Goal: Task Accomplishment & Management: Manage account settings

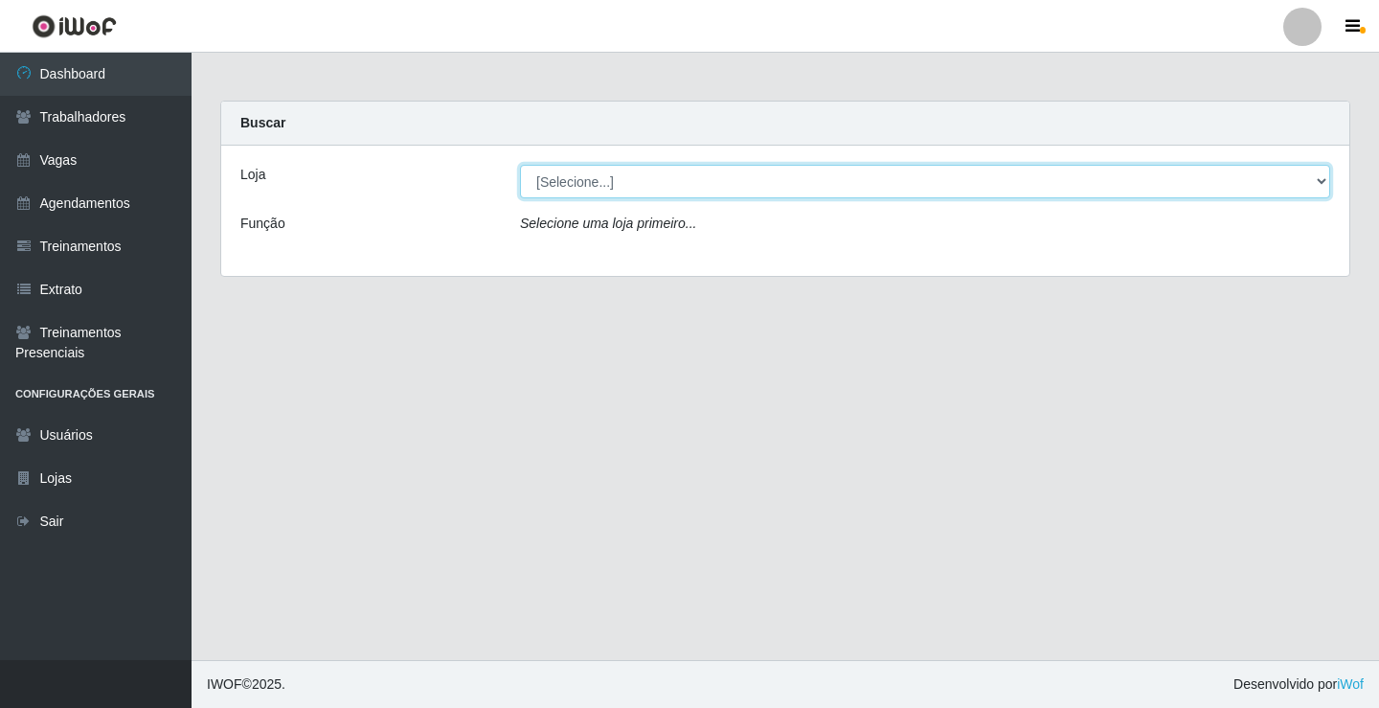
click at [635, 177] on select "[Selecione...] Edilicya Supermercado" at bounding box center [925, 182] width 810 height 34
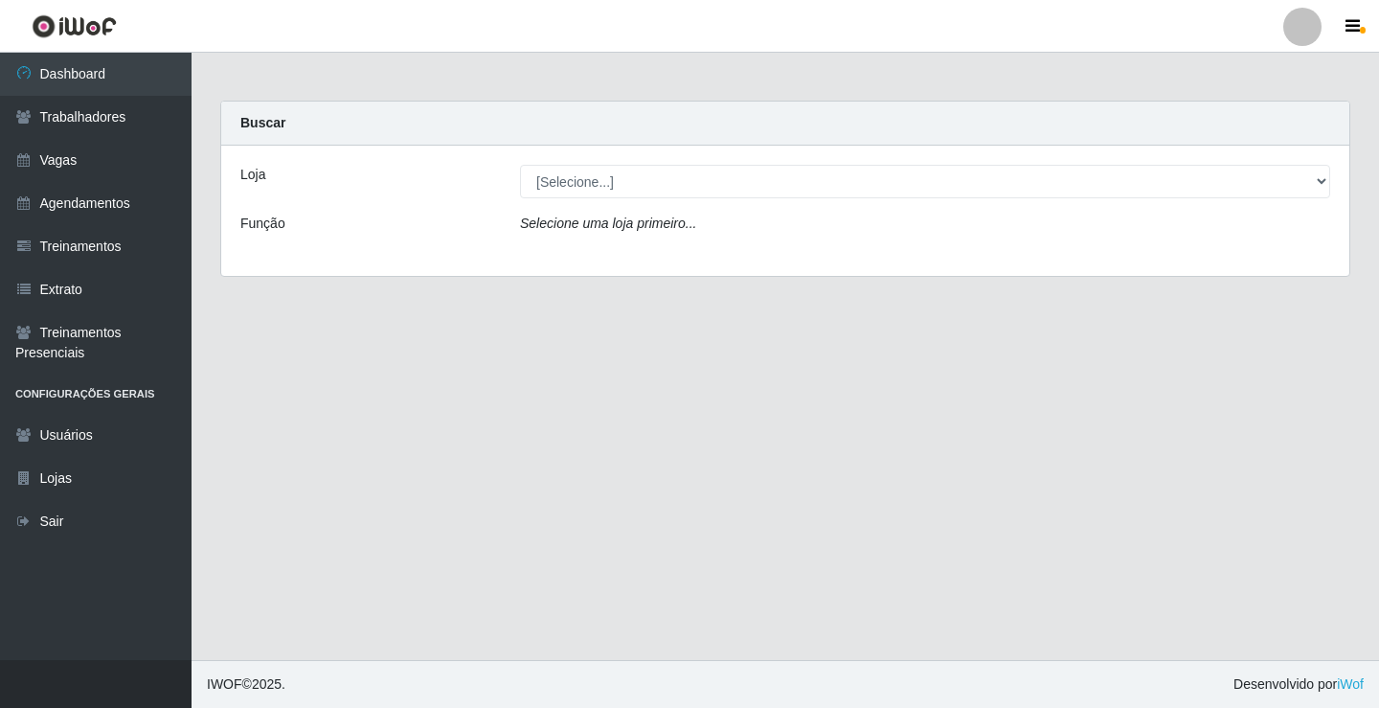
click at [606, 255] on div "Loja [Selecione...] Edilicya Supermercado Função Selecione uma loja primeiro..." at bounding box center [785, 211] width 1128 height 130
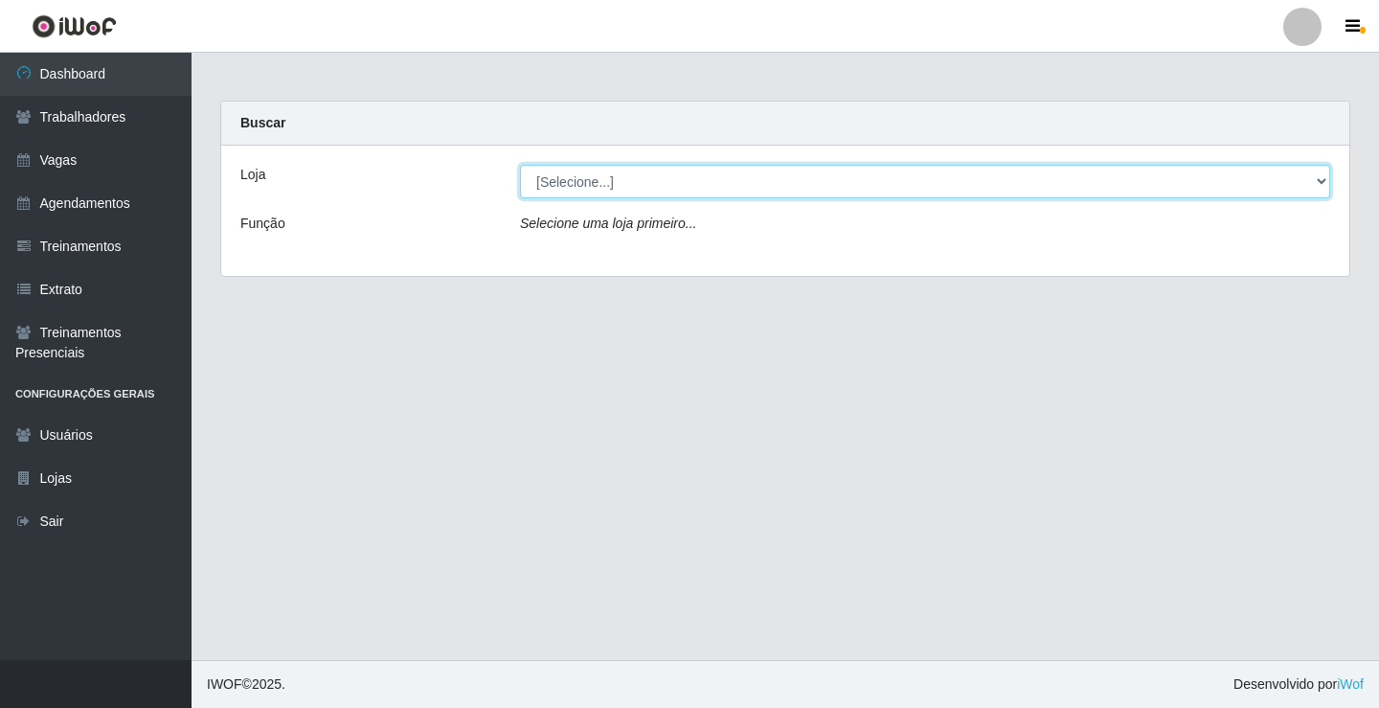
click at [641, 175] on select "[Selecione...] Edilicya Supermercado" at bounding box center [925, 182] width 810 height 34
select select "460"
click at [520, 165] on select "[Selecione...] Edilicya Supermercado" at bounding box center [925, 182] width 810 height 34
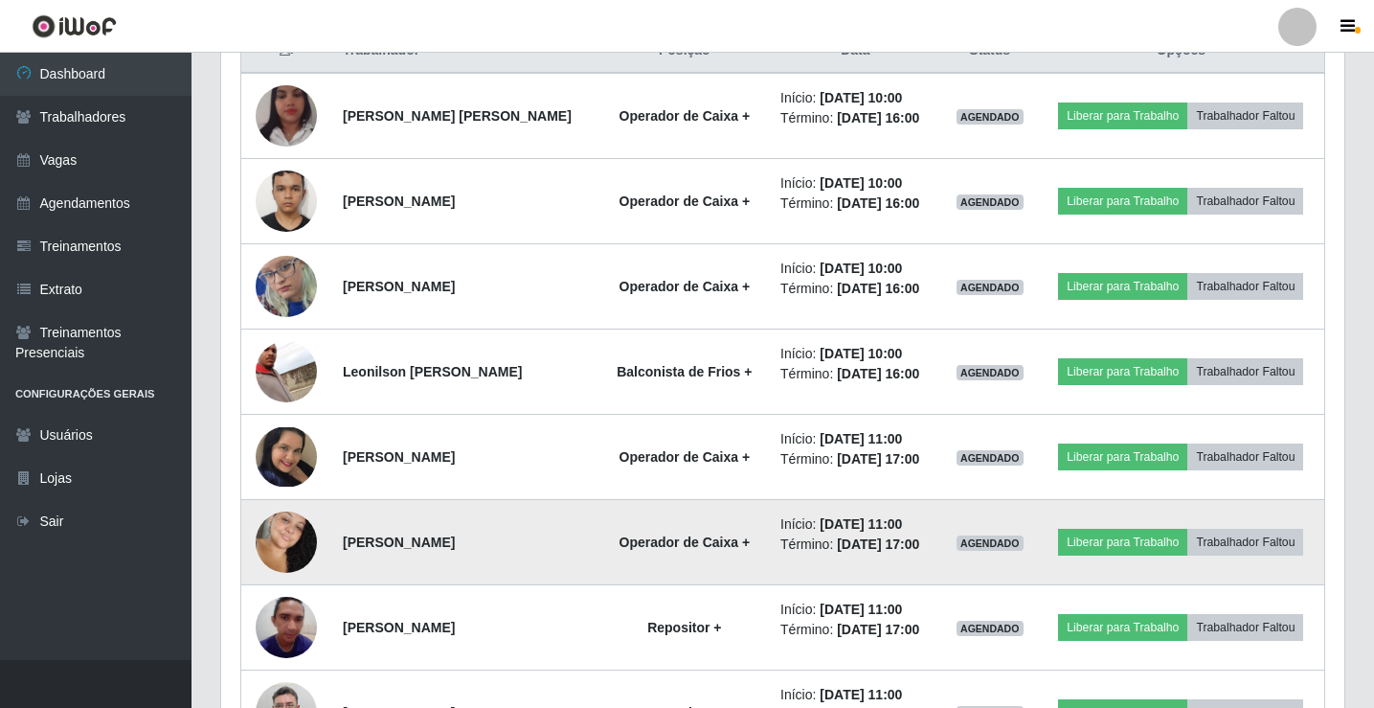
scroll to position [670, 0]
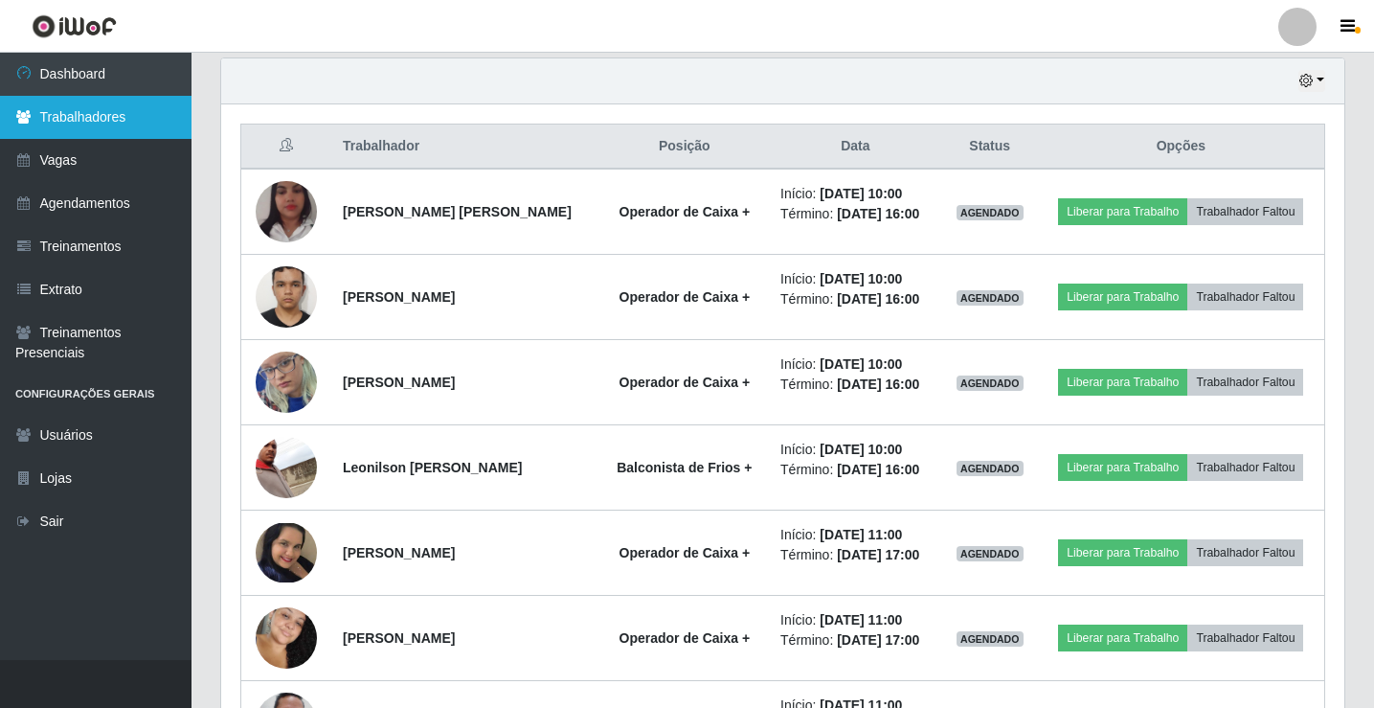
click at [95, 104] on link "Trabalhadores" at bounding box center [96, 117] width 192 height 43
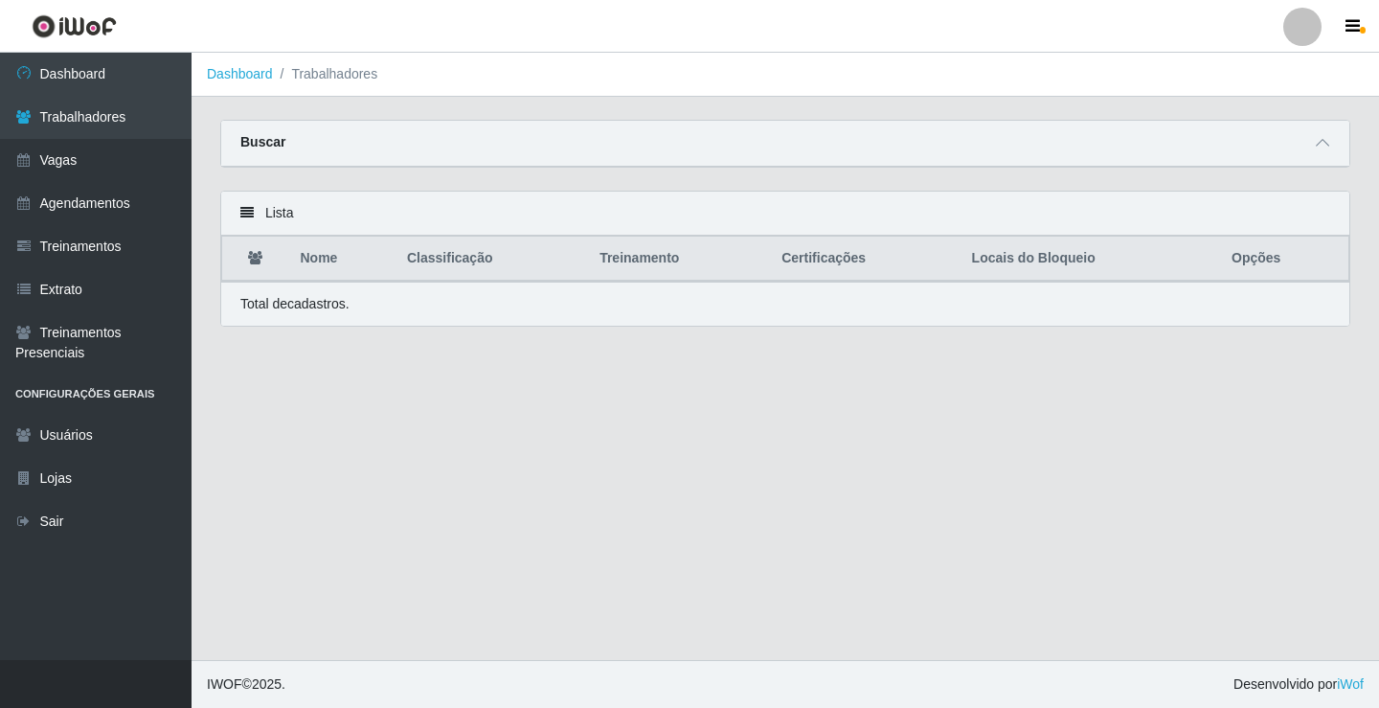
drag, startPoint x: 275, startPoint y: 245, endPoint x: 296, endPoint y: 242, distance: 21.3
click at [275, 244] on th at bounding box center [255, 259] width 67 height 45
click at [307, 253] on th "Nome" at bounding box center [342, 259] width 106 height 45
drag, startPoint x: 265, startPoint y: 138, endPoint x: 308, endPoint y: 107, distance: 52.9
click at [265, 136] on strong "Buscar" at bounding box center [262, 141] width 45 height 15
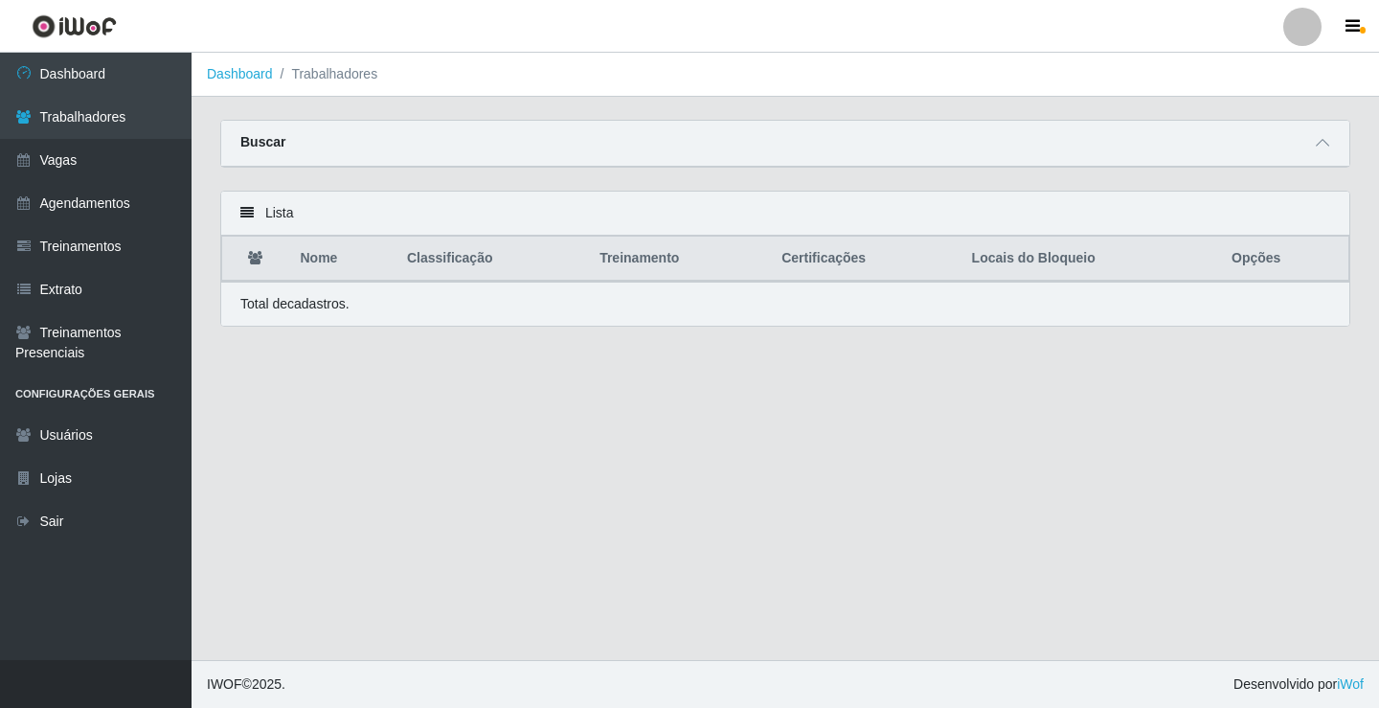
drag, startPoint x: 332, startPoint y: 85, endPoint x: 333, endPoint y: 76, distance: 9.6
click at [332, 84] on ol "Dashboard Trabalhadores" at bounding box center [785, 75] width 1187 height 44
drag, startPoint x: 333, startPoint y: 75, endPoint x: 313, endPoint y: 75, distance: 20.1
click at [332, 75] on li "Trabalhadores" at bounding box center [325, 74] width 105 height 20
click at [234, 72] on link "Dashboard" at bounding box center [240, 73] width 66 height 15
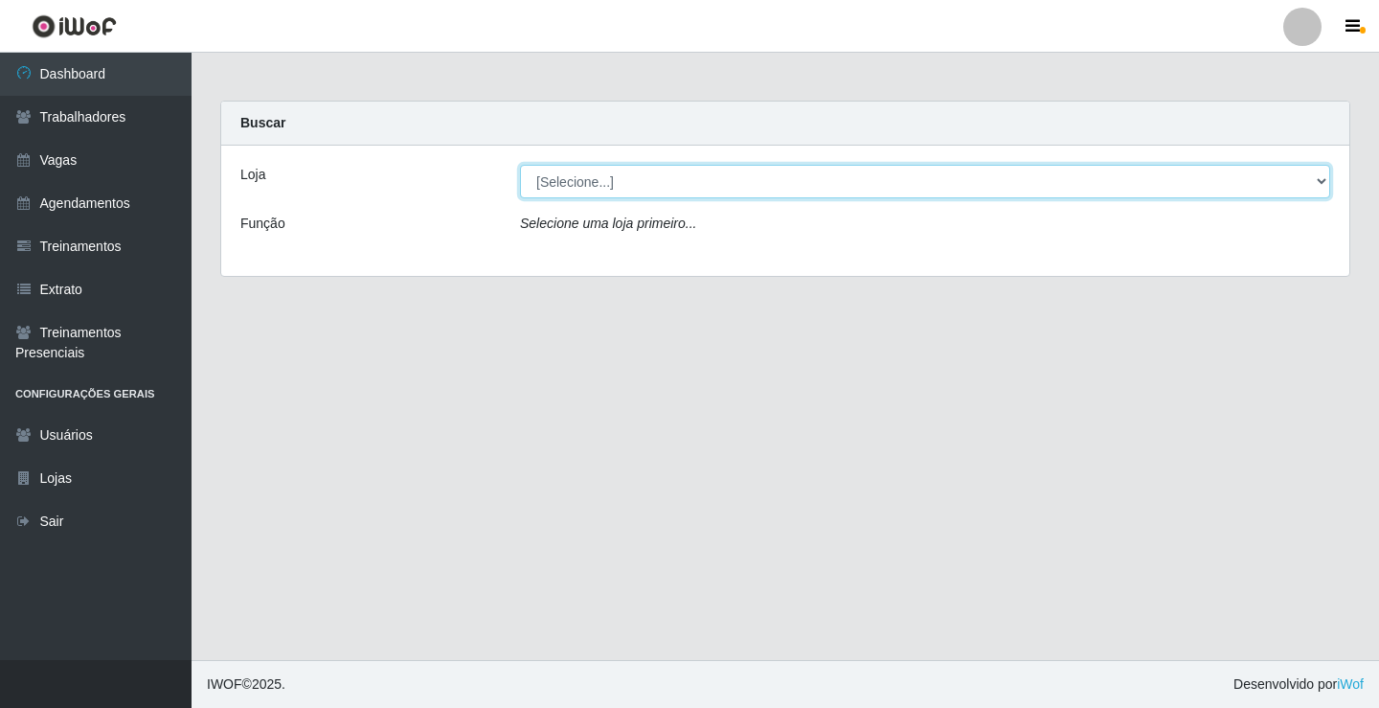
drag, startPoint x: 630, startPoint y: 181, endPoint x: 630, endPoint y: 197, distance: 16.3
click at [630, 181] on select "[Selecione...] Edilicya Supermercado" at bounding box center [925, 182] width 810 height 34
select select "460"
click at [520, 165] on select "[Selecione...] Edilicya Supermercado" at bounding box center [925, 182] width 810 height 34
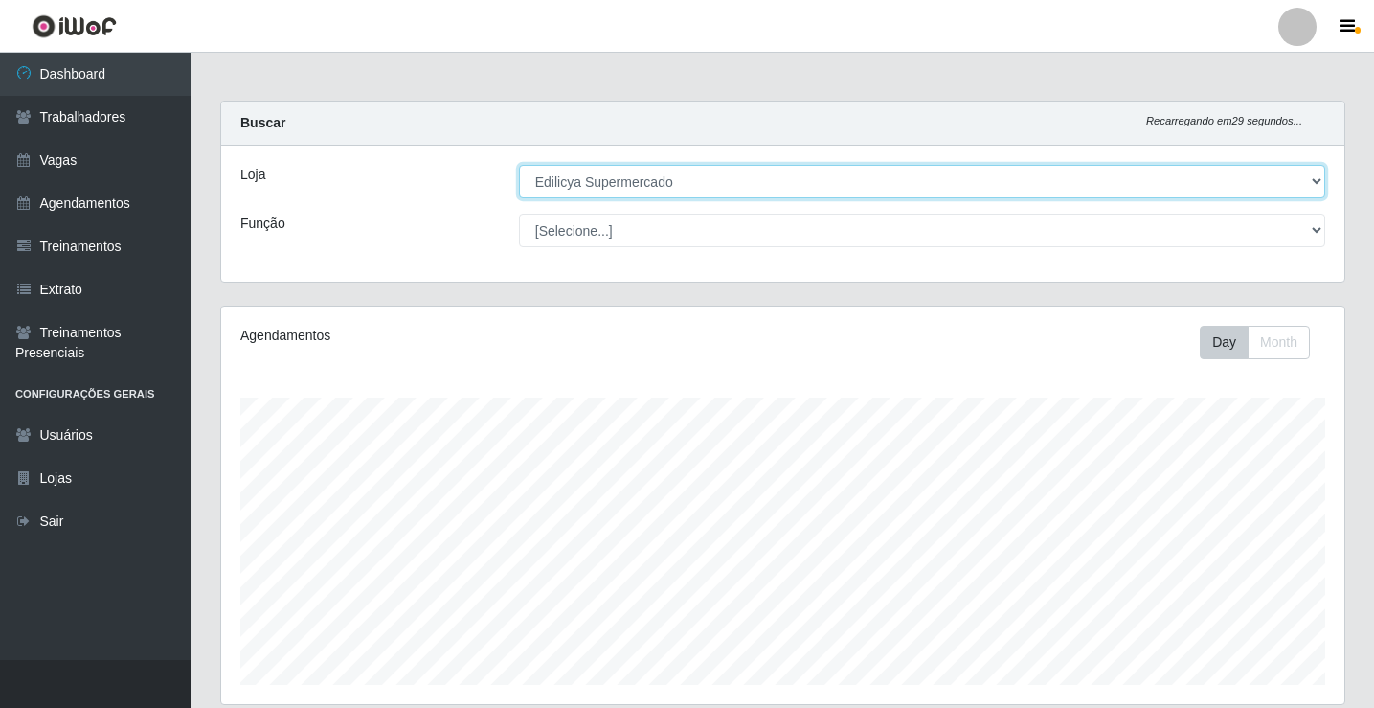
scroll to position [397, 1123]
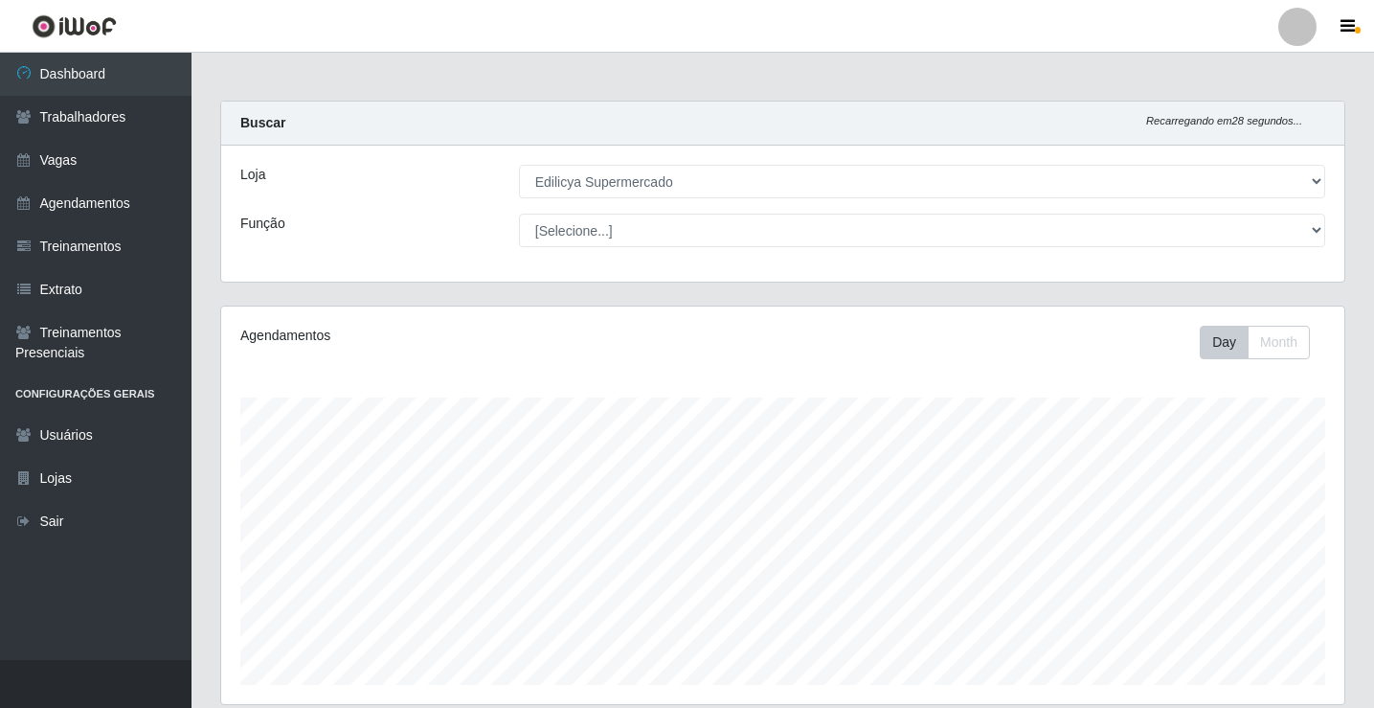
click at [1294, 21] on div at bounding box center [1297, 27] width 38 height 38
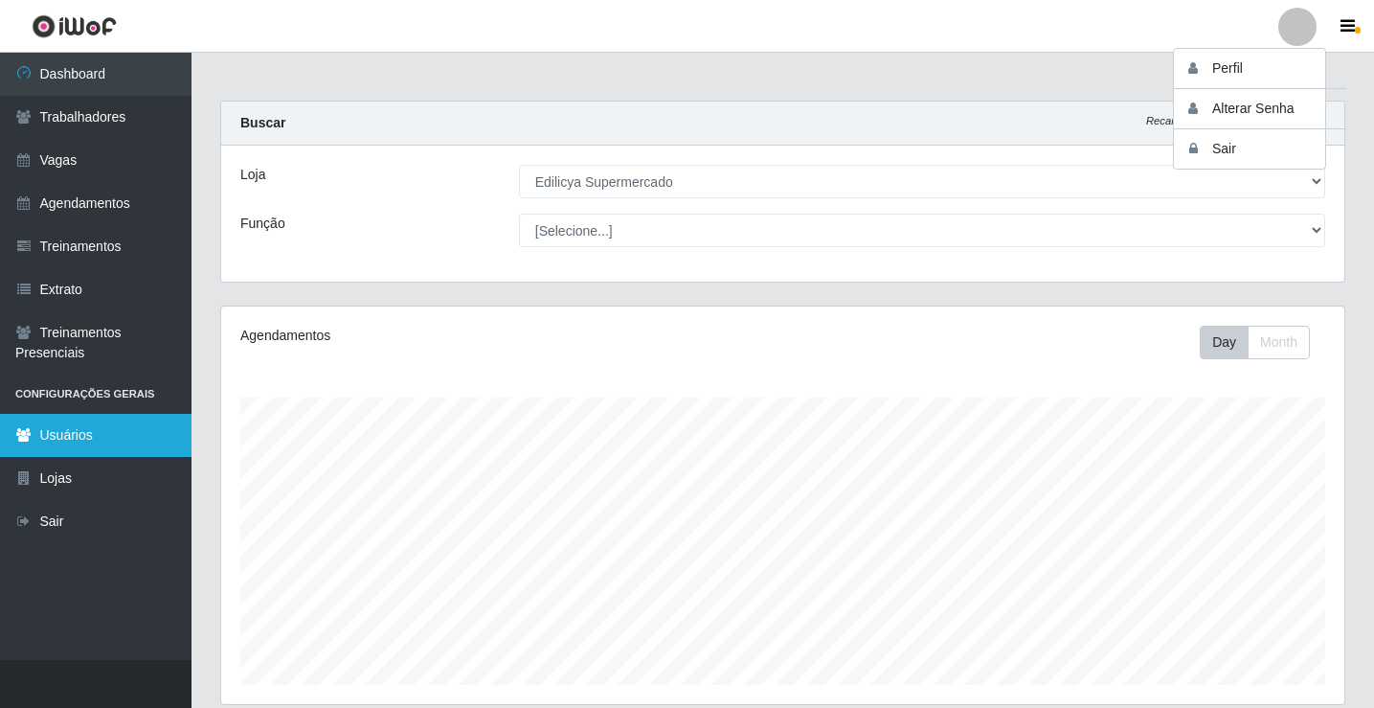
click at [54, 428] on link "Usuários" at bounding box center [96, 435] width 192 height 43
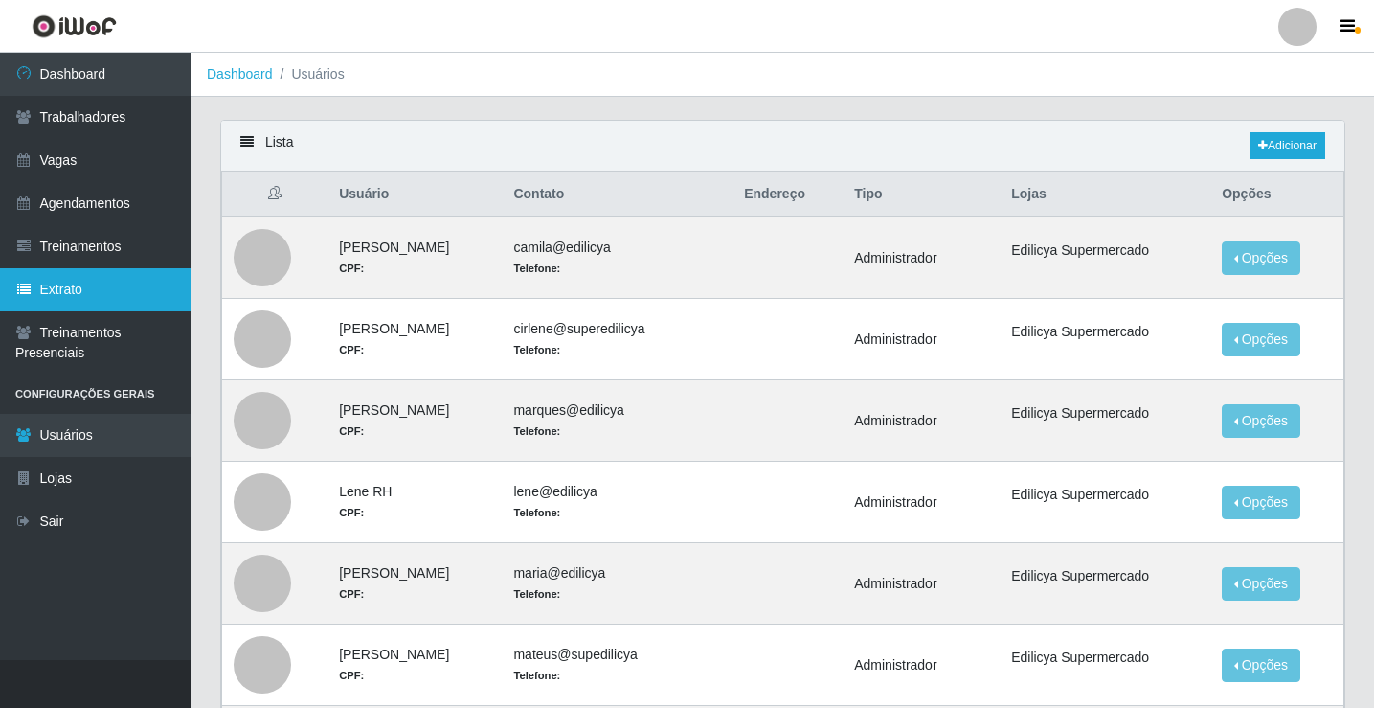
click at [79, 295] on link "Extrato" at bounding box center [96, 289] width 192 height 43
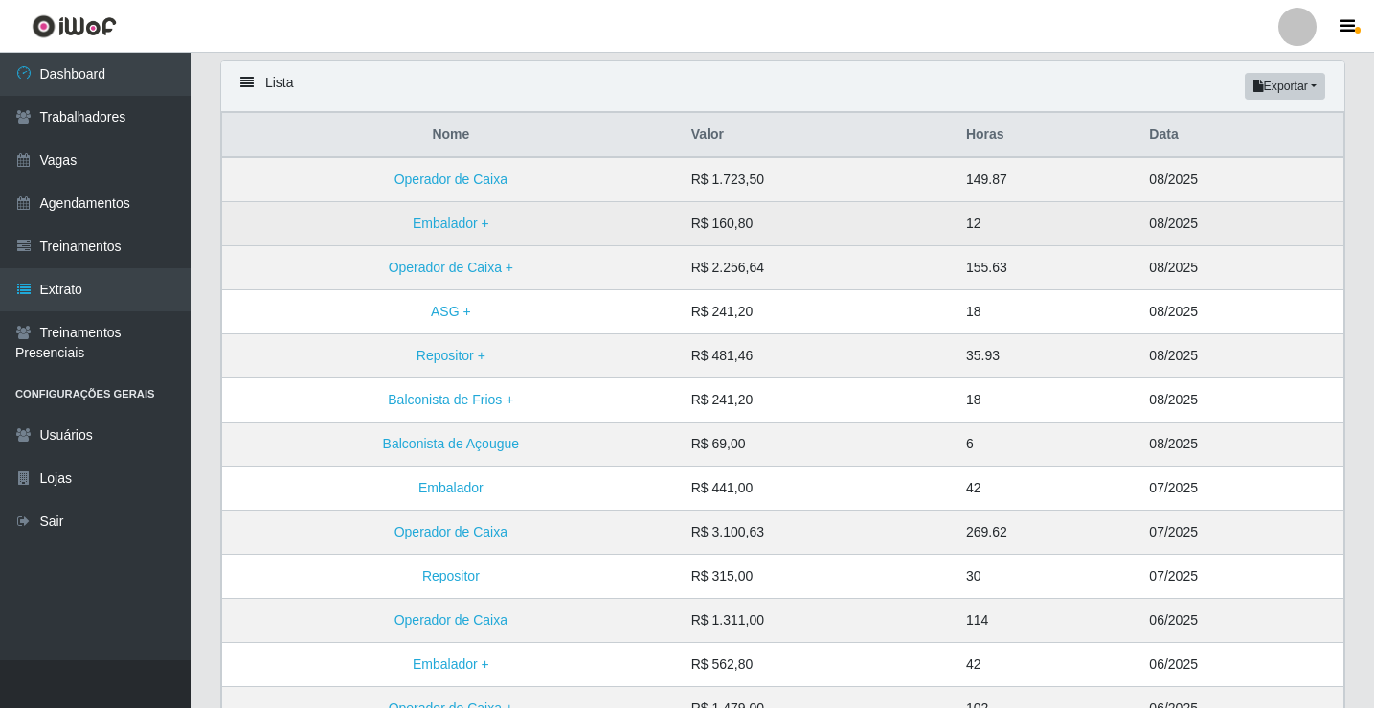
scroll to position [96, 0]
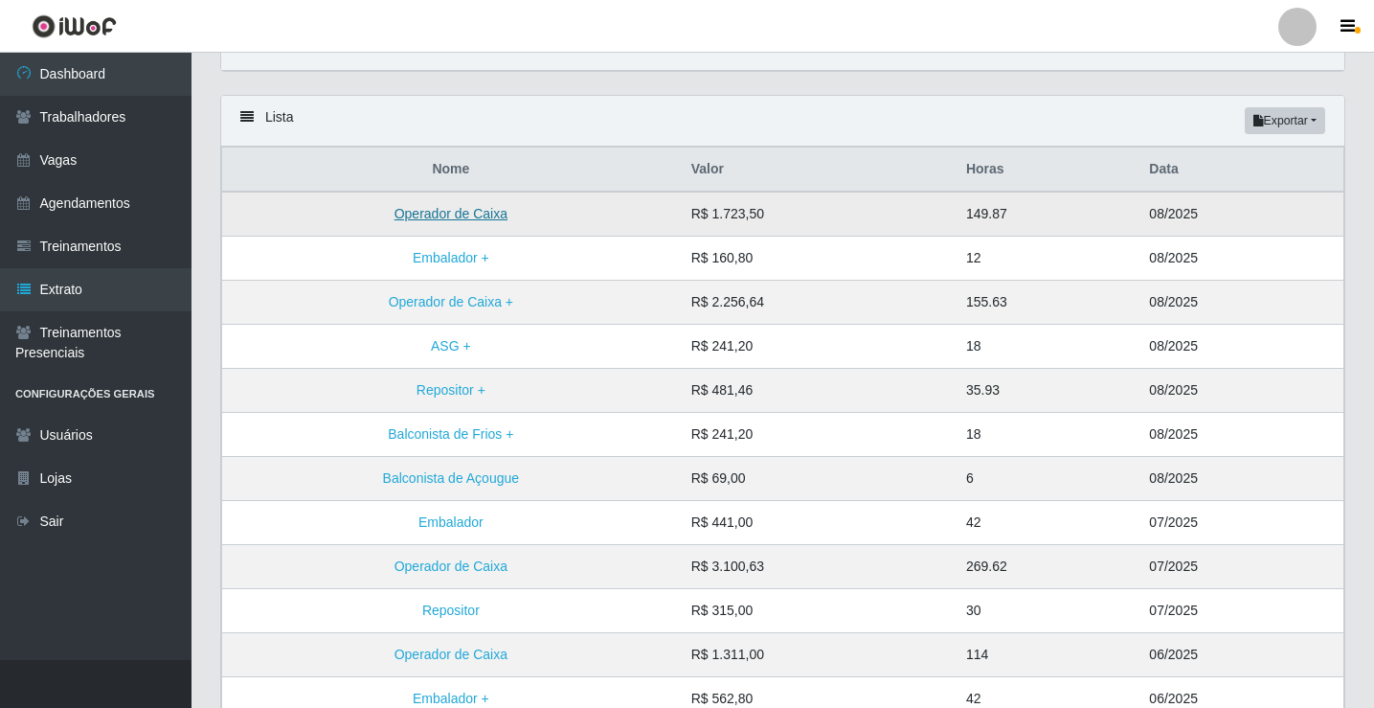
click at [488, 221] on link "Operador de Caixa" at bounding box center [451, 213] width 113 height 15
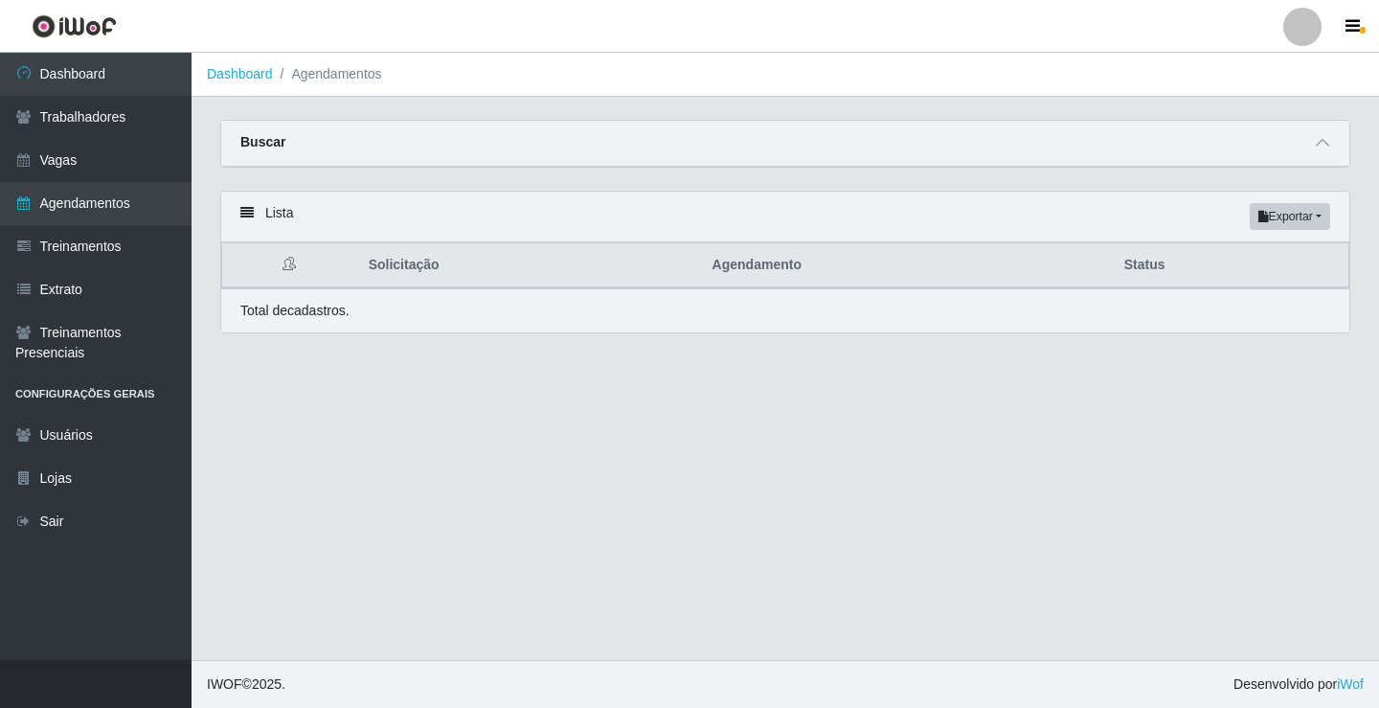
click at [373, 82] on li "Agendamentos" at bounding box center [327, 74] width 109 height 20
click at [263, 75] on link "Dashboard" at bounding box center [240, 73] width 66 height 15
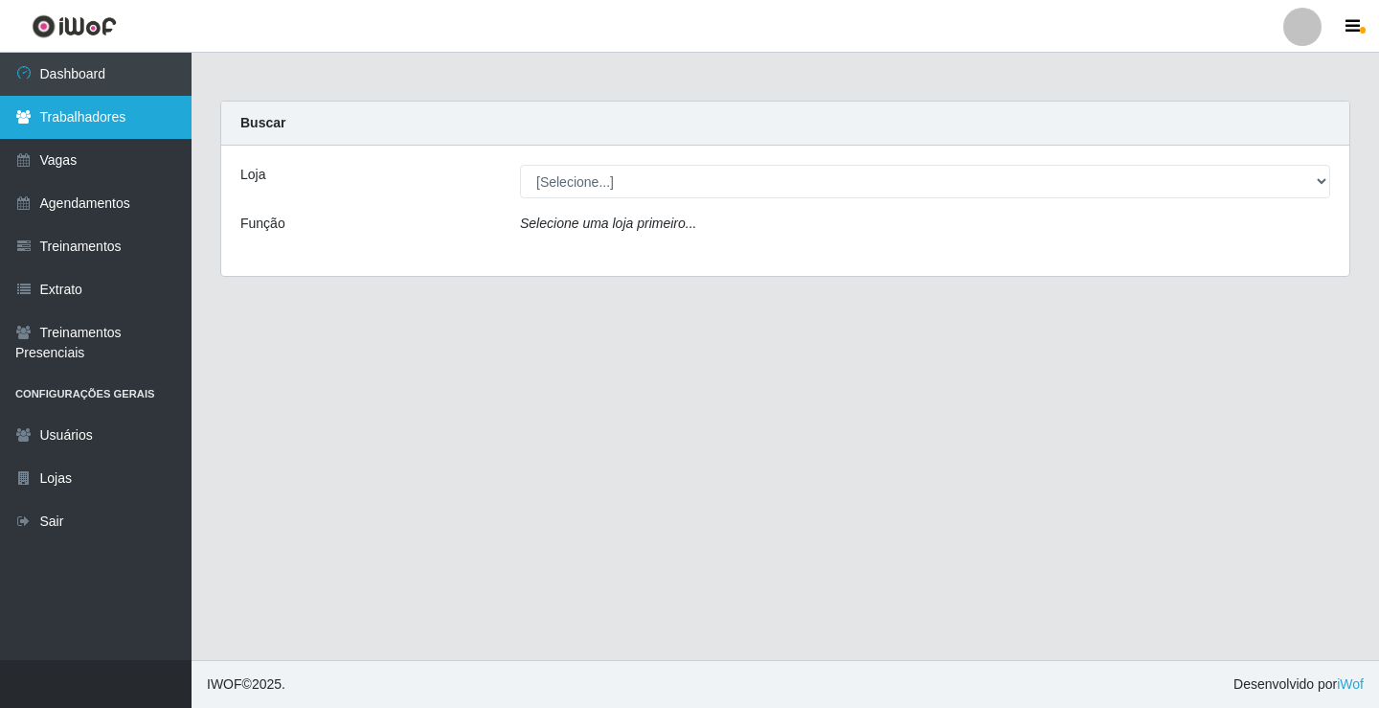
click at [89, 124] on link "Trabalhadores" at bounding box center [96, 117] width 192 height 43
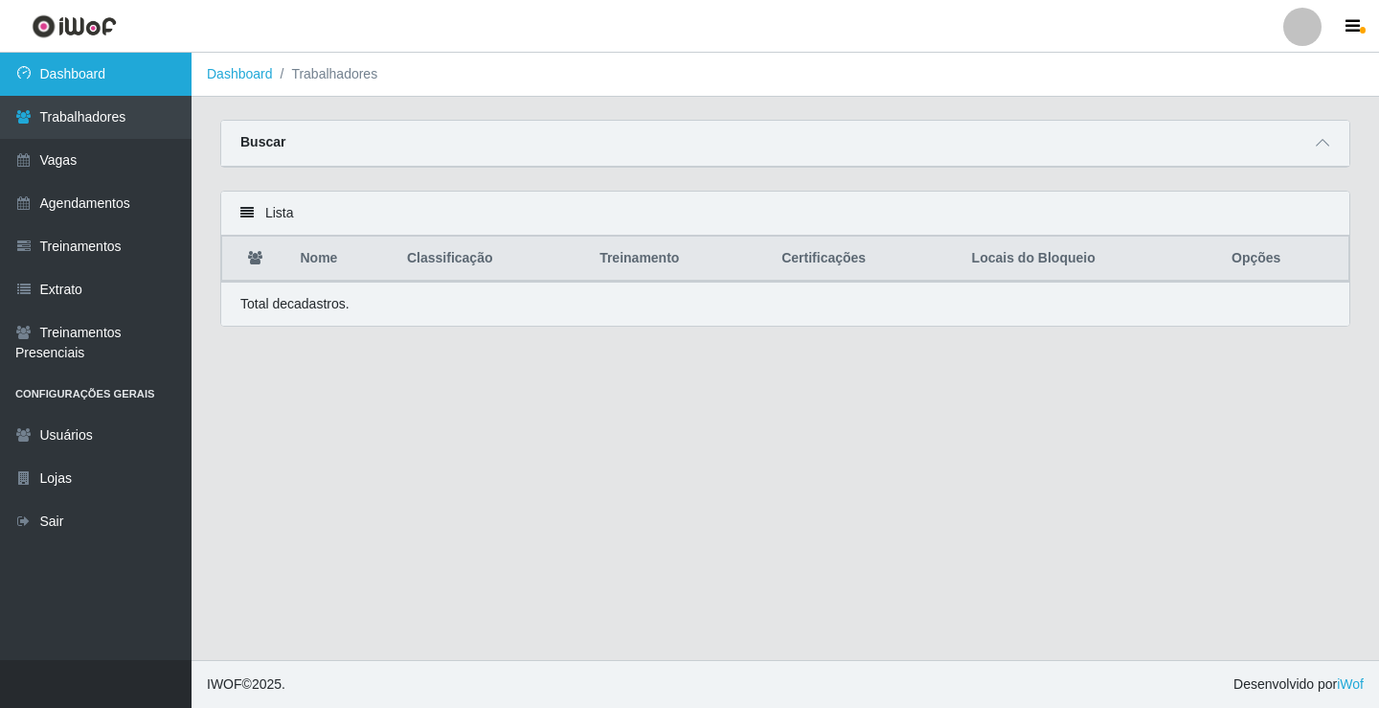
click at [99, 70] on link "Dashboard" at bounding box center [96, 74] width 192 height 43
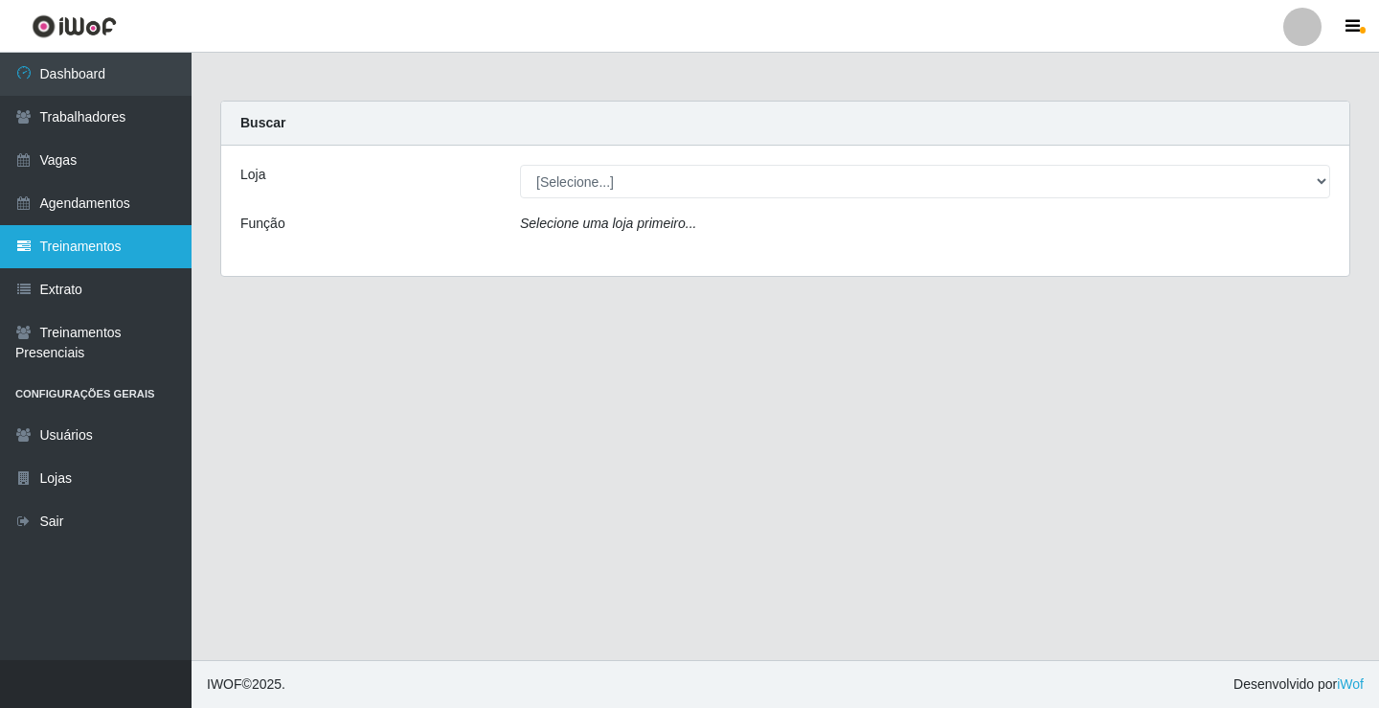
click at [60, 242] on link "Treinamentos" at bounding box center [96, 246] width 192 height 43
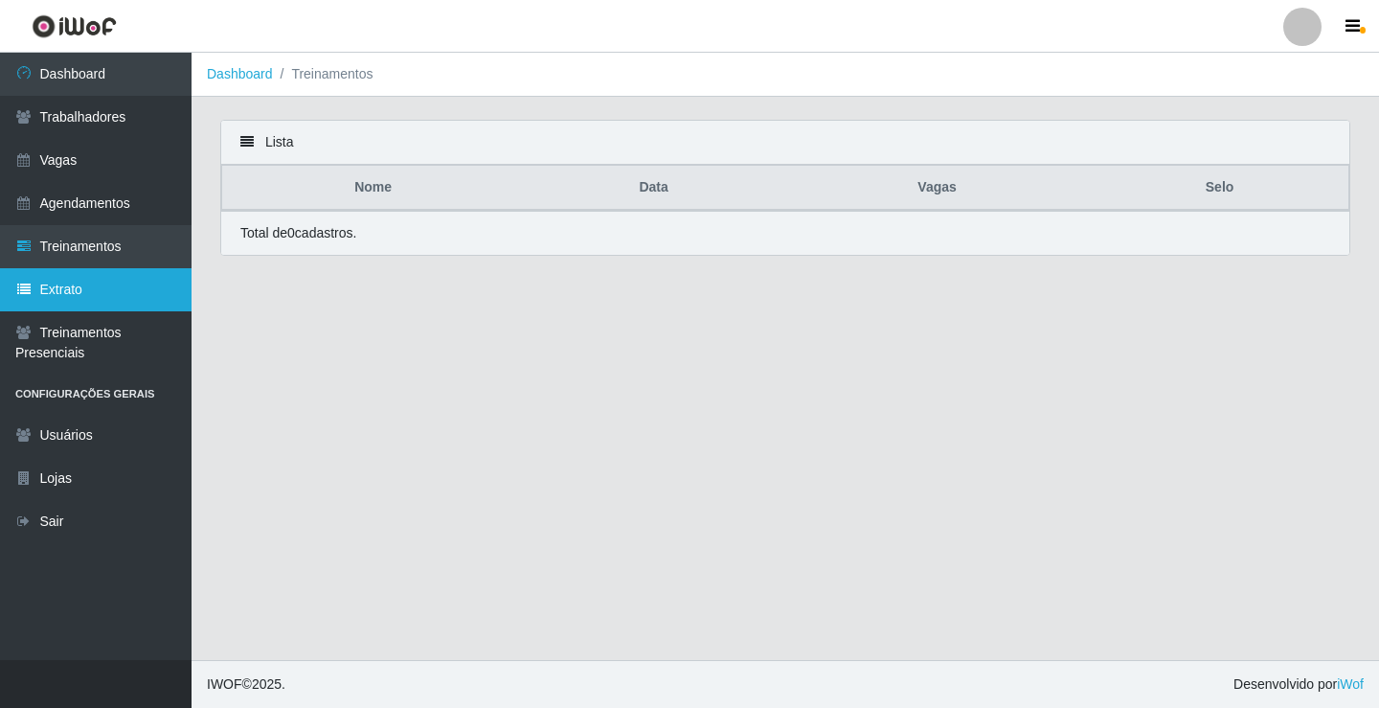
click at [56, 298] on link "Extrato" at bounding box center [96, 289] width 192 height 43
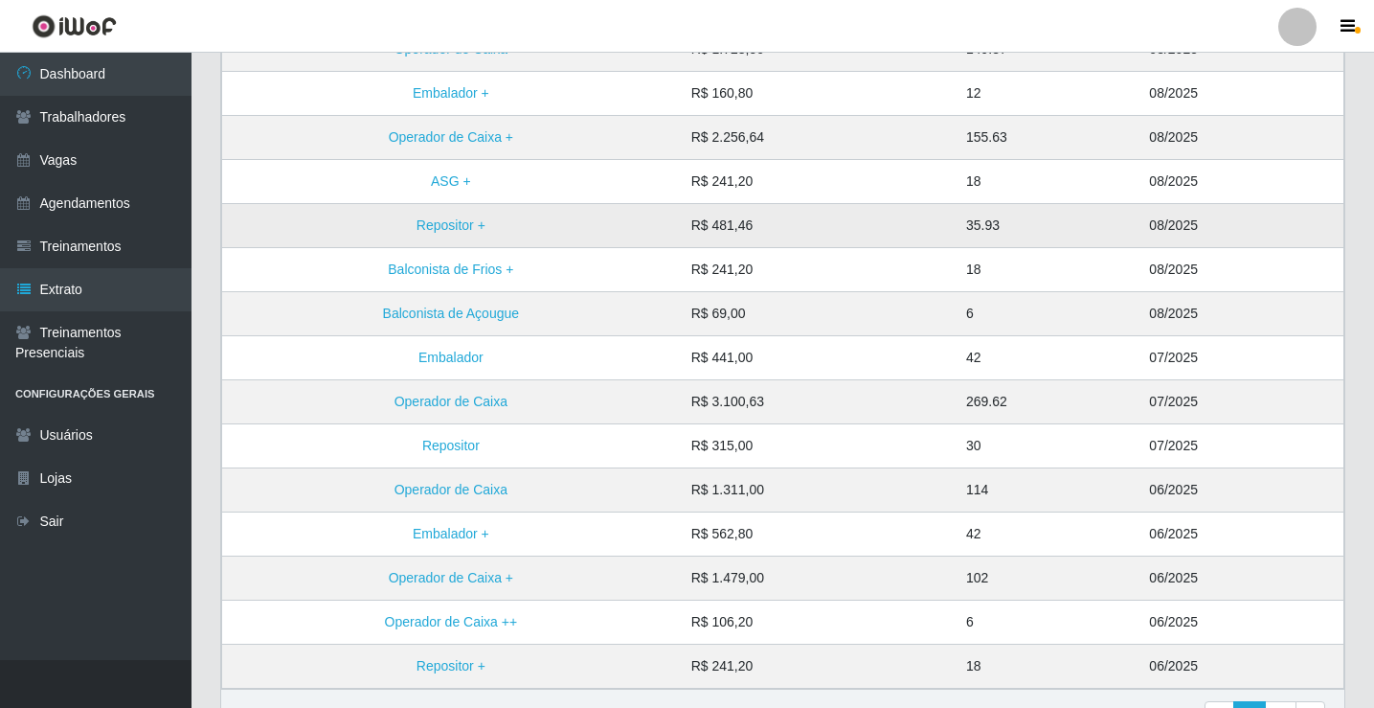
scroll to position [85, 0]
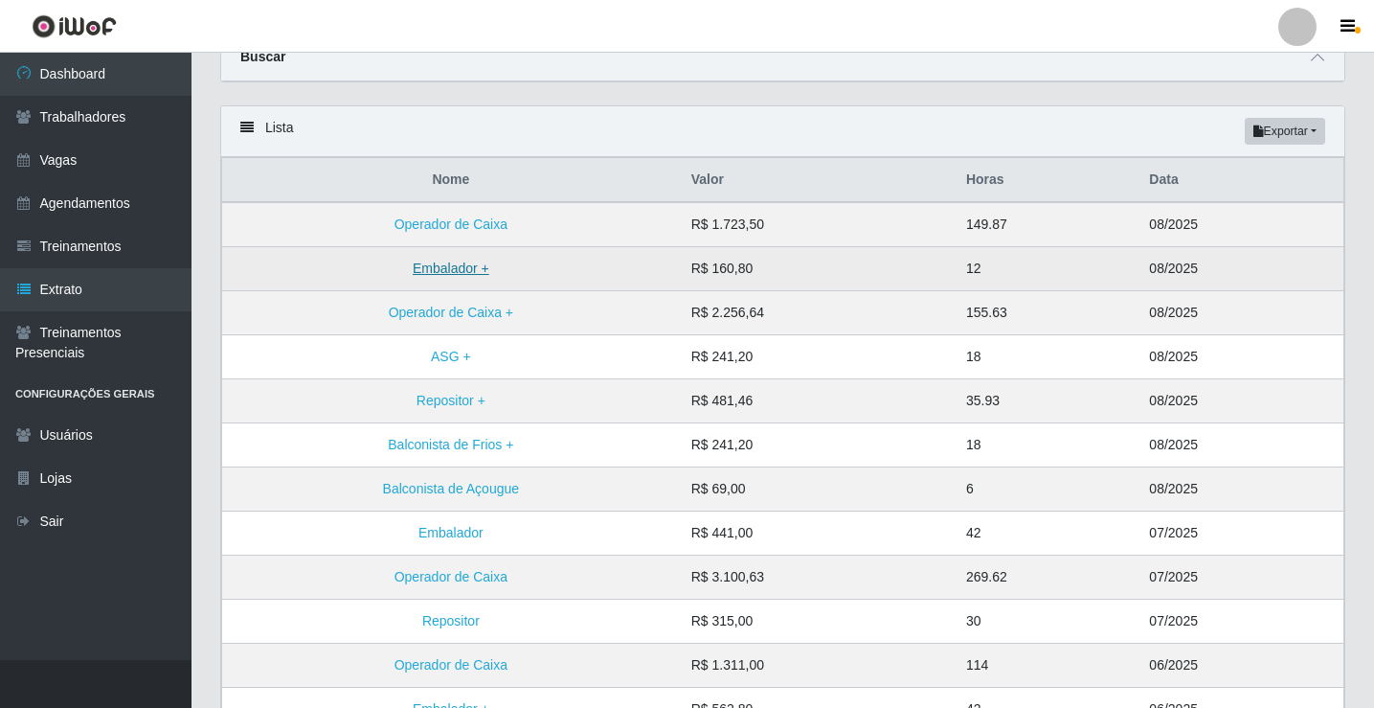
click at [460, 268] on link "Embalador +" at bounding box center [451, 267] width 77 height 15
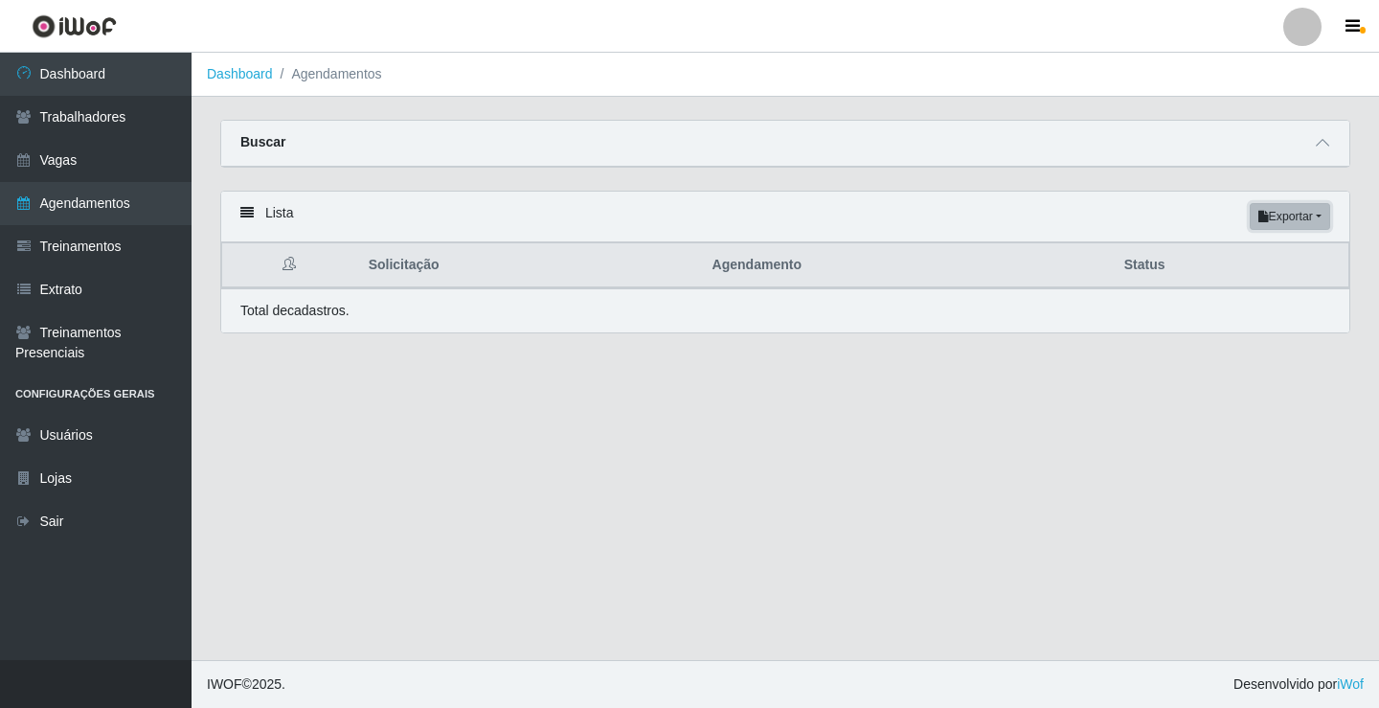
click at [1303, 217] on button "Exportar" at bounding box center [1290, 216] width 80 height 27
click at [1248, 251] on button "PDF" at bounding box center [1255, 253] width 151 height 40
click at [1311, 216] on button "Exportar" at bounding box center [1290, 216] width 80 height 27
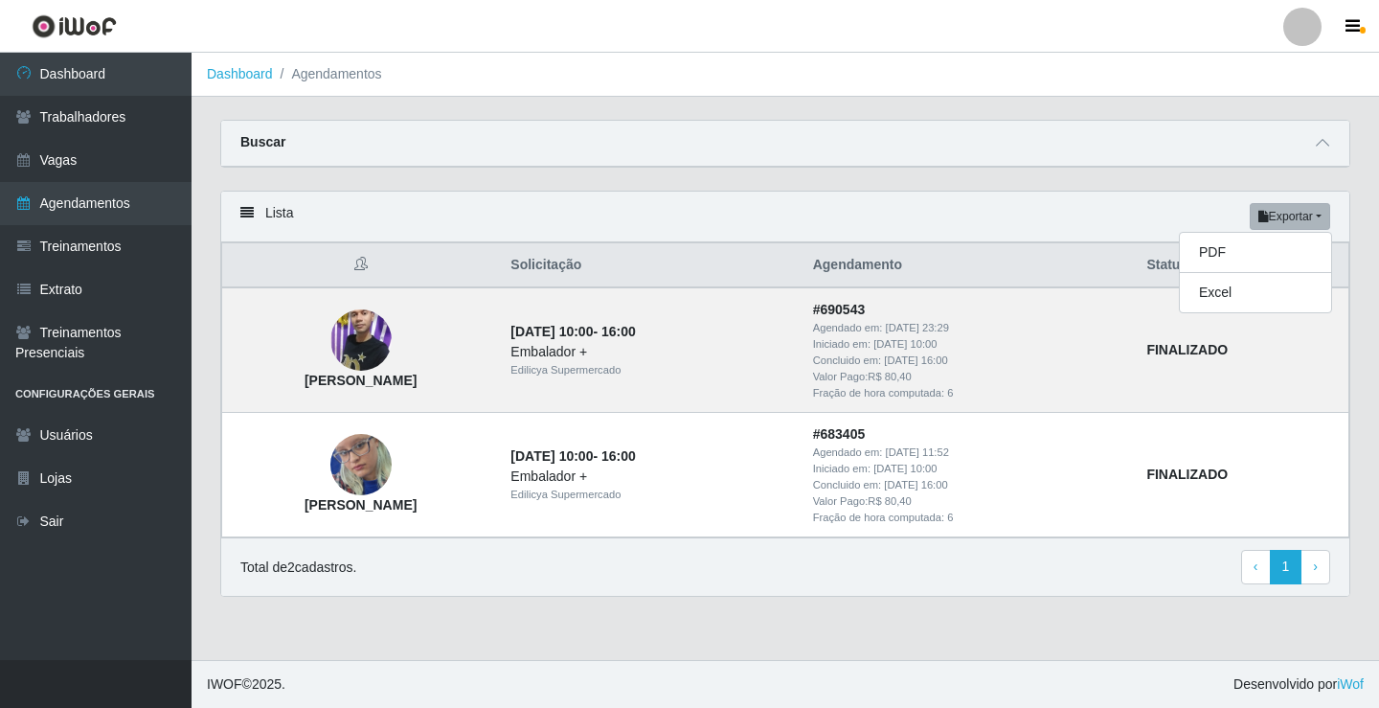
click at [697, 649] on main "Dashboard Agendamentos Carregando... Buscar Início em 2025-08-01 Término em 202…" at bounding box center [785, 356] width 1187 height 607
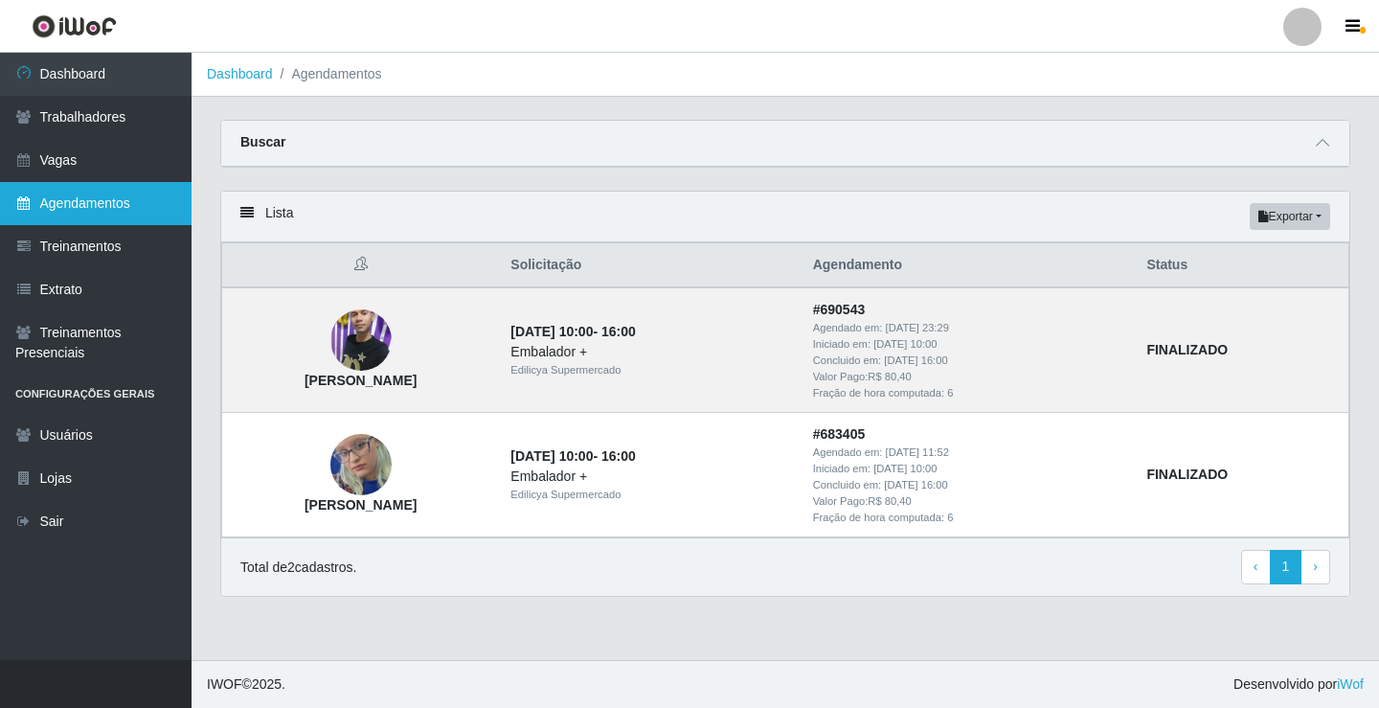
click at [82, 206] on link "Agendamentos" at bounding box center [96, 203] width 192 height 43
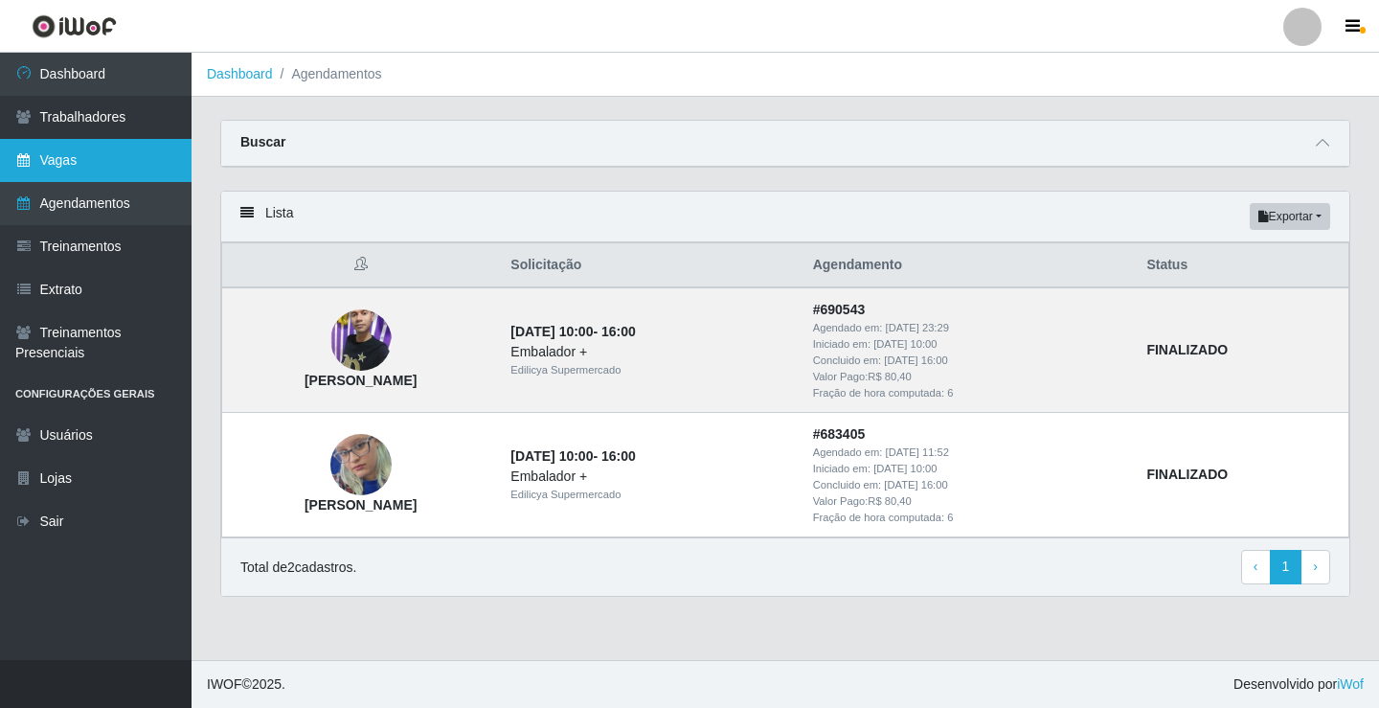
click at [84, 153] on link "Vagas" at bounding box center [96, 160] width 192 height 43
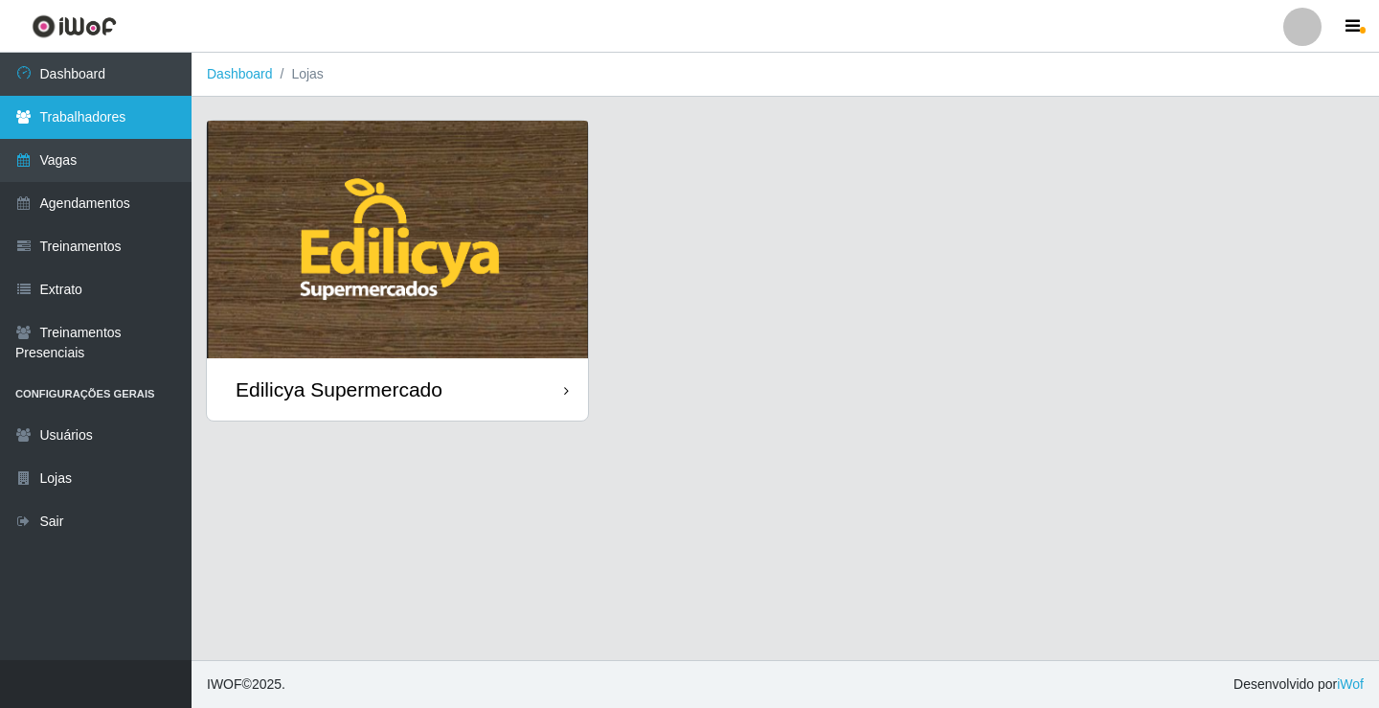
click at [125, 120] on link "Trabalhadores" at bounding box center [96, 117] width 192 height 43
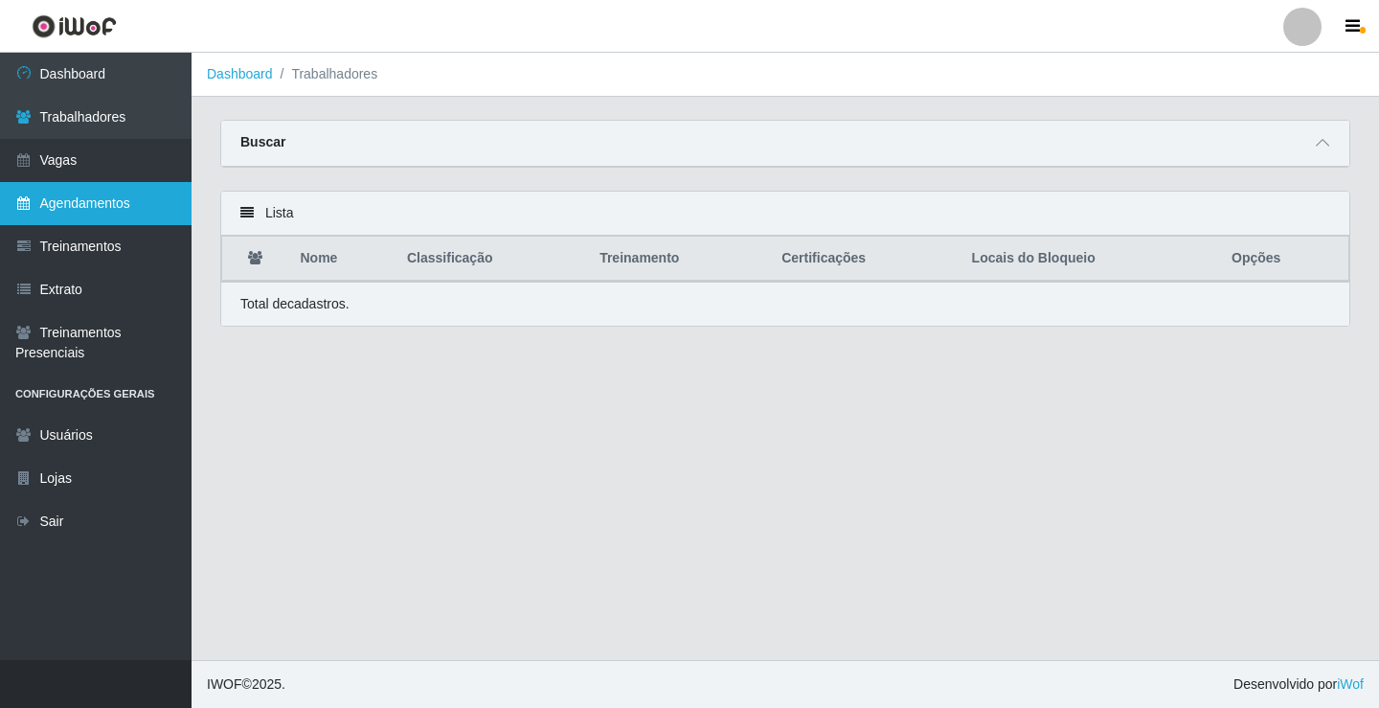
click at [116, 185] on link "Agendamentos" at bounding box center [96, 203] width 192 height 43
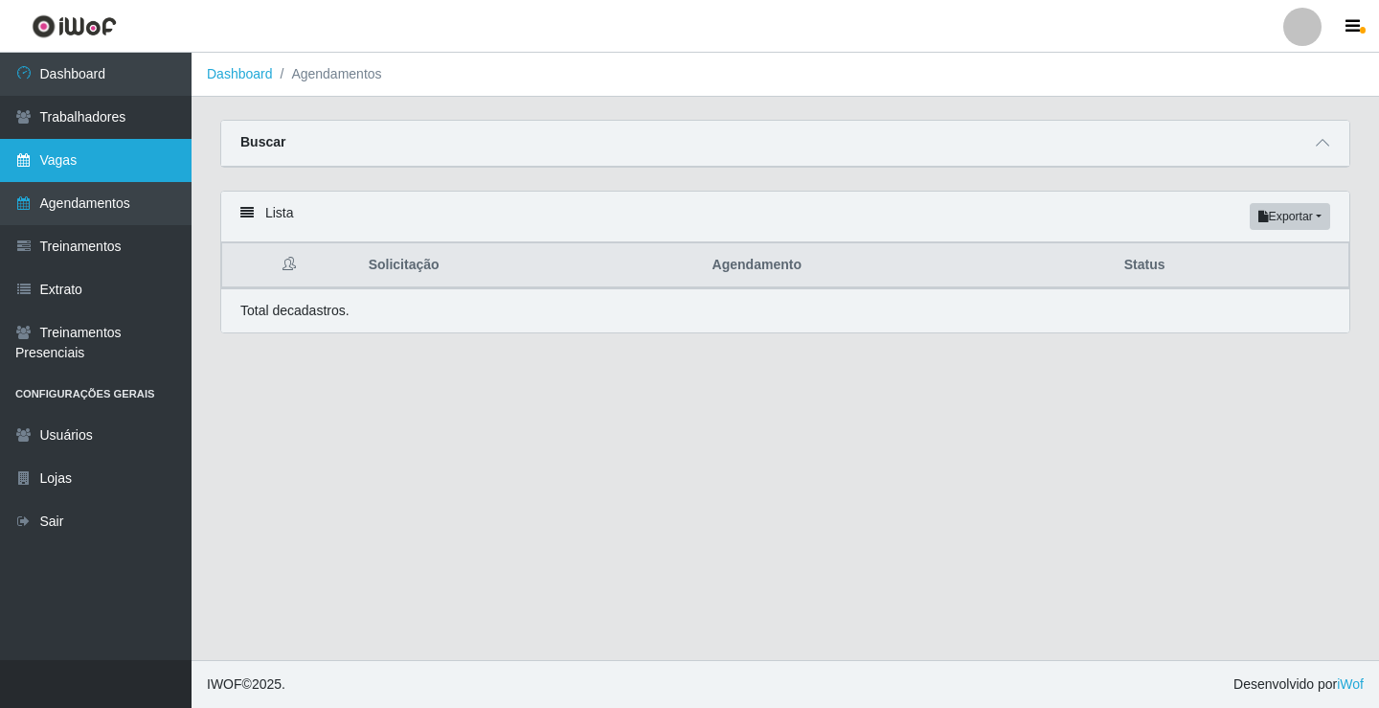
click at [92, 160] on link "Vagas" at bounding box center [96, 160] width 192 height 43
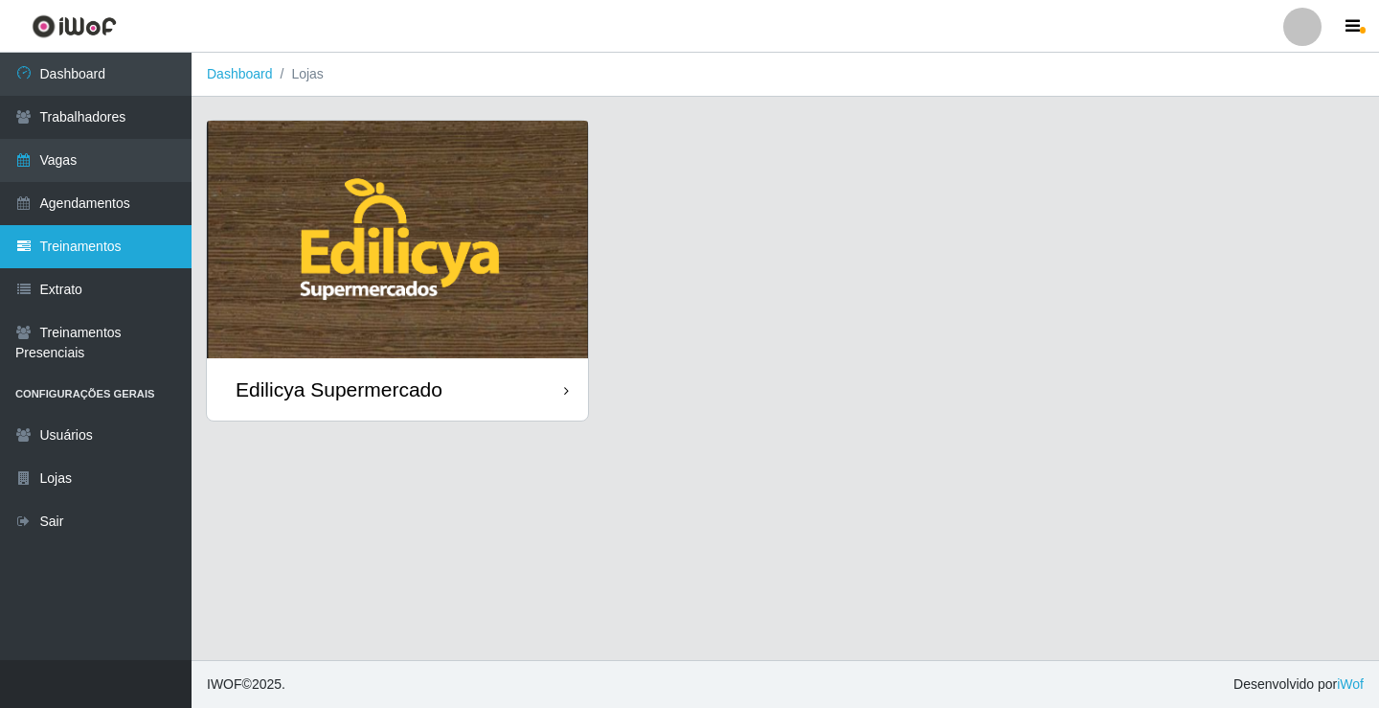
click at [112, 251] on link "Treinamentos" at bounding box center [96, 246] width 192 height 43
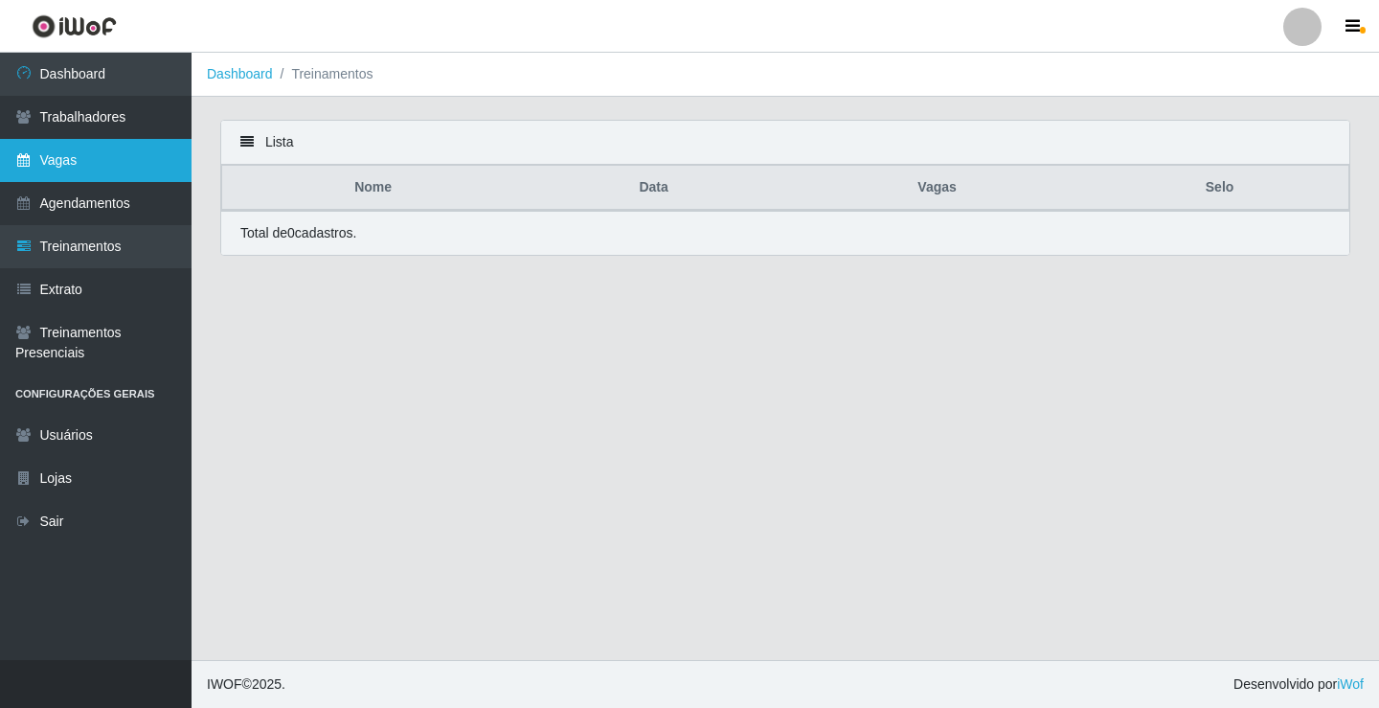
click at [79, 169] on link "Vagas" at bounding box center [96, 160] width 192 height 43
click at [243, 68] on link "Dashboard" at bounding box center [240, 73] width 66 height 15
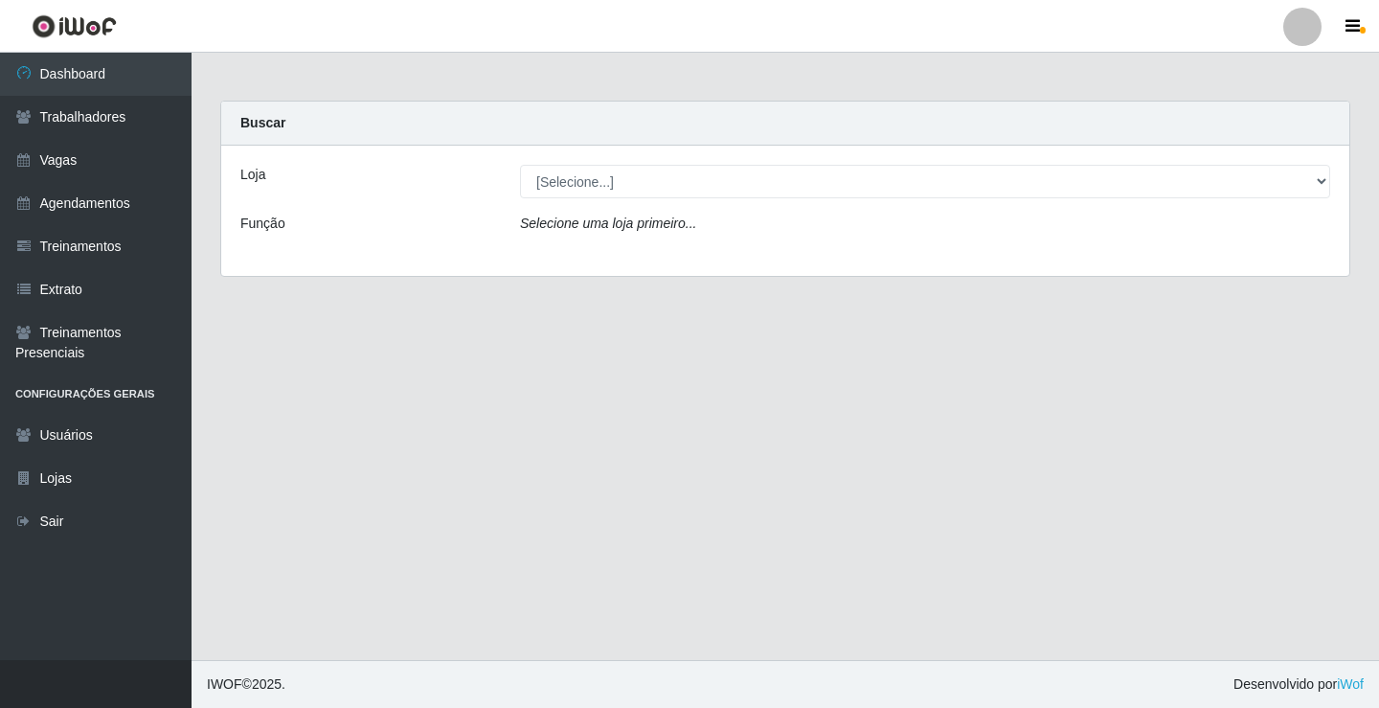
click at [859, 164] on div "Loja [Selecione...] Edilicya Supermercado Função Selecione uma loja primeiro..." at bounding box center [785, 211] width 1128 height 130
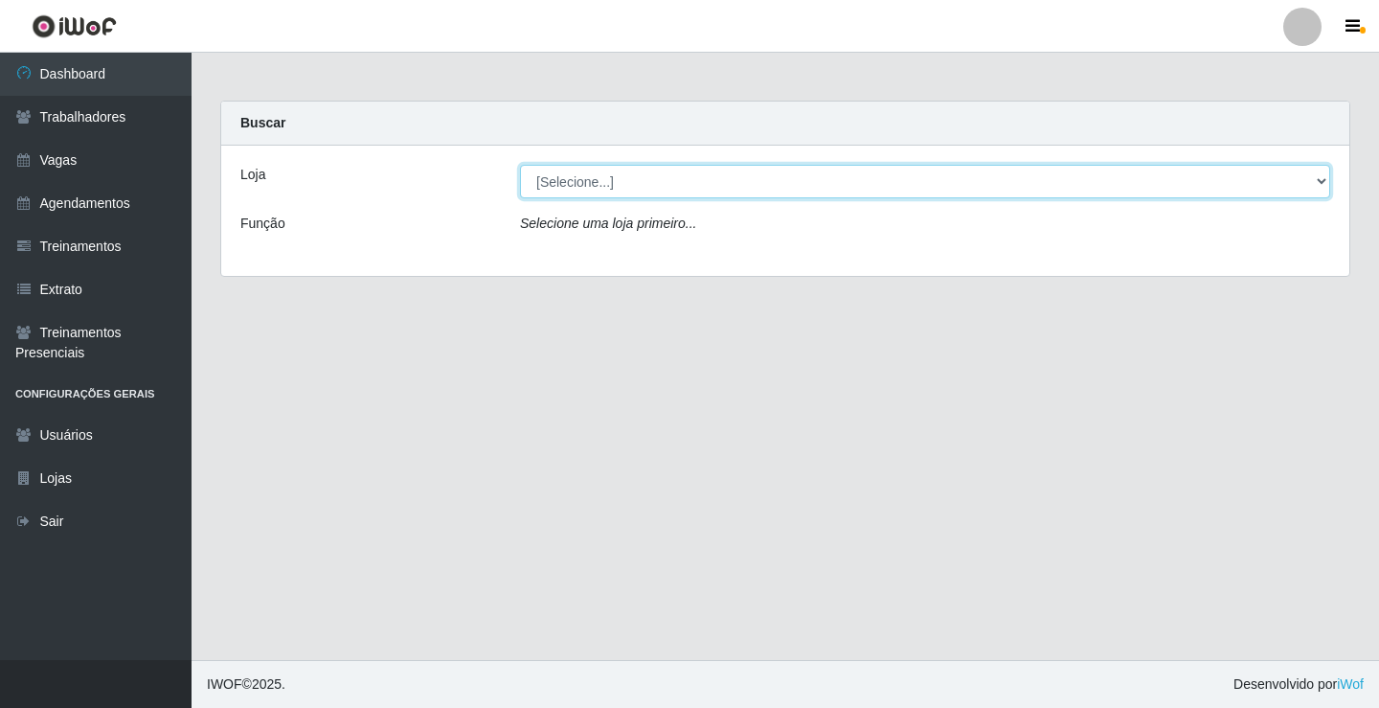
click at [844, 170] on select "[Selecione...] Edilicya Supermercado" at bounding box center [925, 182] width 810 height 34
select select "460"
click at [520, 165] on select "[Selecione...] Edilicya Supermercado" at bounding box center [925, 182] width 810 height 34
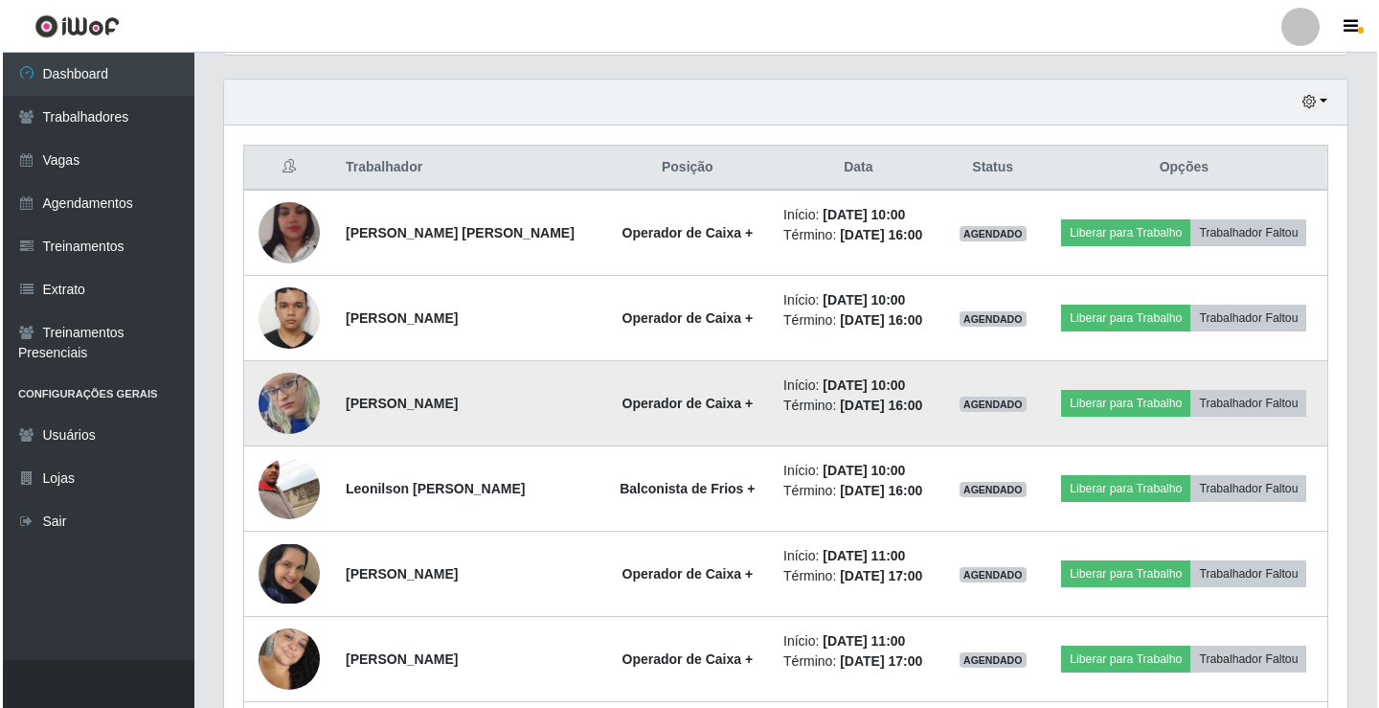
scroll to position [670, 0]
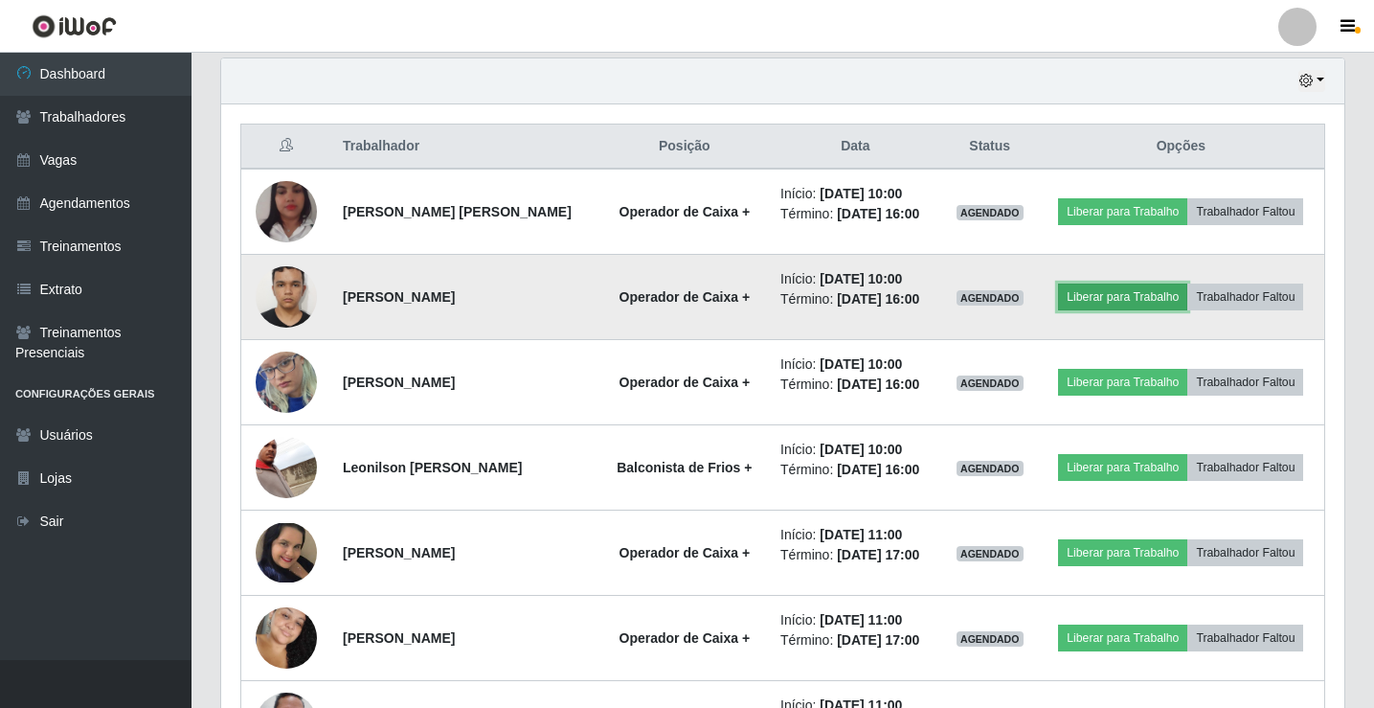
click at [1105, 304] on button "Liberar para Trabalho" at bounding box center [1122, 296] width 129 height 27
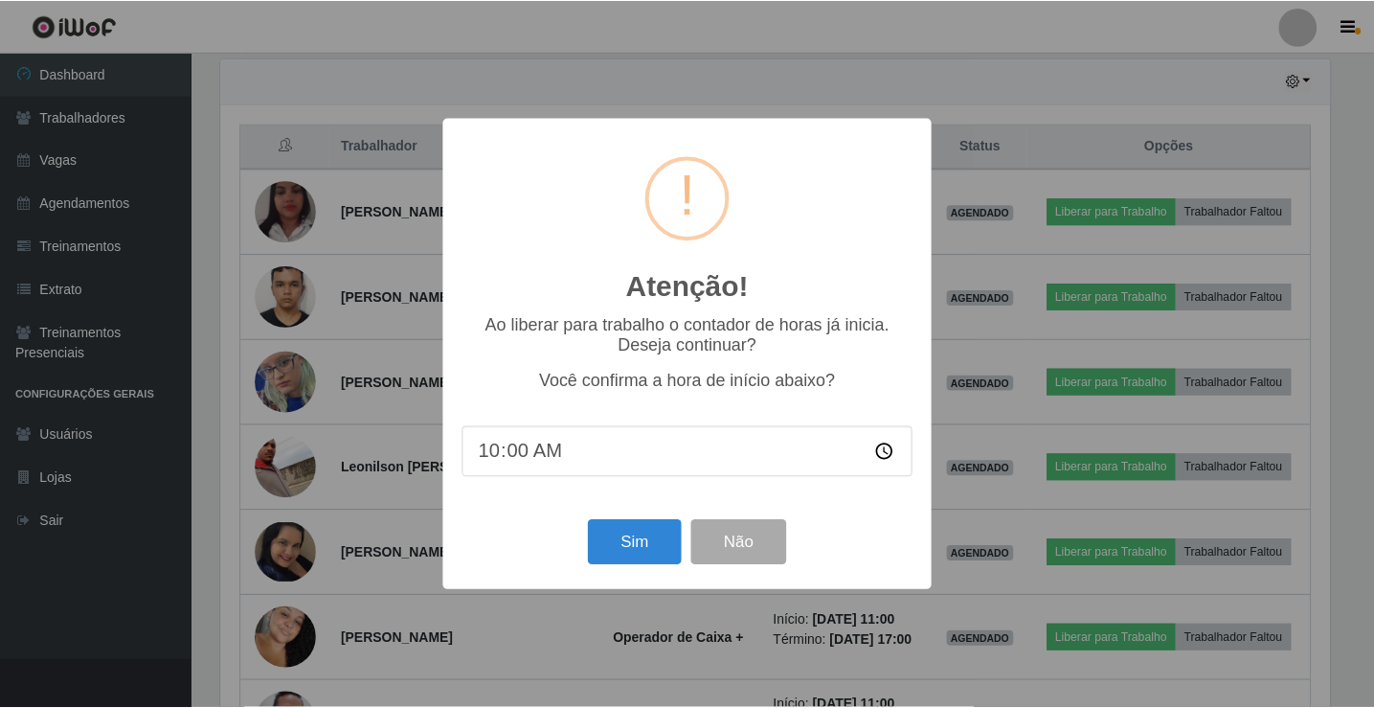
scroll to position [397, 1114]
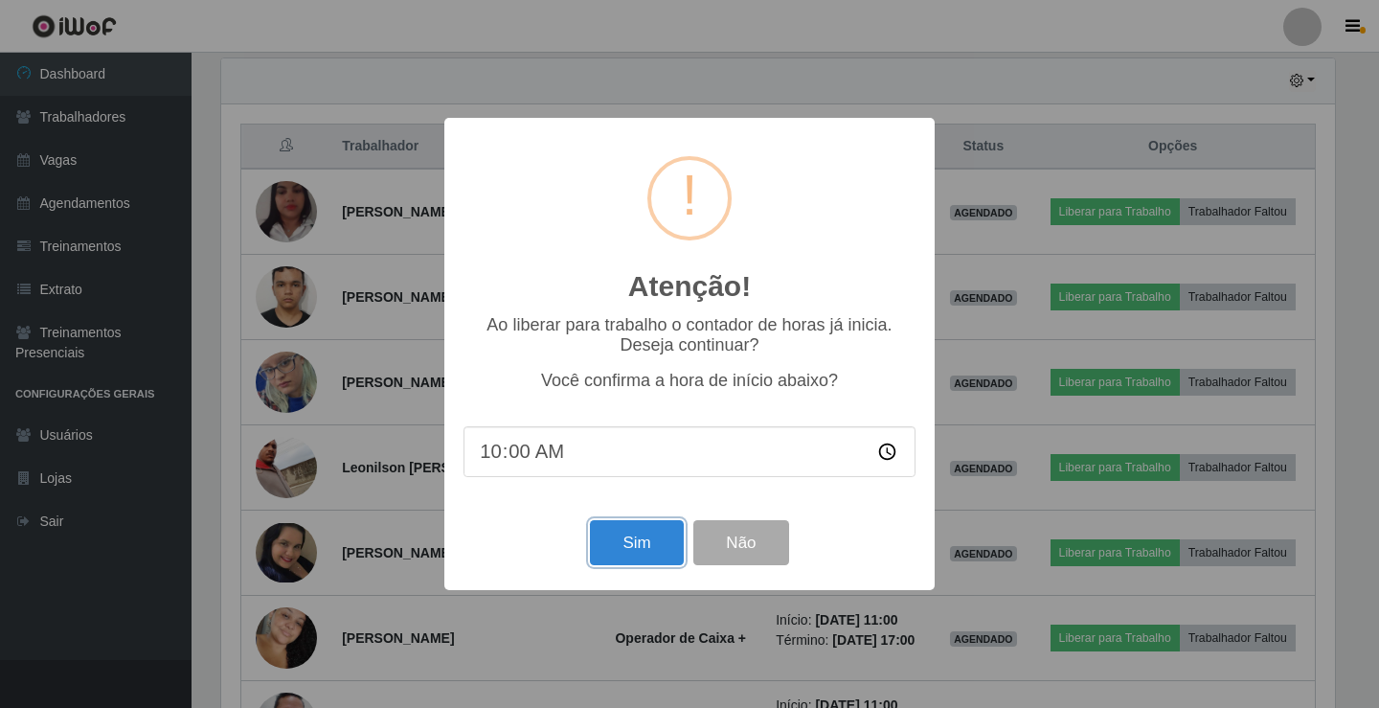
drag, startPoint x: 635, startPoint y: 550, endPoint x: 644, endPoint y: 542, distance: 11.5
click at [638, 549] on button "Sim" at bounding box center [636, 542] width 93 height 45
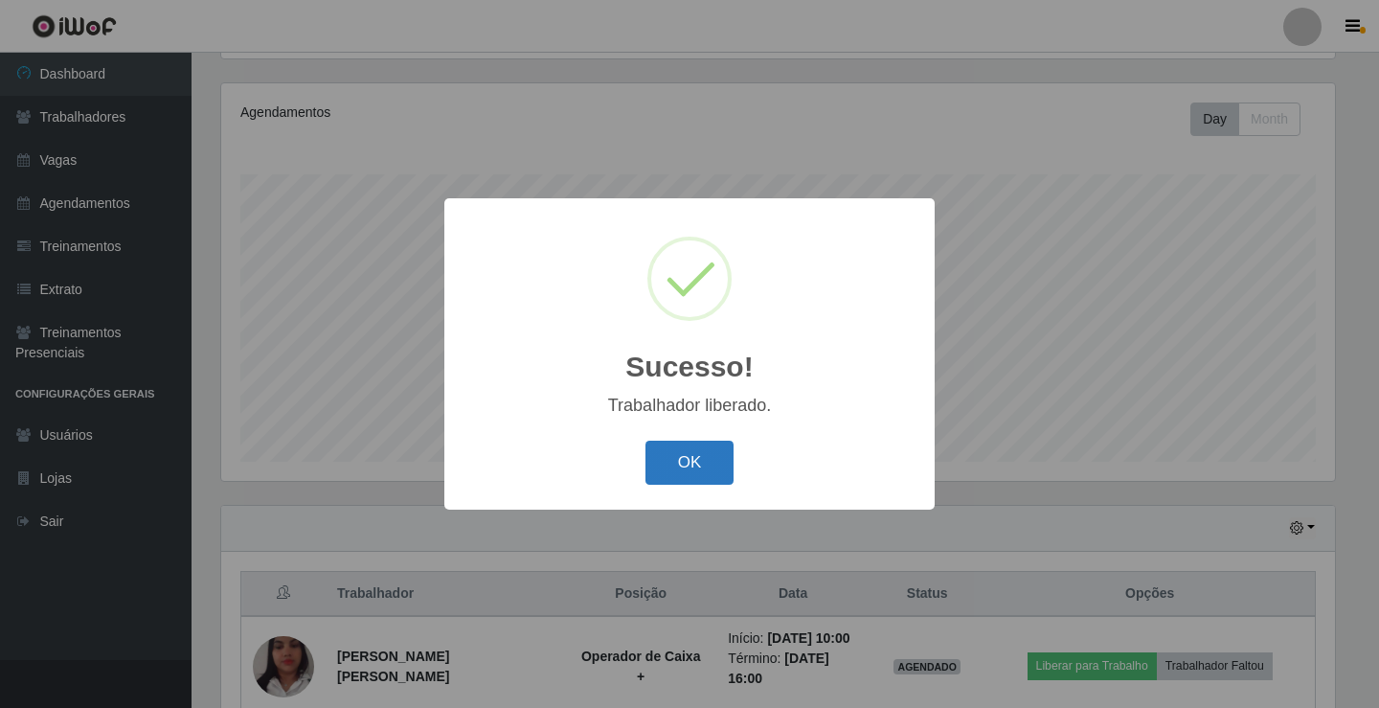
click at [717, 464] on button "OK" at bounding box center [689, 462] width 89 height 45
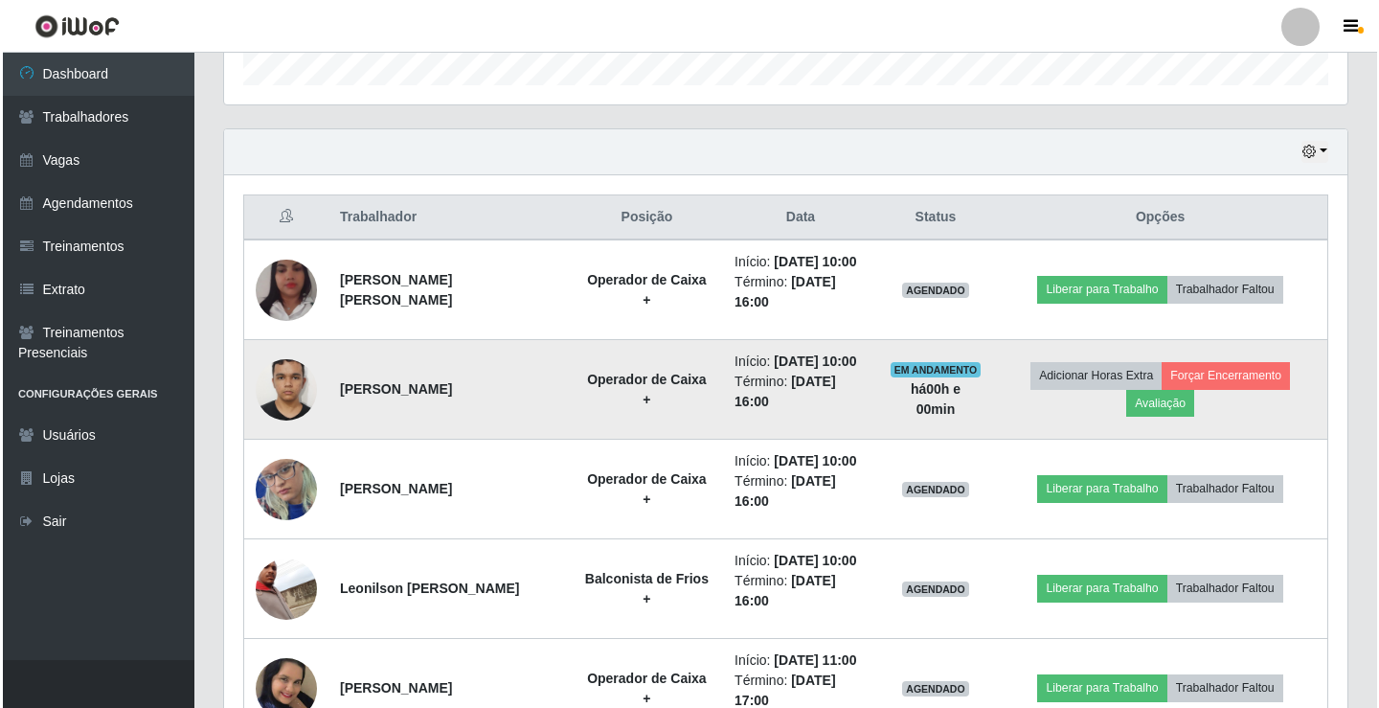
scroll to position [606, 0]
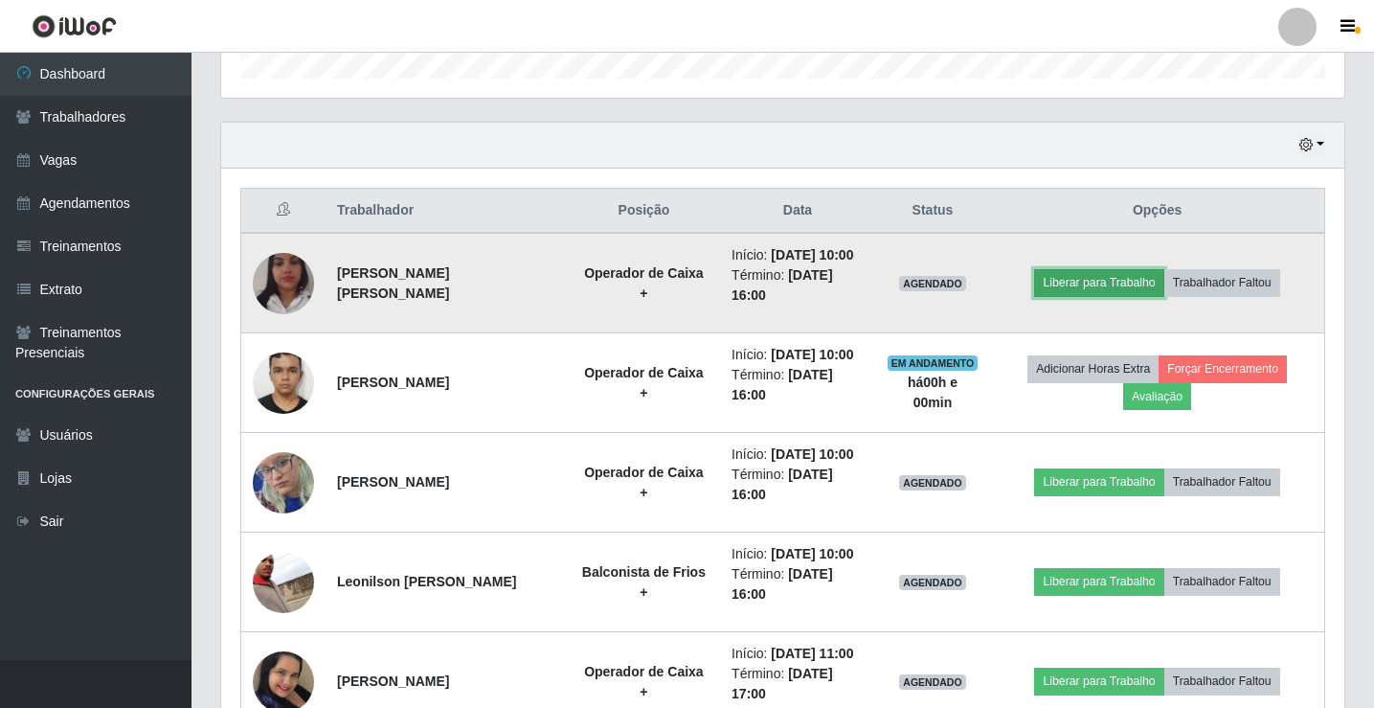
click at [1066, 296] on button "Liberar para Trabalho" at bounding box center [1098, 282] width 129 height 27
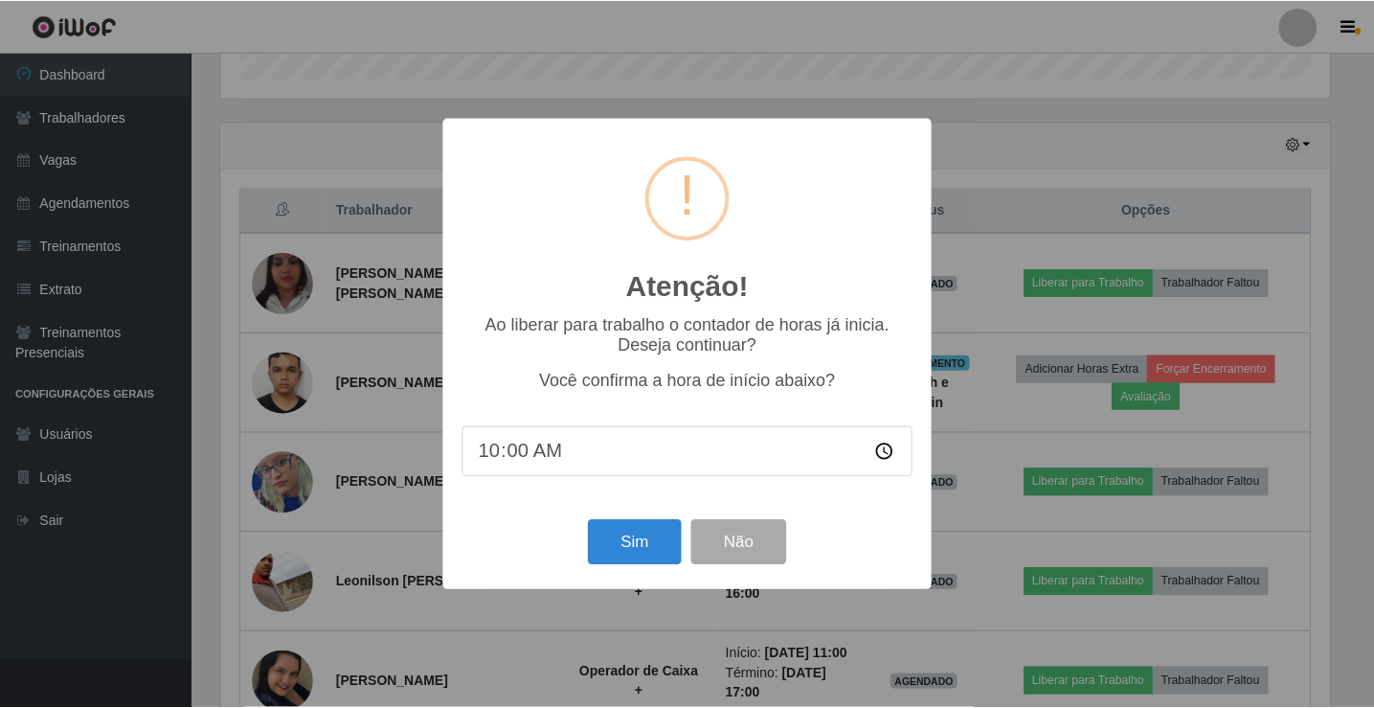
scroll to position [397, 1114]
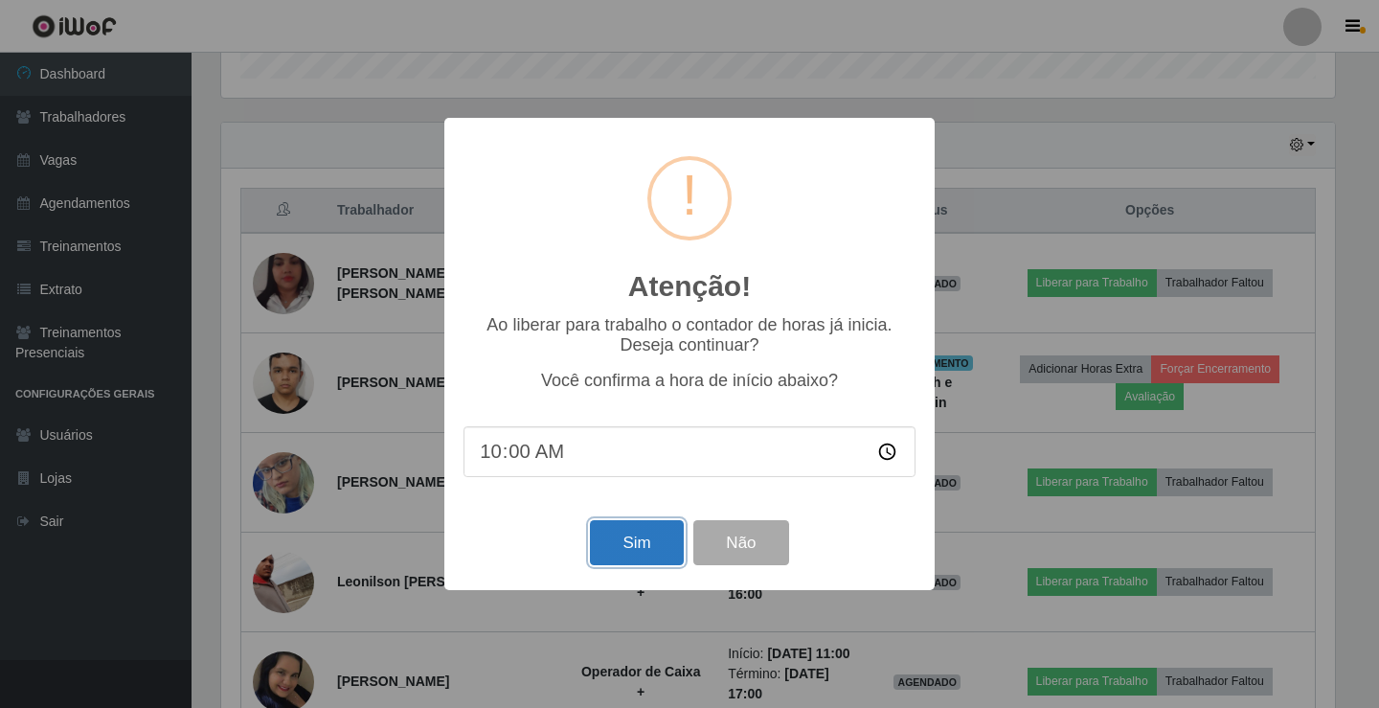
click at [613, 551] on button "Sim" at bounding box center [636, 542] width 93 height 45
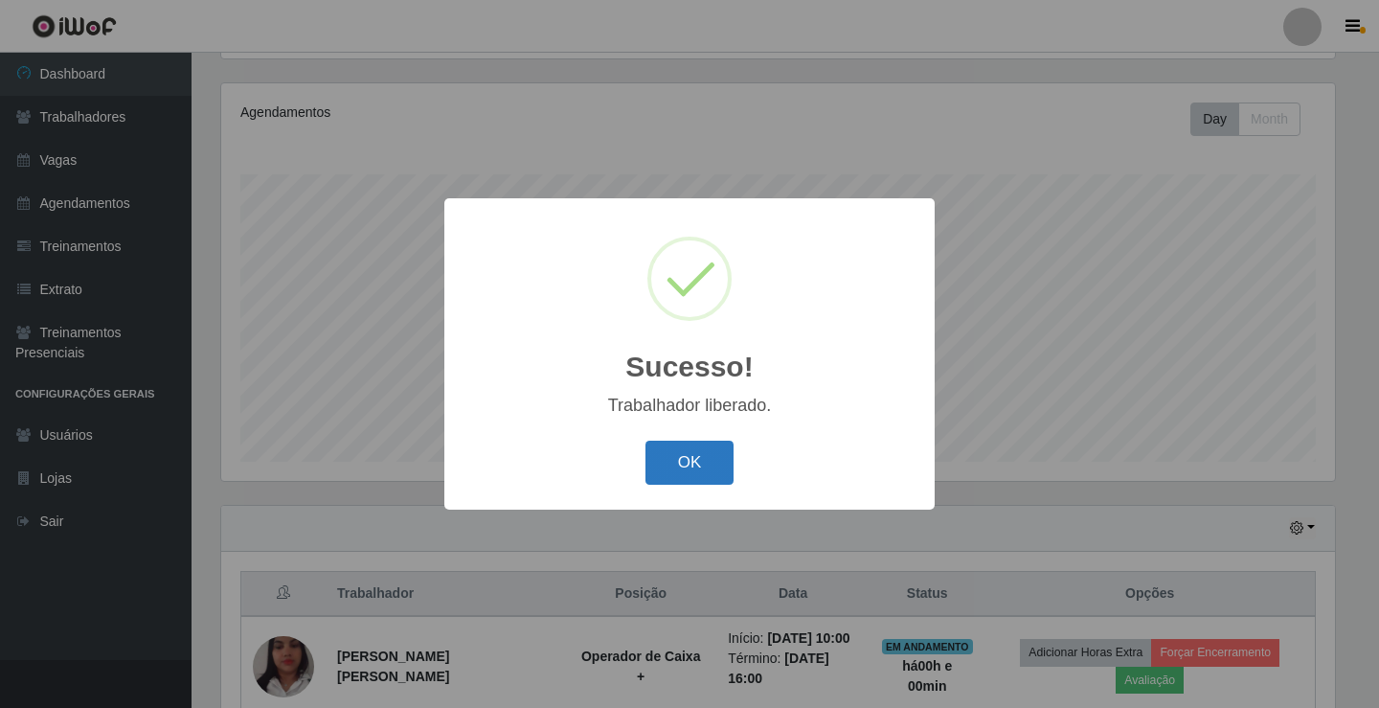
click at [715, 475] on button "OK" at bounding box center [689, 462] width 89 height 45
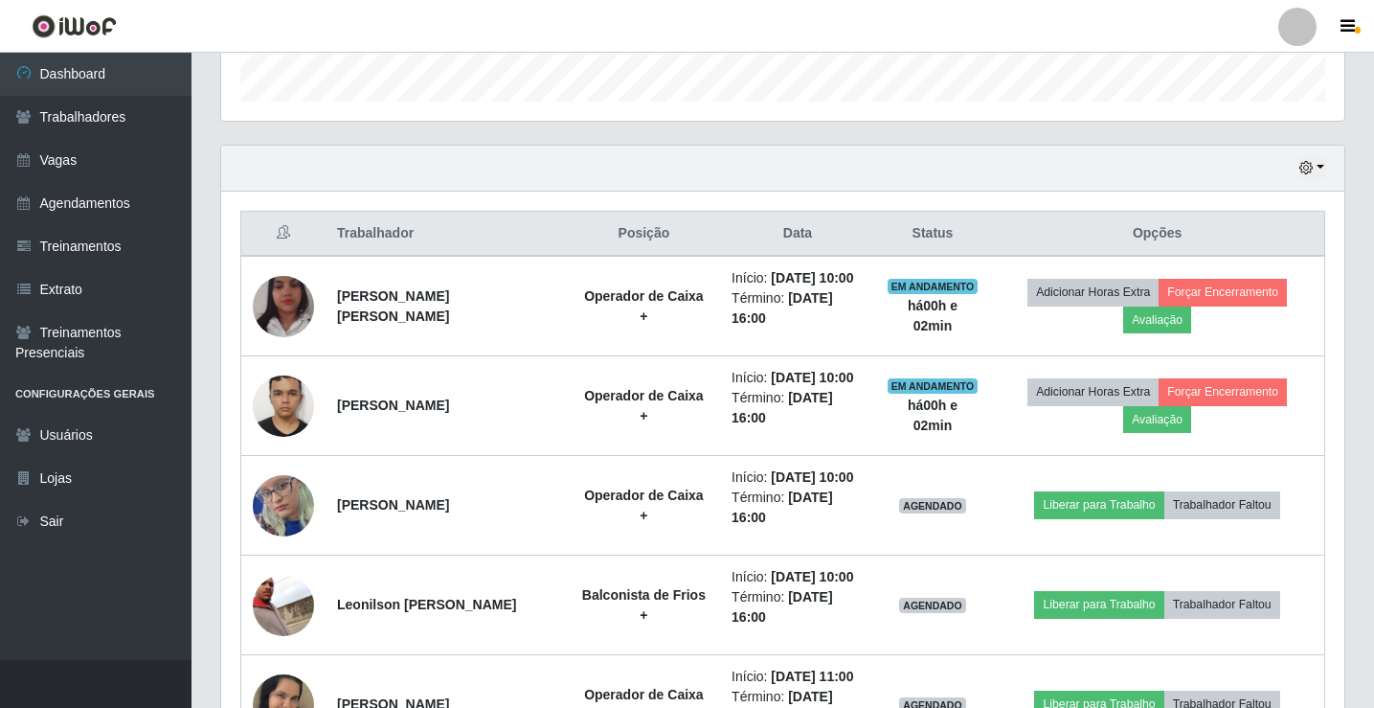
scroll to position [606, 0]
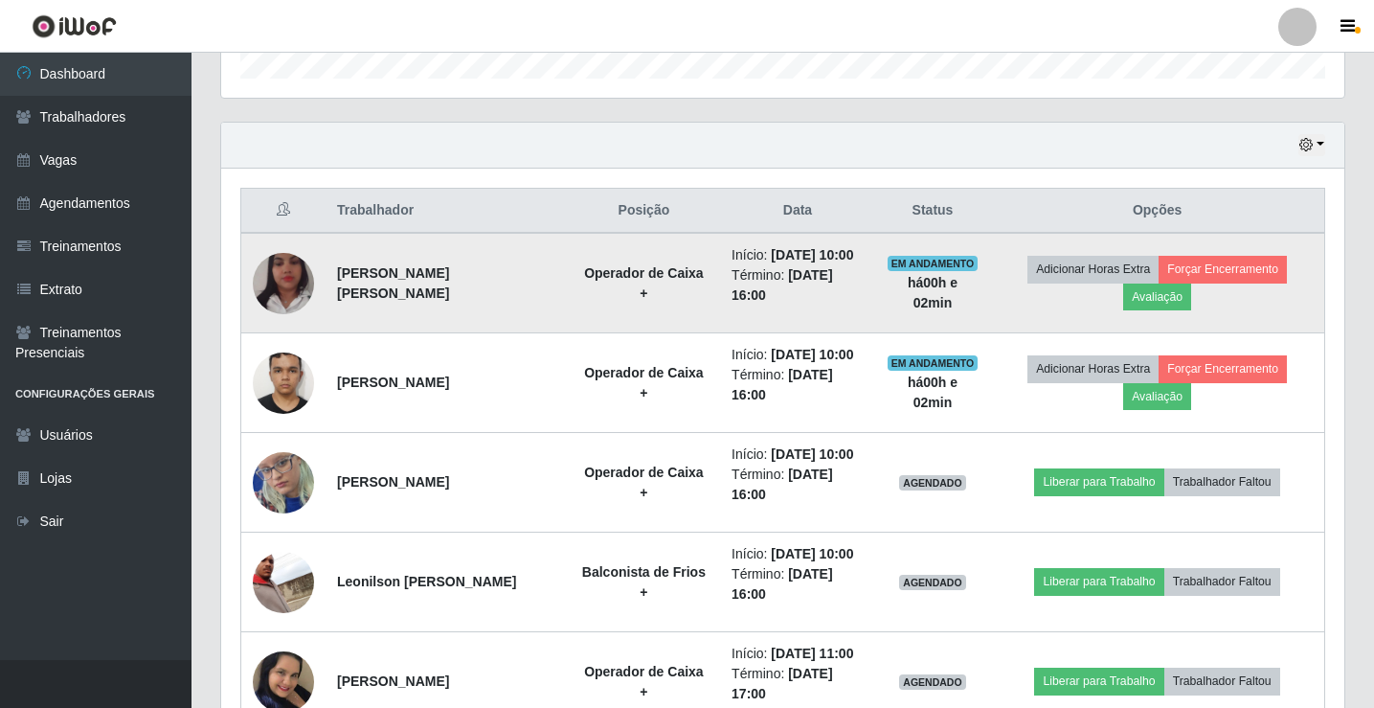
click at [299, 289] on img at bounding box center [283, 283] width 61 height 109
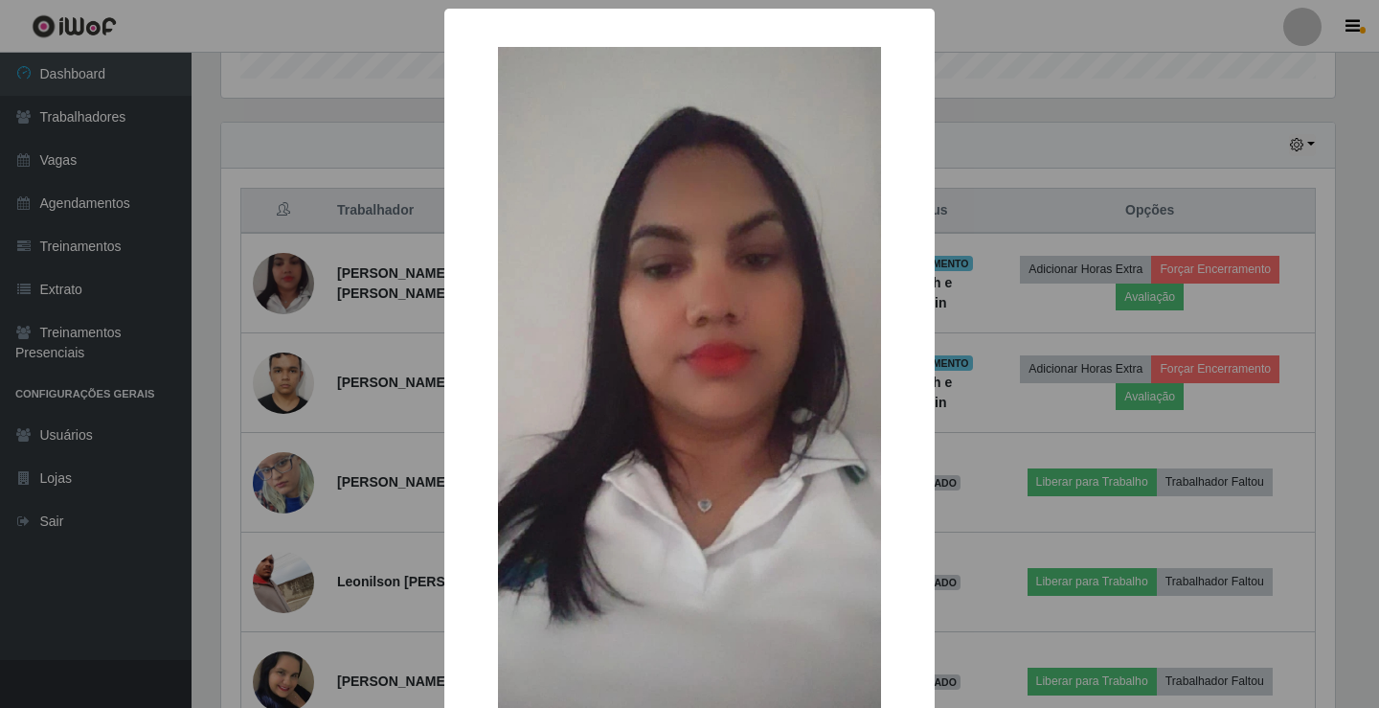
click at [300, 289] on div "× OK Cancel" at bounding box center [689, 354] width 1379 height 708
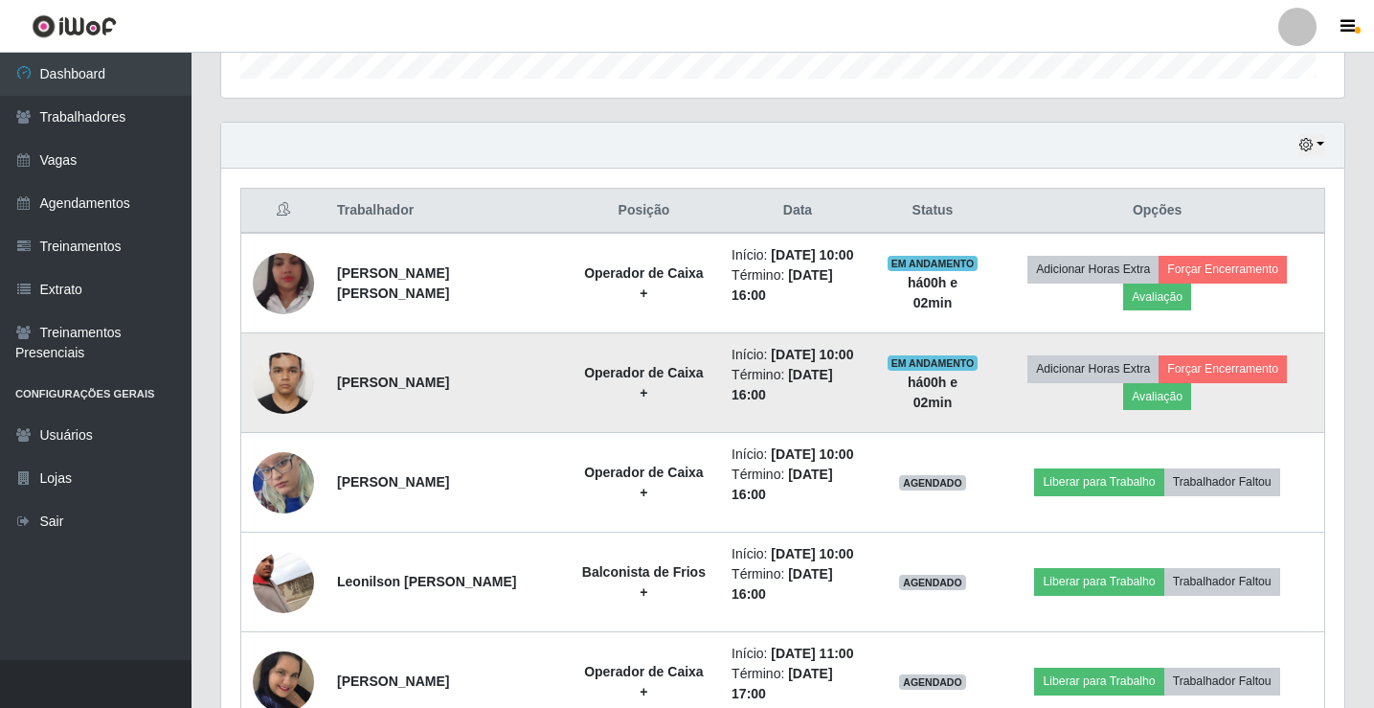
scroll to position [397, 1123]
click at [285, 370] on img at bounding box center [283, 382] width 61 height 109
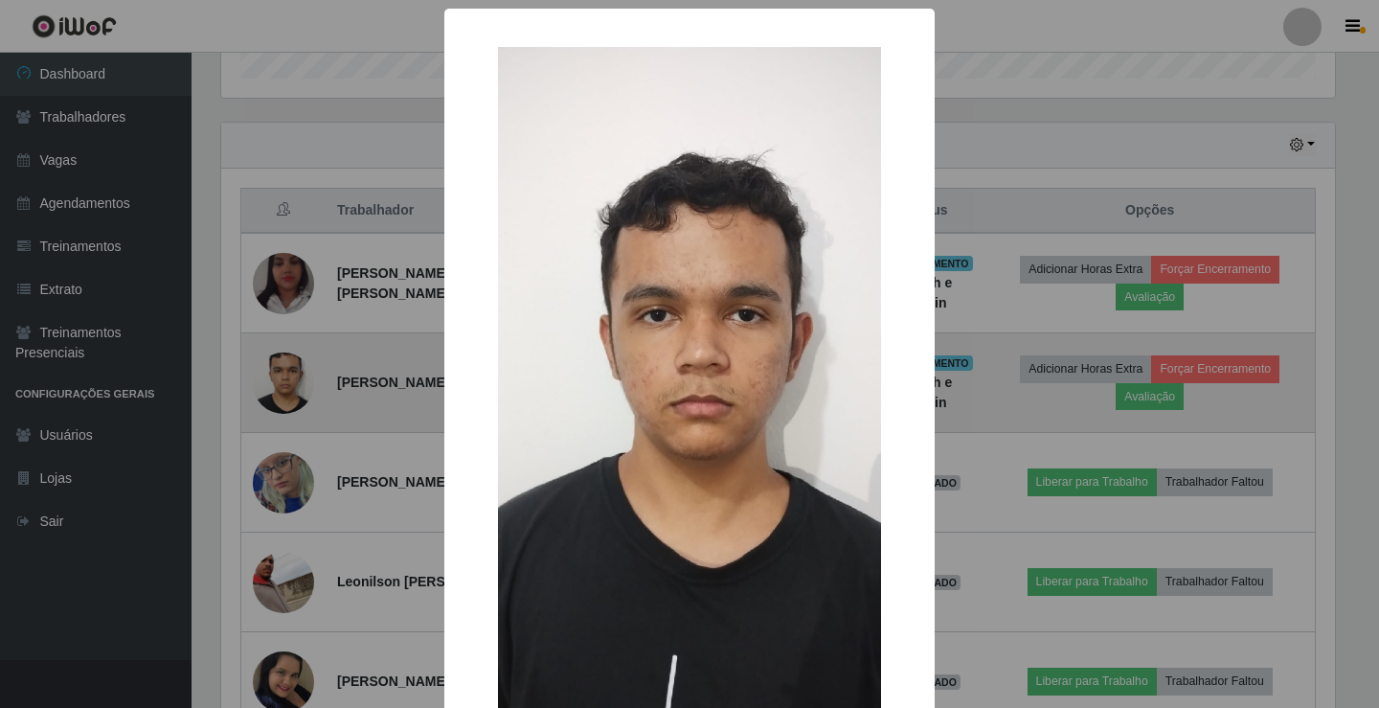
click at [285, 370] on div "× OK Cancel" at bounding box center [689, 354] width 1379 height 708
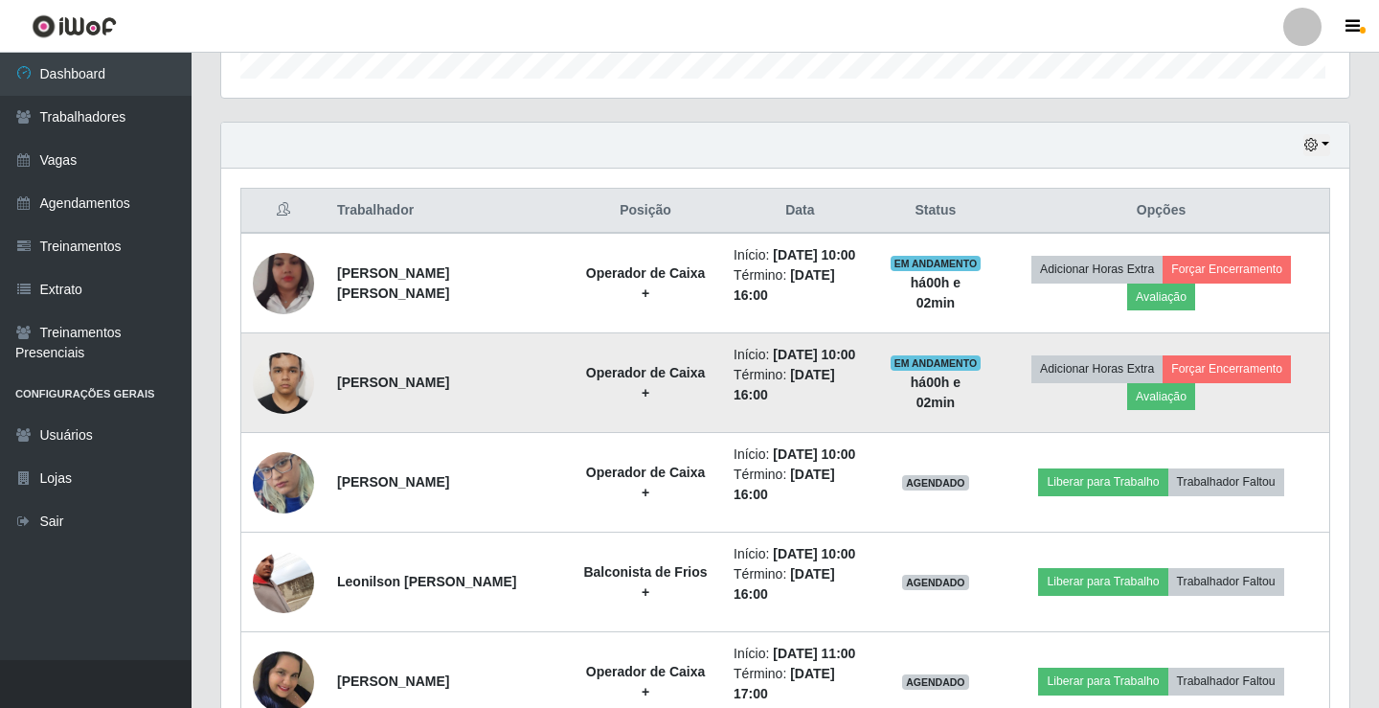
scroll to position [397, 1123]
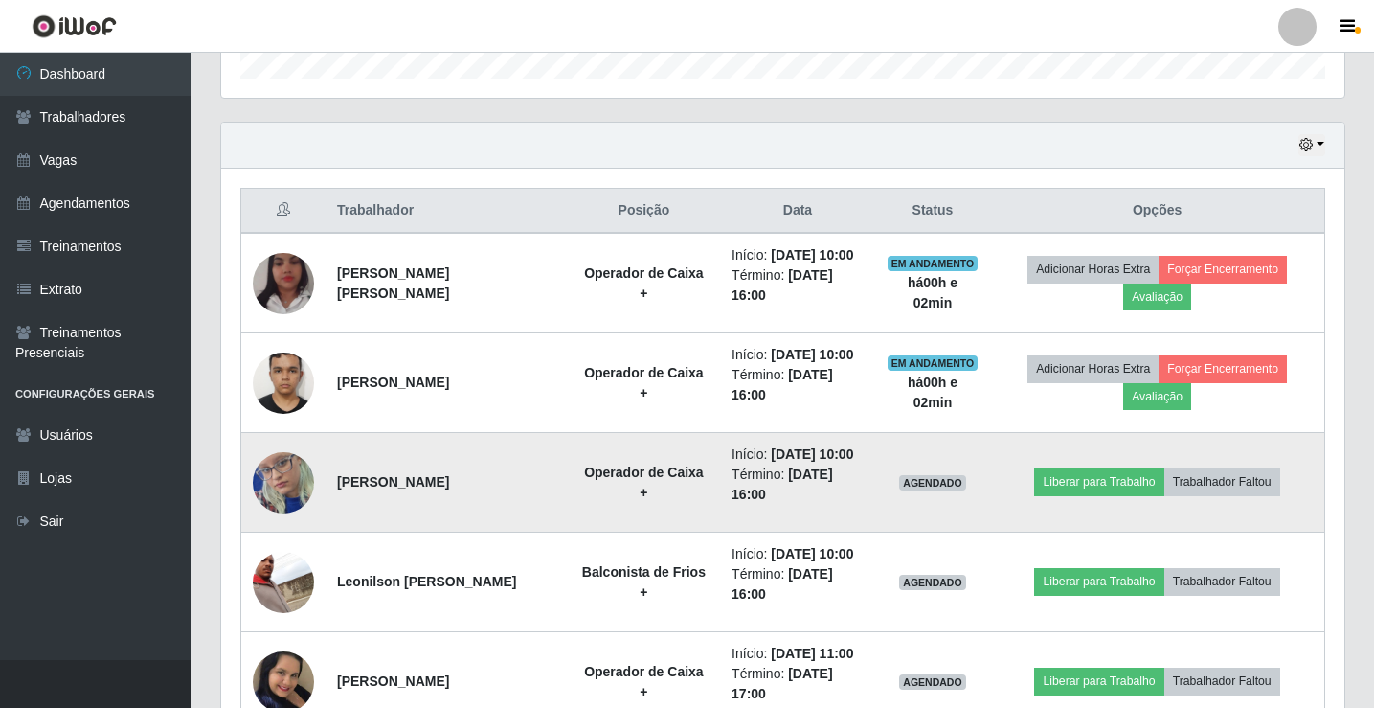
click at [285, 457] on img at bounding box center [283, 482] width 61 height 132
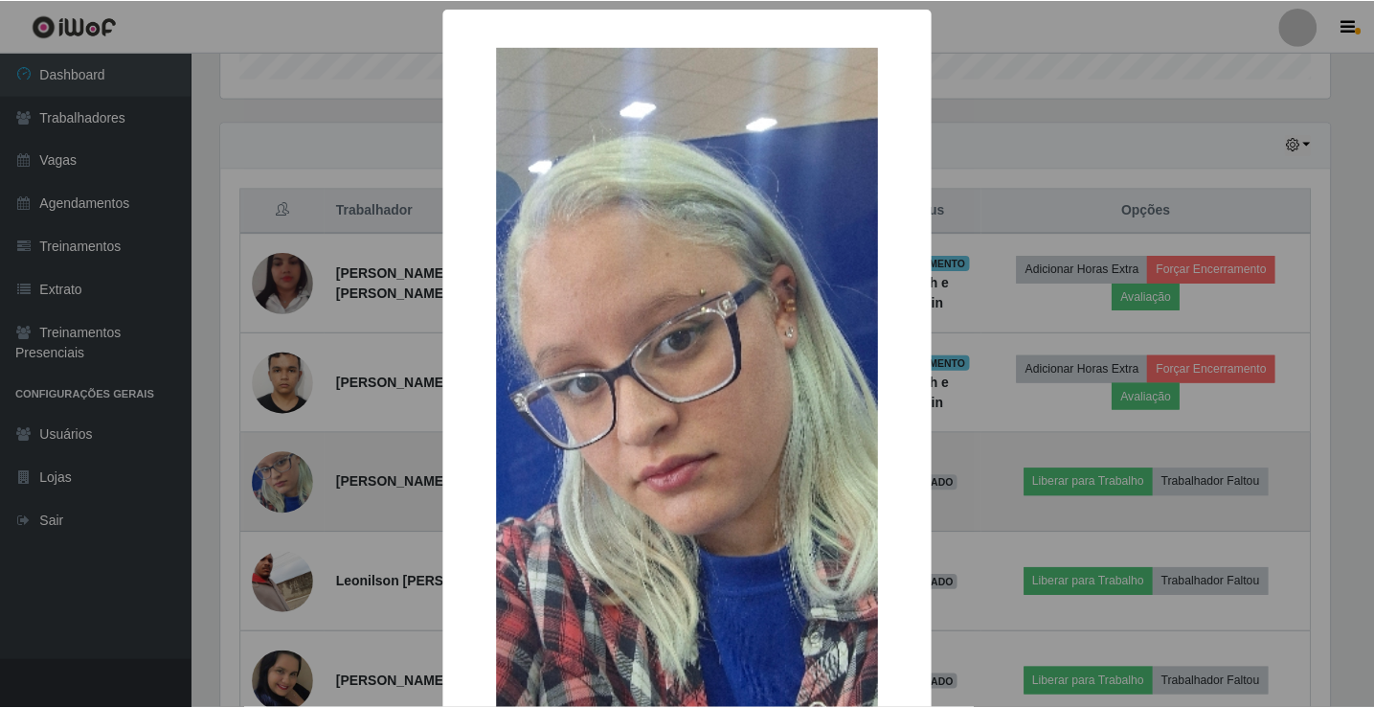
scroll to position [397, 1114]
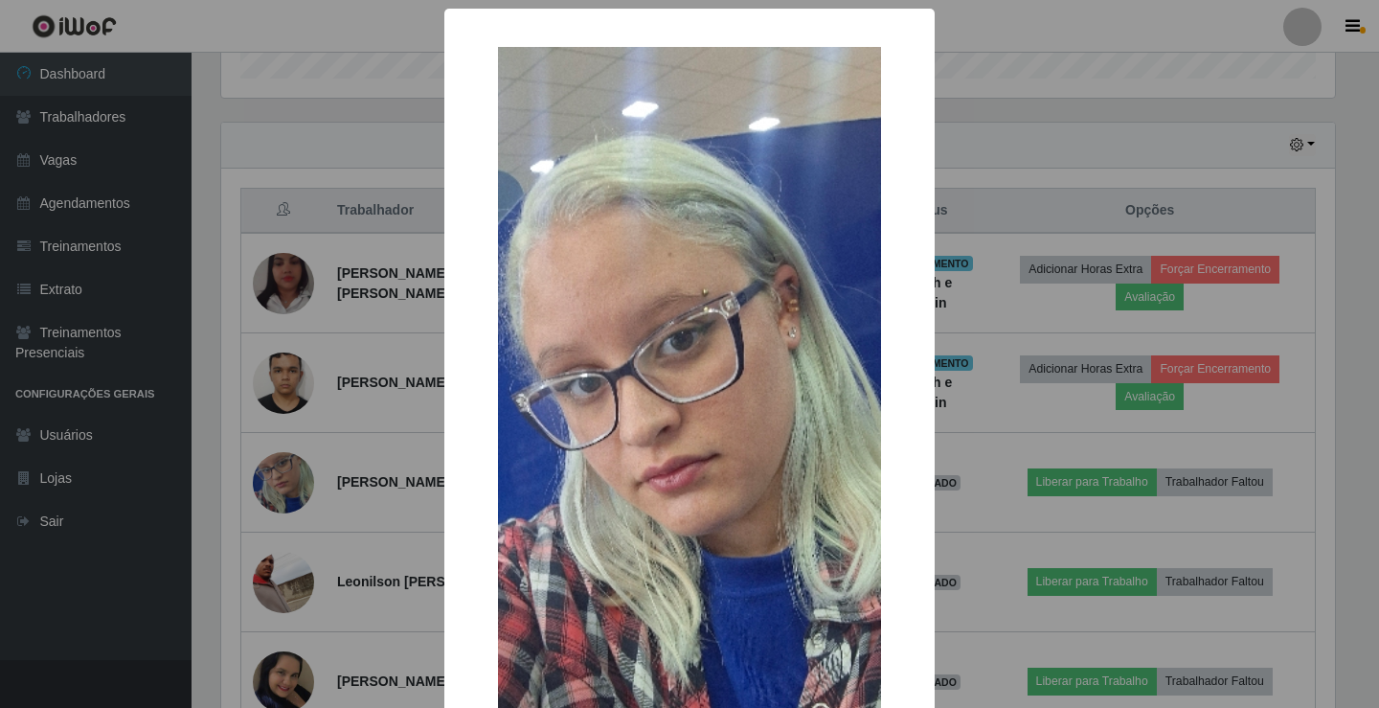
click at [282, 477] on div "× OK Cancel" at bounding box center [689, 354] width 1379 height 708
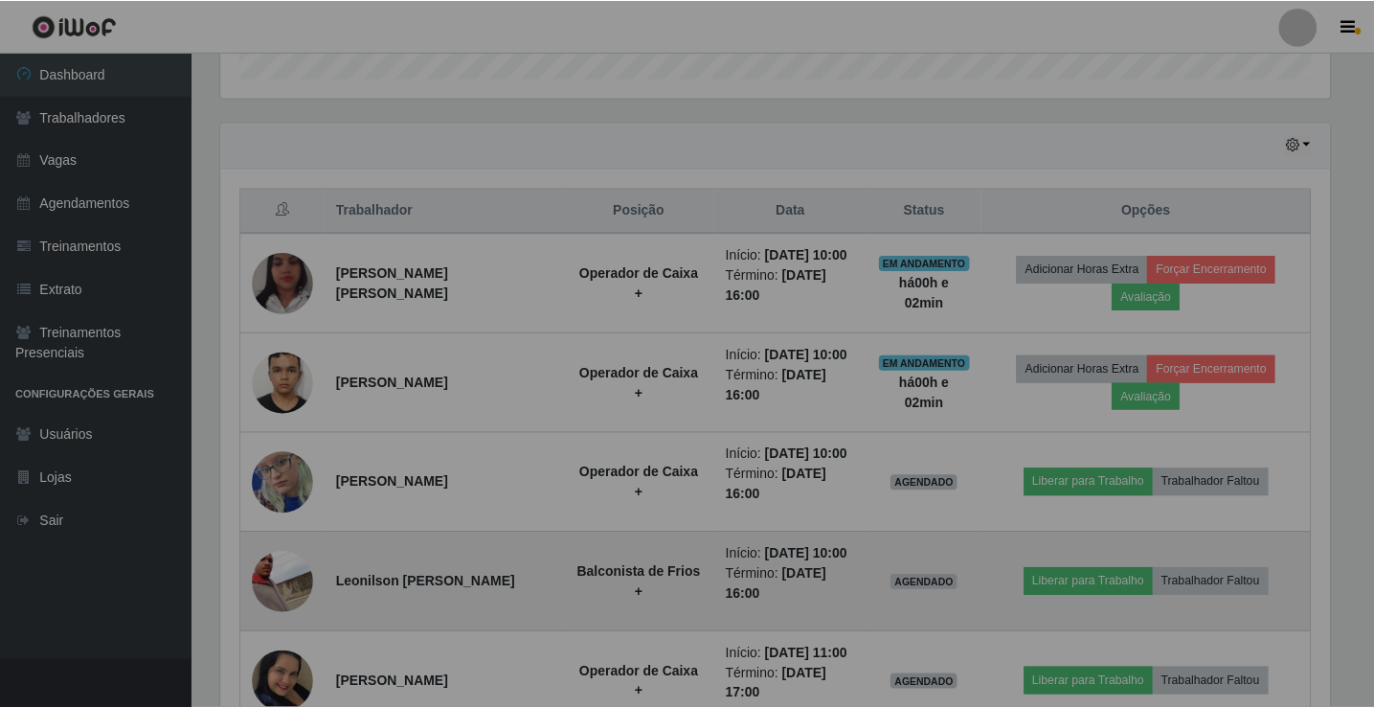
scroll to position [397, 1123]
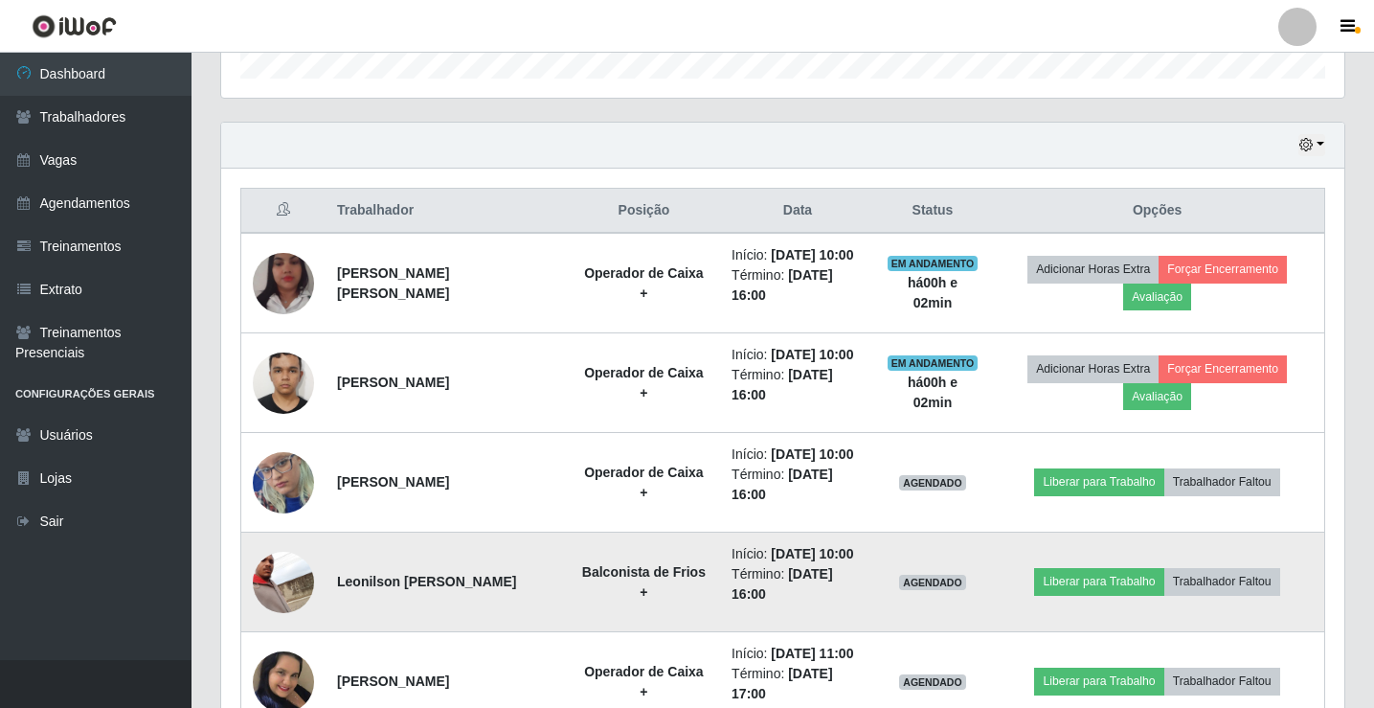
click at [272, 579] on img at bounding box center [283, 582] width 61 height 61
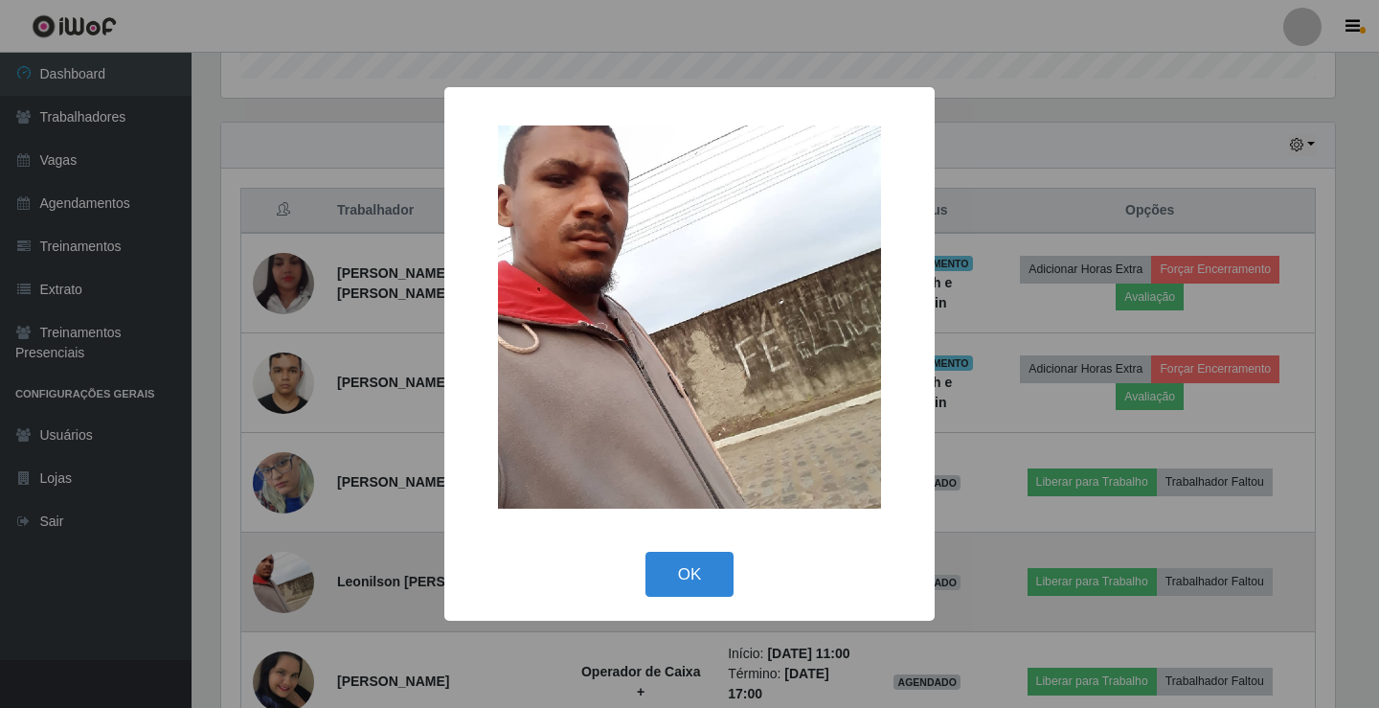
click at [272, 579] on div "× OK Cancel" at bounding box center [689, 354] width 1379 height 708
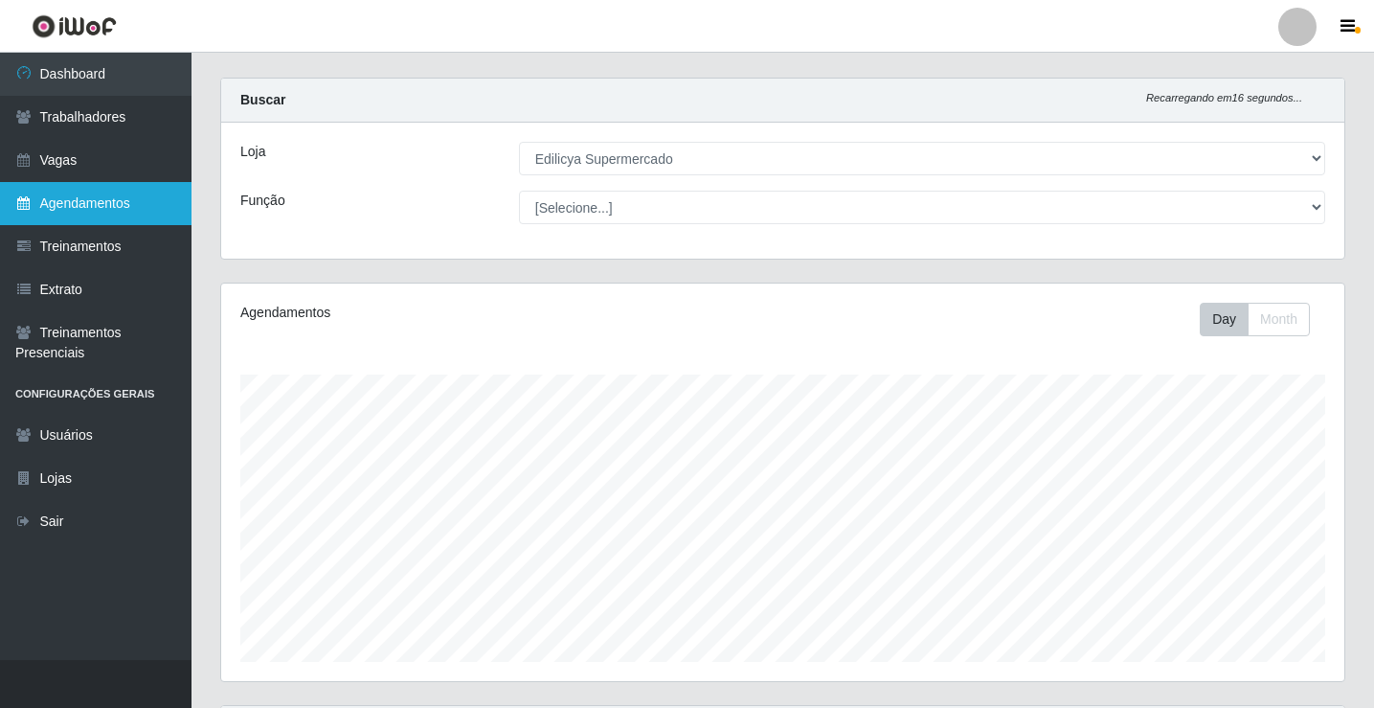
scroll to position [0, 0]
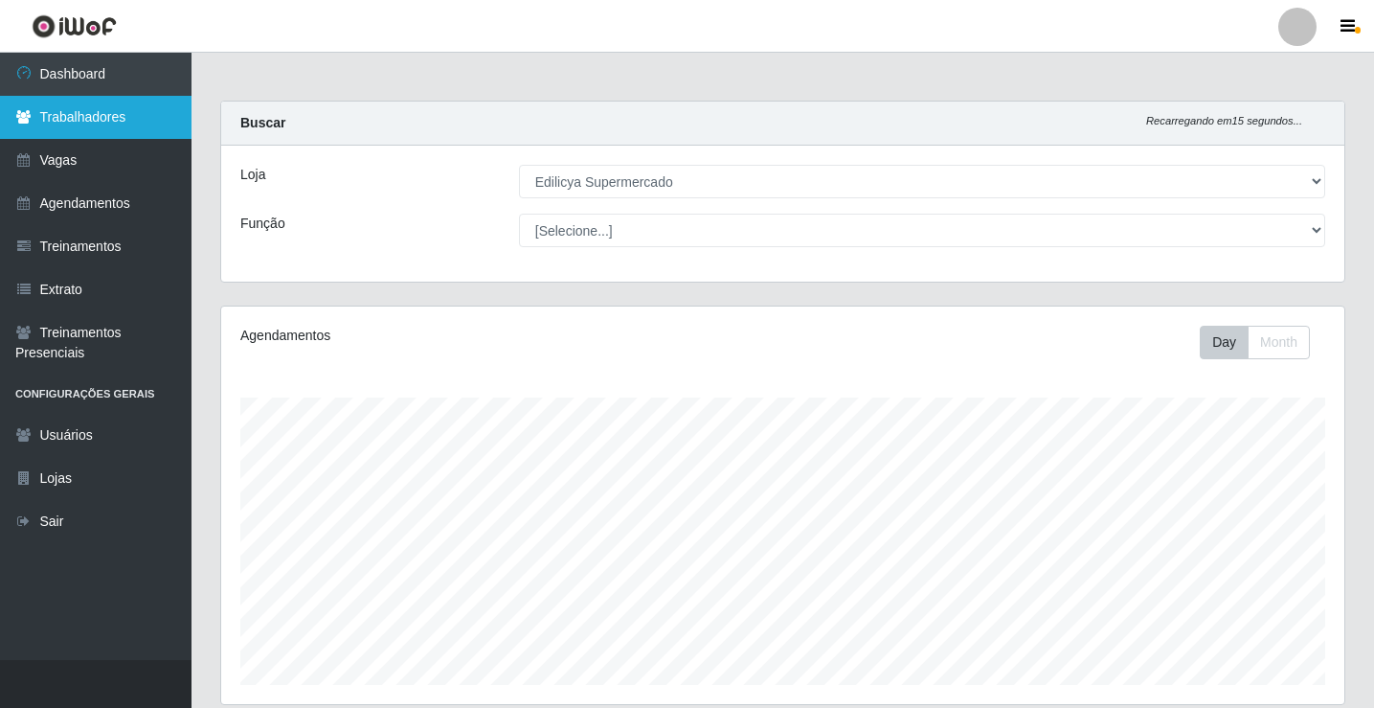
click at [80, 120] on link "Trabalhadores" at bounding box center [96, 117] width 192 height 43
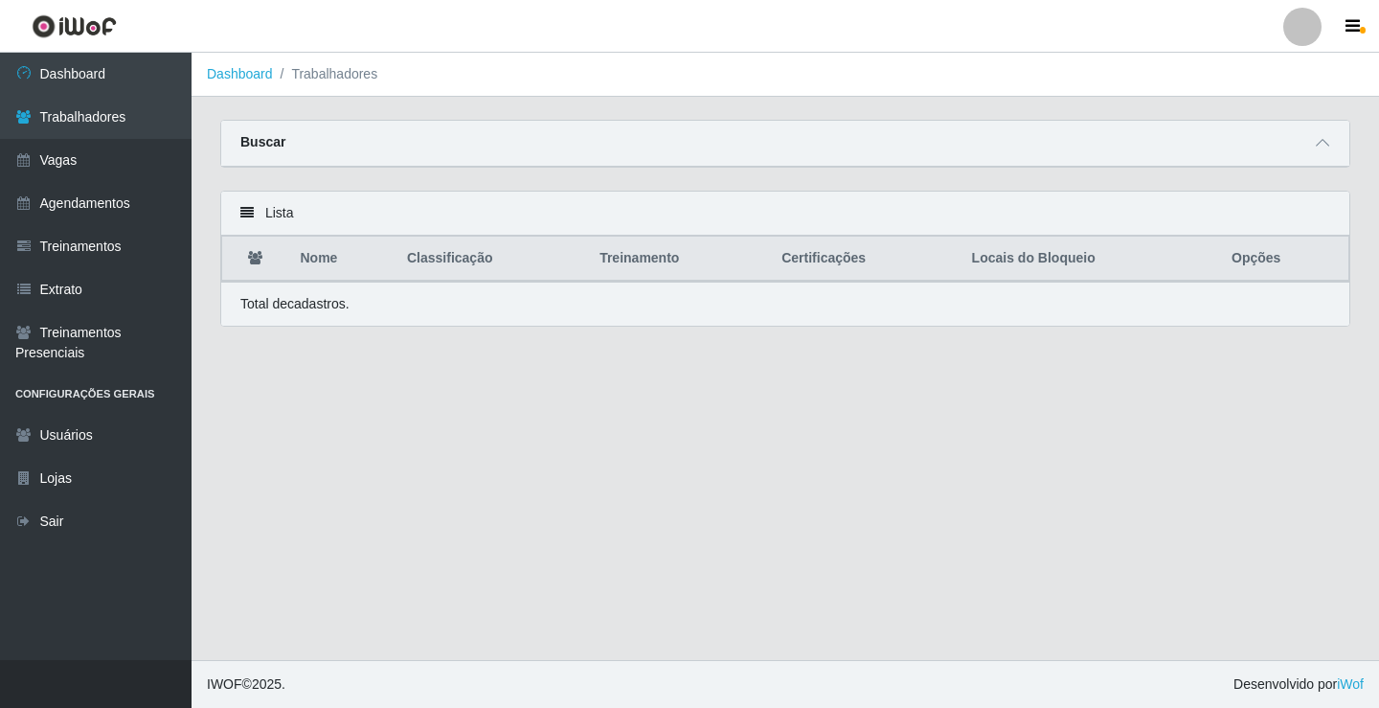
click at [328, 260] on th "Nome" at bounding box center [342, 259] width 106 height 45
click at [329, 260] on th "Nome" at bounding box center [342, 259] width 106 height 45
click at [333, 273] on th "Nome" at bounding box center [342, 259] width 106 height 45
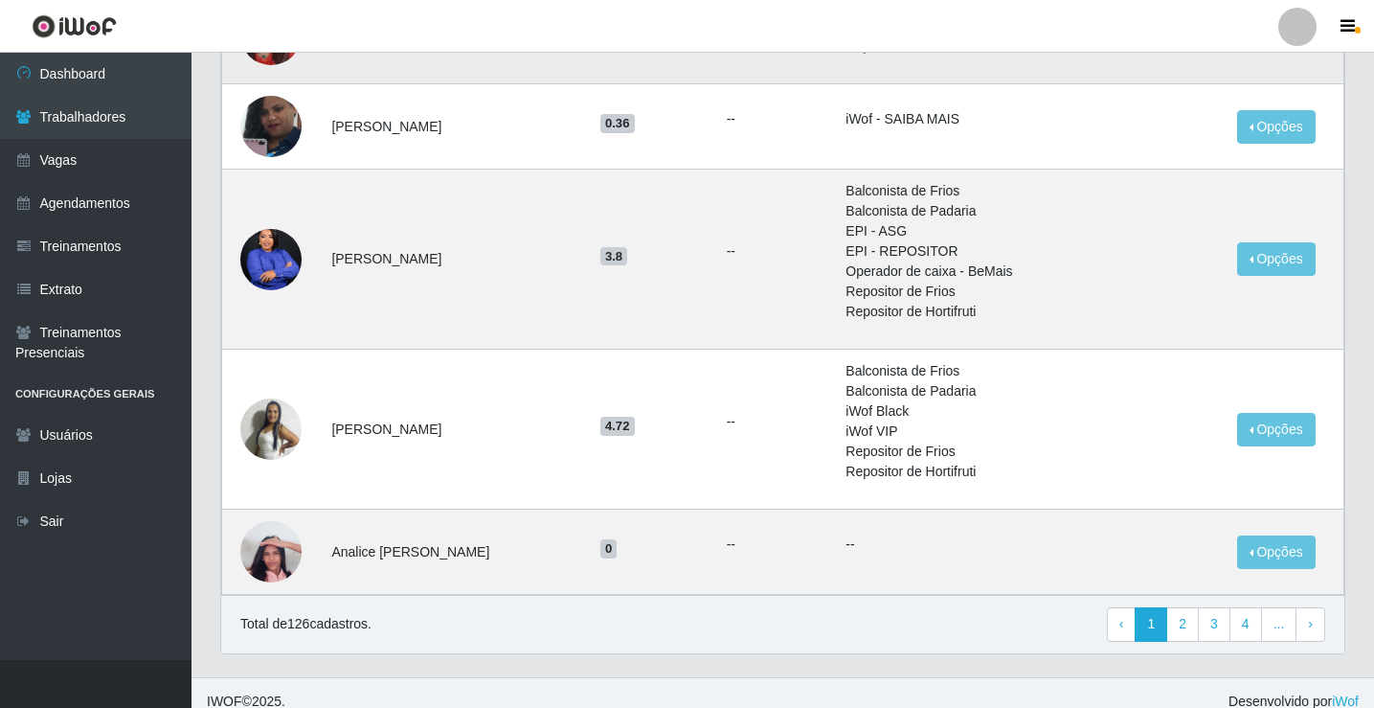
scroll to position [1167, 0]
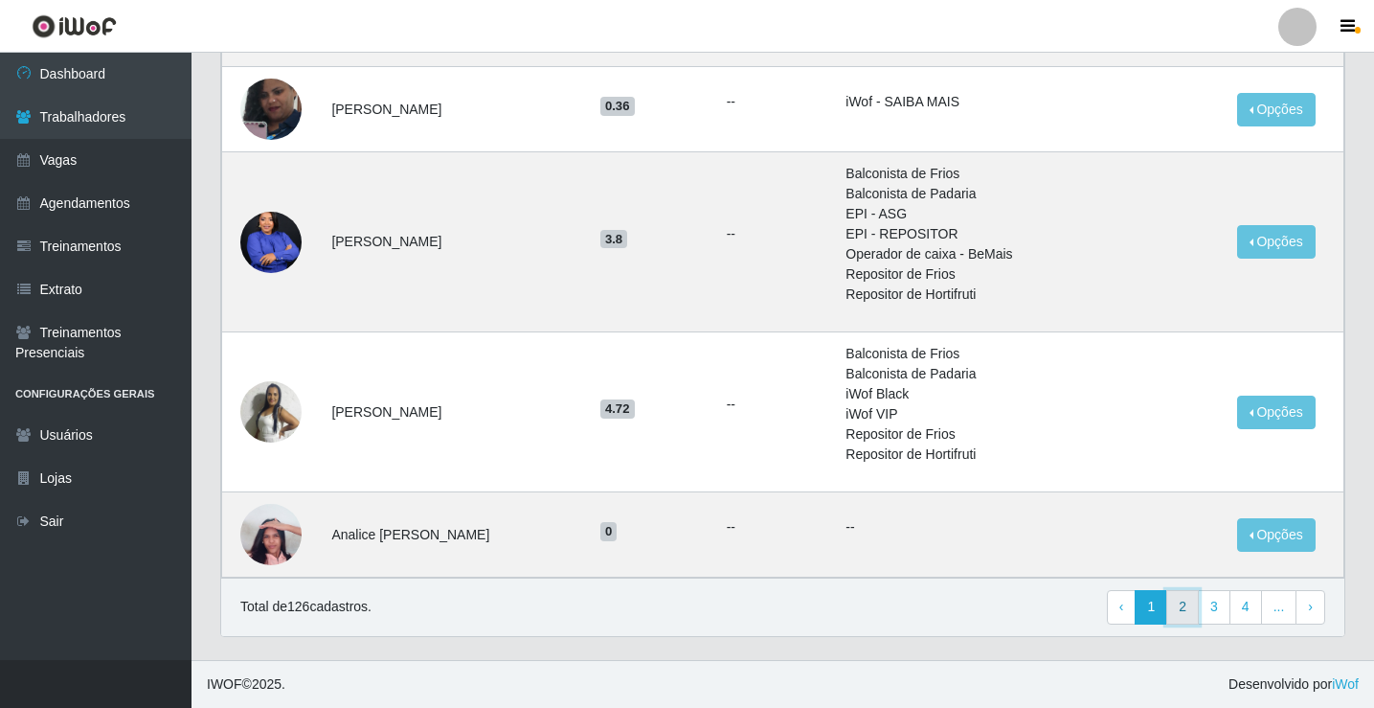
click at [1187, 609] on link "2" at bounding box center [1182, 607] width 33 height 34
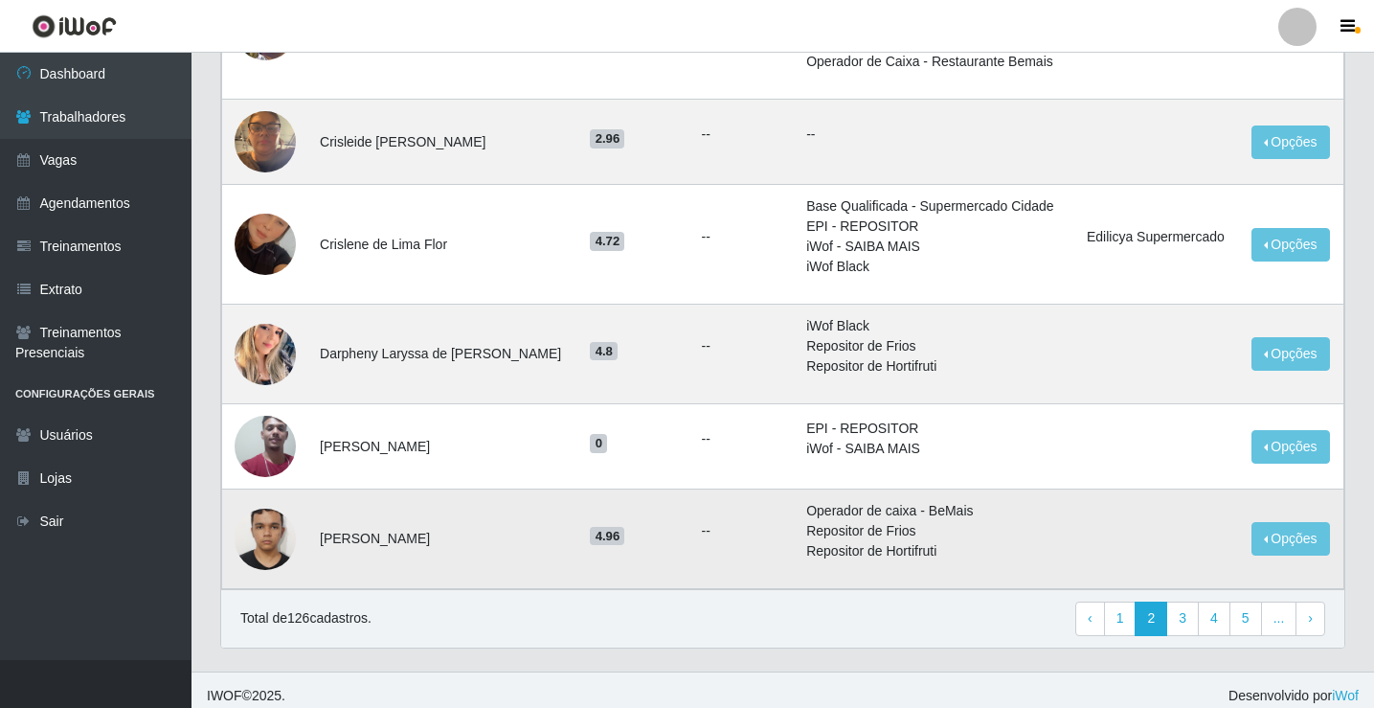
scroll to position [1449, 0]
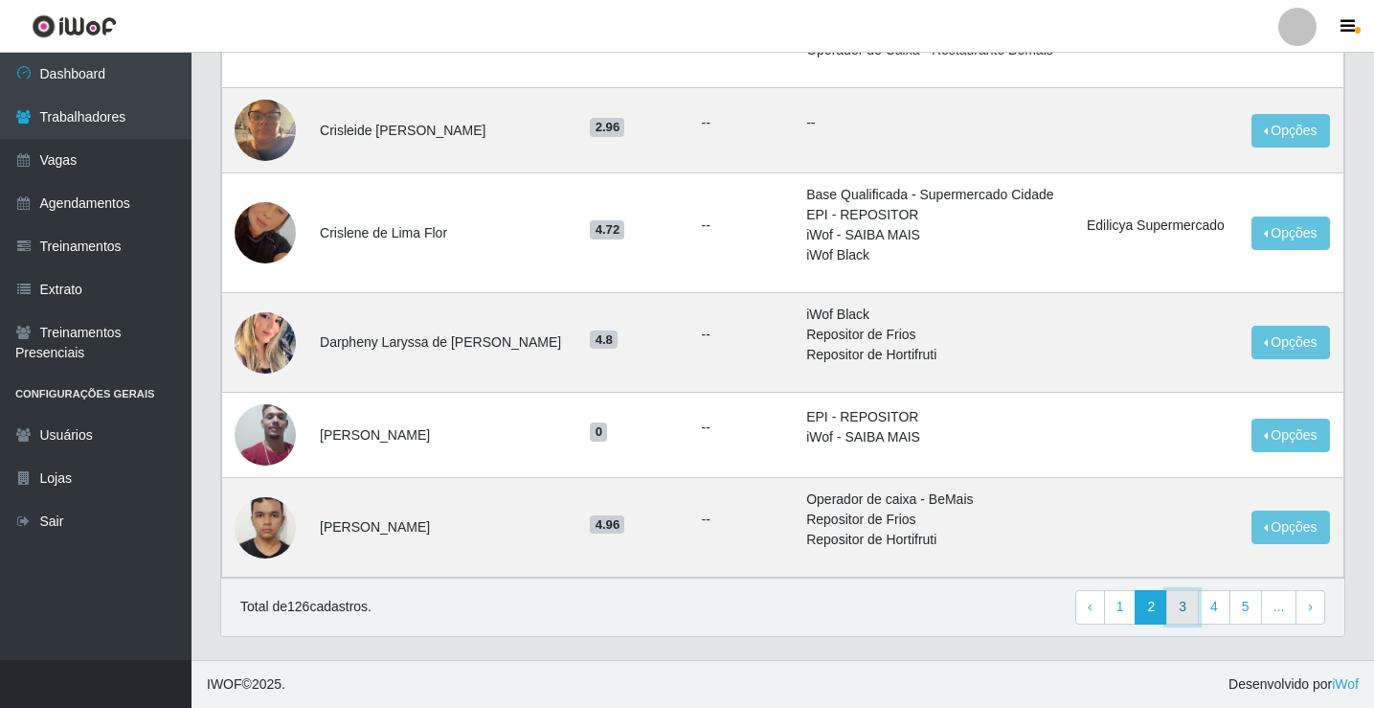
click at [1186, 608] on link "3" at bounding box center [1182, 607] width 33 height 34
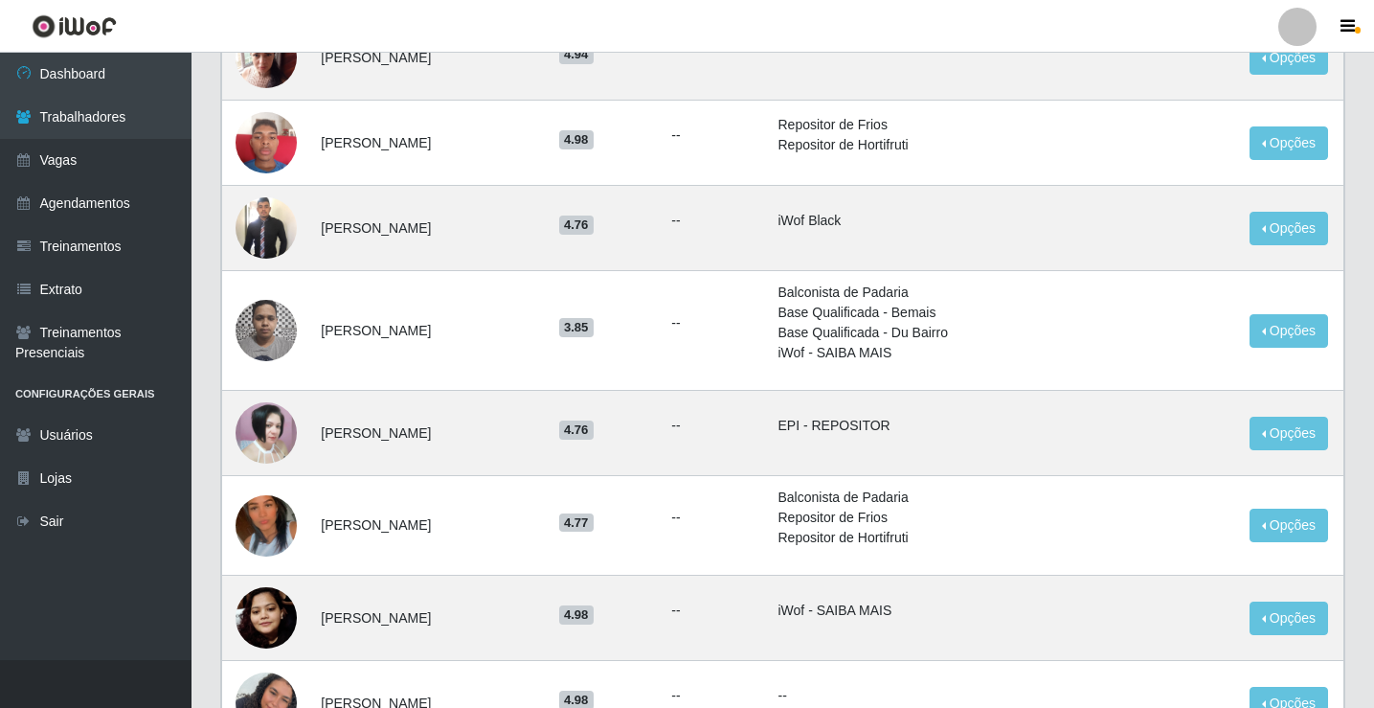
scroll to position [862, 0]
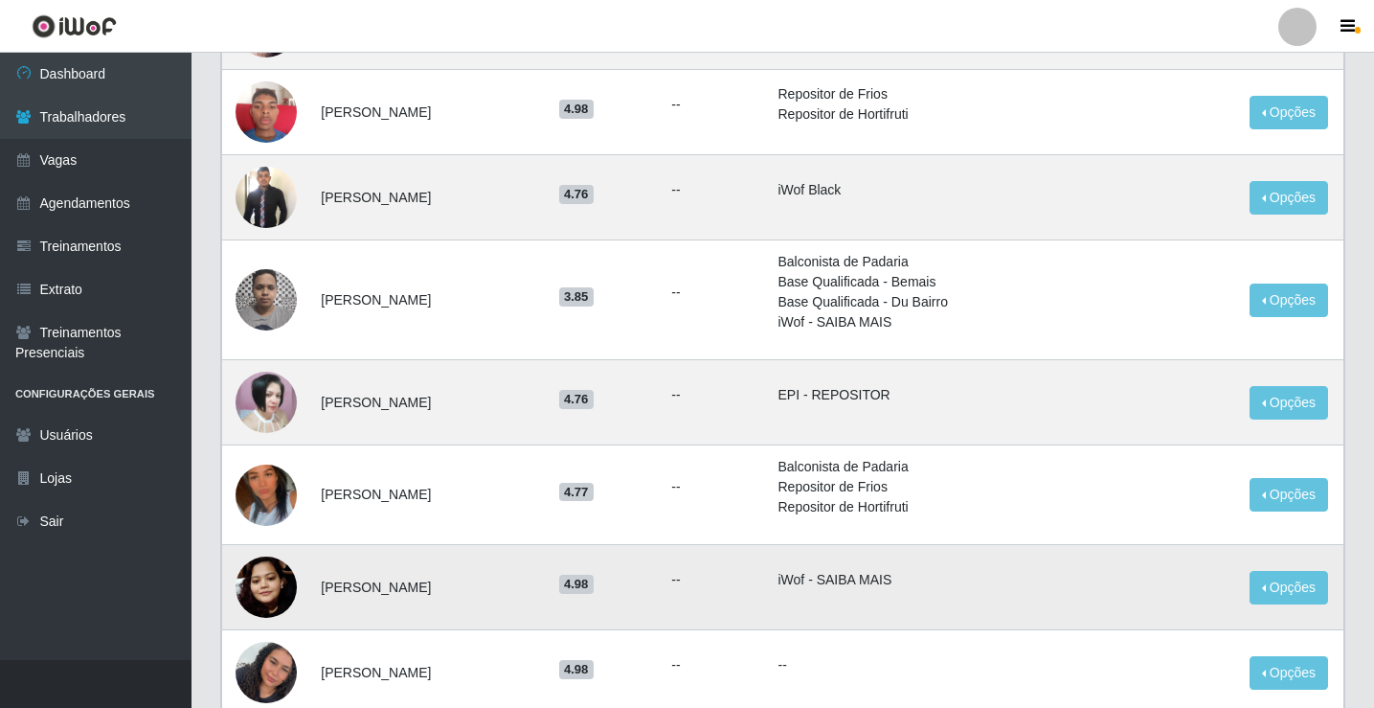
click at [285, 586] on img at bounding box center [266, 586] width 61 height 109
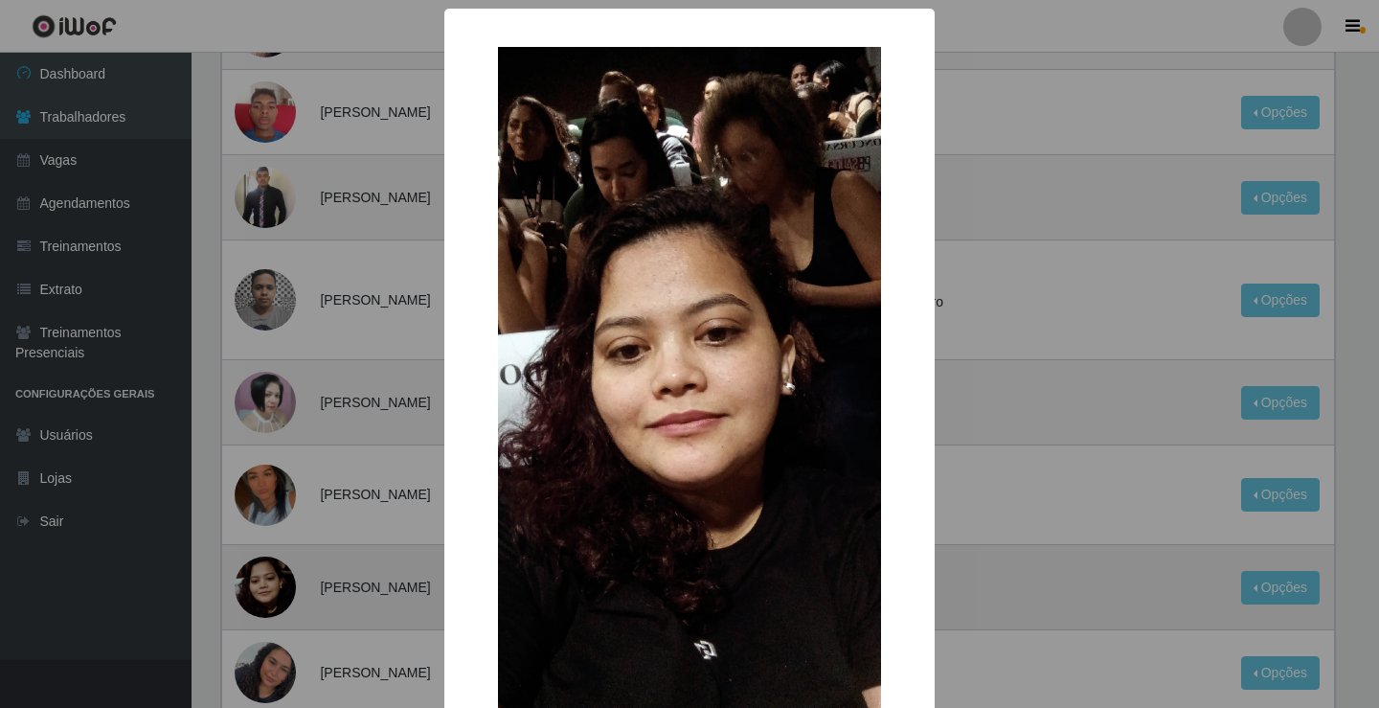
click at [285, 586] on div "× OK Cancel" at bounding box center [689, 354] width 1379 height 708
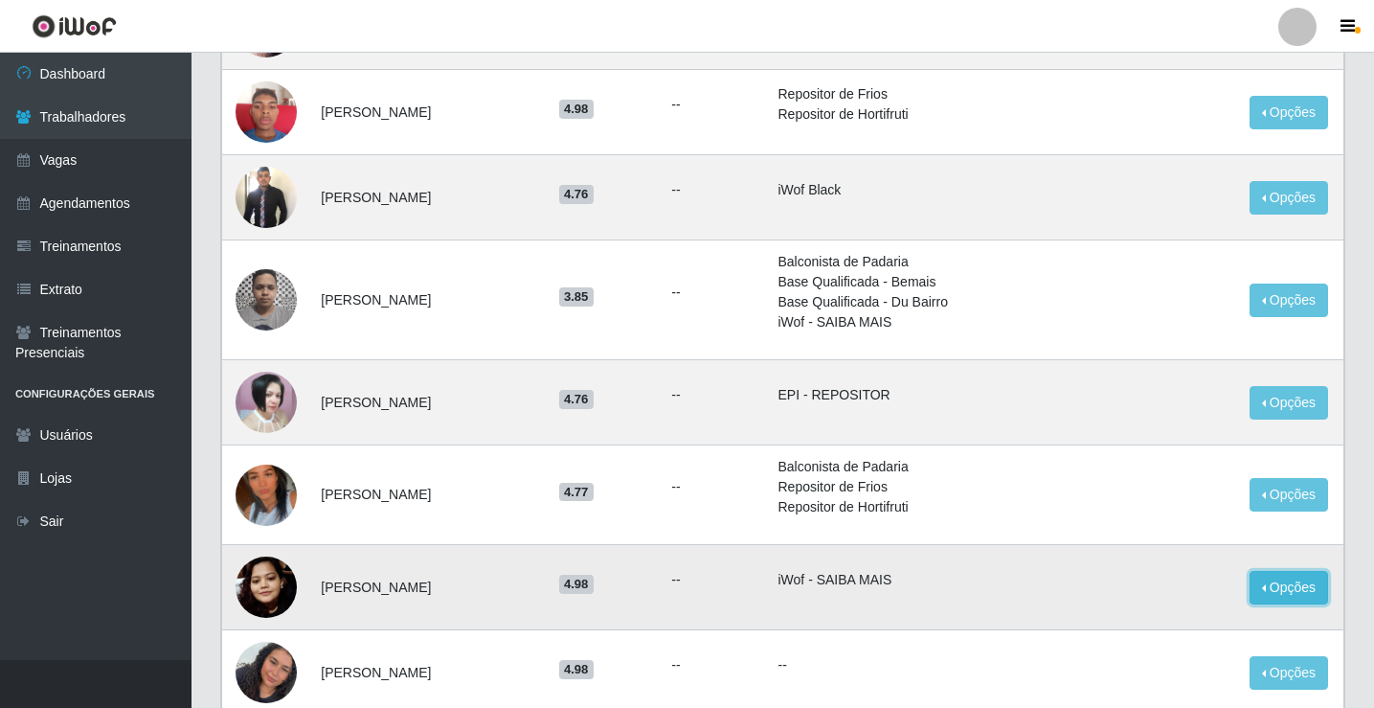
click at [1288, 592] on button "Opções" at bounding box center [1289, 588] width 79 height 34
click at [1165, 633] on button "Bloquear - Loja" at bounding box center [1170, 631] width 154 height 39
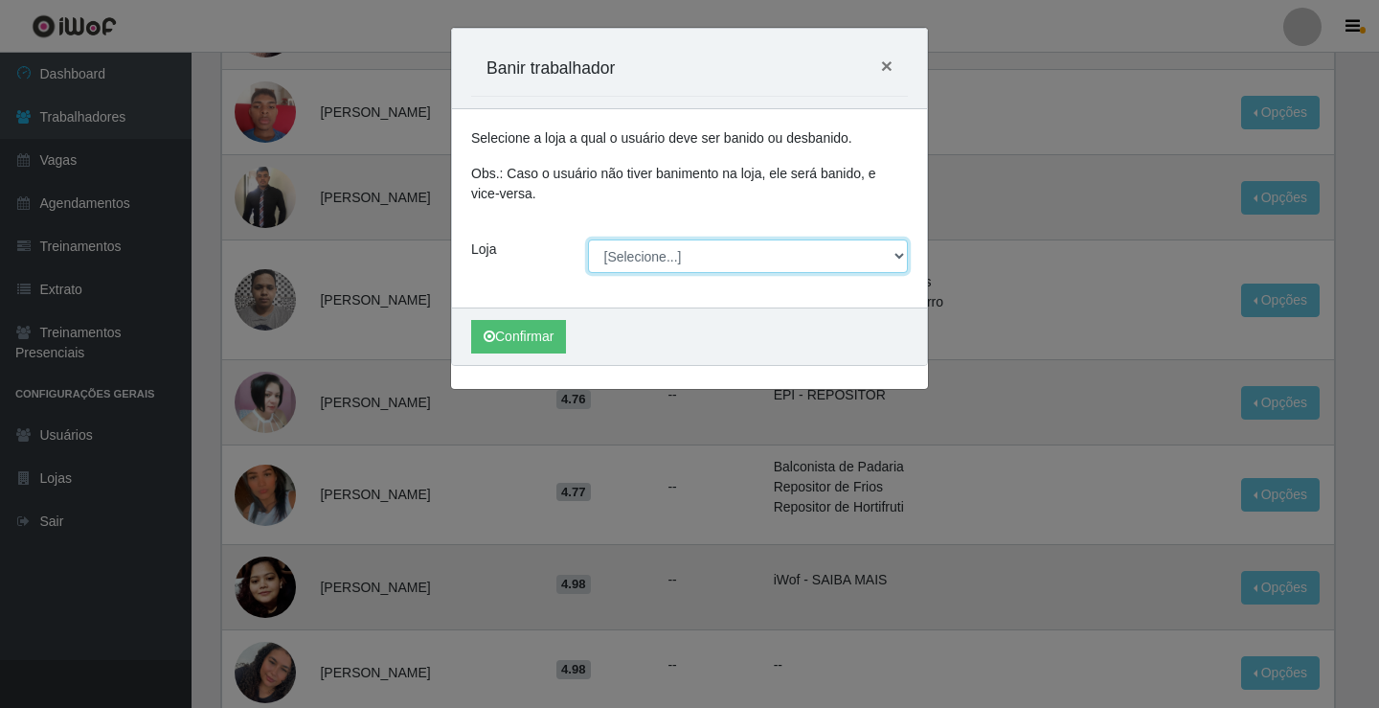
click at [894, 254] on select "[Selecione...] Edilicya Supermercado" at bounding box center [748, 256] width 321 height 34
select select "460"
click at [588, 239] on select "[Selecione...] Edilicya Supermercado" at bounding box center [748, 256] width 321 height 34
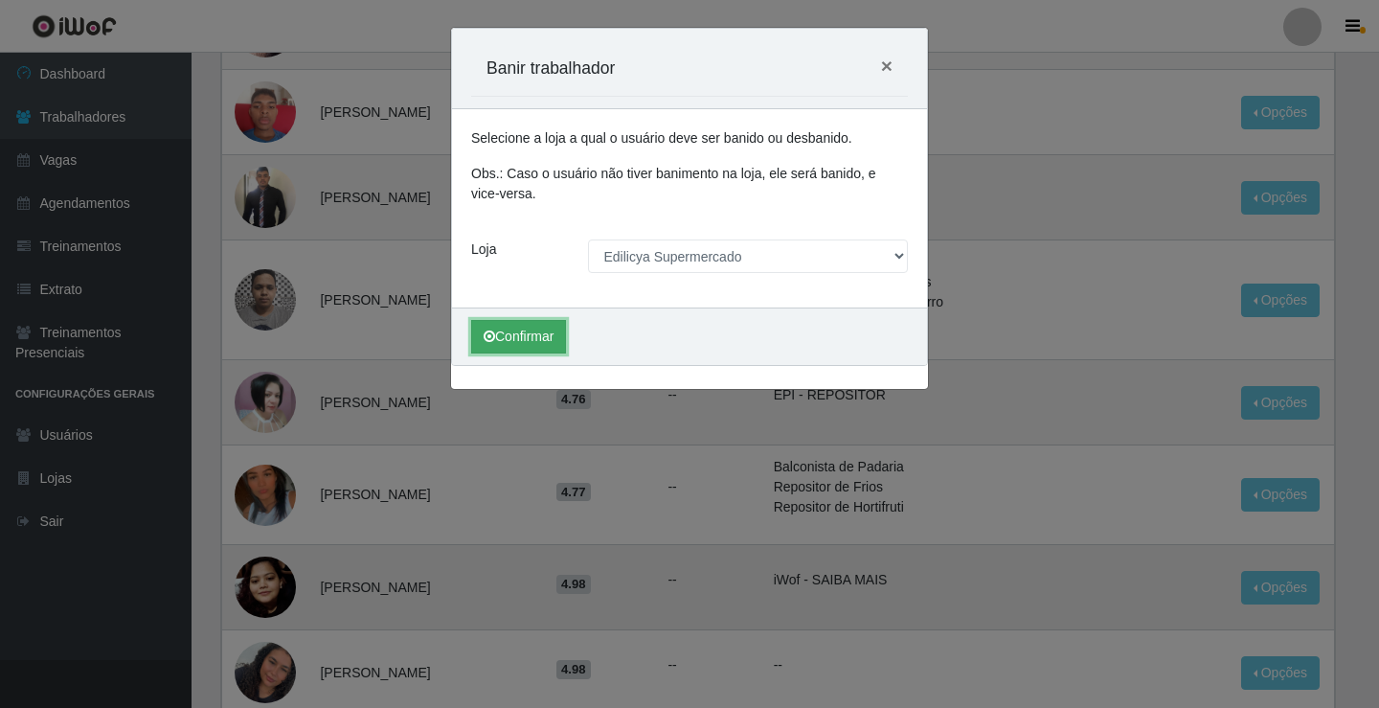
click at [557, 331] on button "Confirmar" at bounding box center [518, 337] width 95 height 34
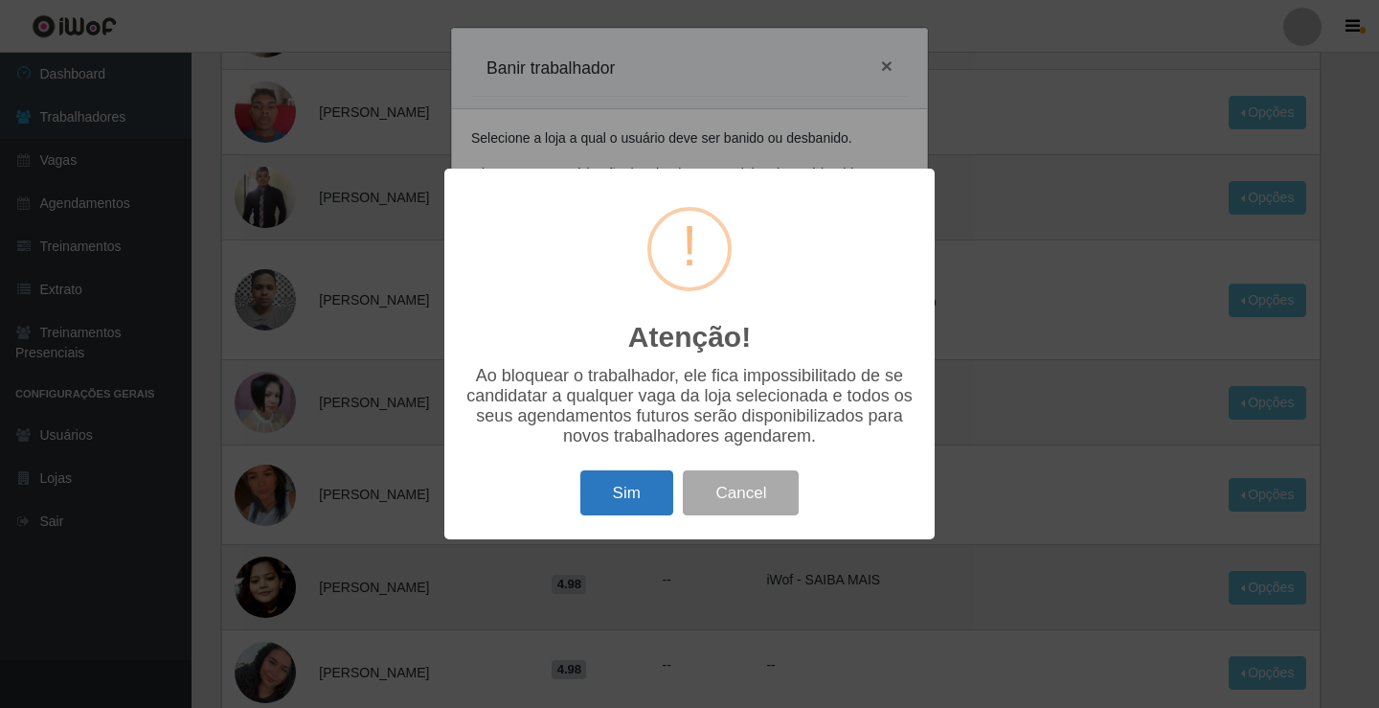
click at [643, 505] on button "Sim" at bounding box center [626, 492] width 93 height 45
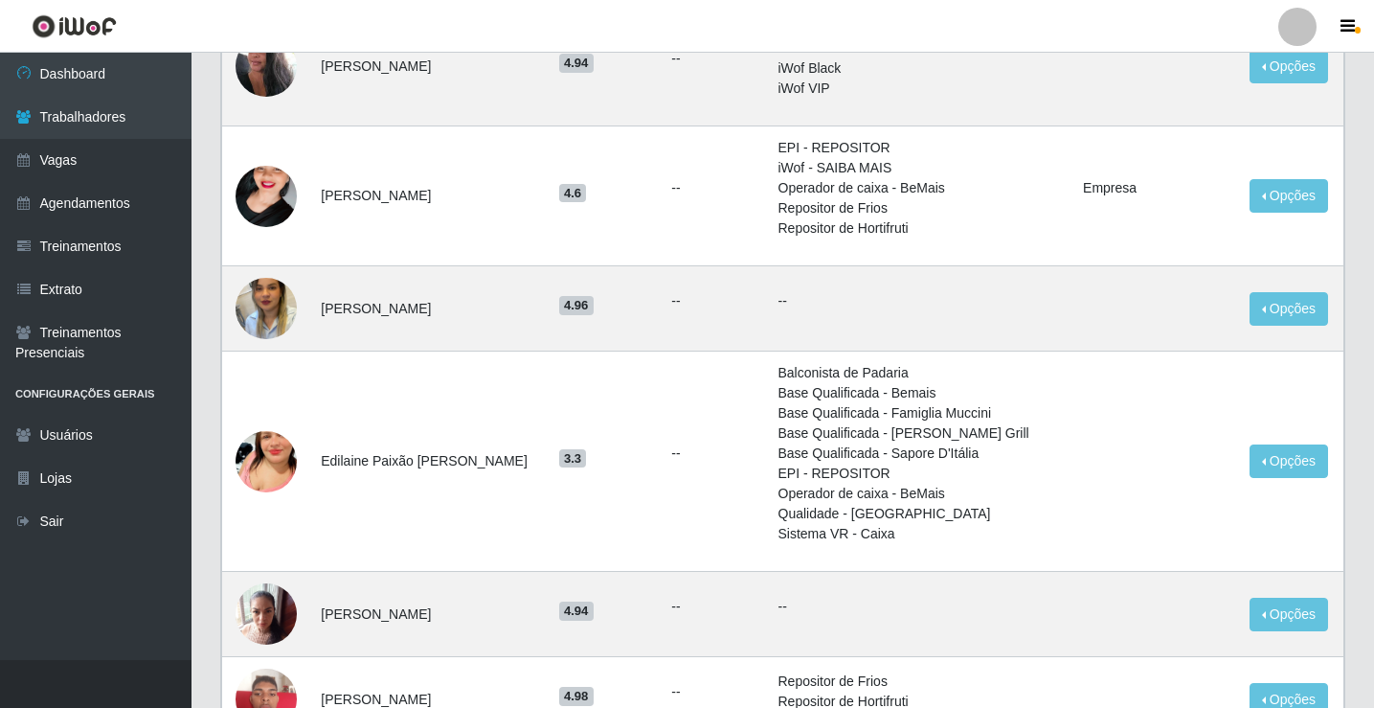
scroll to position [287, 0]
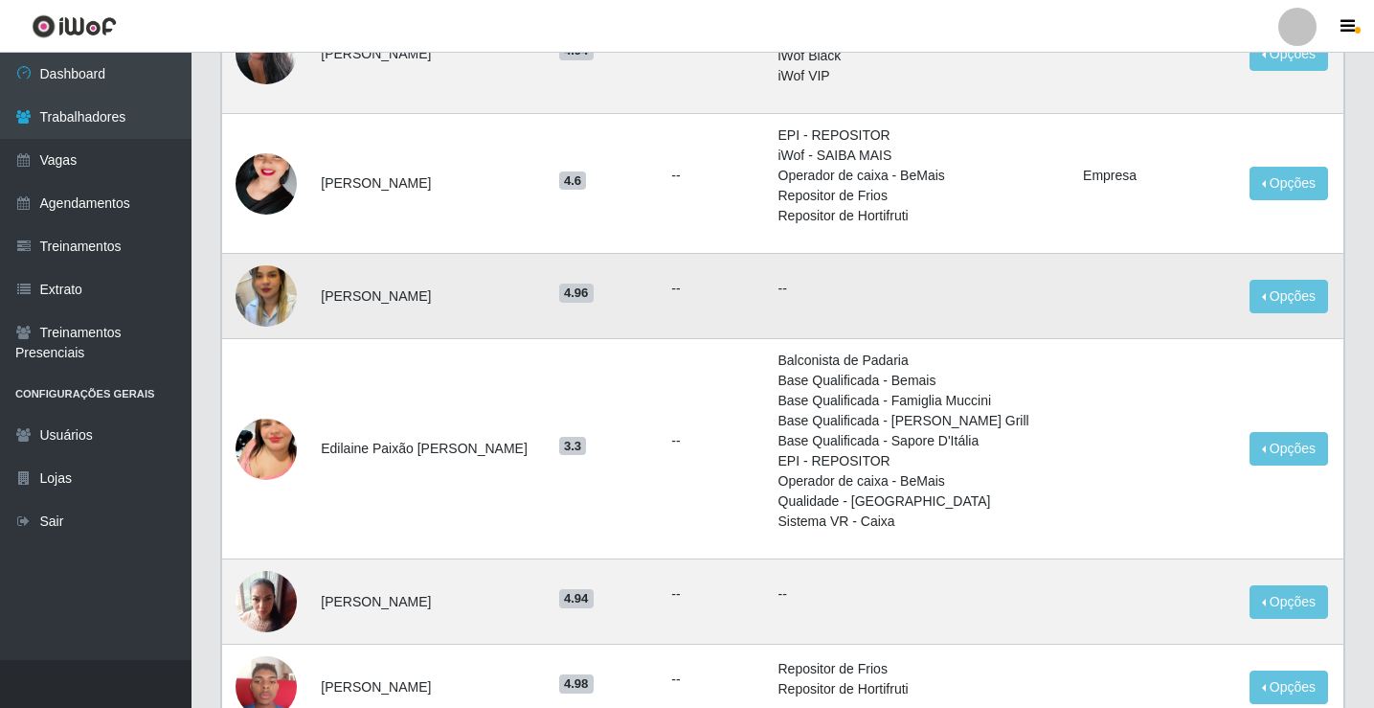
click at [258, 294] on img at bounding box center [266, 295] width 61 height 109
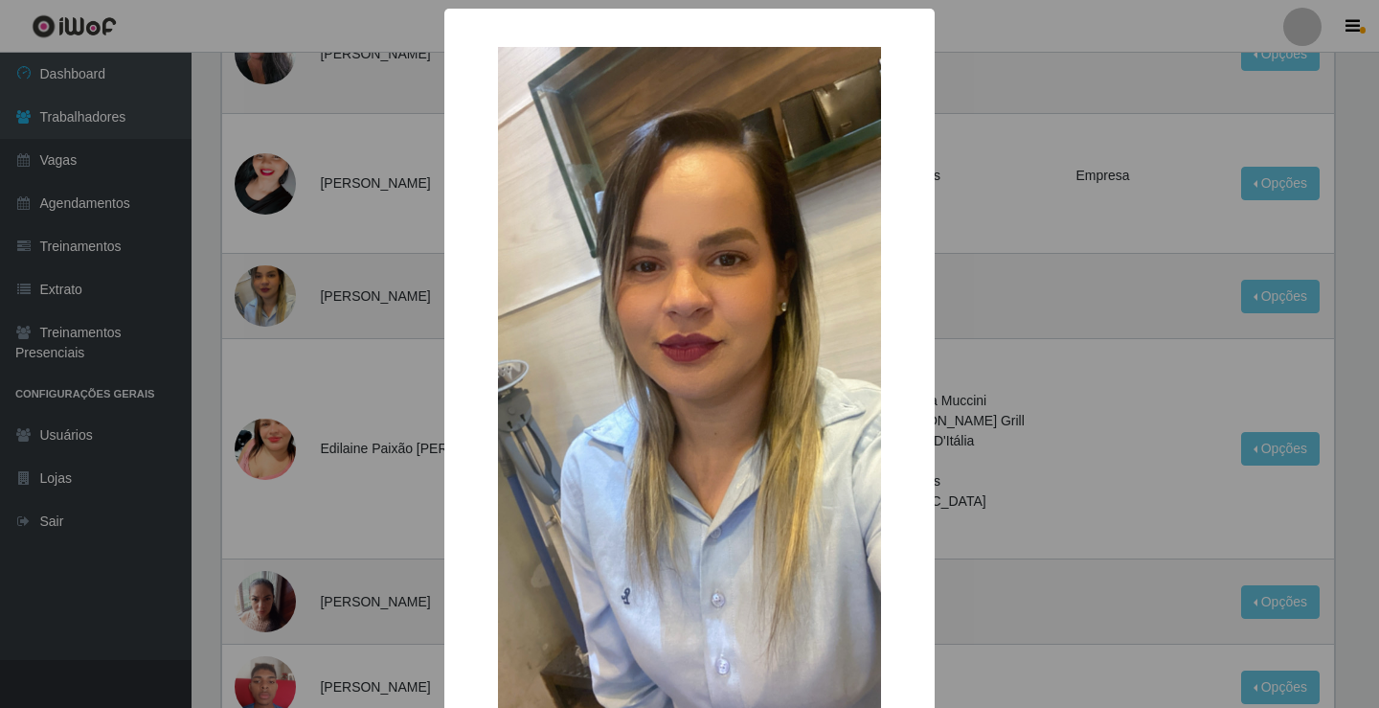
click at [274, 286] on div "× OK Cancel" at bounding box center [689, 354] width 1379 height 708
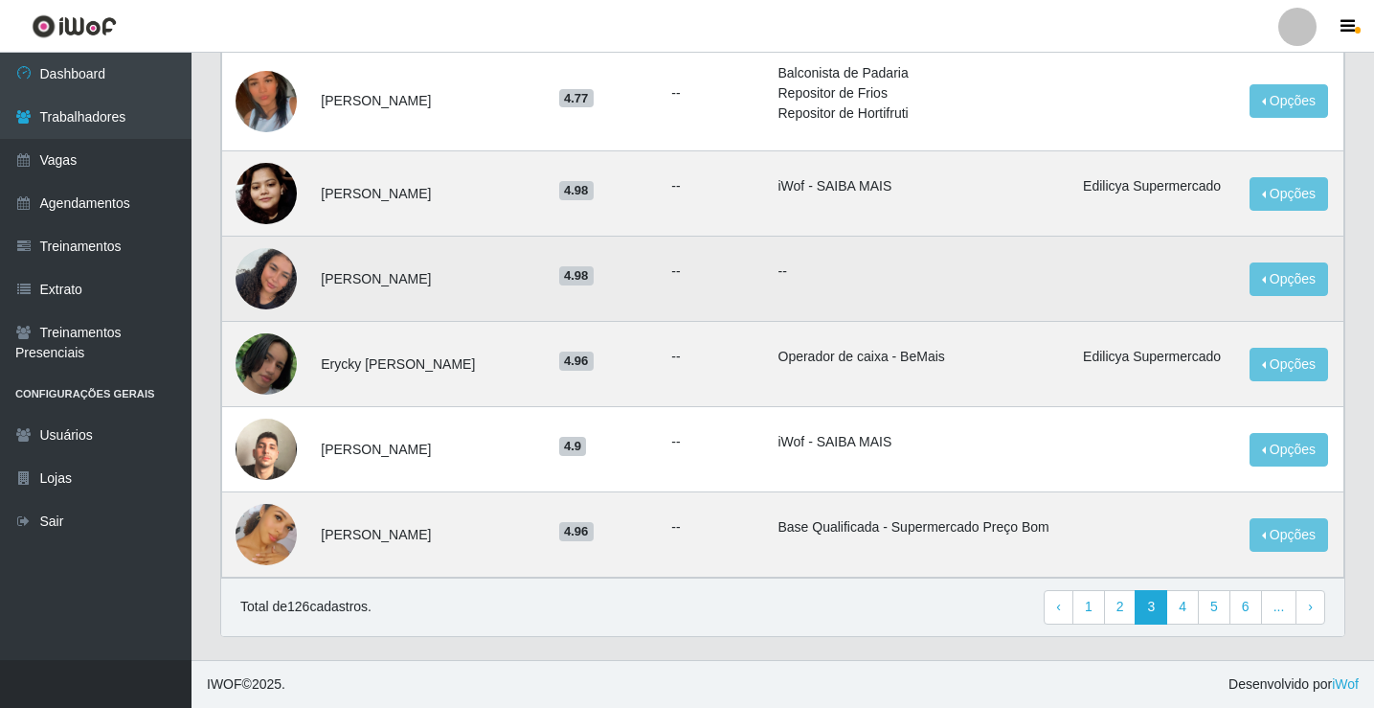
scroll to position [1256, 0]
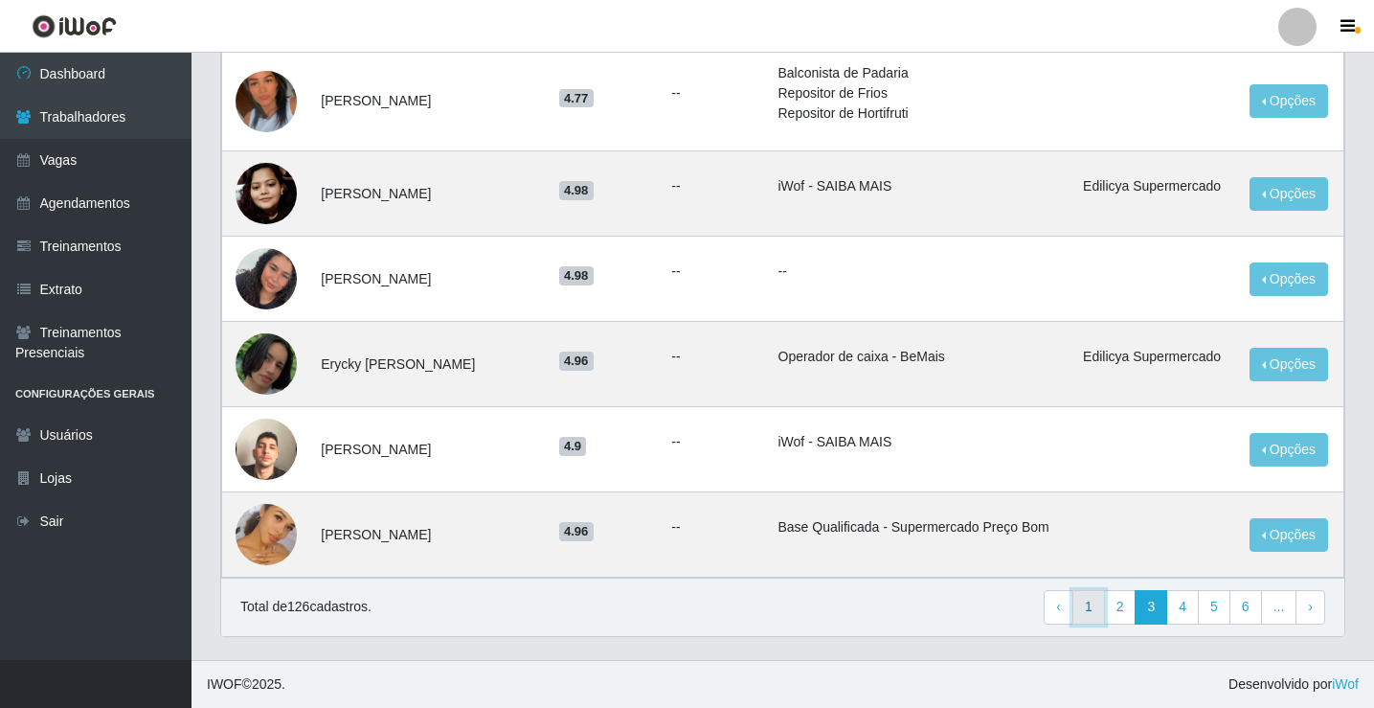
click at [1095, 607] on link "1" at bounding box center [1089, 607] width 33 height 34
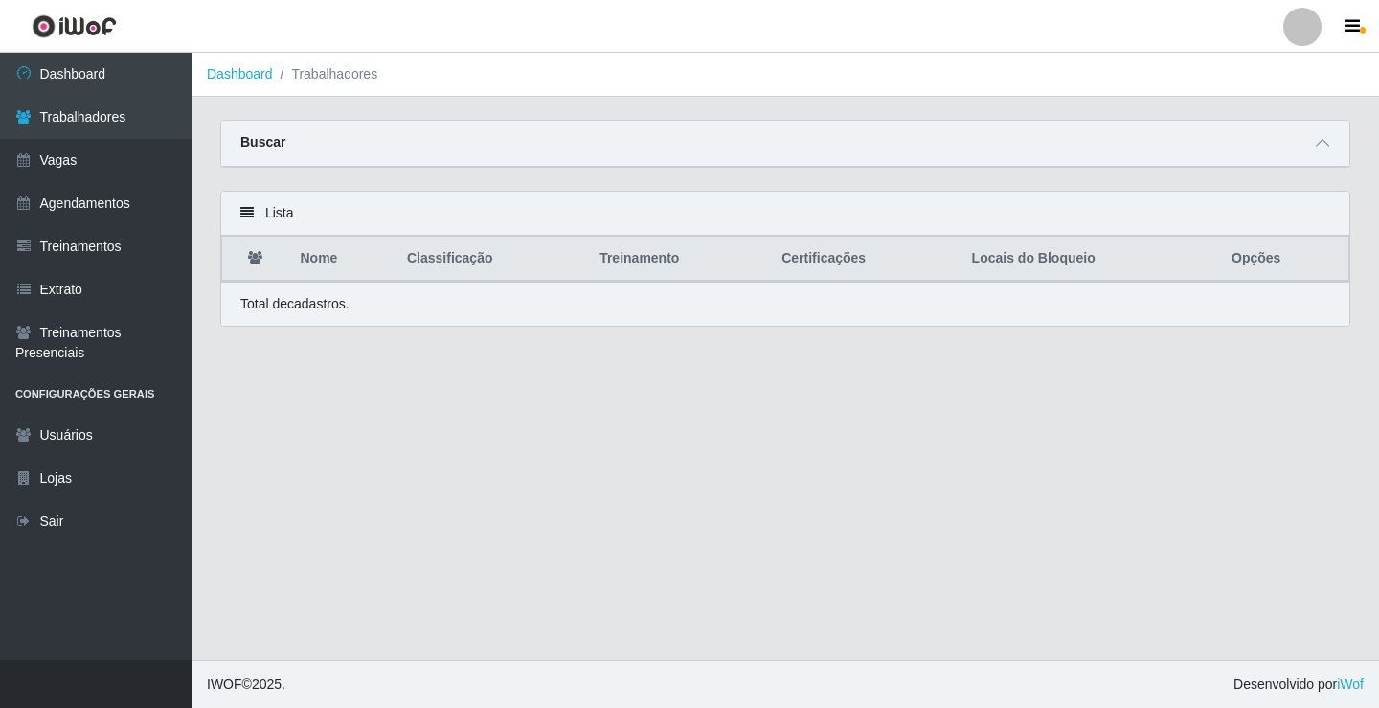
click at [342, 268] on th "Nome" at bounding box center [342, 259] width 106 height 45
click at [331, 268] on th "Nome" at bounding box center [342, 259] width 106 height 45
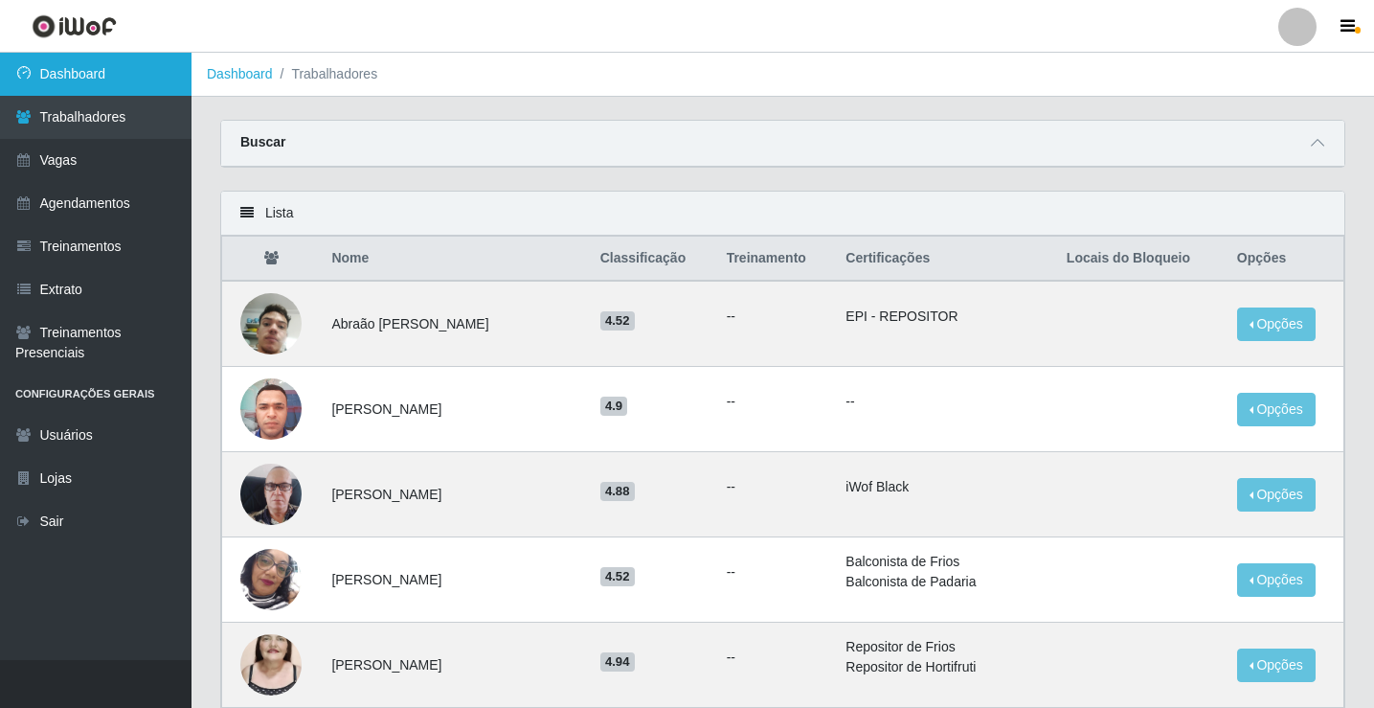
click at [110, 67] on link "Dashboard" at bounding box center [96, 74] width 192 height 43
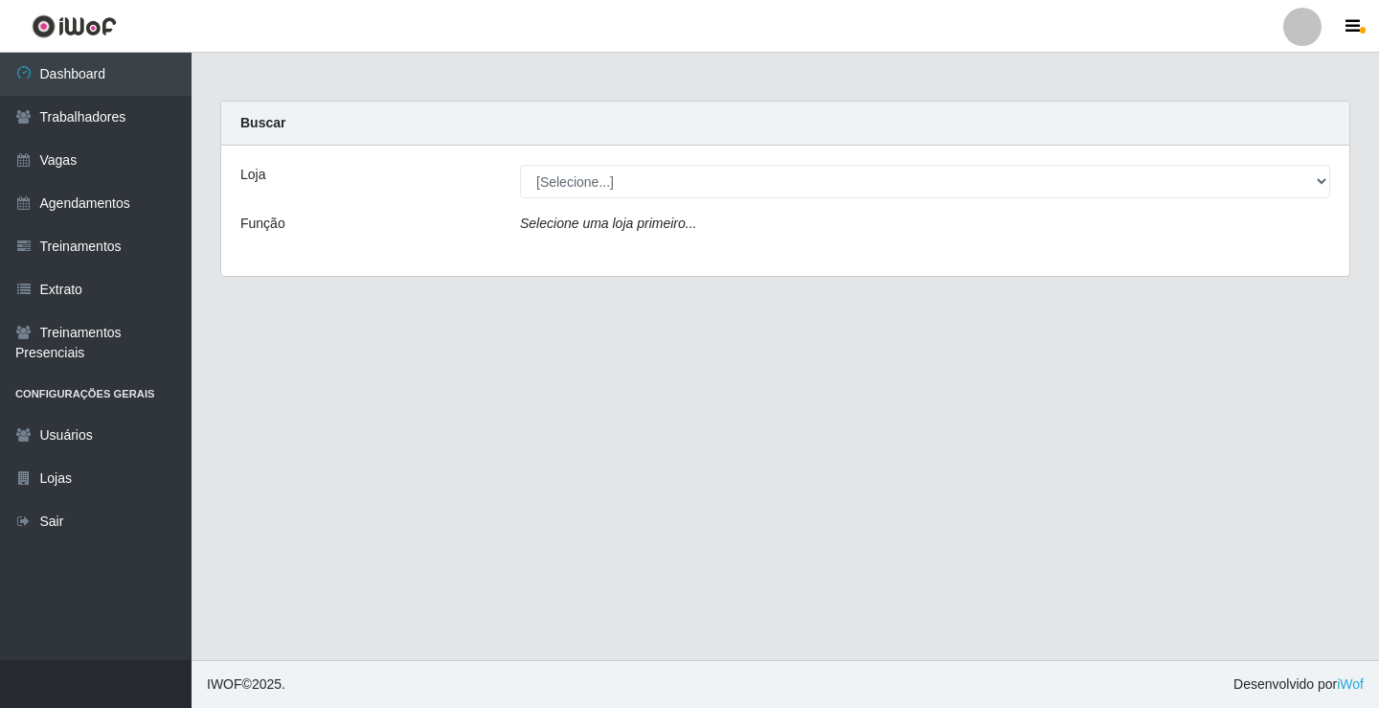
click at [679, 223] on icon "Selecione uma loja primeiro..." at bounding box center [608, 222] width 176 height 15
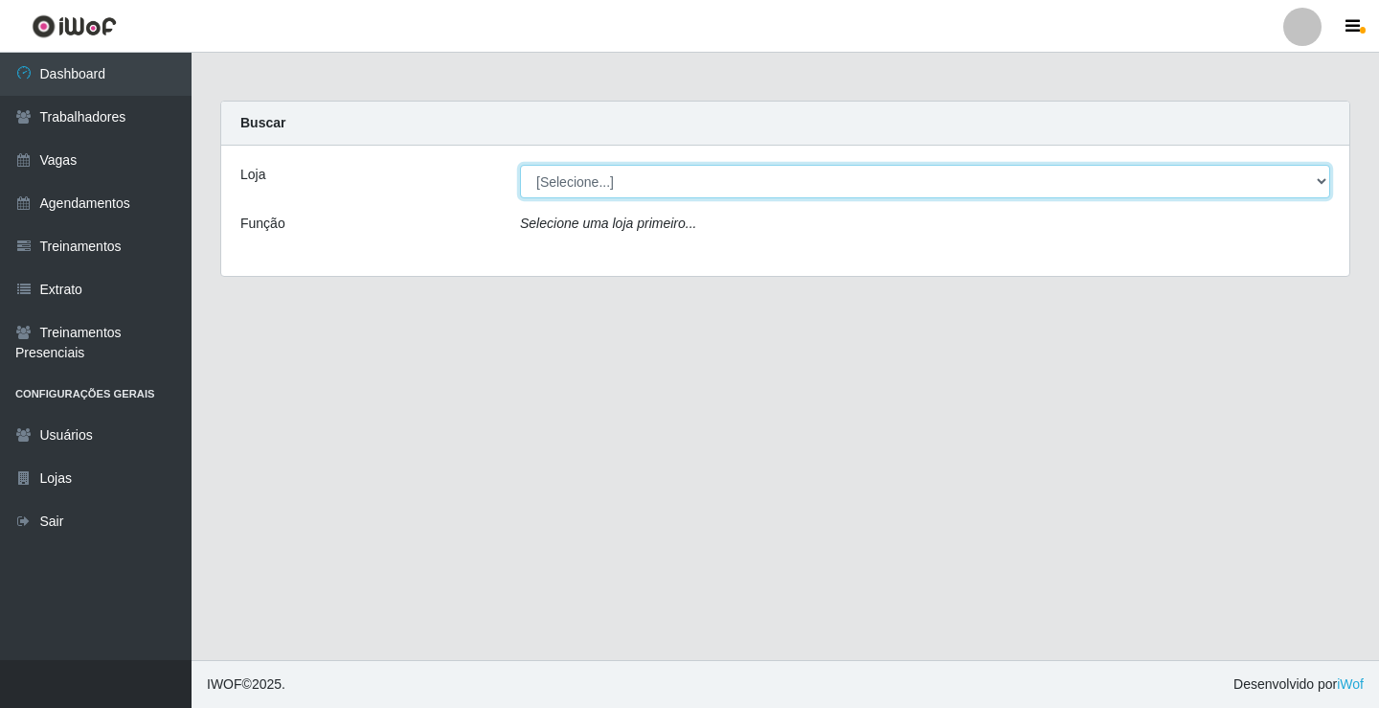
click at [589, 178] on select "[Selecione...] Edilicya Supermercado" at bounding box center [925, 182] width 810 height 34
select select "460"
click at [520, 165] on select "[Selecione...] Edilicya Supermercado" at bounding box center [925, 182] width 810 height 34
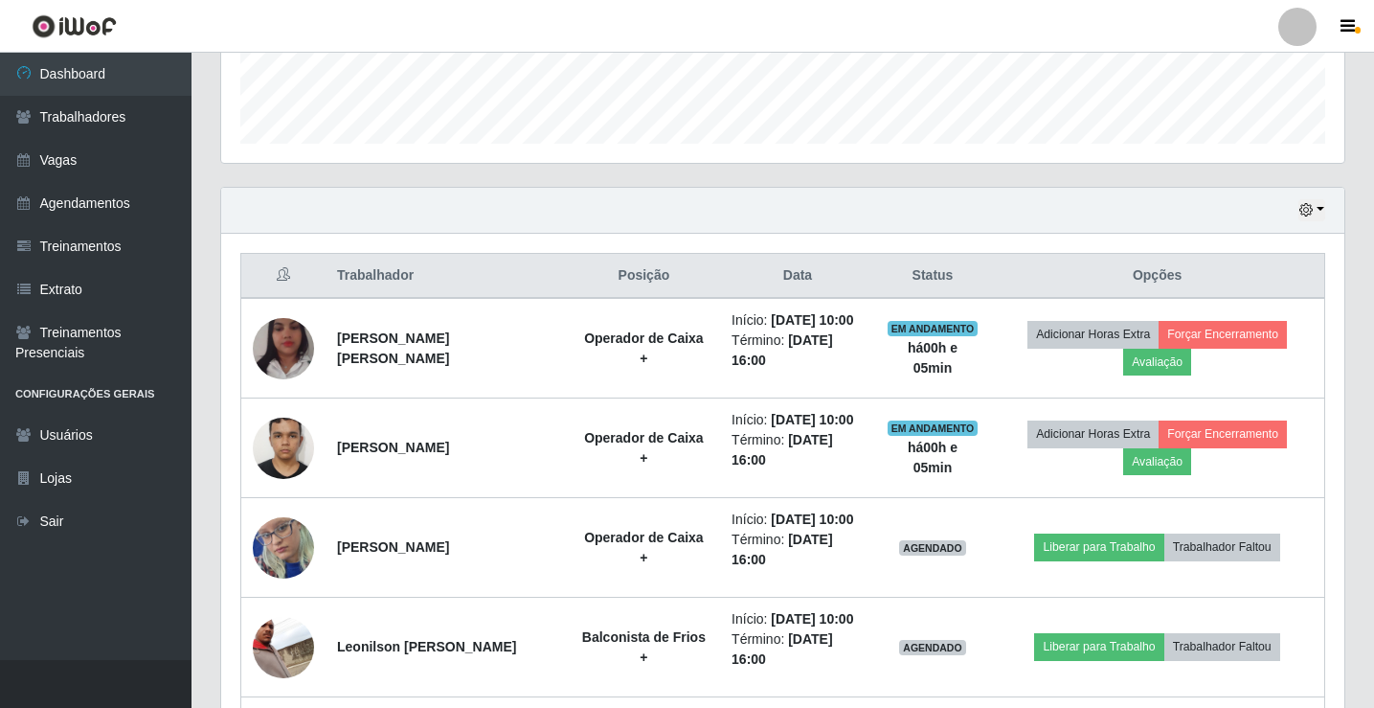
scroll to position [575, 0]
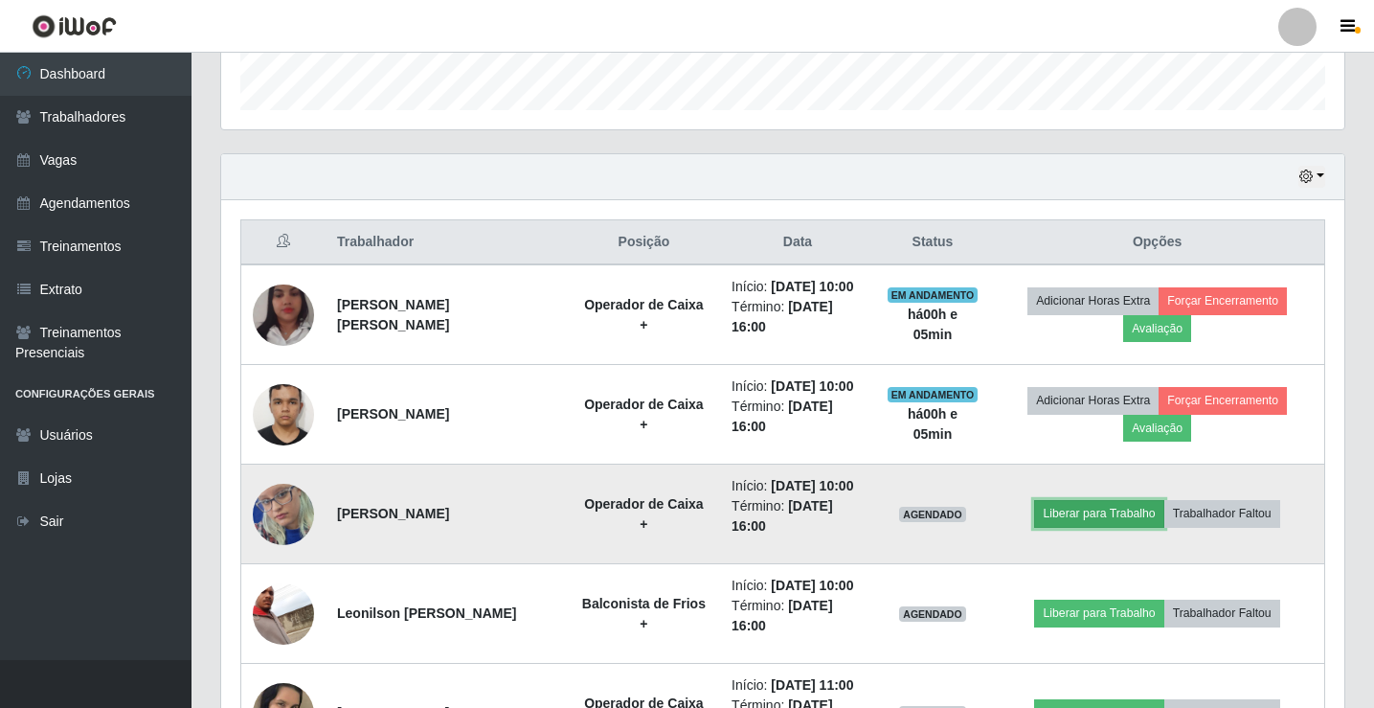
click at [1105, 512] on button "Liberar para Trabalho" at bounding box center [1098, 513] width 129 height 27
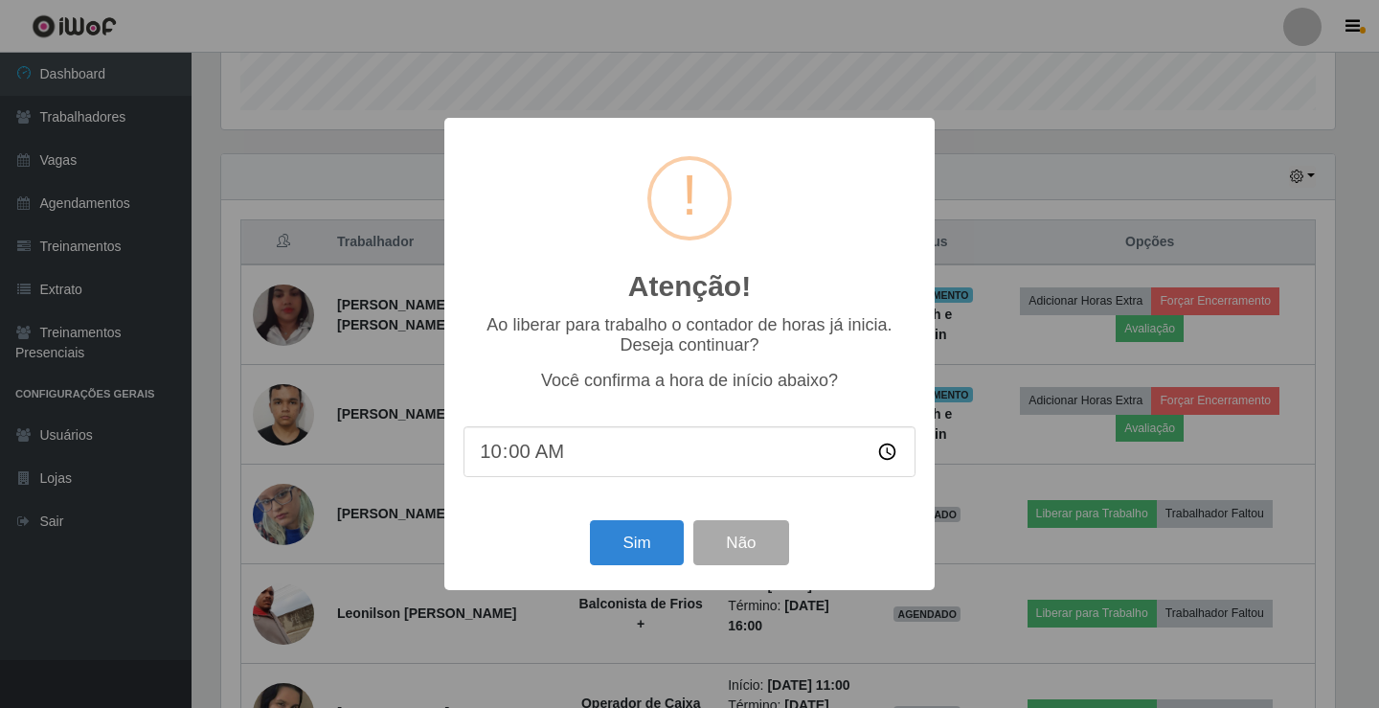
click at [517, 457] on input "10:00" at bounding box center [689, 451] width 452 height 51
type input "10:05"
click at [625, 551] on button "Sim" at bounding box center [636, 542] width 93 height 45
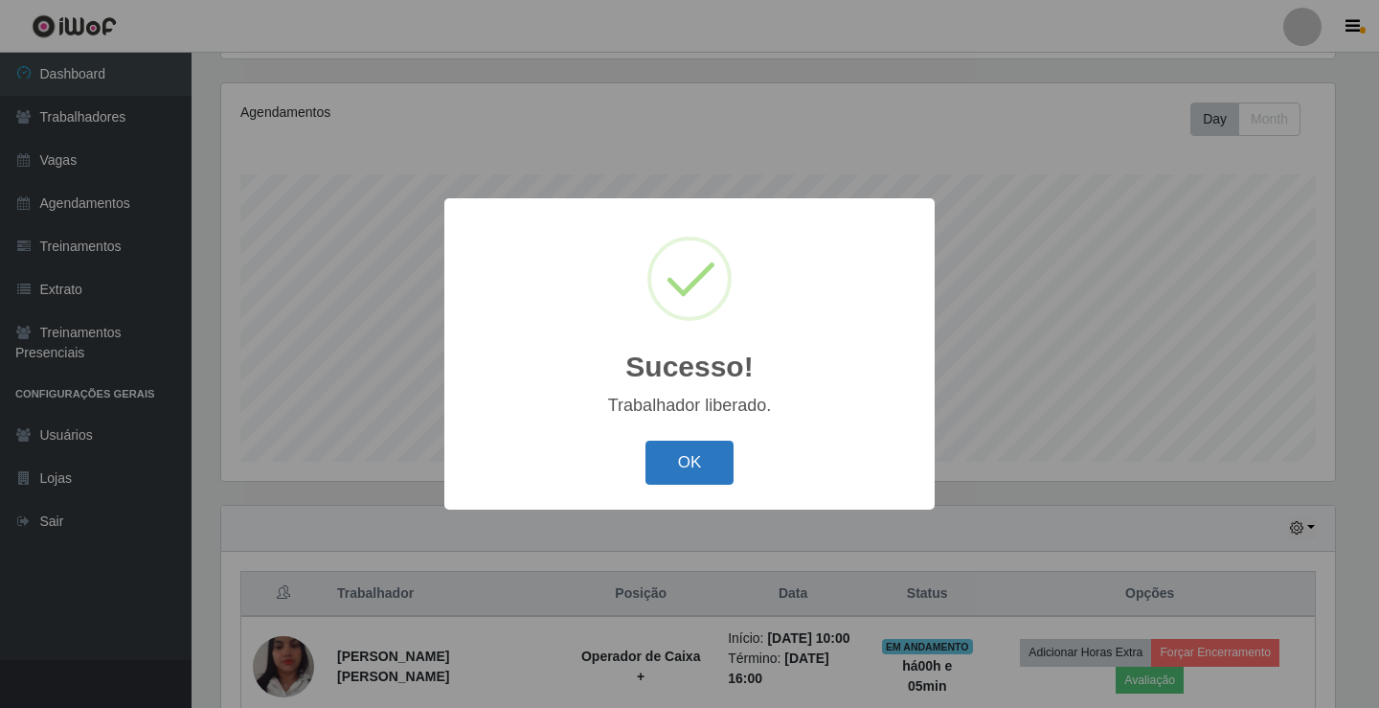
click at [676, 459] on button "OK" at bounding box center [689, 462] width 89 height 45
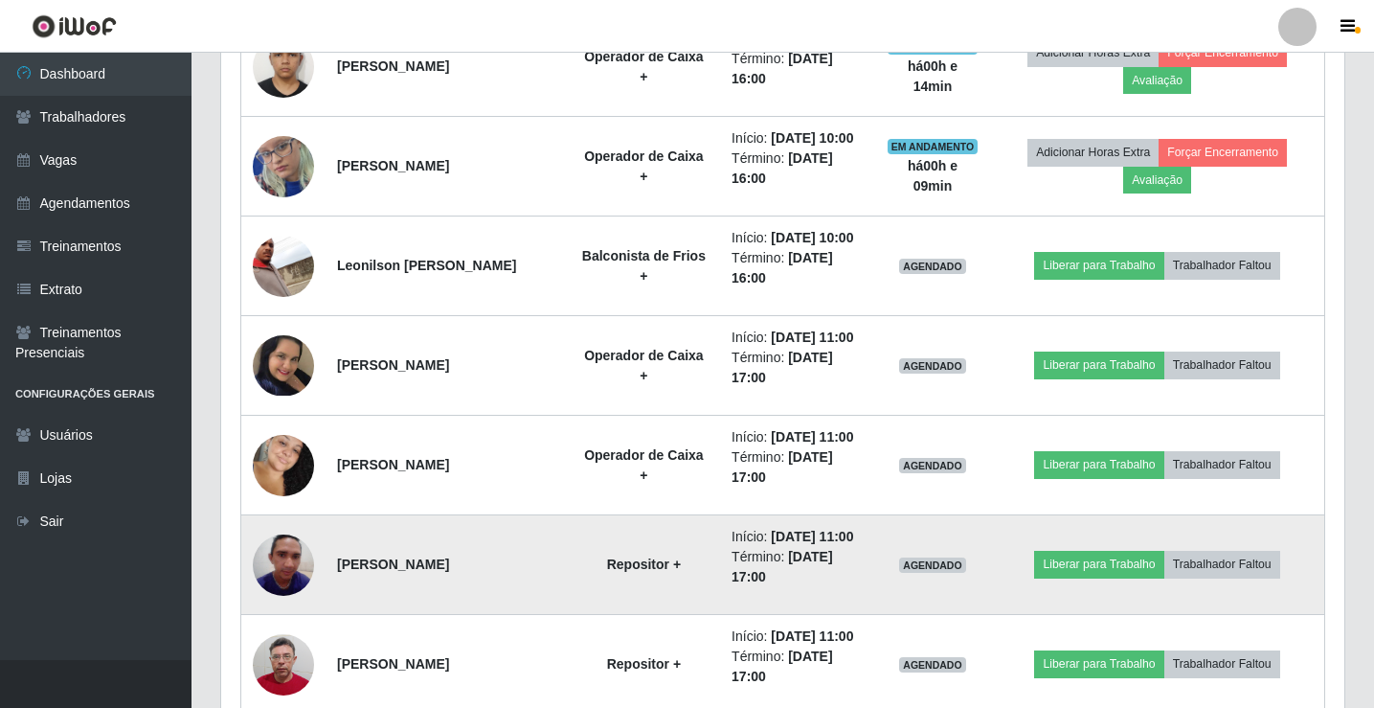
scroll to position [832, 0]
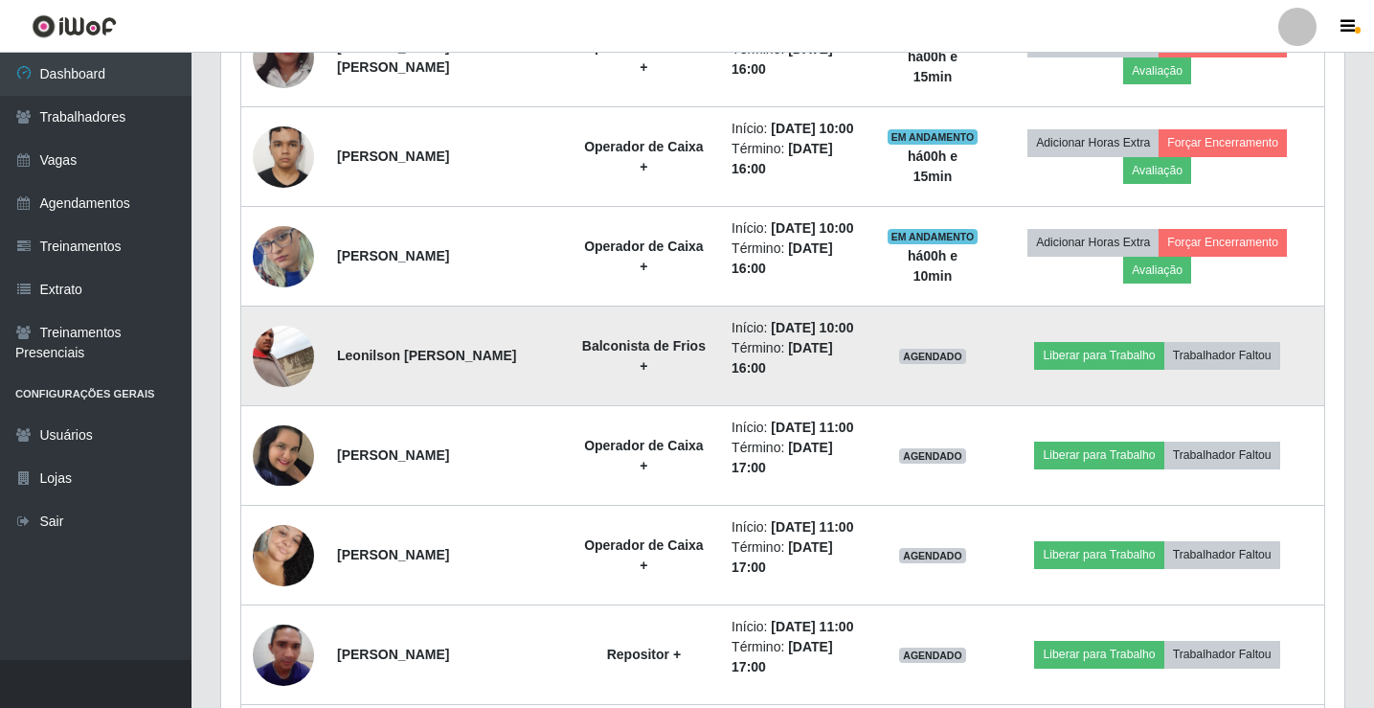
click at [285, 357] on img at bounding box center [283, 356] width 61 height 61
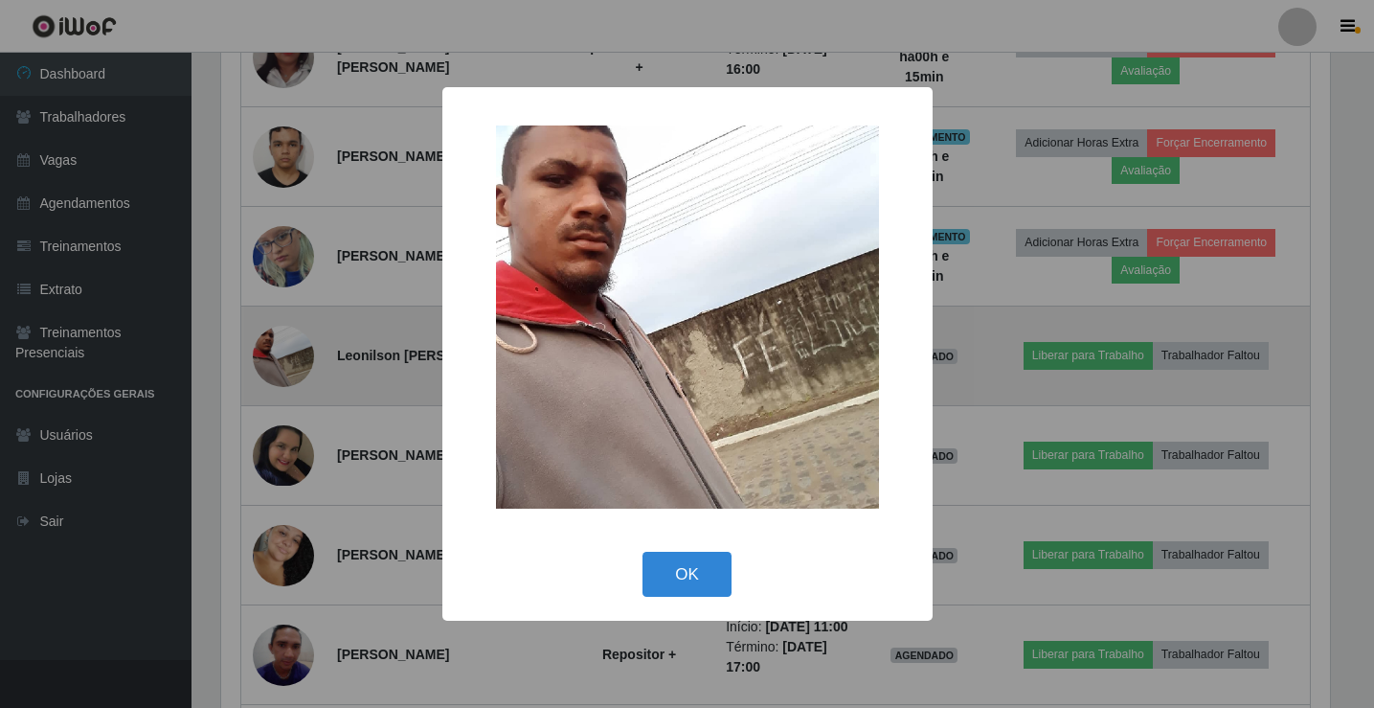
scroll to position [397, 1114]
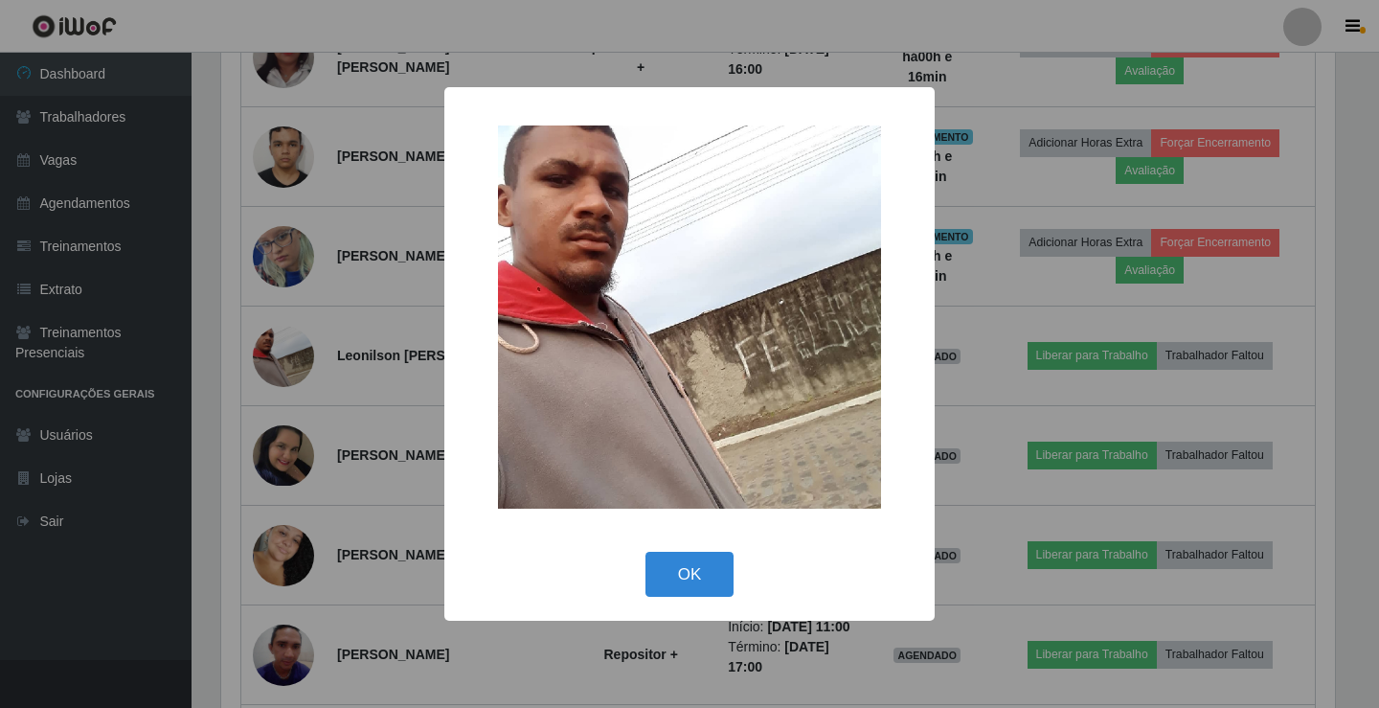
click at [696, 317] on img at bounding box center [689, 316] width 383 height 383
click at [283, 452] on div "× OK Cancel" at bounding box center [689, 354] width 1379 height 708
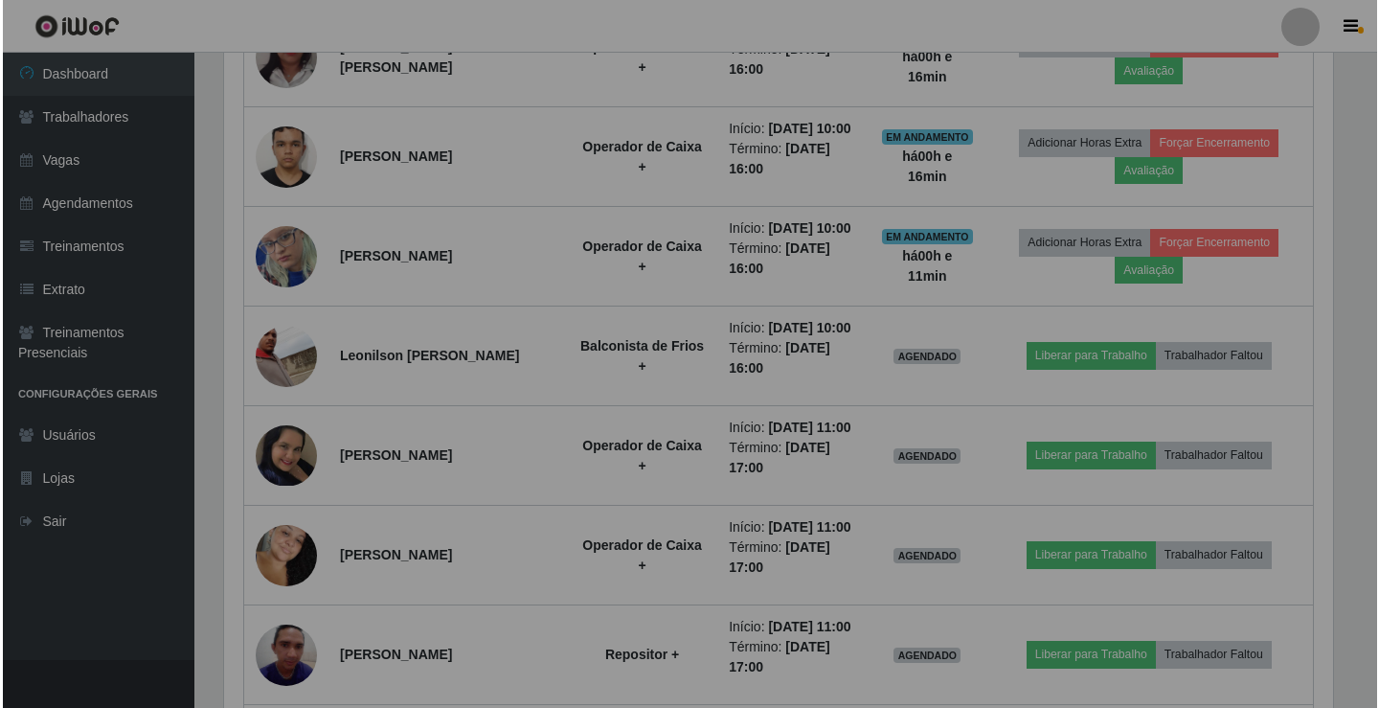
scroll to position [397, 1123]
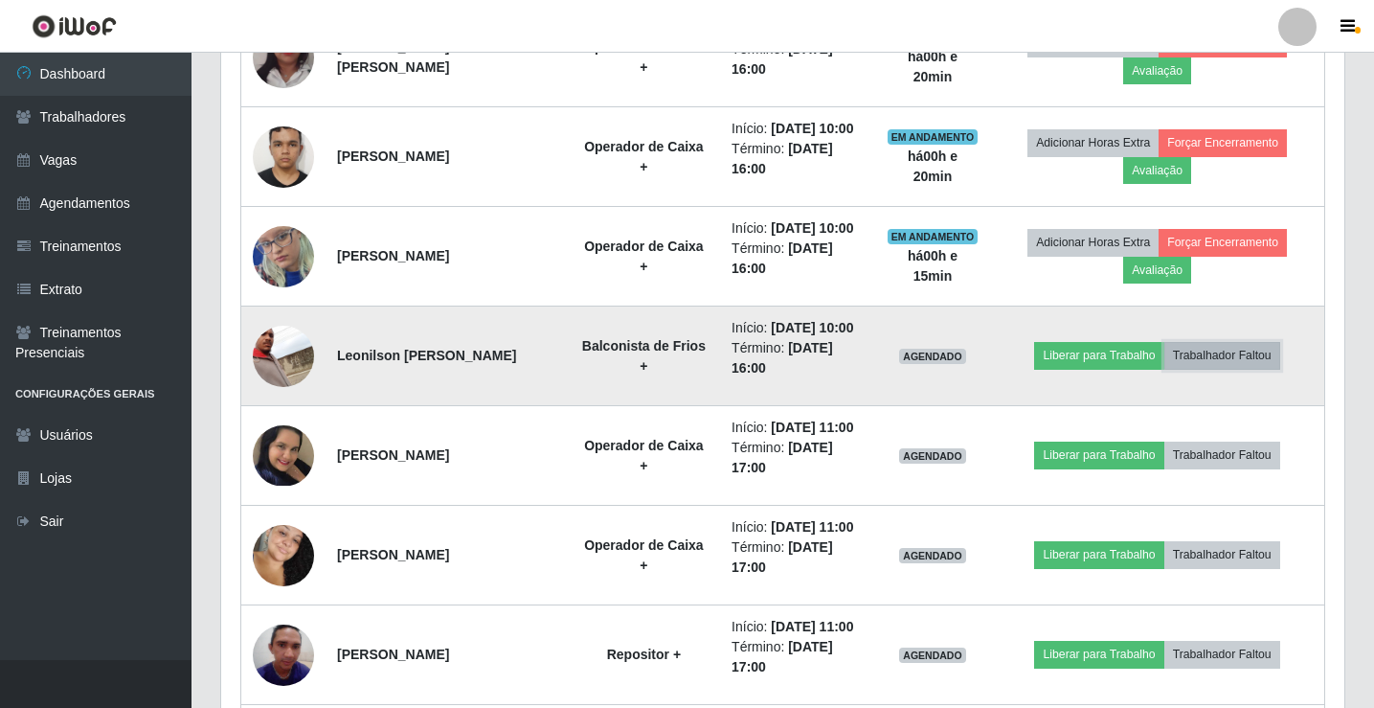
click at [1218, 352] on button "Trabalhador Faltou" at bounding box center [1222, 355] width 116 height 27
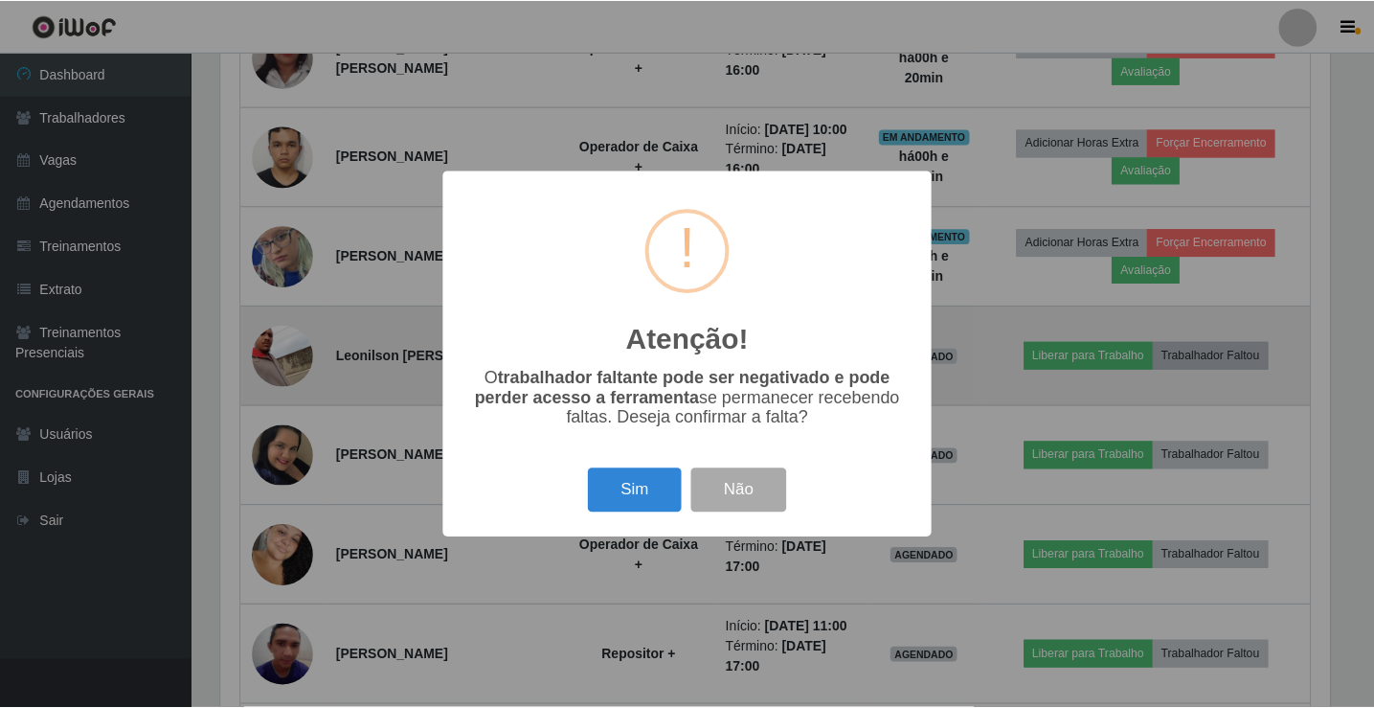
scroll to position [397, 1114]
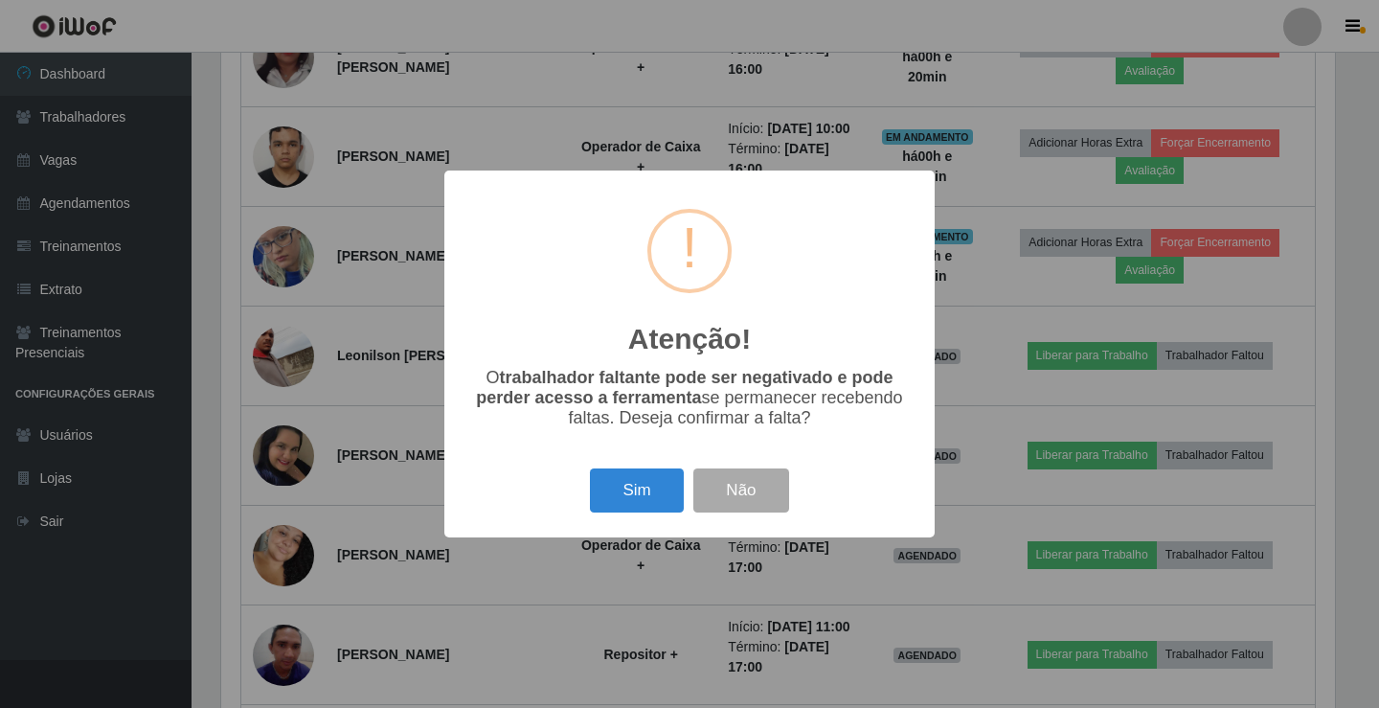
click at [606, 281] on div "Atenção! ×" at bounding box center [689, 279] width 452 height 178
click at [566, 269] on div "Atenção! ×" at bounding box center [689, 279] width 452 height 178
drag, startPoint x: 566, startPoint y: 268, endPoint x: 574, endPoint y: 234, distance: 35.3
click at [574, 234] on div "Atenção! ×" at bounding box center [689, 279] width 452 height 178
drag, startPoint x: 943, startPoint y: 418, endPoint x: 1049, endPoint y: 402, distance: 106.6
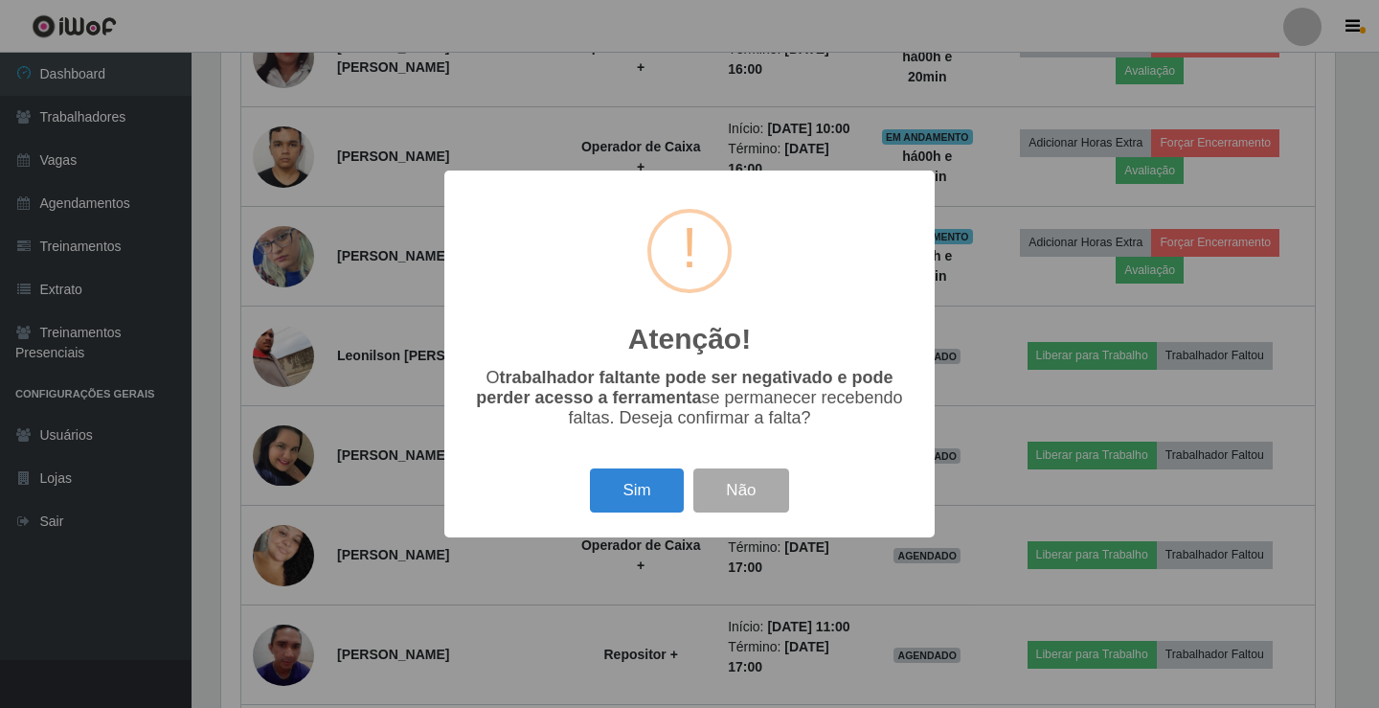
click at [953, 418] on div "Atenção! × O trabalhador faltante pode ser negativado e pode perder acesso a fe…" at bounding box center [689, 354] width 1379 height 708
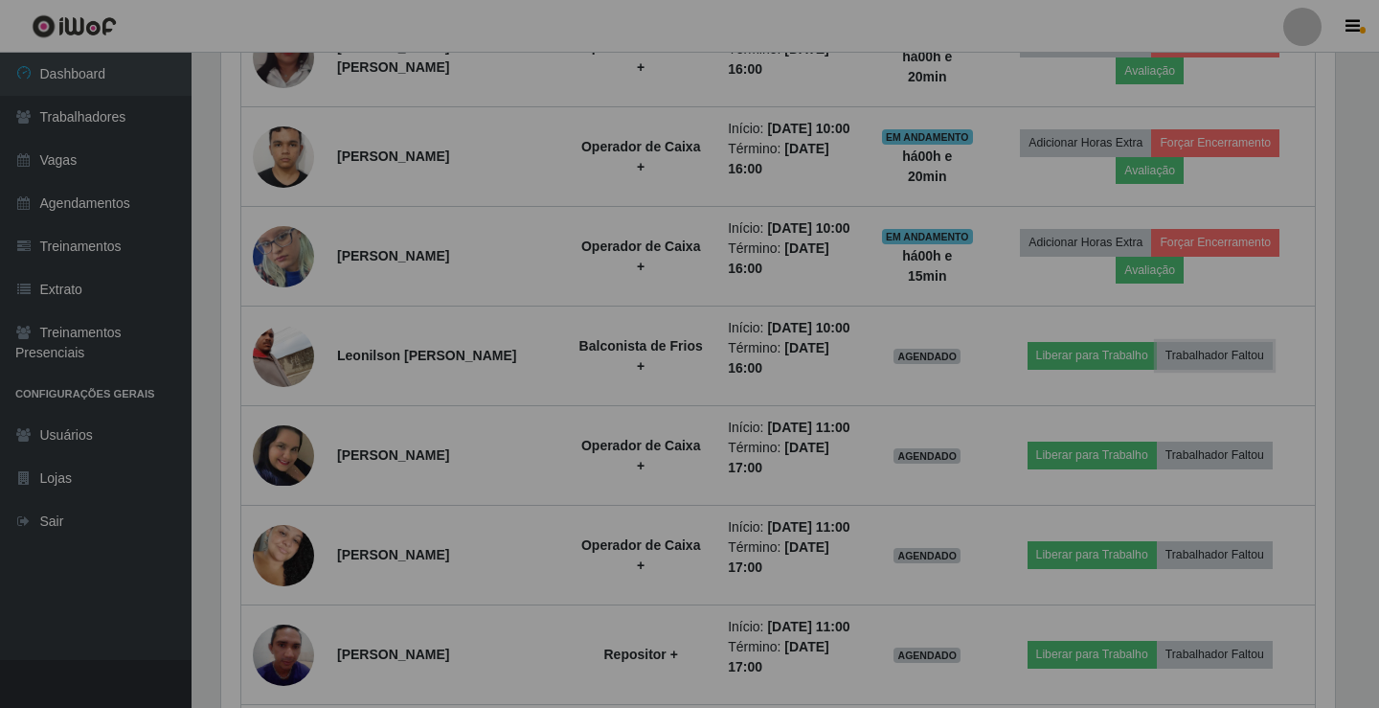
scroll to position [397, 1123]
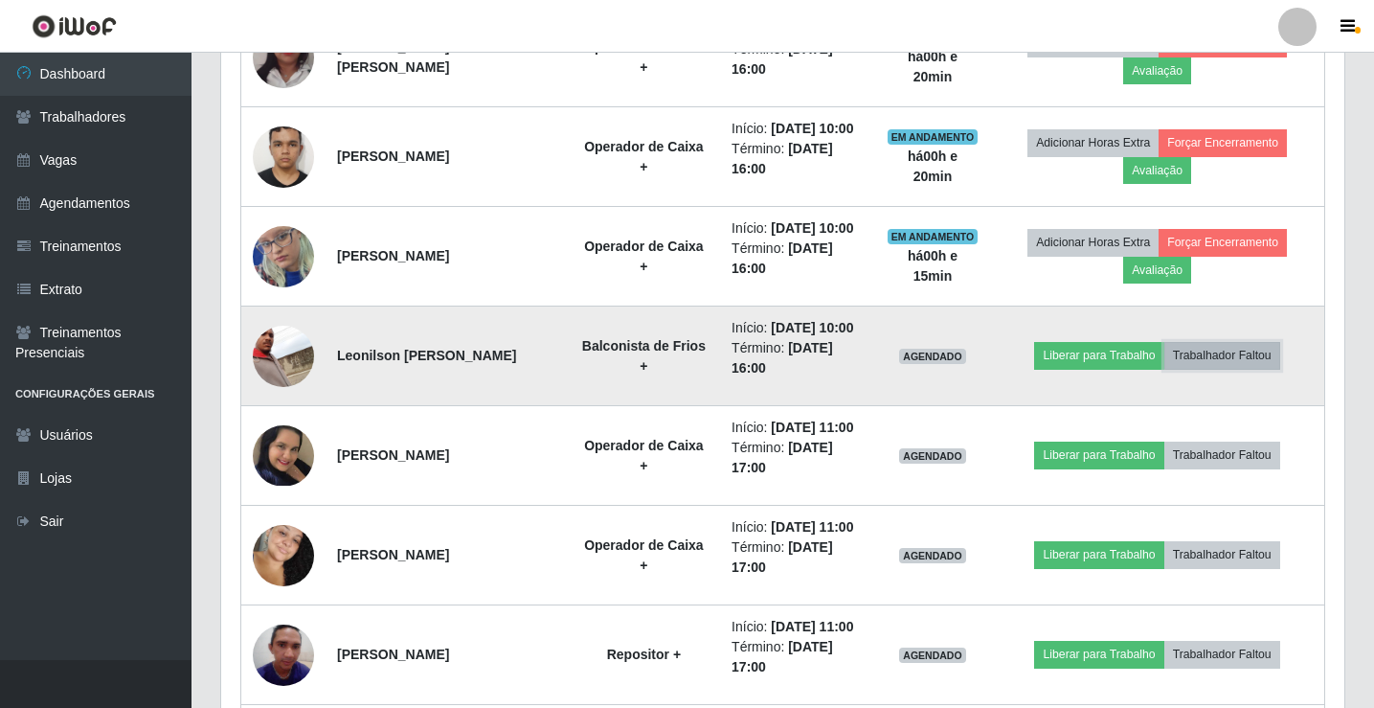
click at [1200, 350] on button "Trabalhador Faltou" at bounding box center [1222, 355] width 116 height 27
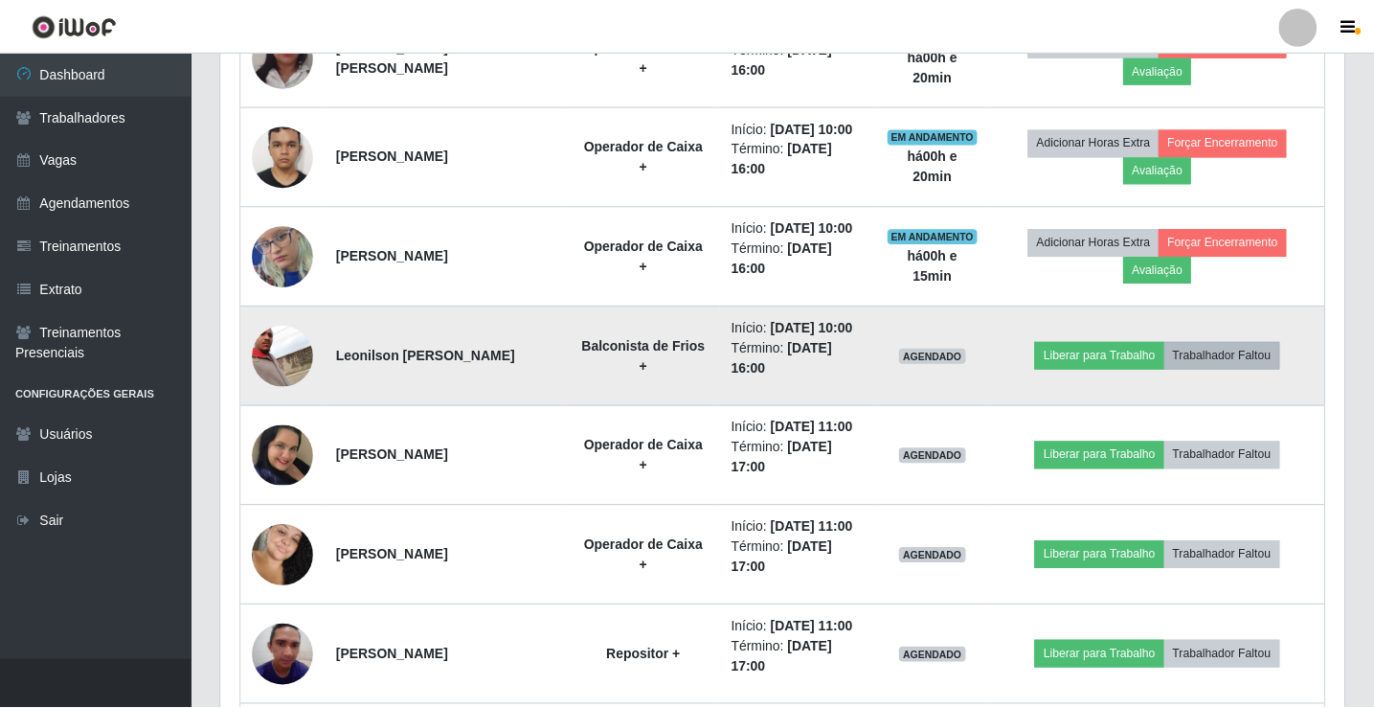
scroll to position [397, 1114]
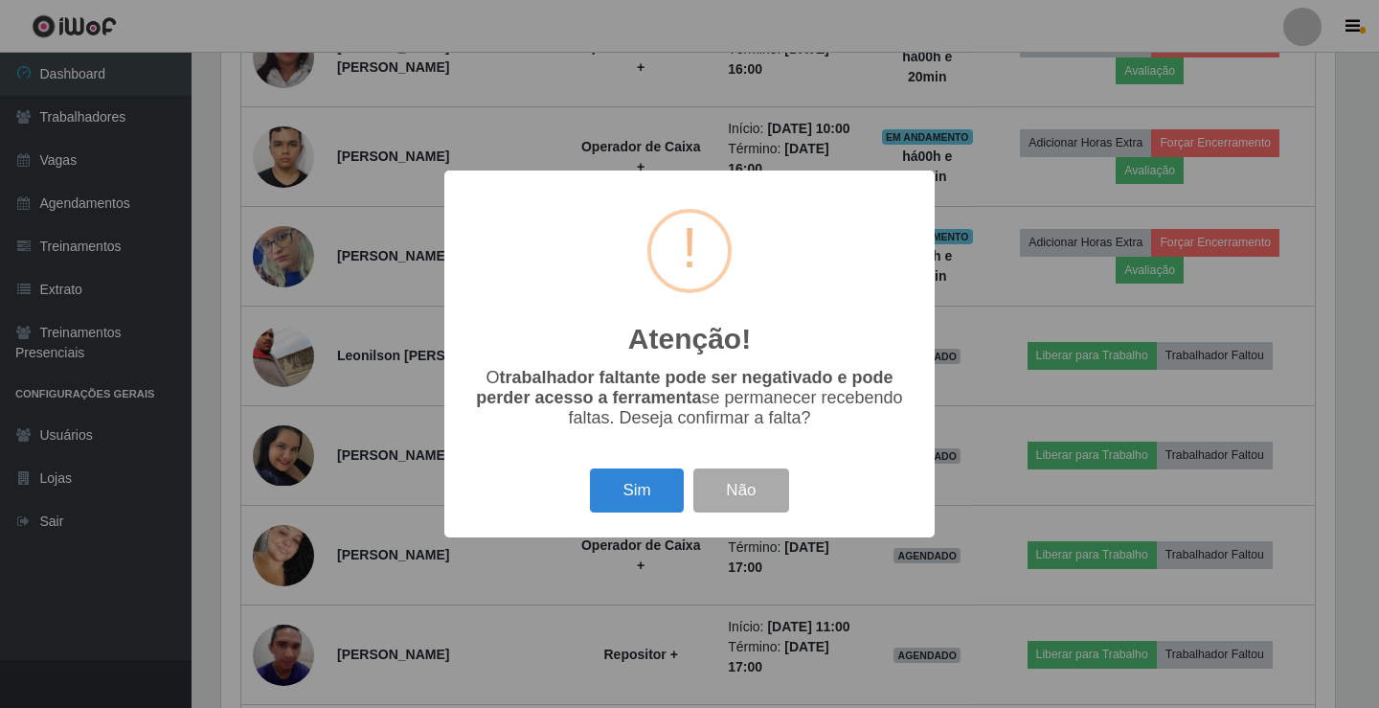
click at [1200, 352] on div "Atenção! × O trabalhador faltante pode ser negativado e pode perder acesso a fe…" at bounding box center [689, 354] width 1379 height 708
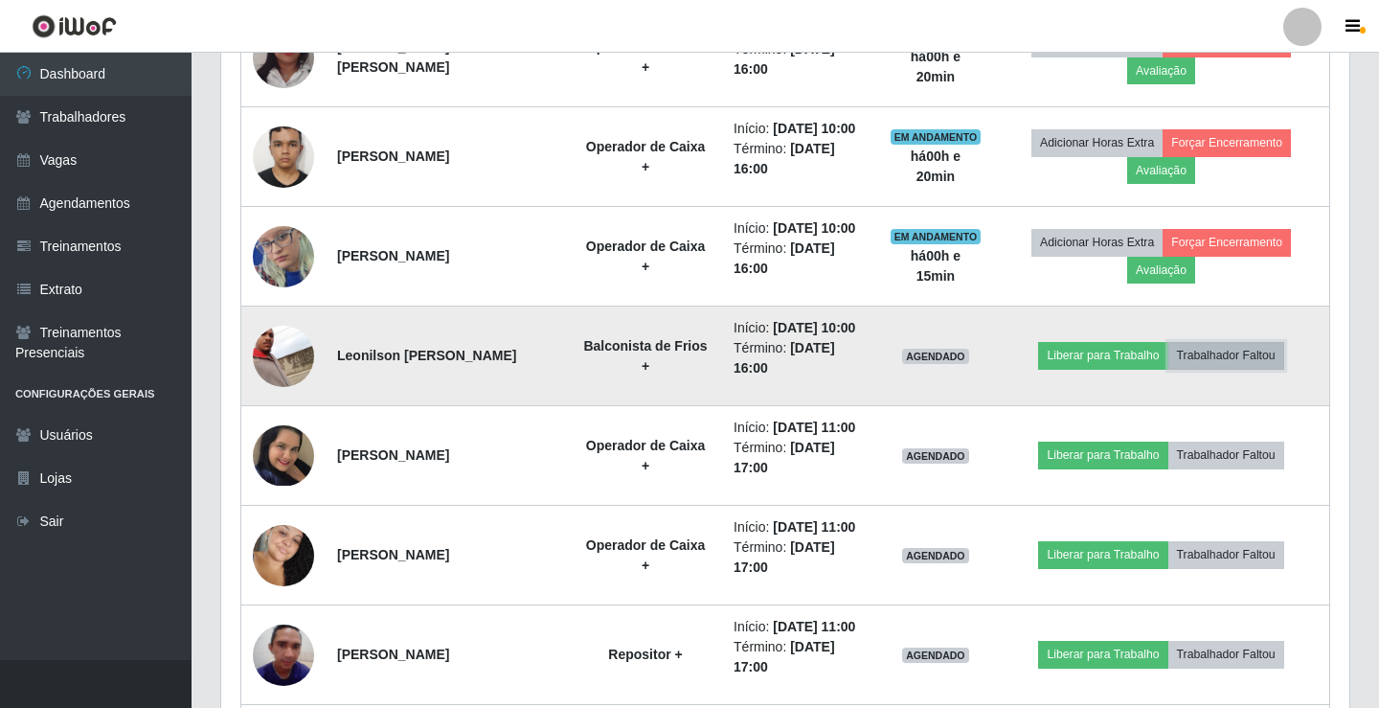
scroll to position [397, 1123]
click at [1202, 353] on button "Trabalhador Faltou" at bounding box center [1222, 355] width 116 height 27
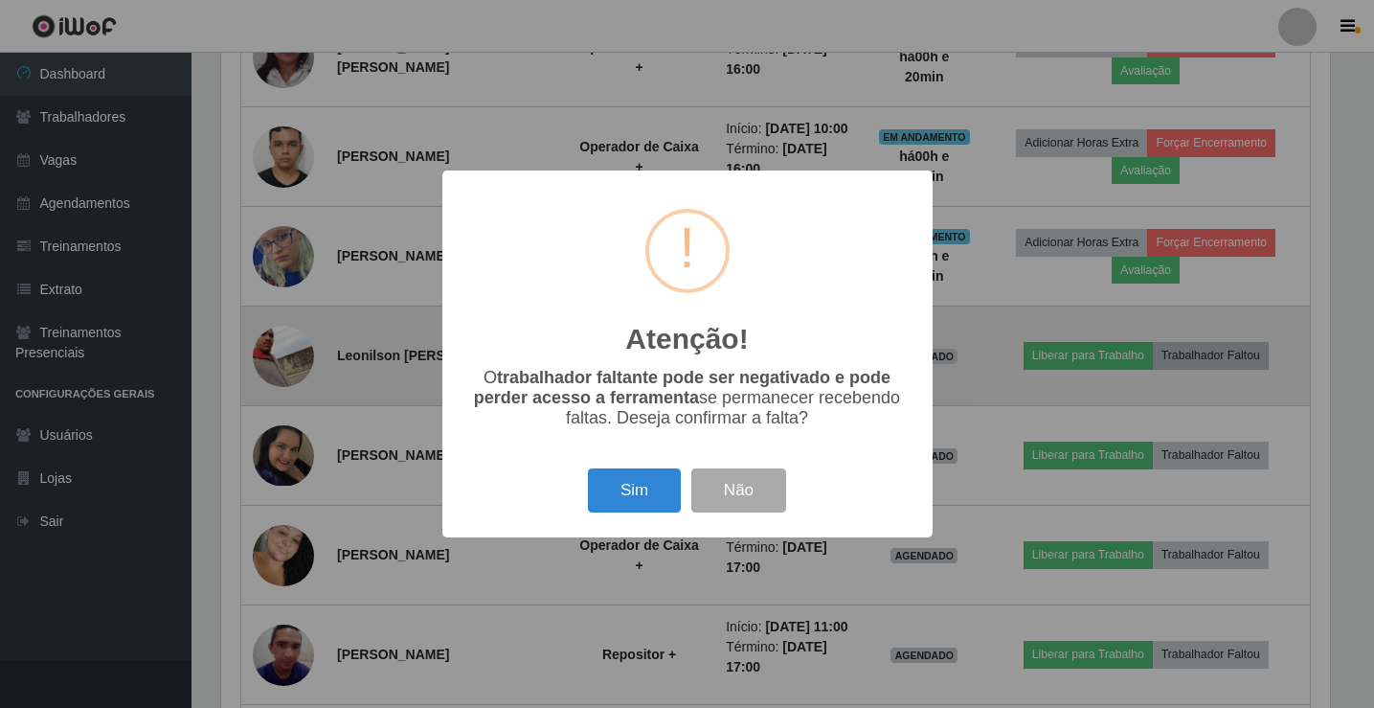
scroll to position [397, 1114]
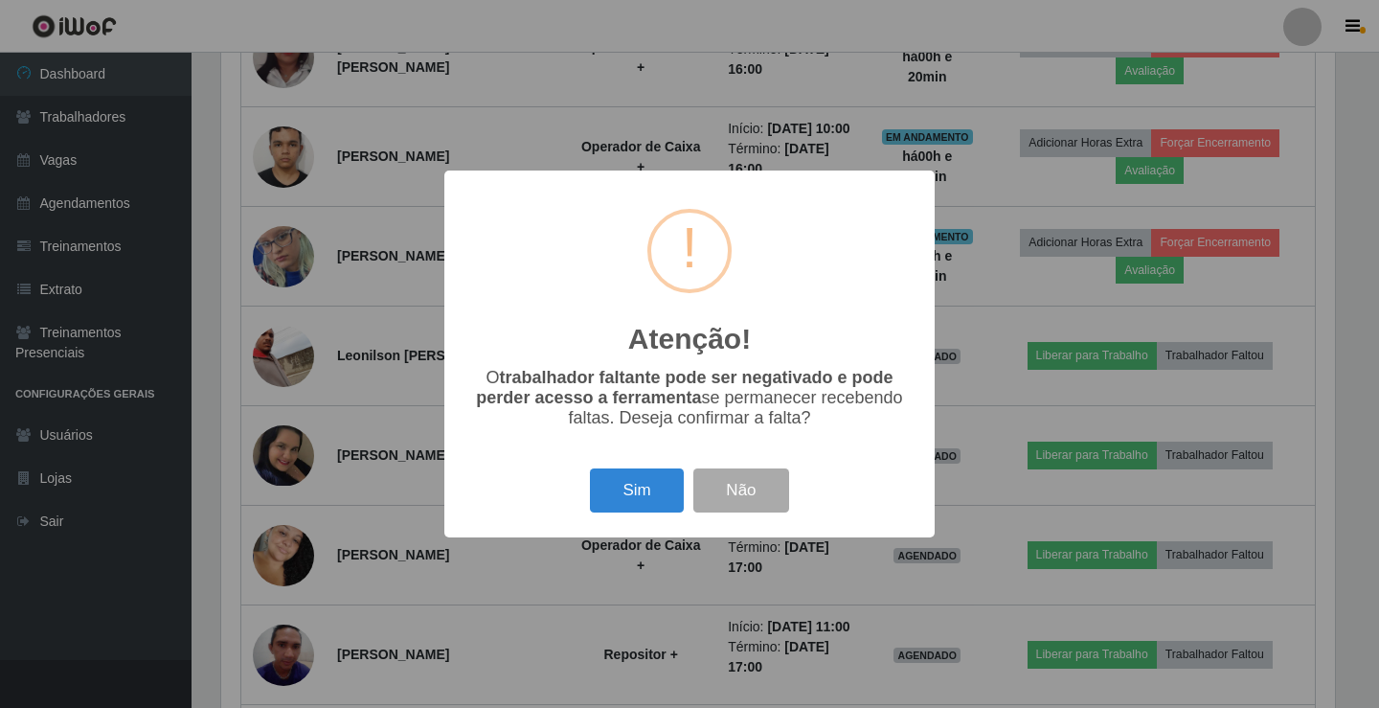
click at [911, 469] on div "Sim Não" at bounding box center [689, 490] width 452 height 55
click at [930, 434] on div "Atenção! × O trabalhador faltante pode ser negativado e pode perder acesso a fe…" at bounding box center [689, 353] width 490 height 366
click at [985, 363] on div "Atenção! × O trabalhador faltante pode ser negativado e pode perder acesso a fe…" at bounding box center [689, 354] width 1379 height 708
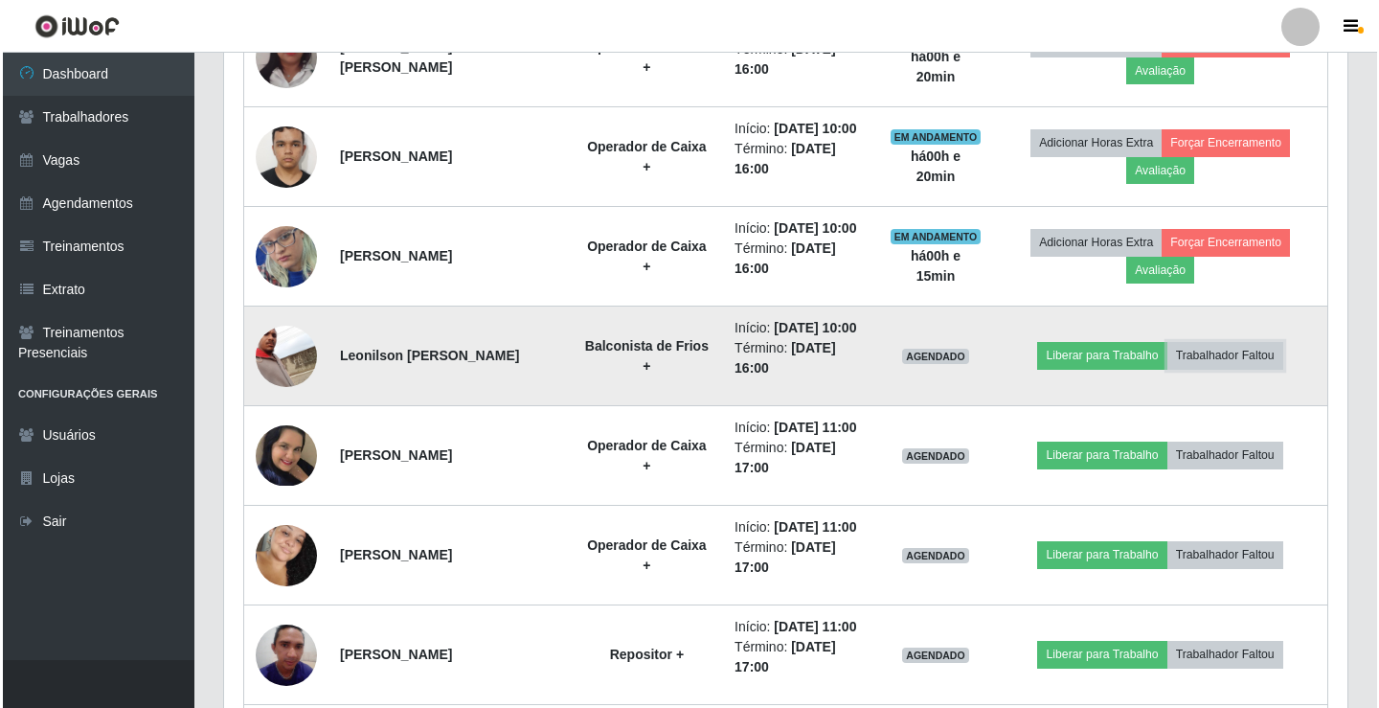
scroll to position [397, 1123]
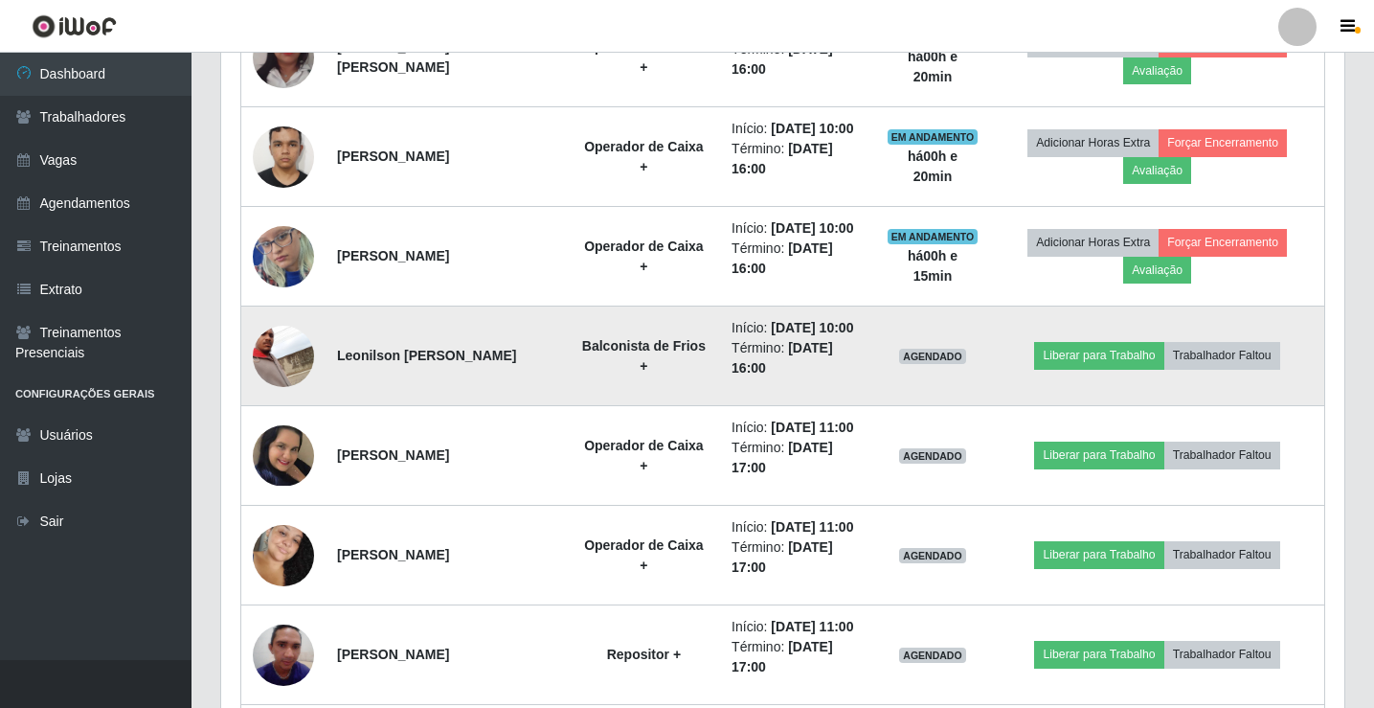
click at [431, 360] on td "Leonilson Felipe do Nascimento" at bounding box center [447, 356] width 242 height 100
click at [402, 363] on strong "Leonilson Felipe do Nascimento" at bounding box center [426, 355] width 179 height 15
click at [611, 365] on strong "Balconista de Frios +" at bounding box center [644, 355] width 124 height 35
click at [612, 372] on strong "Balconista de Frios +" at bounding box center [644, 355] width 124 height 35
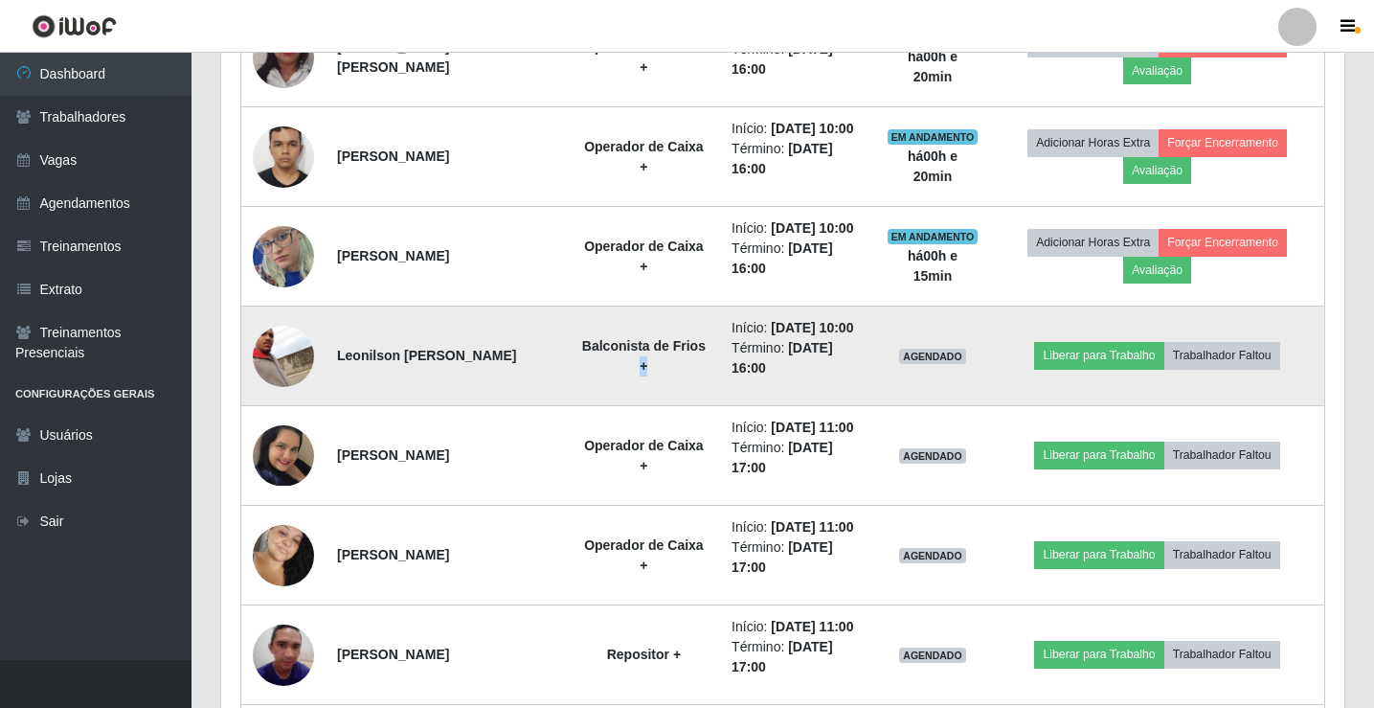
click at [612, 372] on strong "Balconista de Frios +" at bounding box center [644, 355] width 124 height 35
click at [940, 355] on span "AGENDADO" at bounding box center [932, 356] width 67 height 15
click at [940, 358] on span "AGENDADO" at bounding box center [932, 356] width 67 height 15
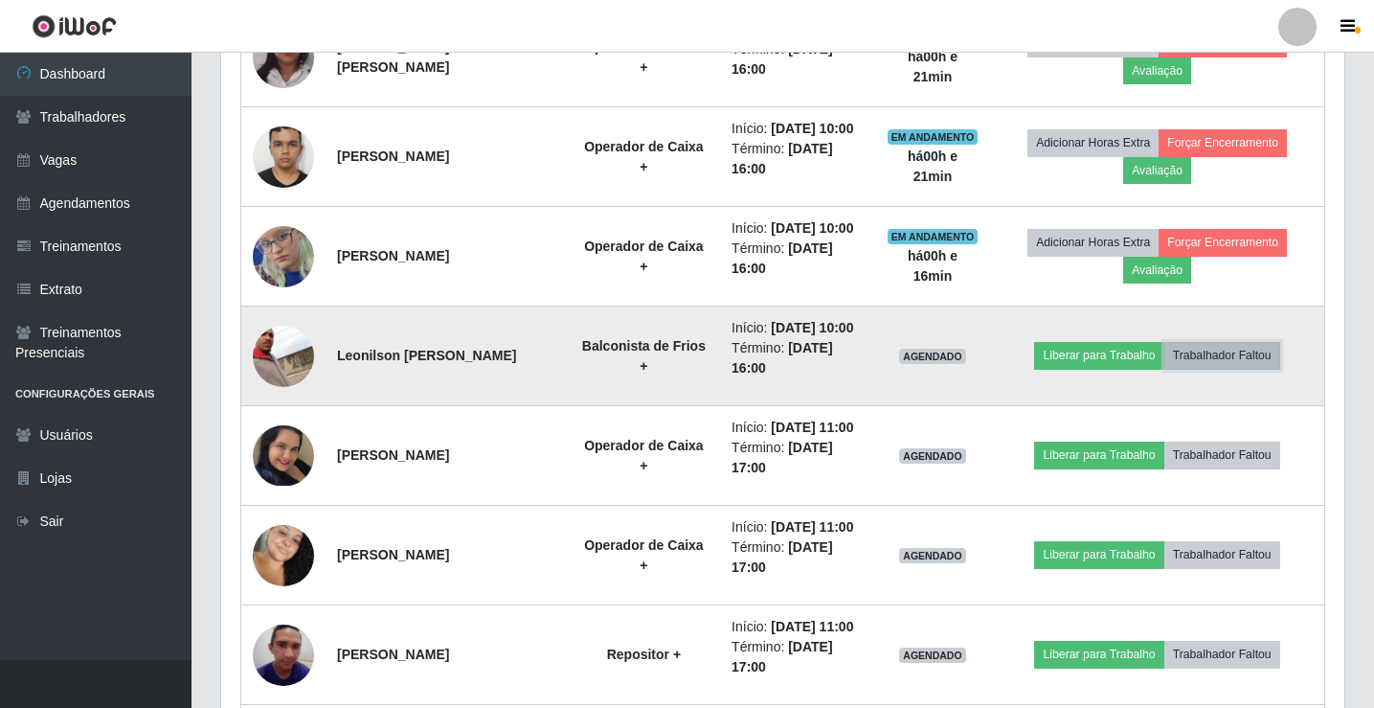
click at [1235, 359] on button "Trabalhador Faltou" at bounding box center [1222, 355] width 116 height 27
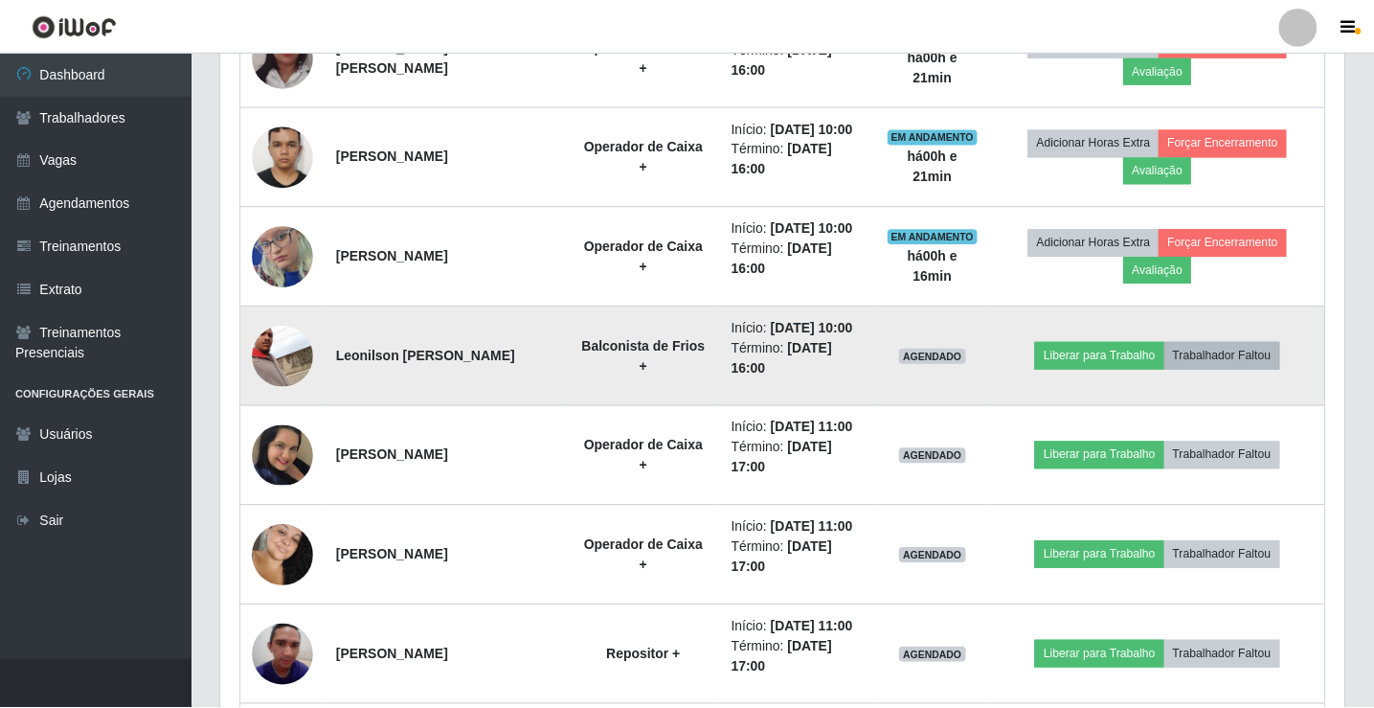
scroll to position [397, 1114]
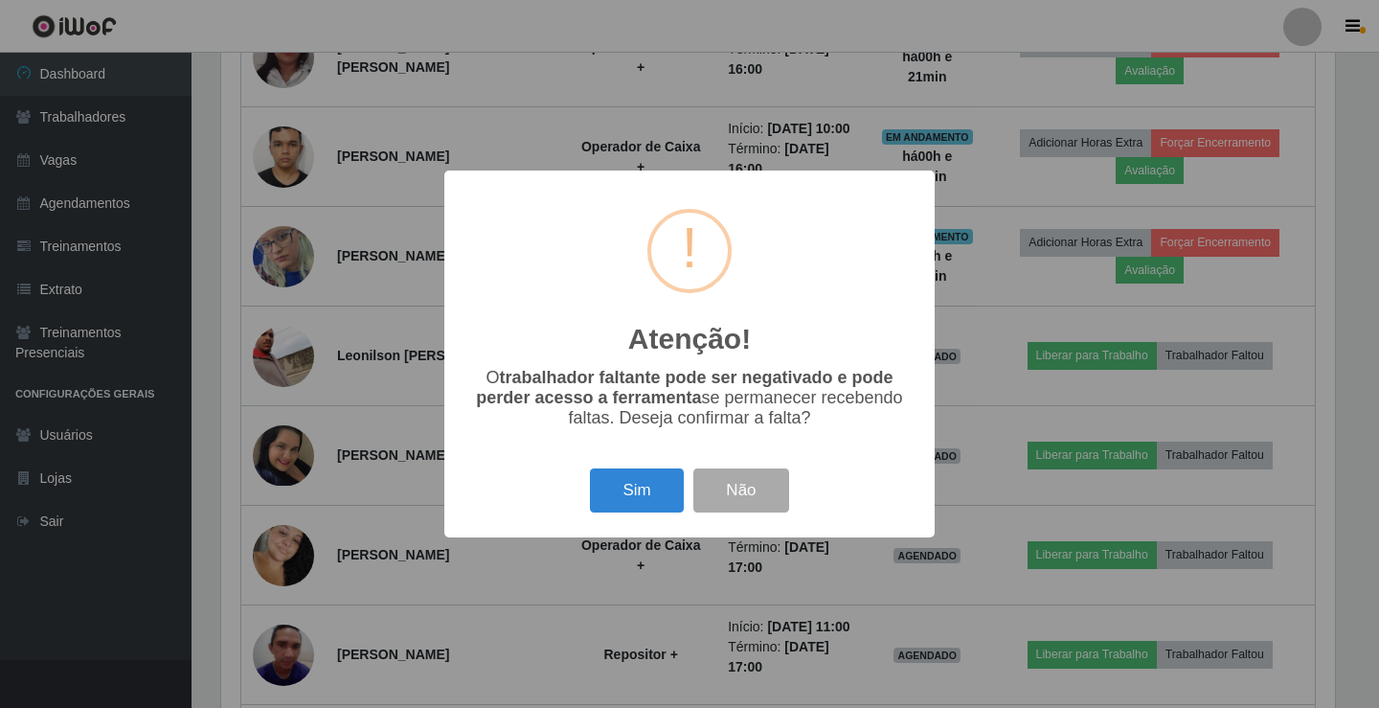
click at [491, 383] on p "O trabalhador faltante pode ser negativado e pode perder acesso a ferramenta se…" at bounding box center [689, 398] width 452 height 60
click at [491, 374] on p "O trabalhador faltante pode ser negativado e pode perder acesso a ferramenta se…" at bounding box center [689, 398] width 452 height 60
click at [662, 488] on button "Sim" at bounding box center [636, 490] width 93 height 45
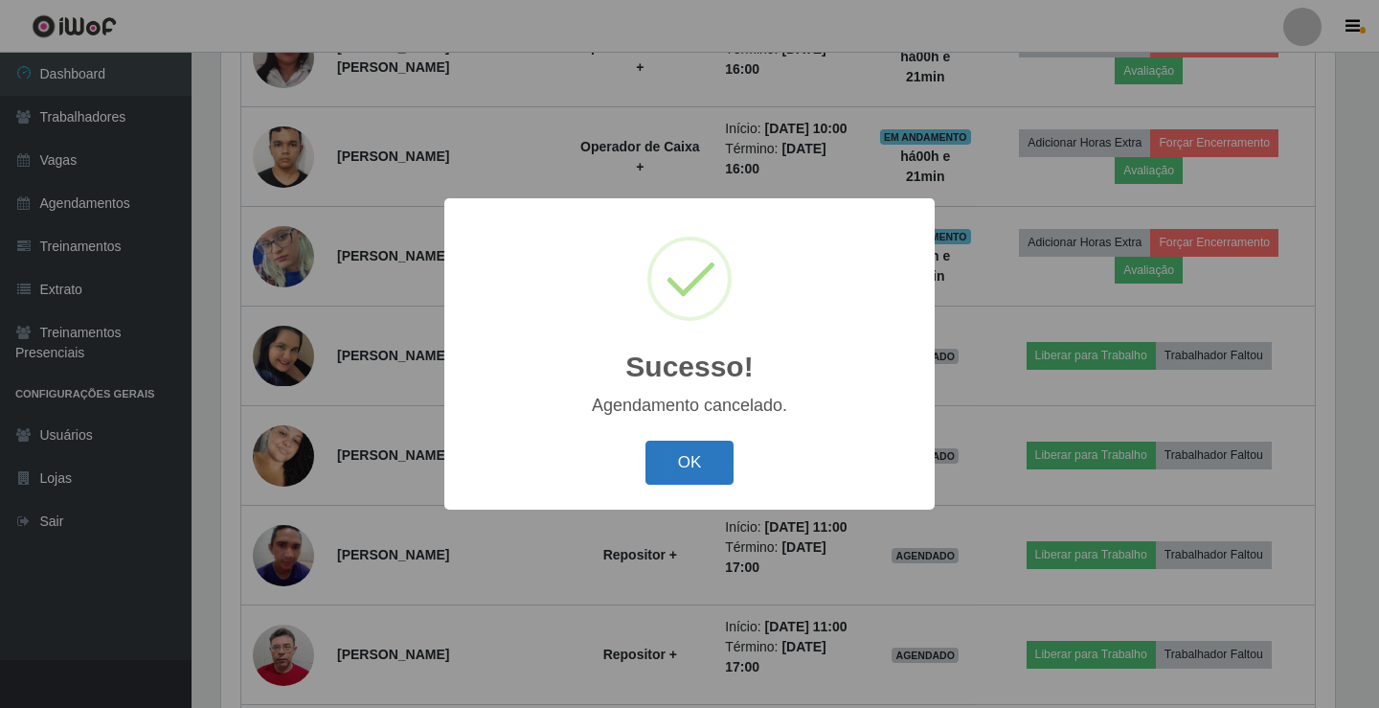
click at [674, 470] on button "OK" at bounding box center [689, 462] width 89 height 45
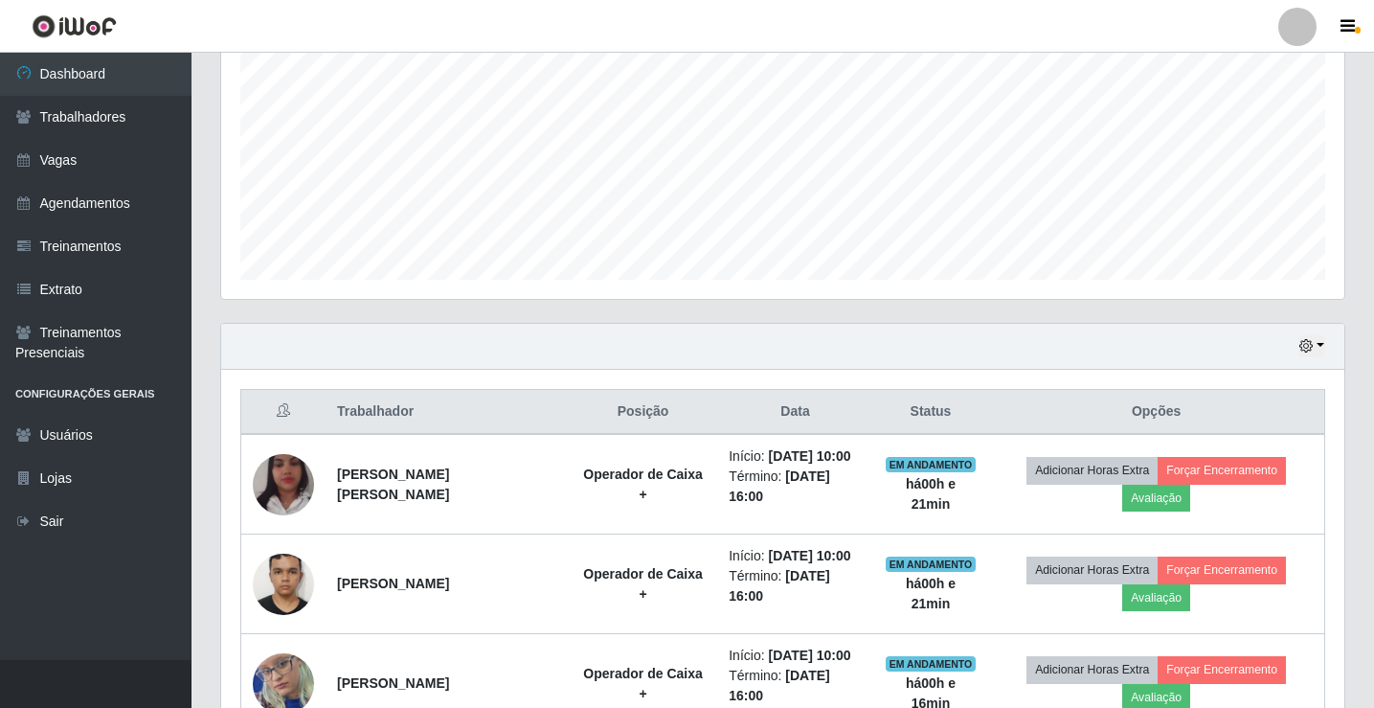
scroll to position [254, 0]
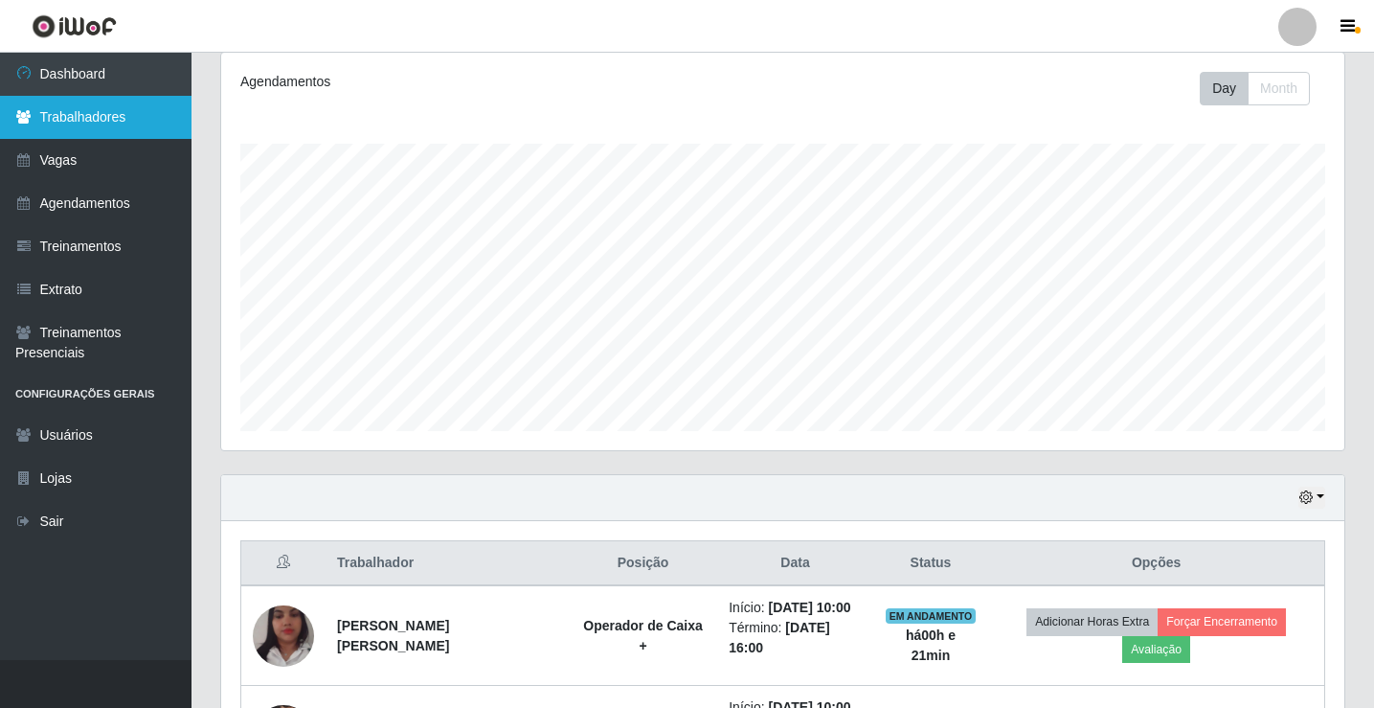
click at [87, 119] on link "Trabalhadores" at bounding box center [96, 117] width 192 height 43
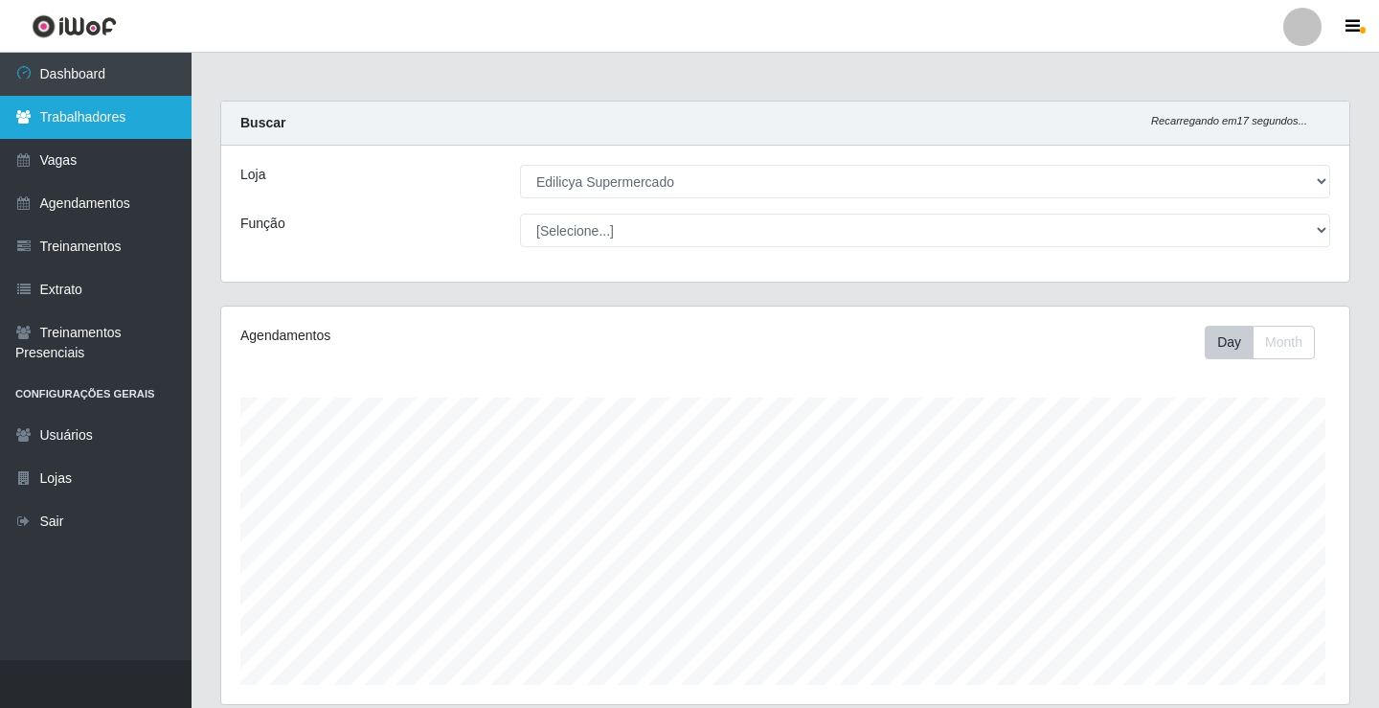
click at [87, 119] on link "Trabalhadores" at bounding box center [96, 117] width 192 height 43
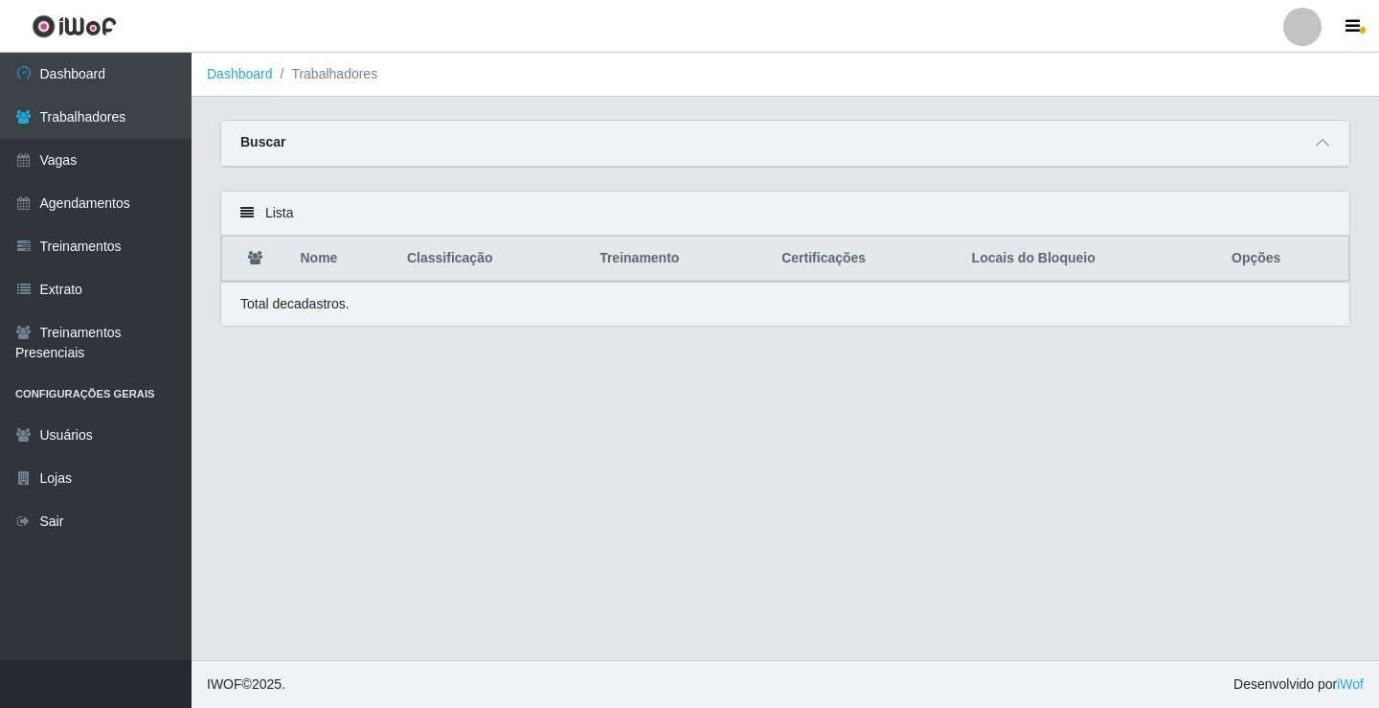
click at [332, 267] on th "Nome" at bounding box center [342, 259] width 106 height 45
click at [320, 269] on th "Nome" at bounding box center [342, 259] width 106 height 45
click at [320, 270] on th "Nome" at bounding box center [342, 259] width 106 height 45
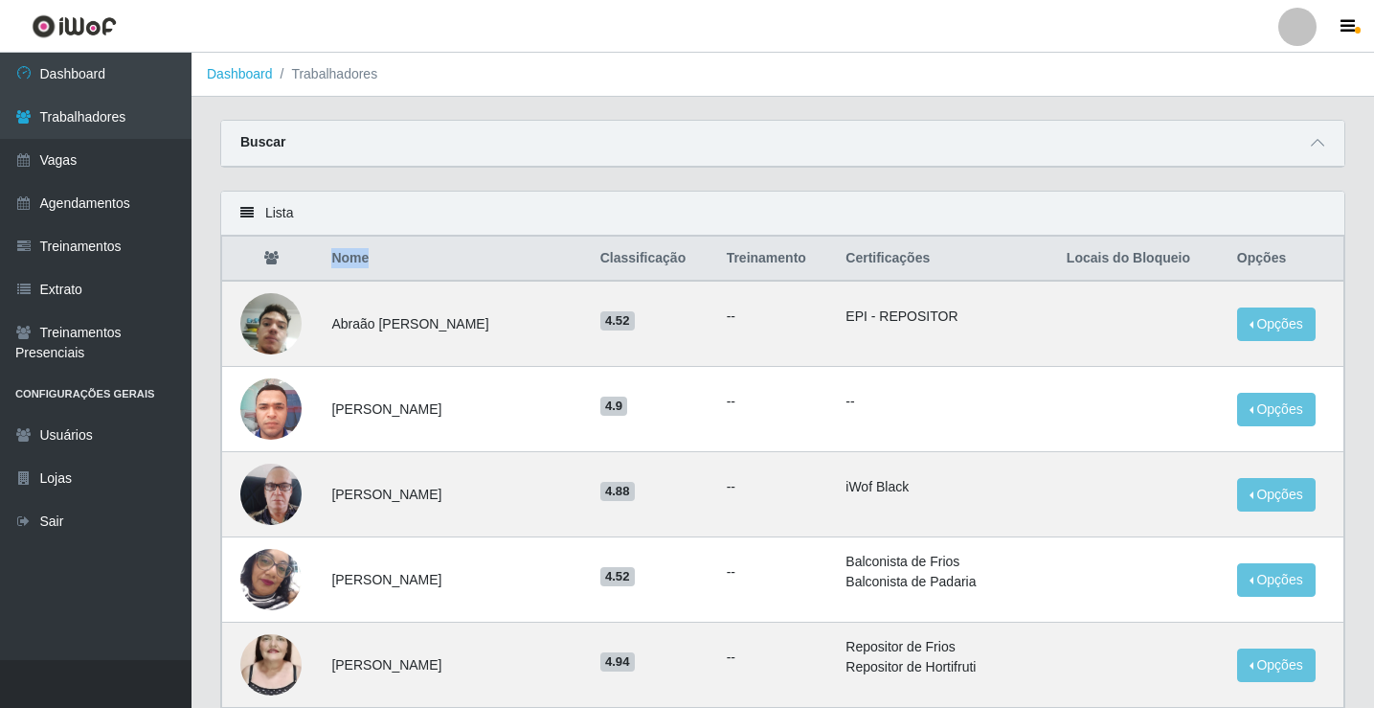
click at [320, 270] on th "Nome" at bounding box center [454, 259] width 268 height 45
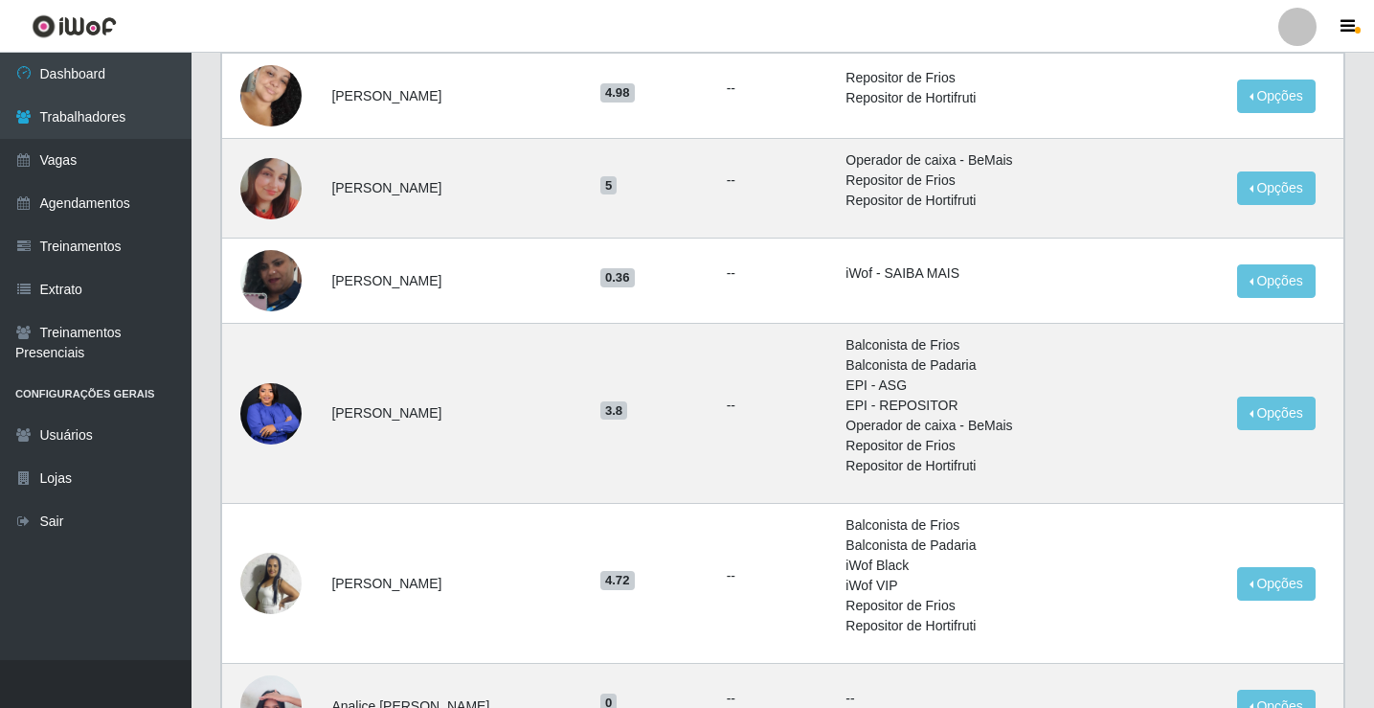
scroll to position [1167, 0]
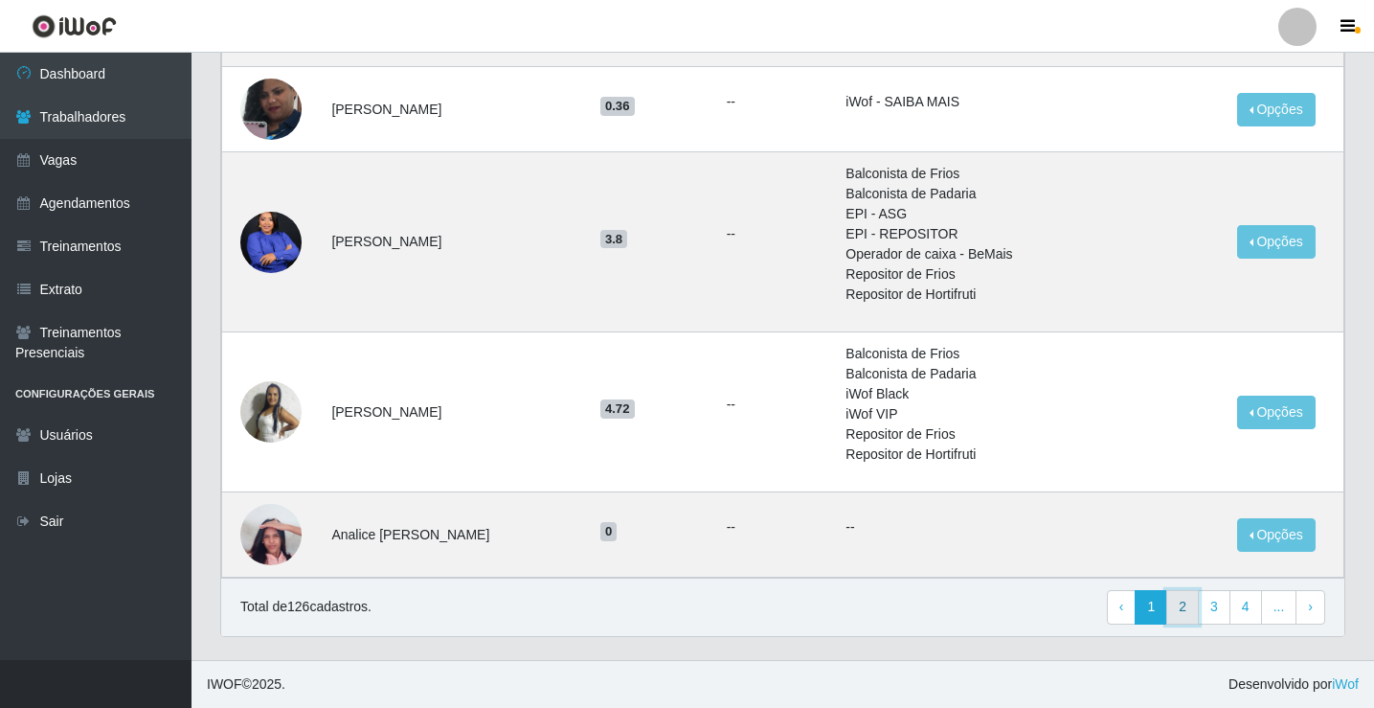
click at [1183, 602] on link "2" at bounding box center [1182, 607] width 33 height 34
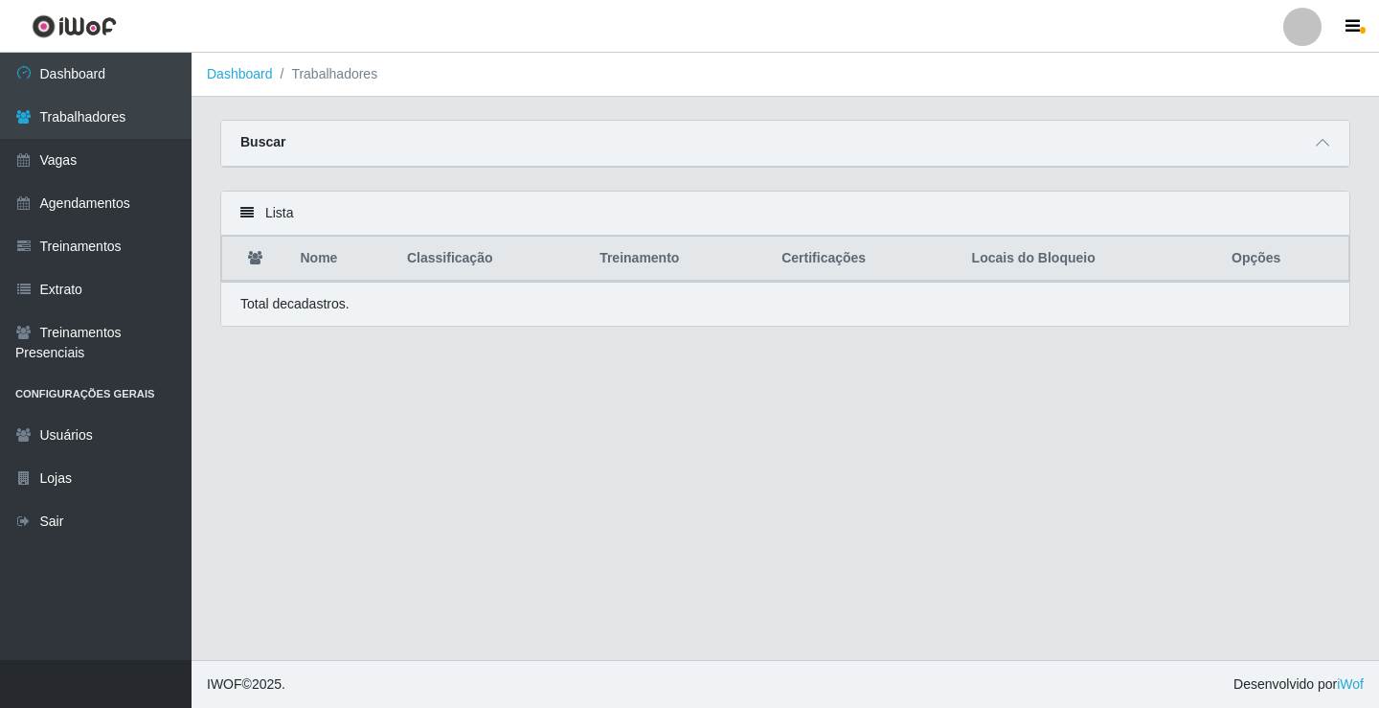
click at [329, 269] on th "Nome" at bounding box center [342, 259] width 106 height 45
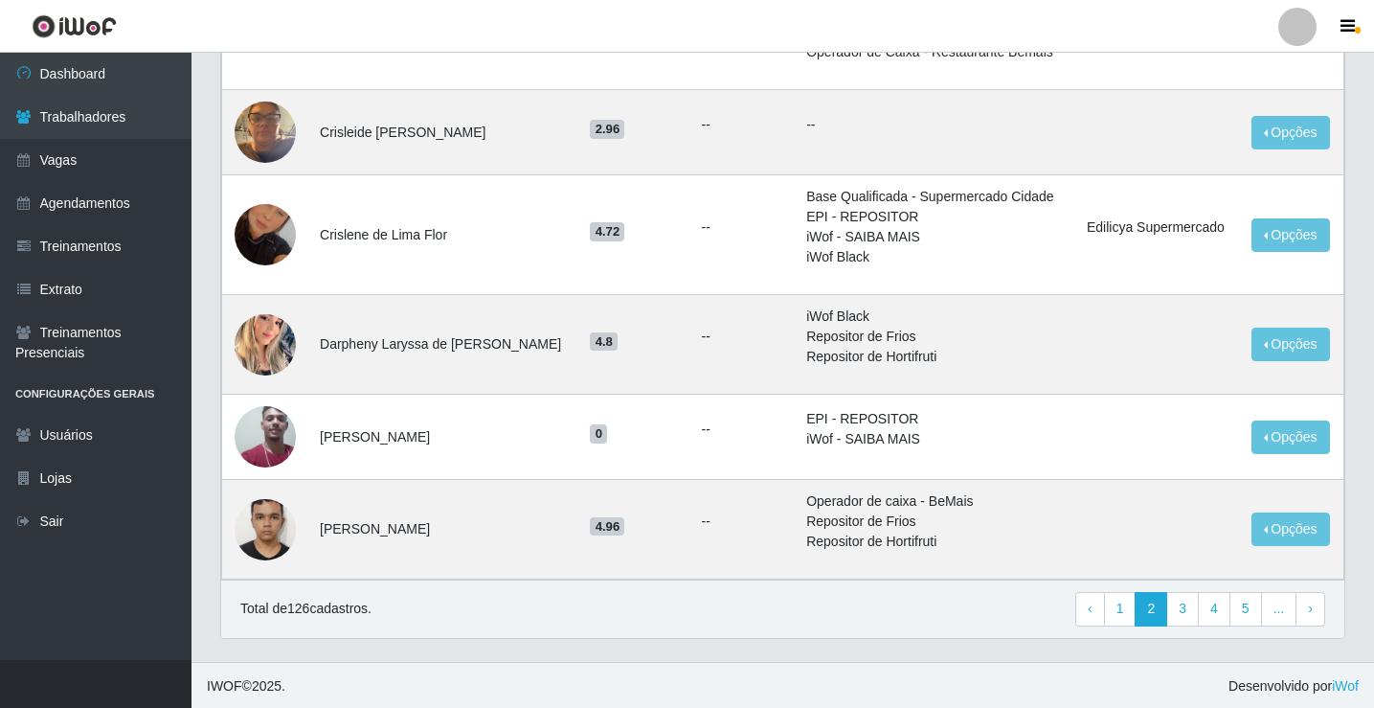
scroll to position [1449, 0]
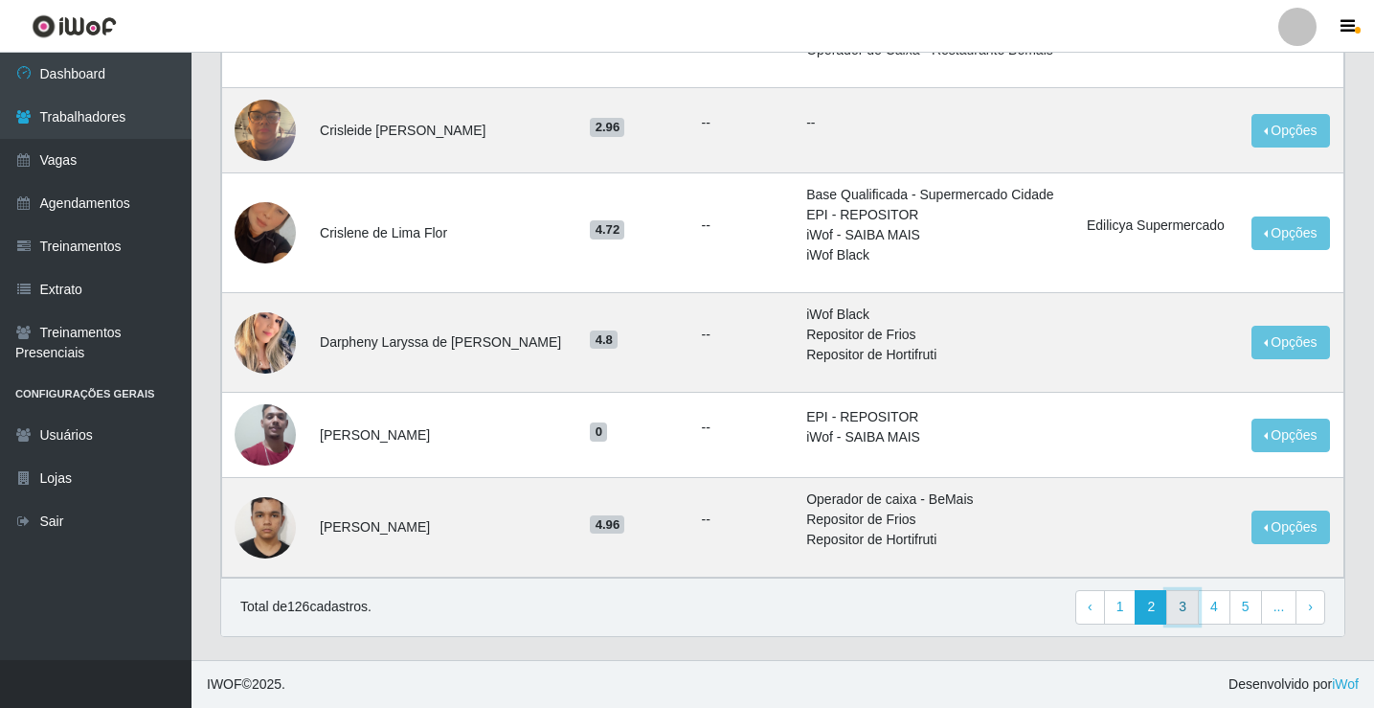
click at [1183, 604] on link "3" at bounding box center [1182, 607] width 33 height 34
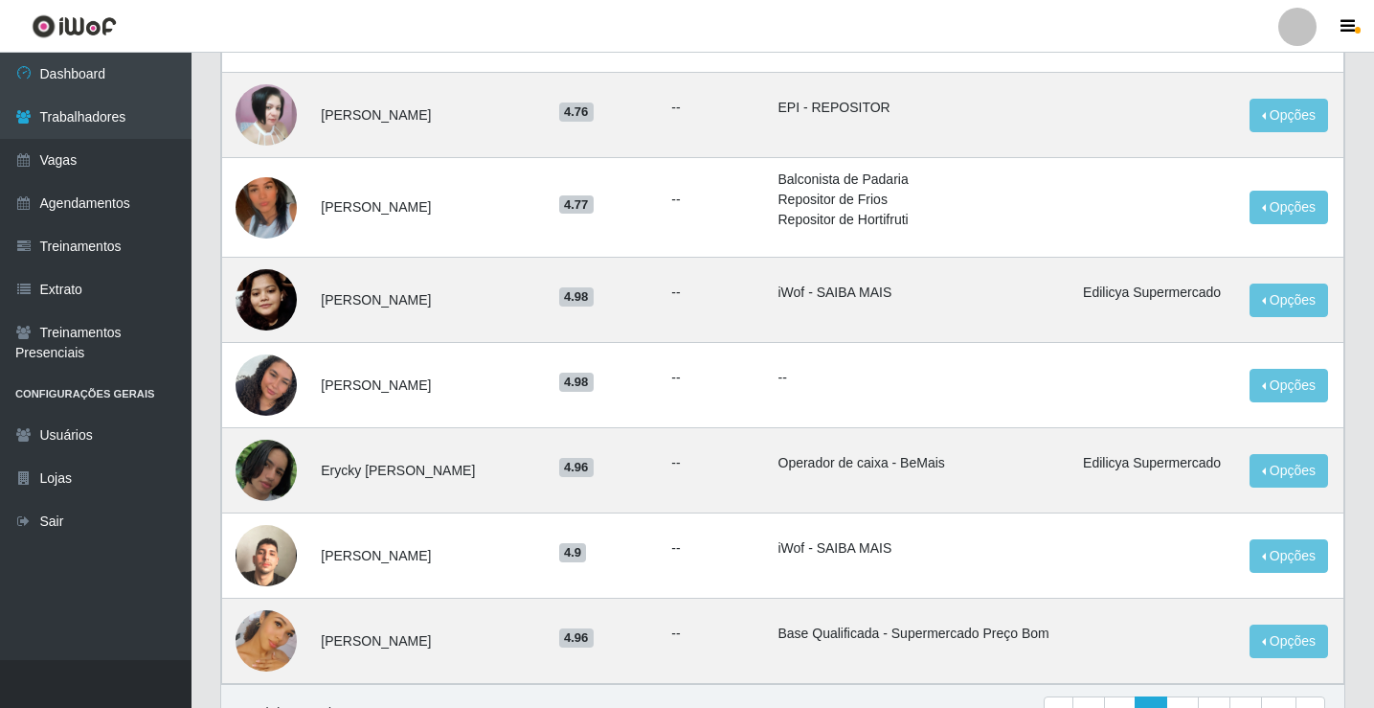
scroll to position [1245, 0]
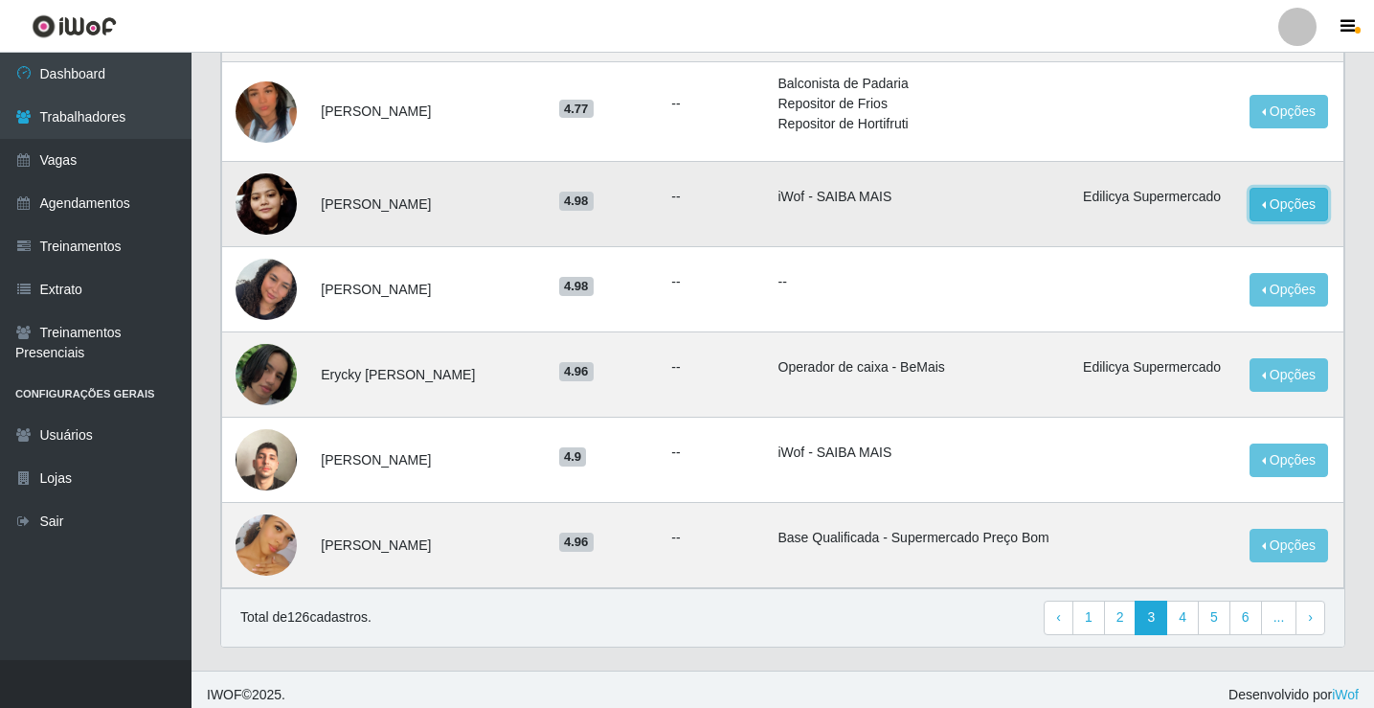
click at [1269, 202] on button "Opções" at bounding box center [1289, 205] width 79 height 34
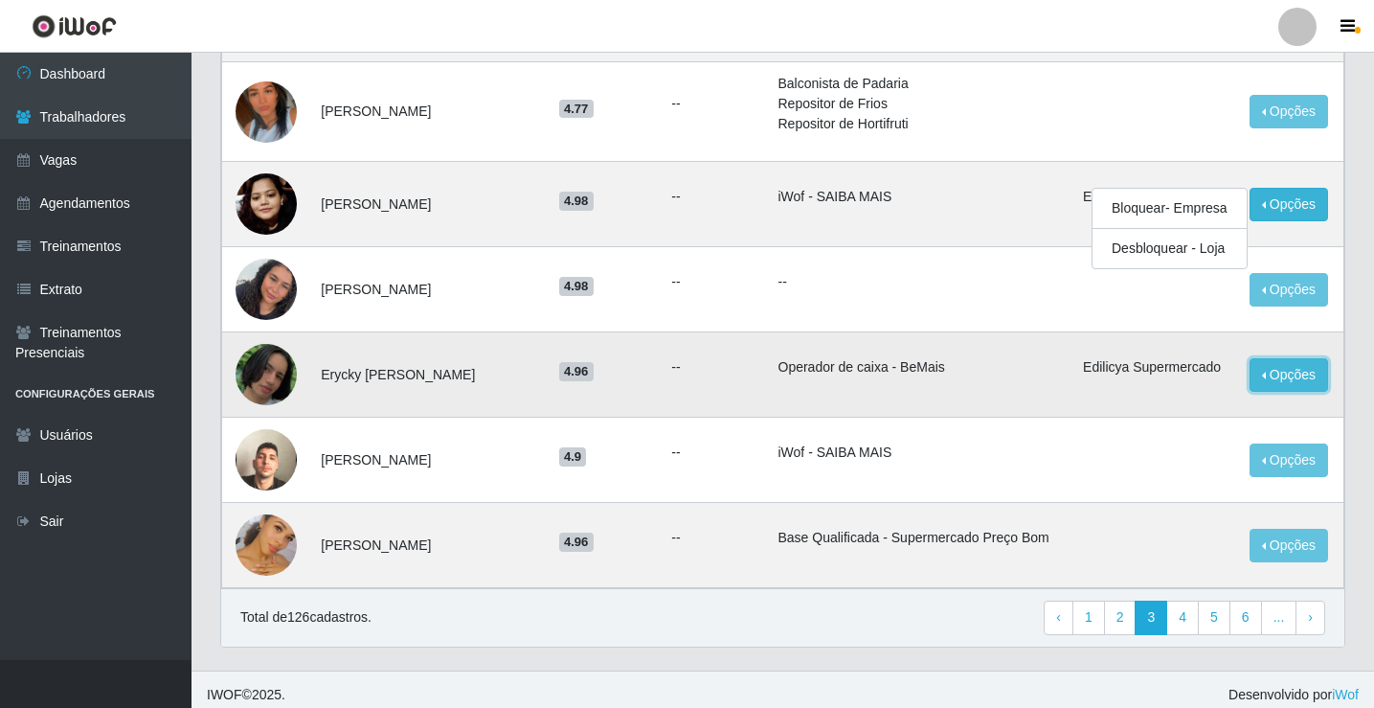
click at [1259, 368] on button "Opções" at bounding box center [1289, 375] width 79 height 34
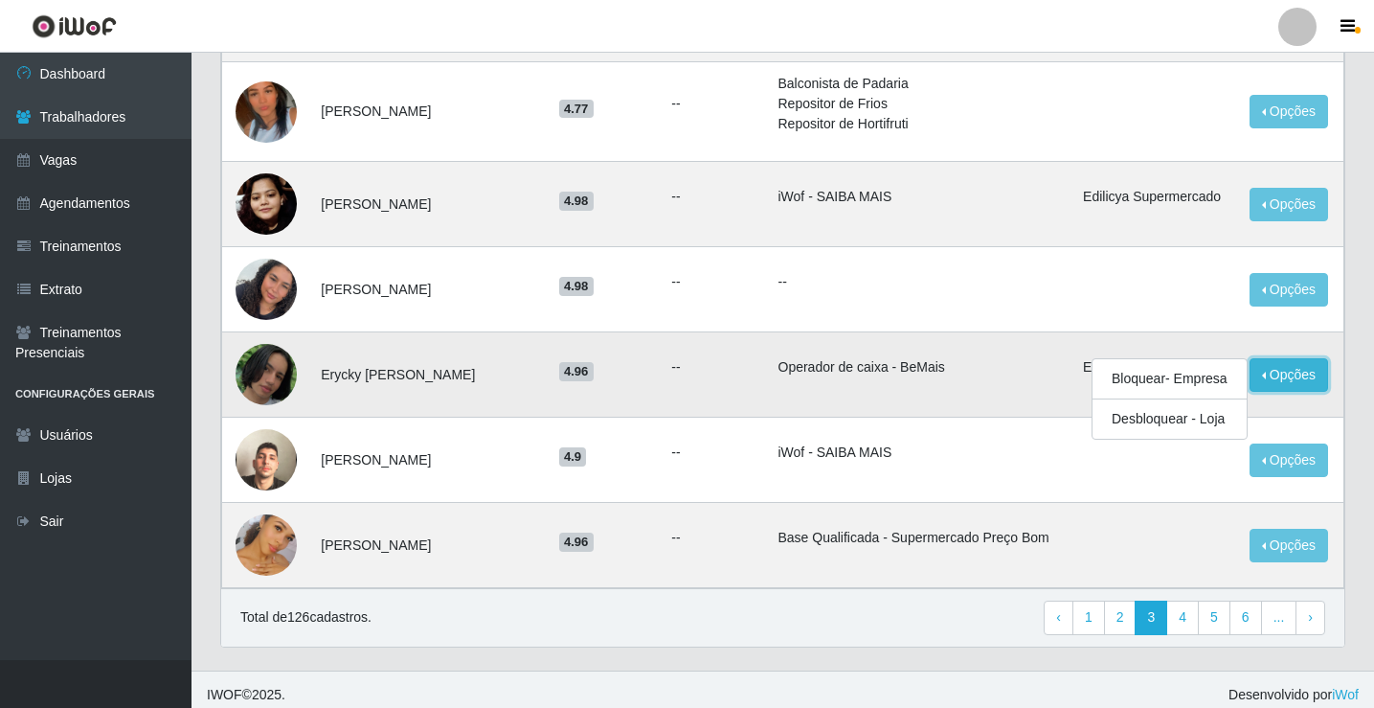
click at [1259, 368] on button "Opções" at bounding box center [1289, 375] width 79 height 34
click at [263, 374] on img at bounding box center [266, 375] width 61 height 62
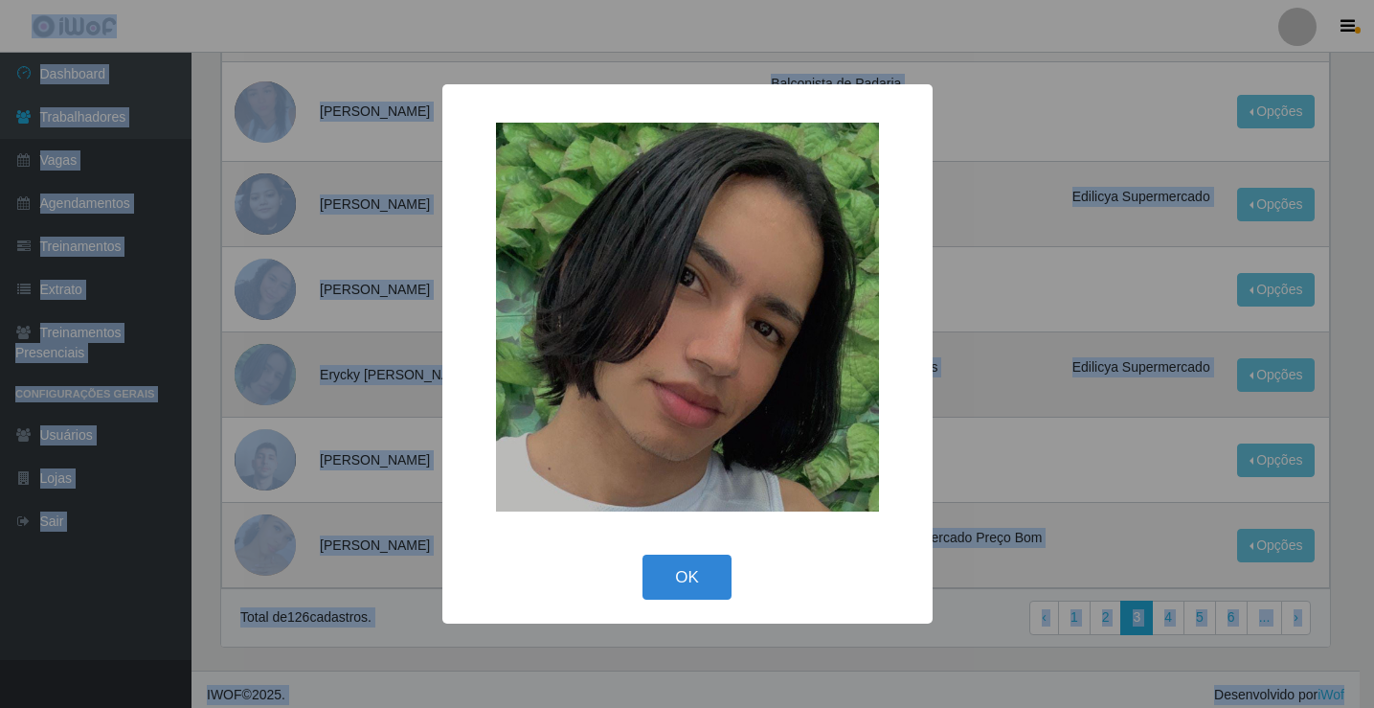
click at [263, 374] on div "× OK Cancel" at bounding box center [687, 354] width 1374 height 708
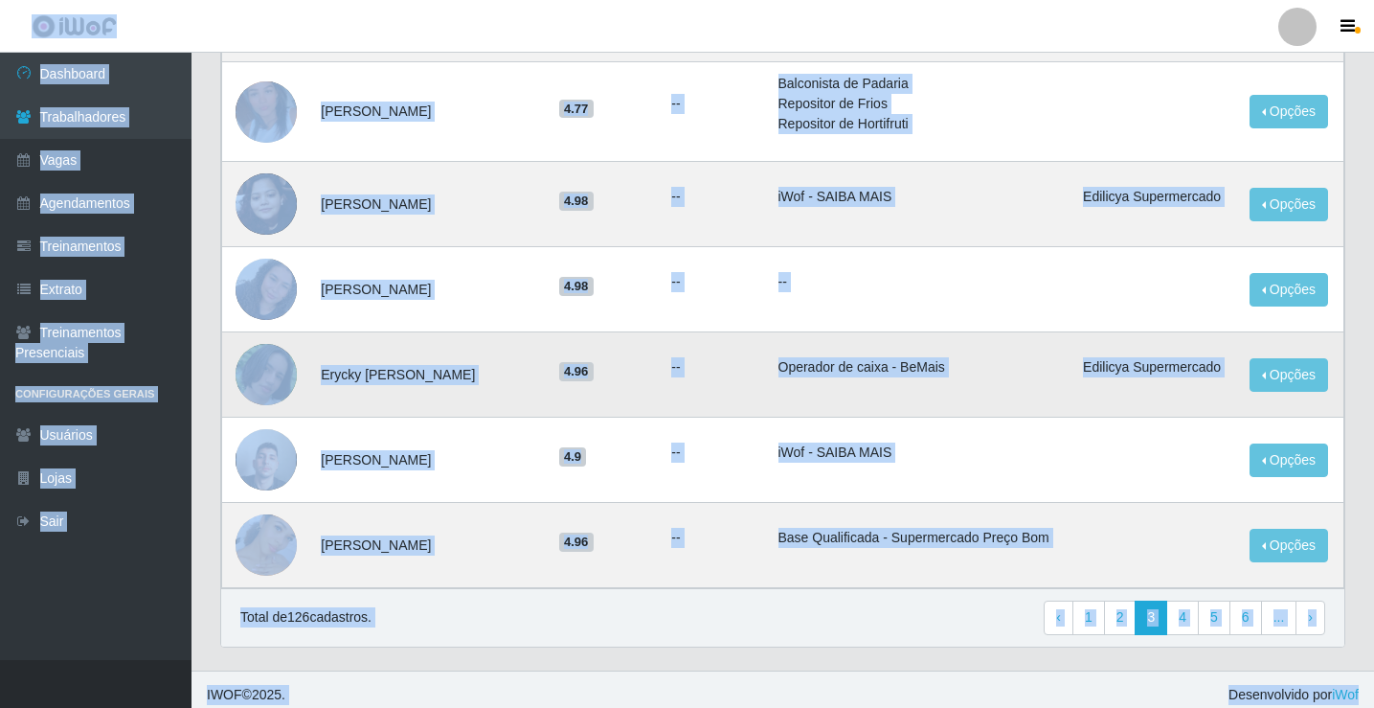
click at [263, 374] on img at bounding box center [266, 375] width 61 height 62
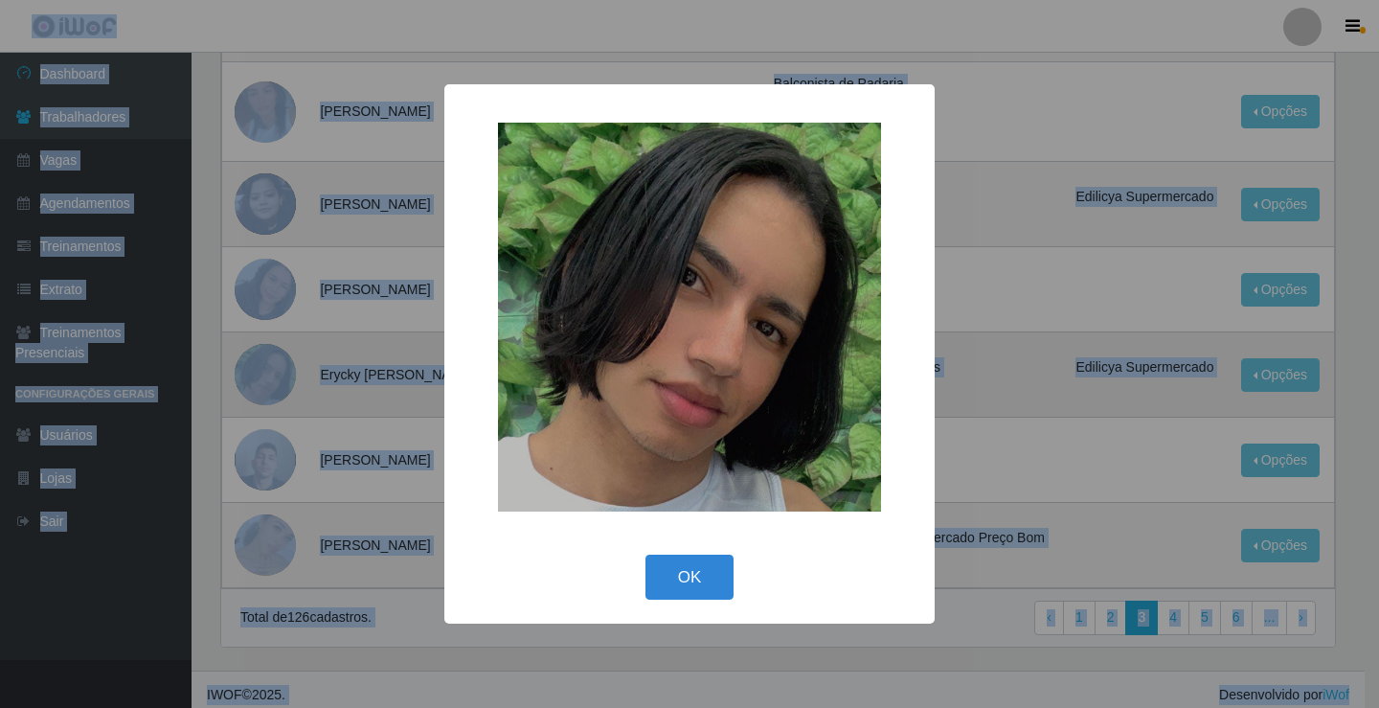
click at [263, 374] on div "× OK Cancel" at bounding box center [689, 354] width 1379 height 708
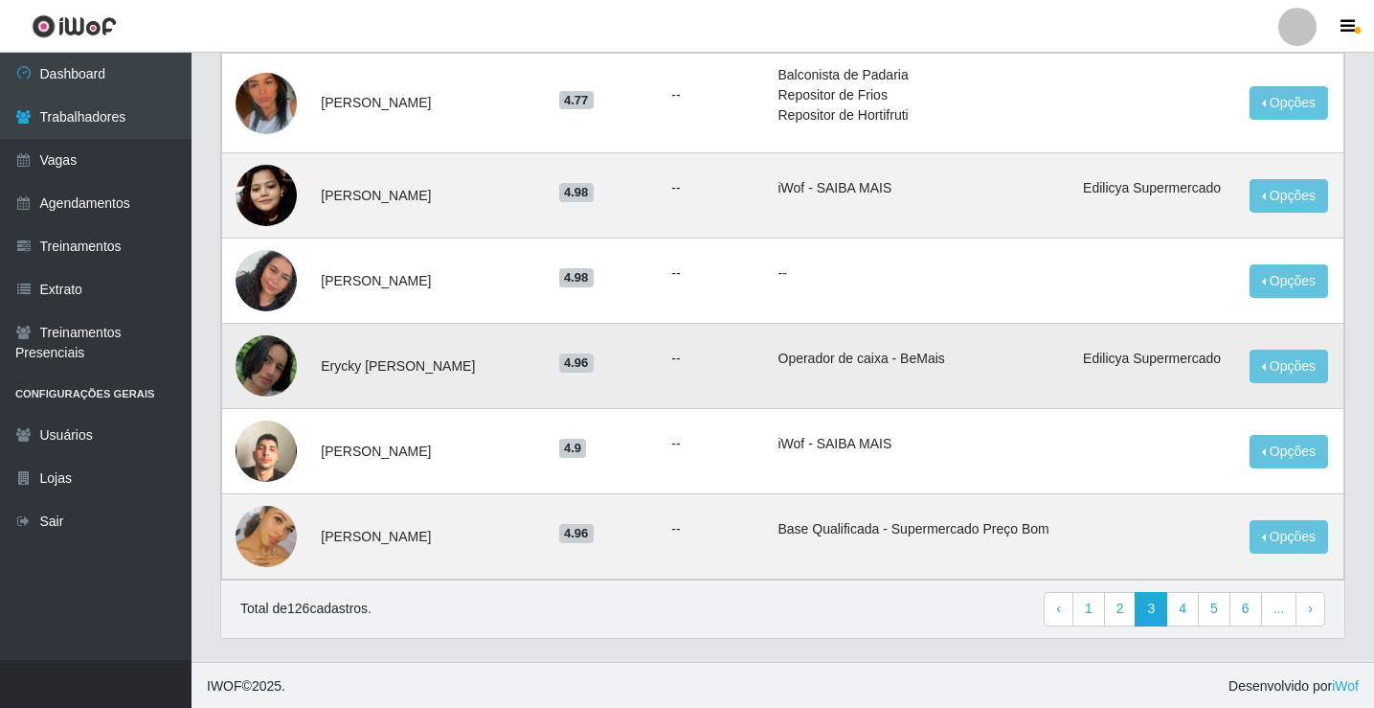
scroll to position [1256, 0]
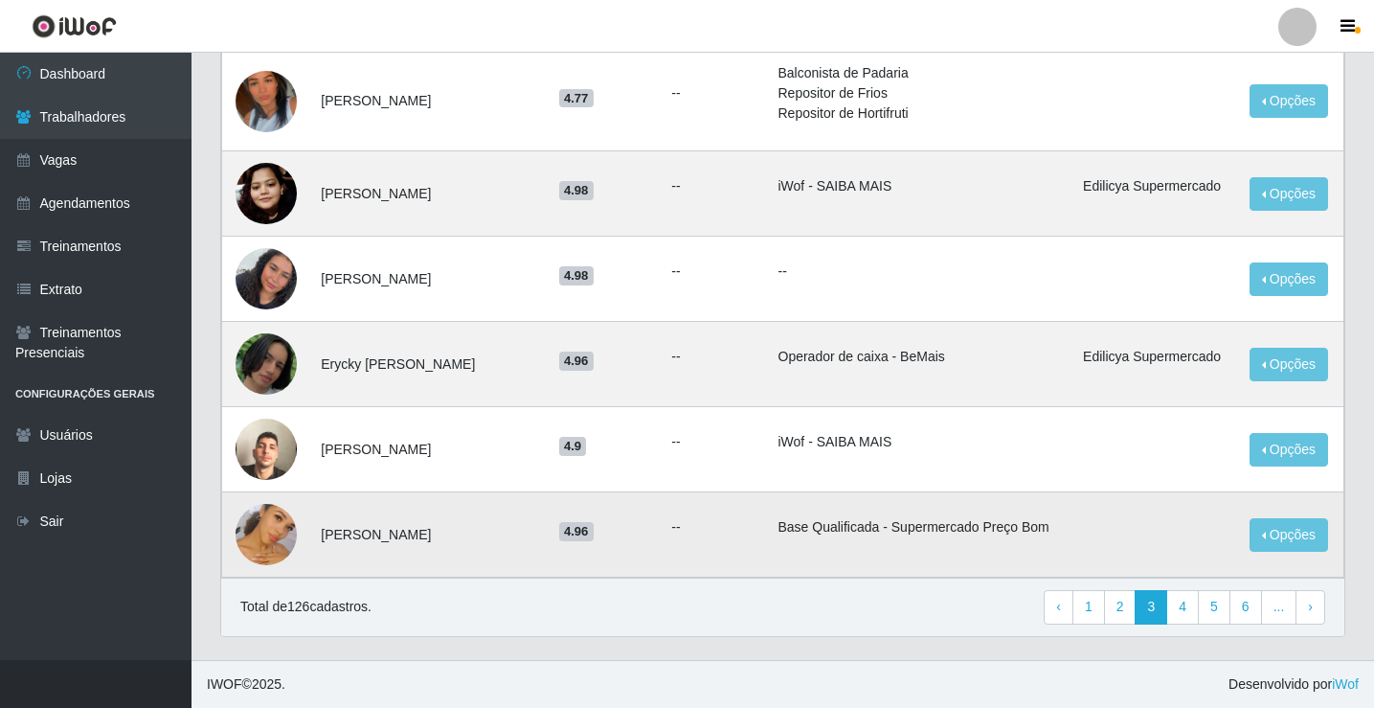
click at [280, 527] on img at bounding box center [266, 534] width 61 height 109
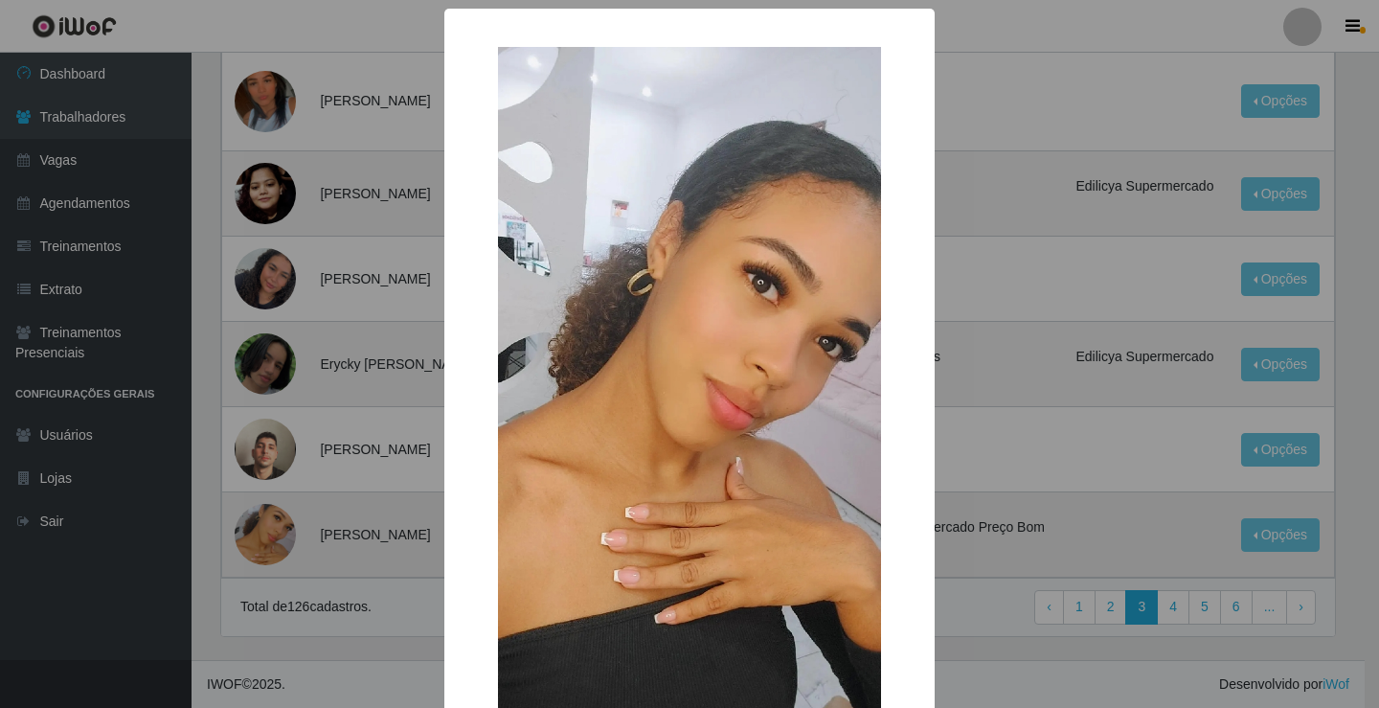
click at [280, 527] on div "× OK Cancel" at bounding box center [689, 354] width 1379 height 708
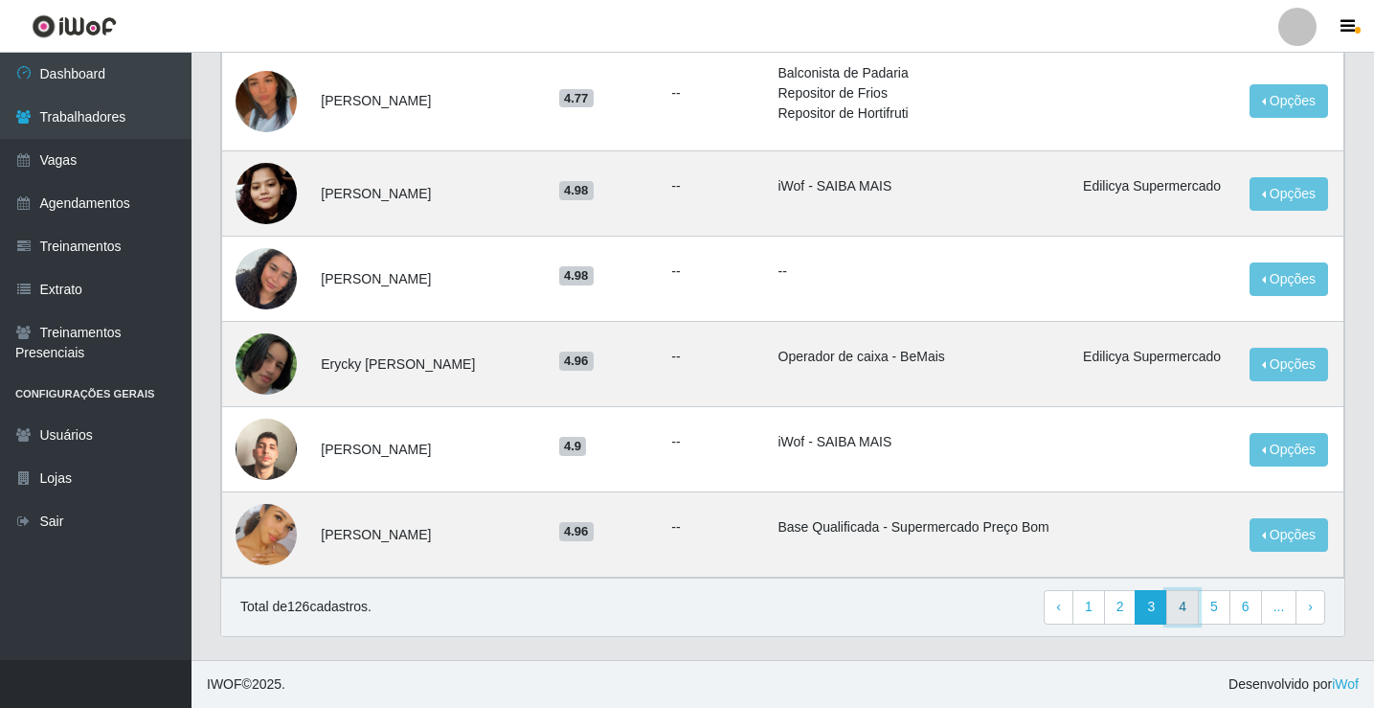
click at [1187, 605] on link "4" at bounding box center [1182, 607] width 33 height 34
drag, startPoint x: 1187, startPoint y: 605, endPoint x: 1208, endPoint y: 594, distance: 23.2
click at [1187, 606] on link "4" at bounding box center [1182, 607] width 33 height 34
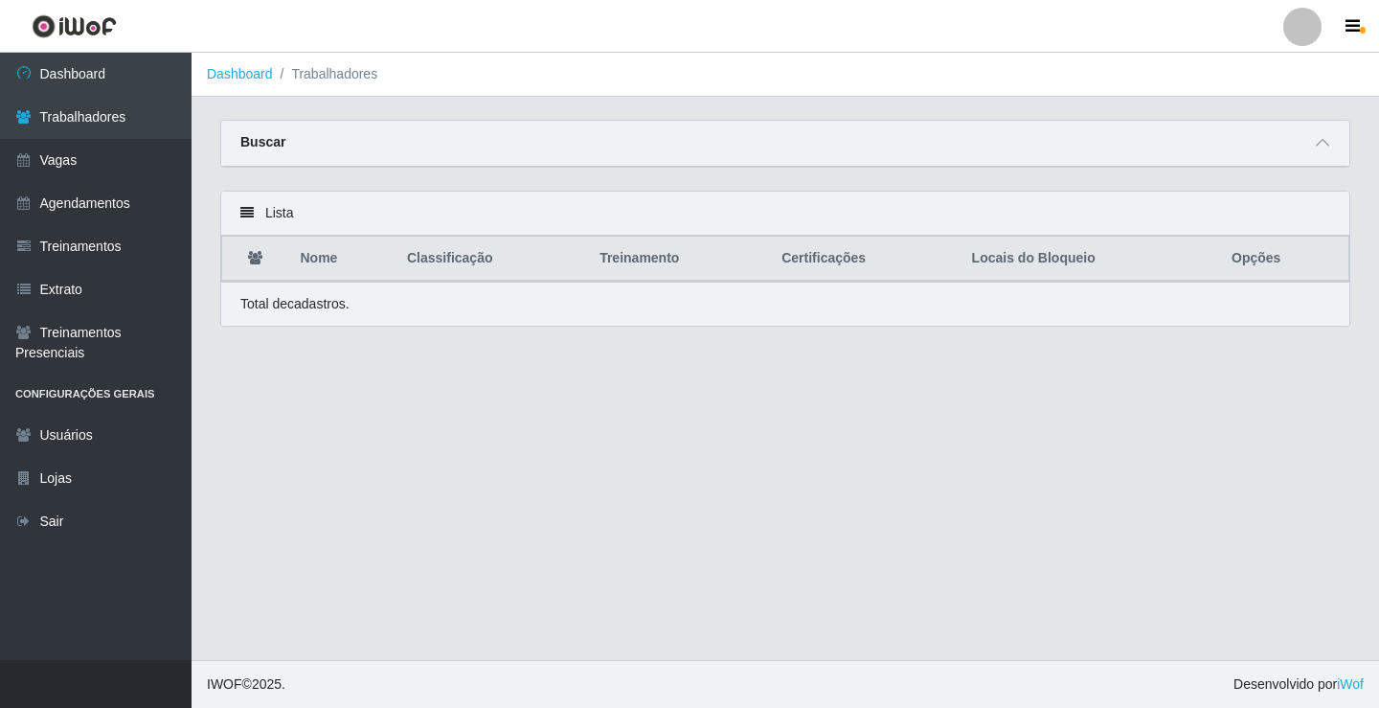
click at [324, 268] on th "Nome" at bounding box center [342, 259] width 106 height 45
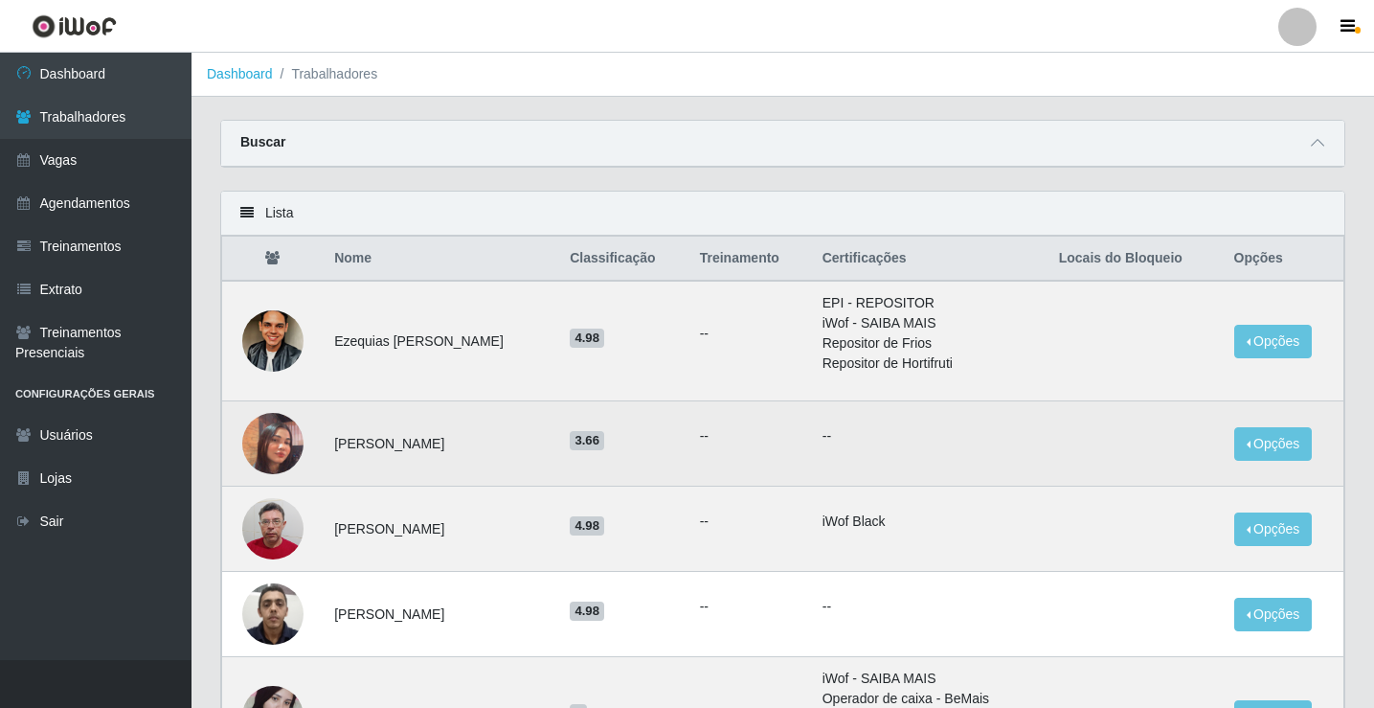
click at [1093, 435] on td at bounding box center [1135, 443] width 175 height 85
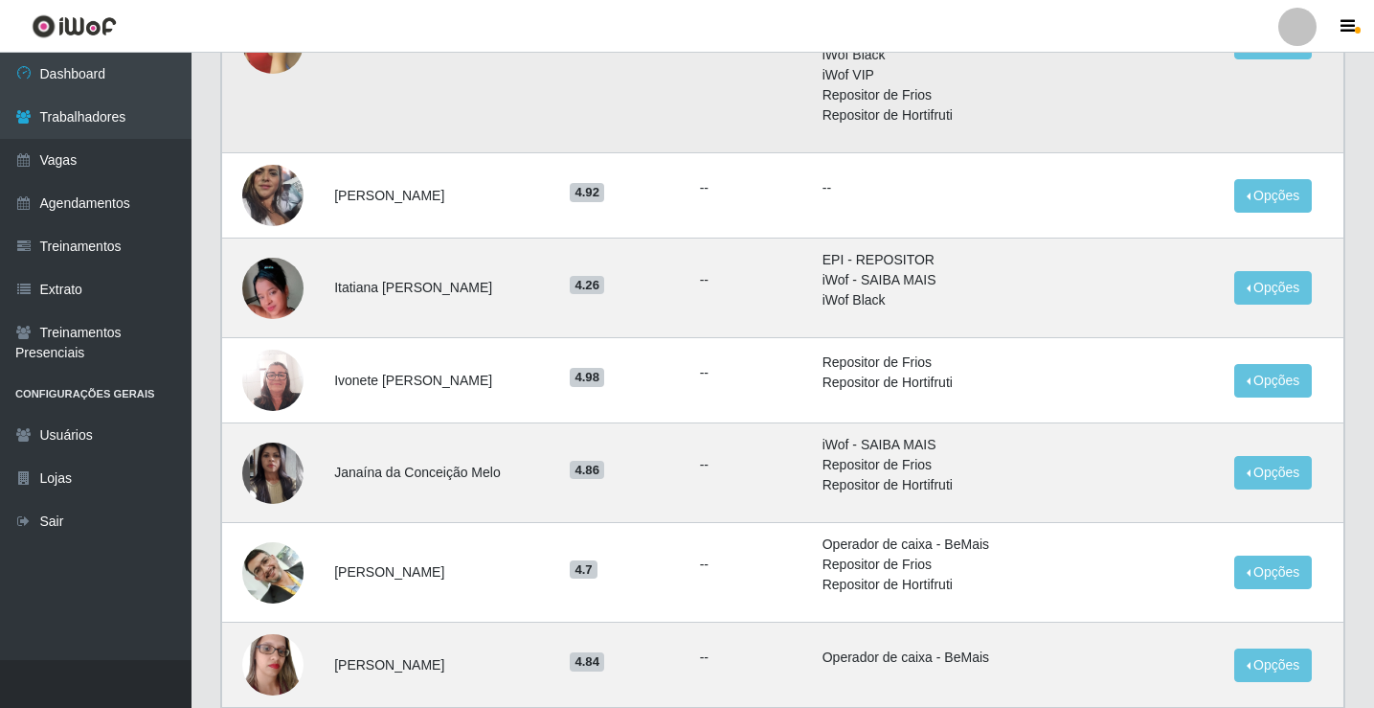
scroll to position [1231, 0]
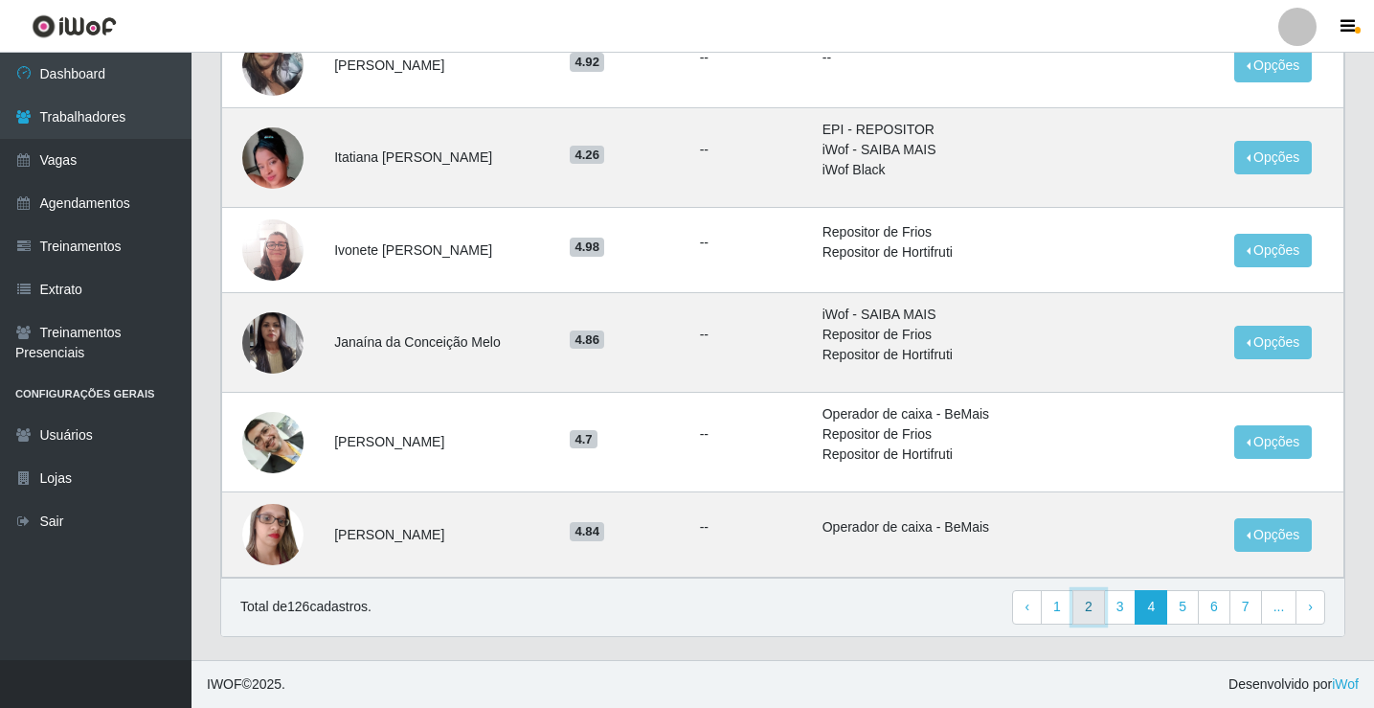
click at [1095, 603] on link "2" at bounding box center [1089, 607] width 33 height 34
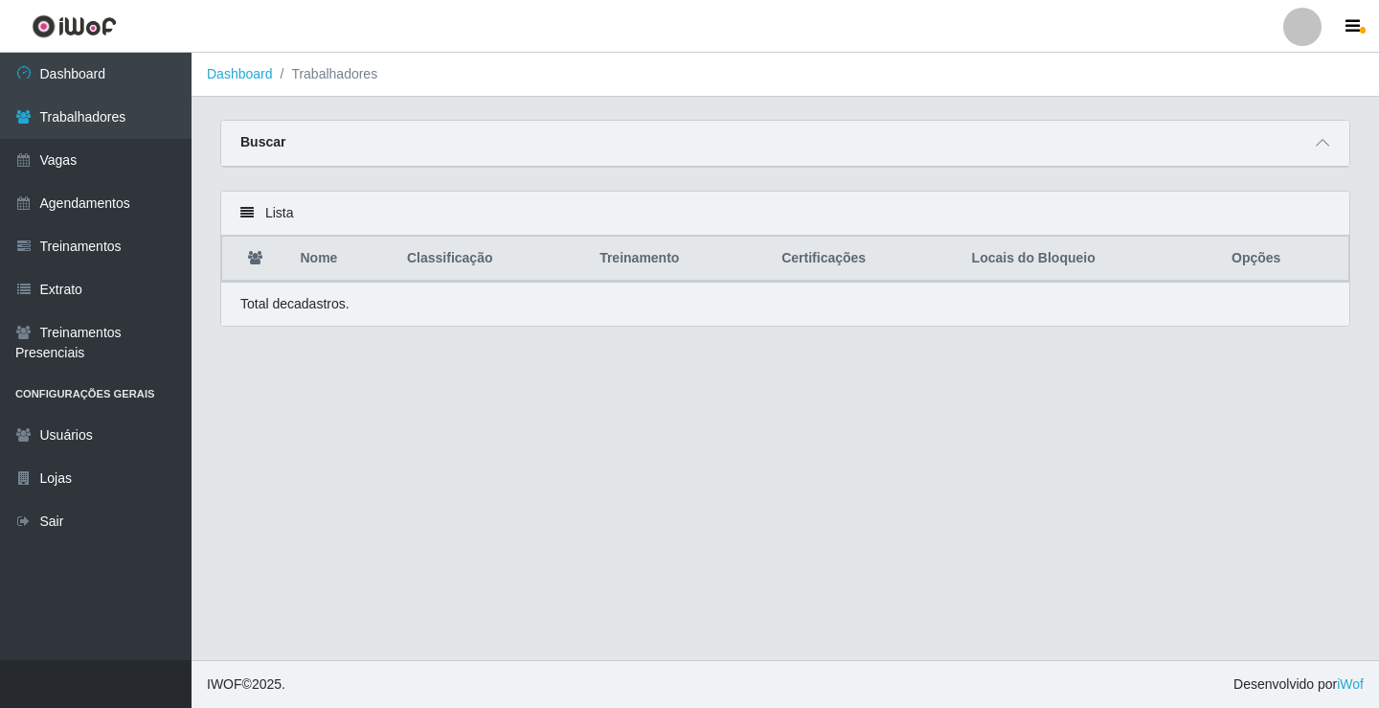
click at [316, 275] on th "Nome" at bounding box center [342, 259] width 106 height 45
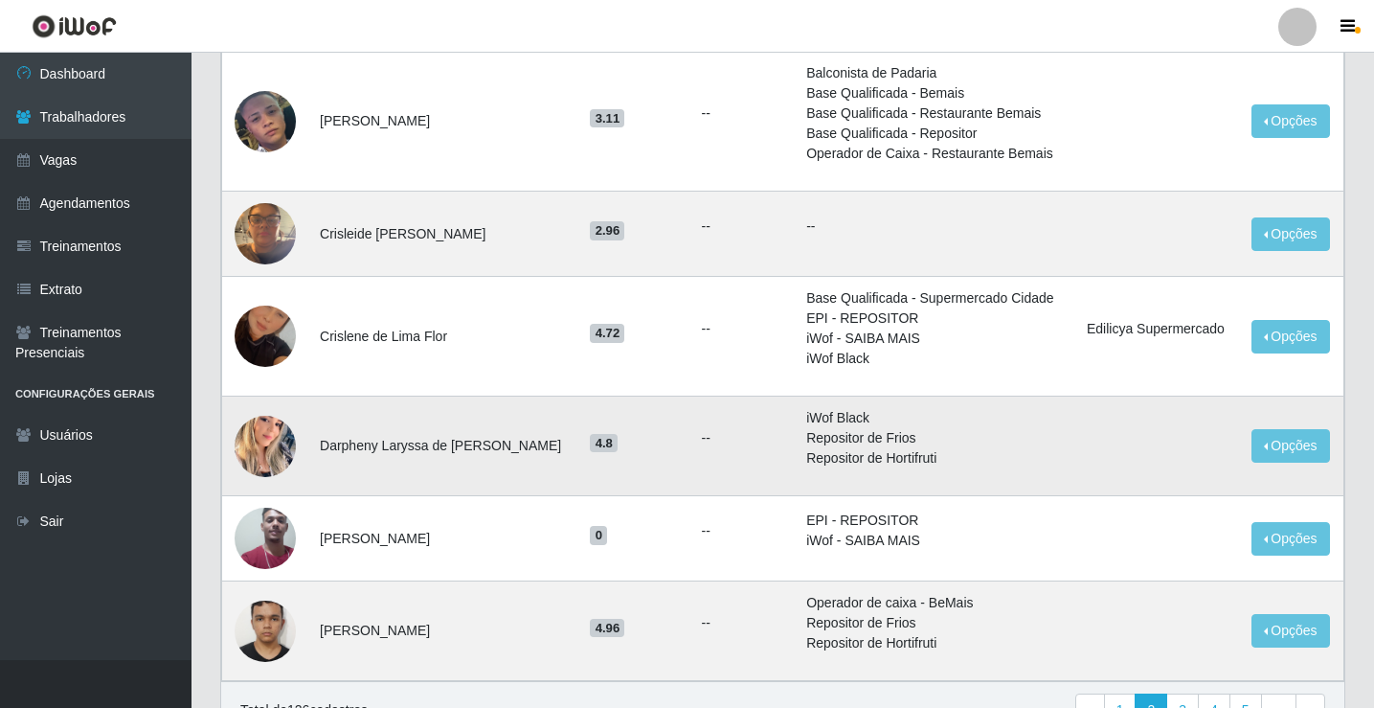
scroll to position [1449, 0]
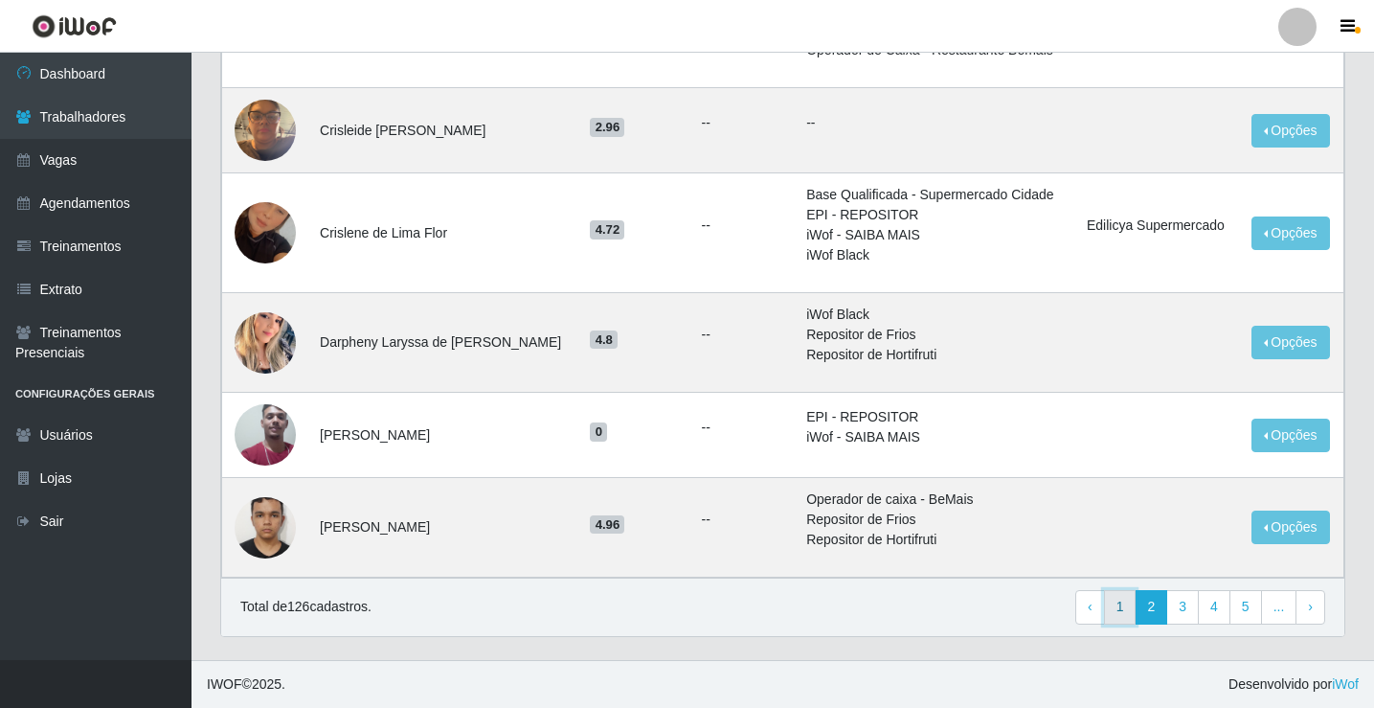
click at [1124, 610] on link "1" at bounding box center [1120, 607] width 33 height 34
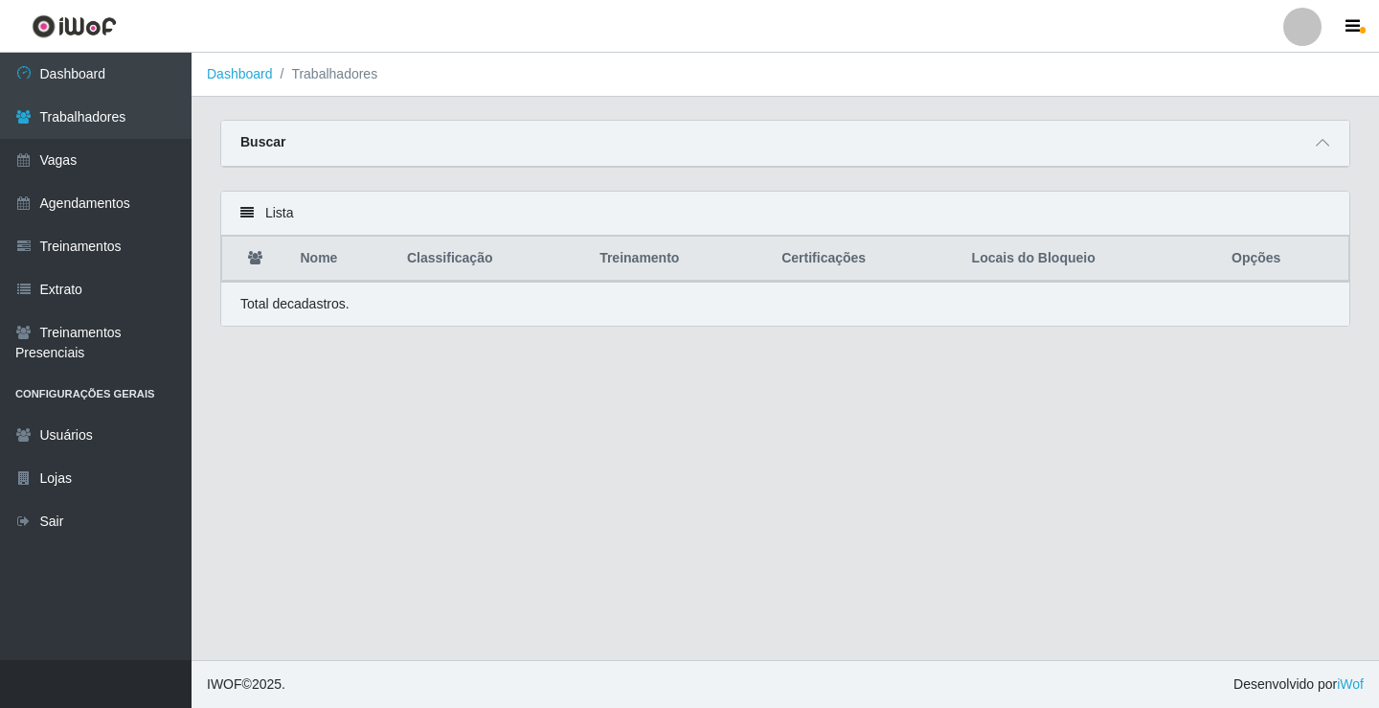
click at [324, 269] on th "Nome" at bounding box center [342, 259] width 106 height 45
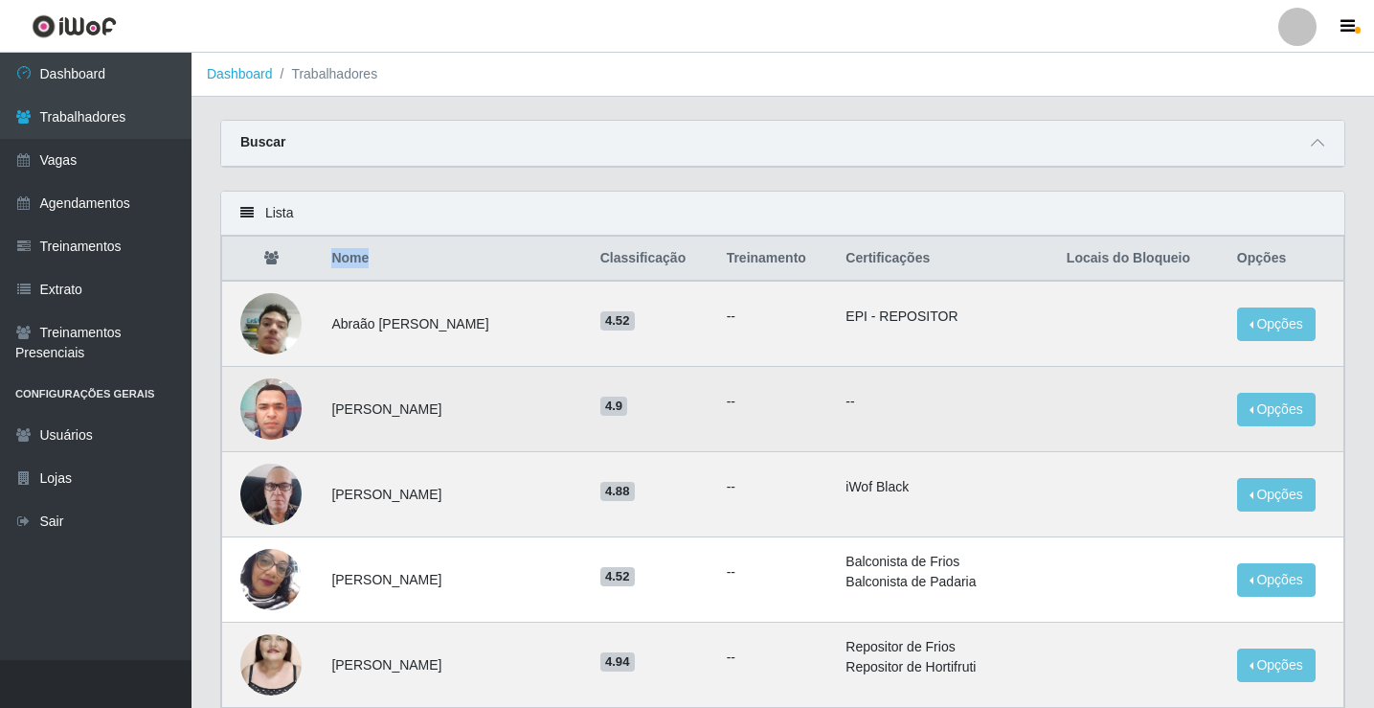
click at [281, 397] on img at bounding box center [270, 408] width 61 height 81
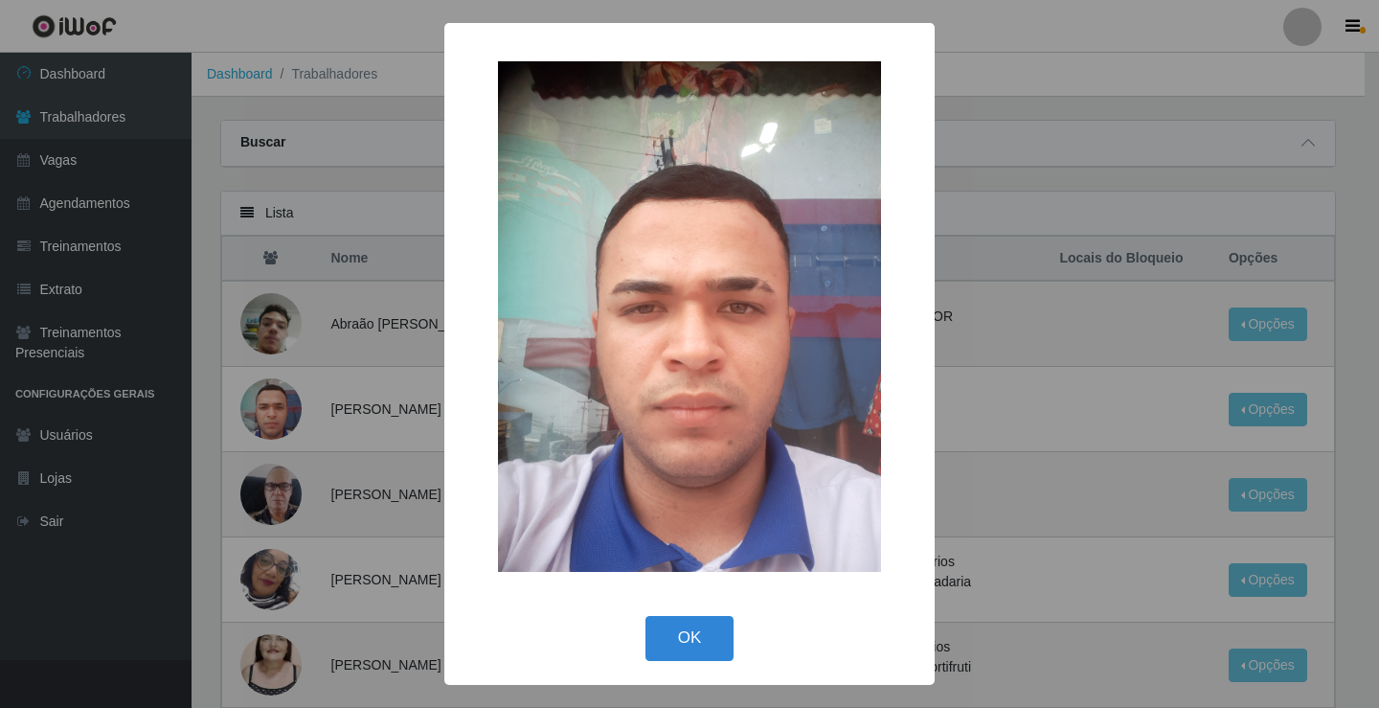
click at [1089, 463] on div "× OK Cancel" at bounding box center [689, 354] width 1379 height 708
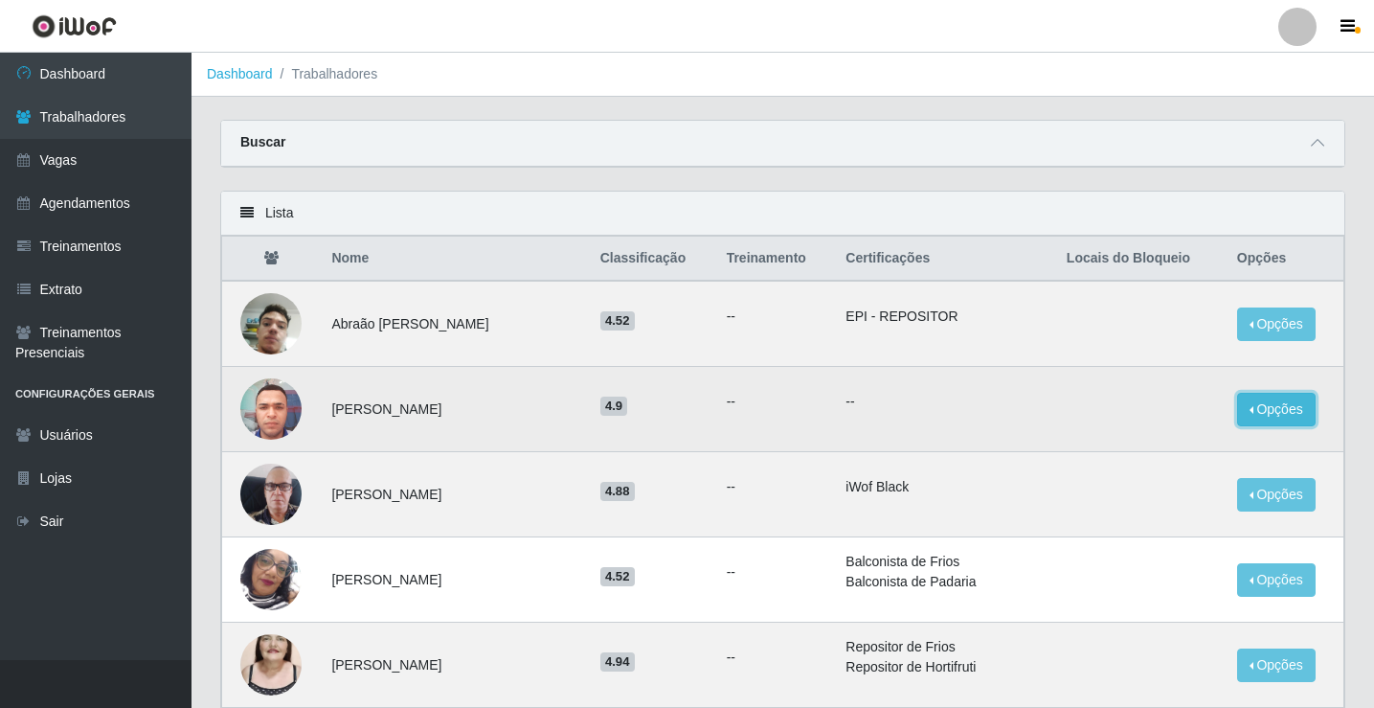
click at [1276, 409] on button "Opções" at bounding box center [1276, 410] width 79 height 34
click at [1142, 447] on button "Bloquear - Loja" at bounding box center [1157, 453] width 154 height 39
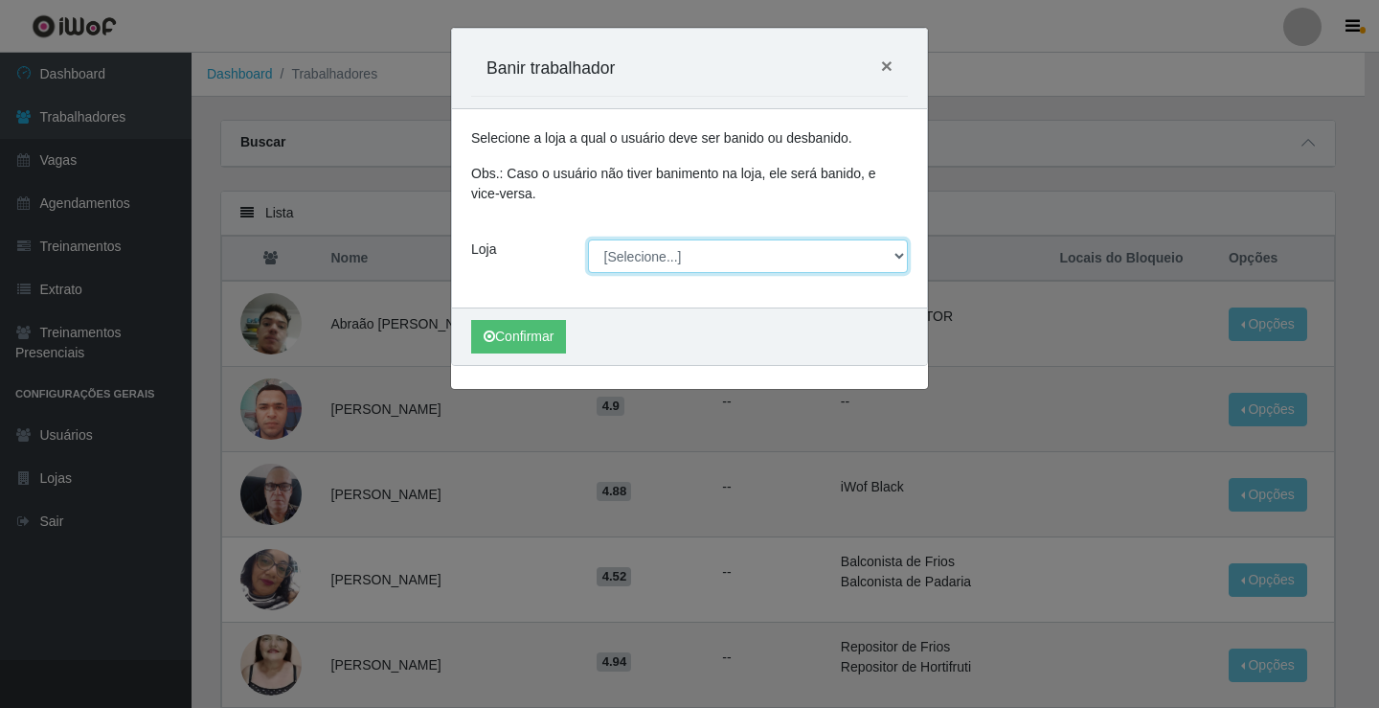
click at [657, 253] on select "[Selecione...] Edilicya Supermercado" at bounding box center [748, 256] width 321 height 34
select select "460"
click at [588, 239] on select "[Selecione...] Edilicya Supermercado" at bounding box center [748, 256] width 321 height 34
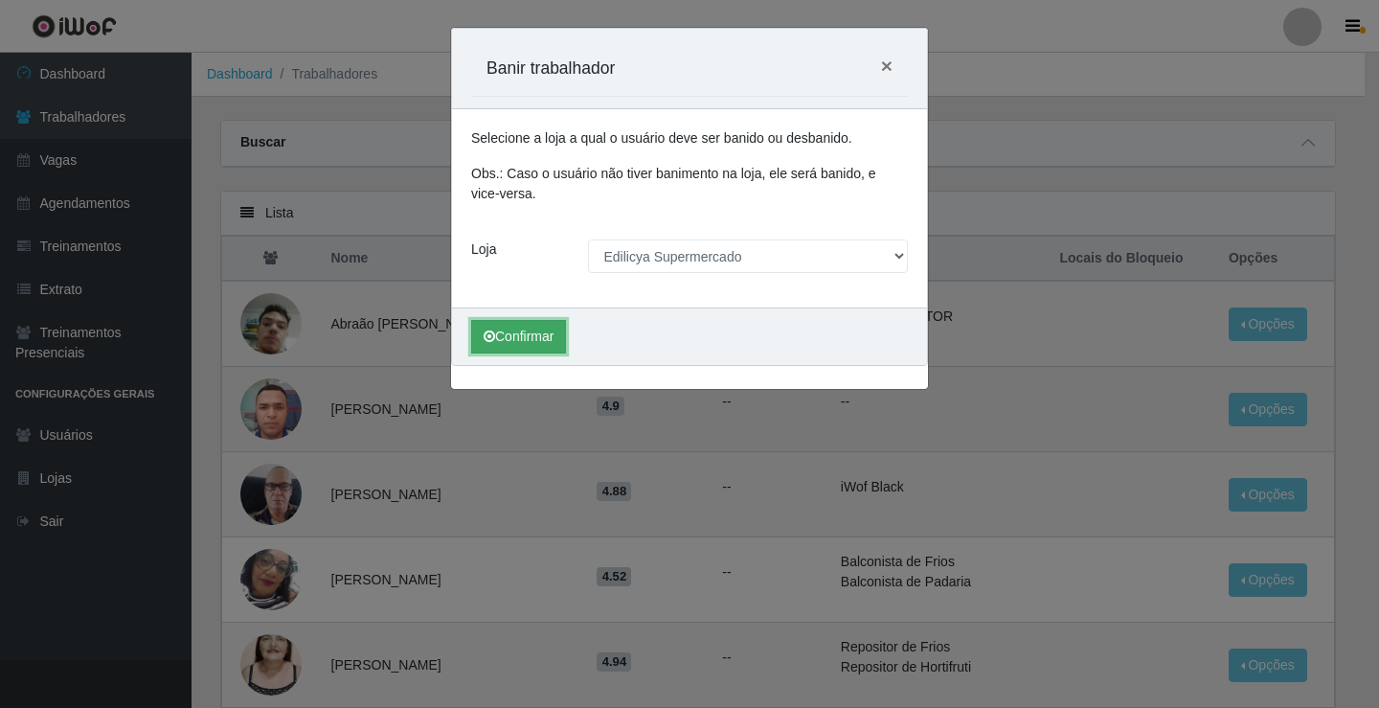
click at [514, 337] on button "Confirmar" at bounding box center [518, 337] width 95 height 34
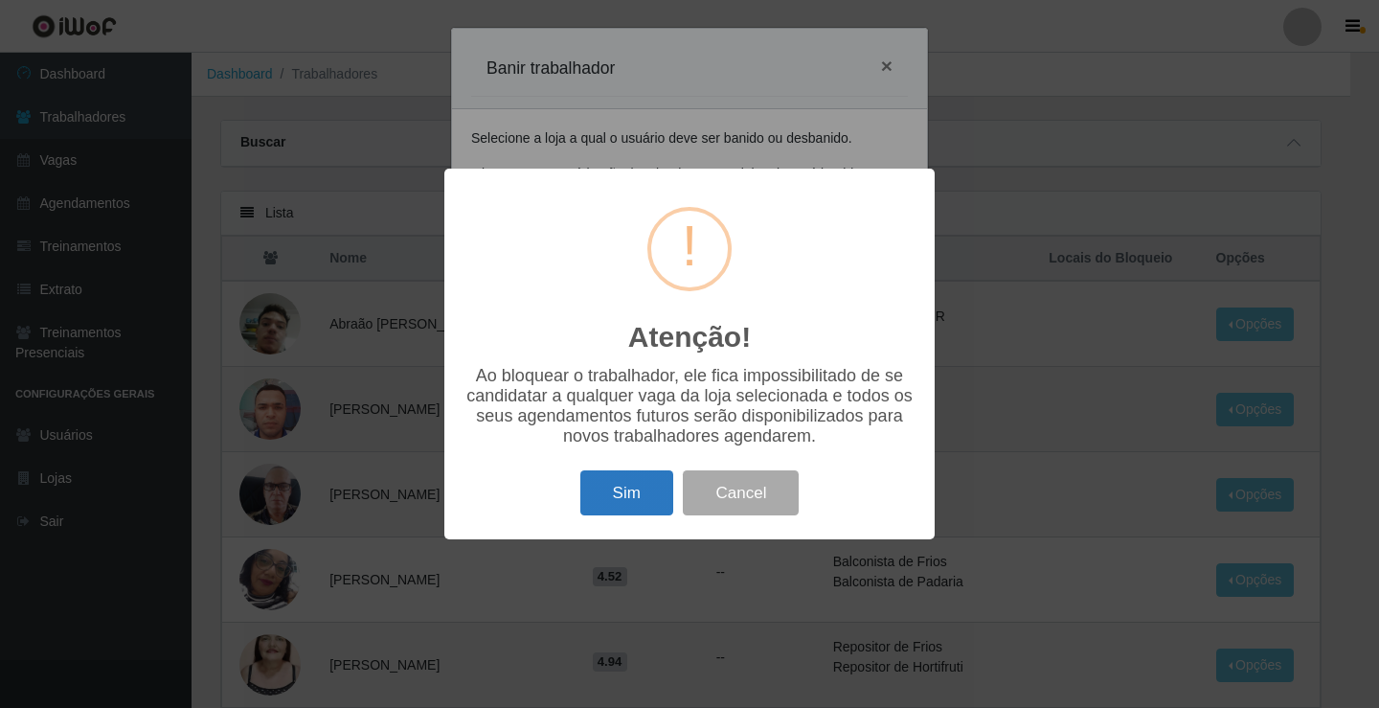
click at [642, 494] on button "Sim" at bounding box center [626, 492] width 93 height 45
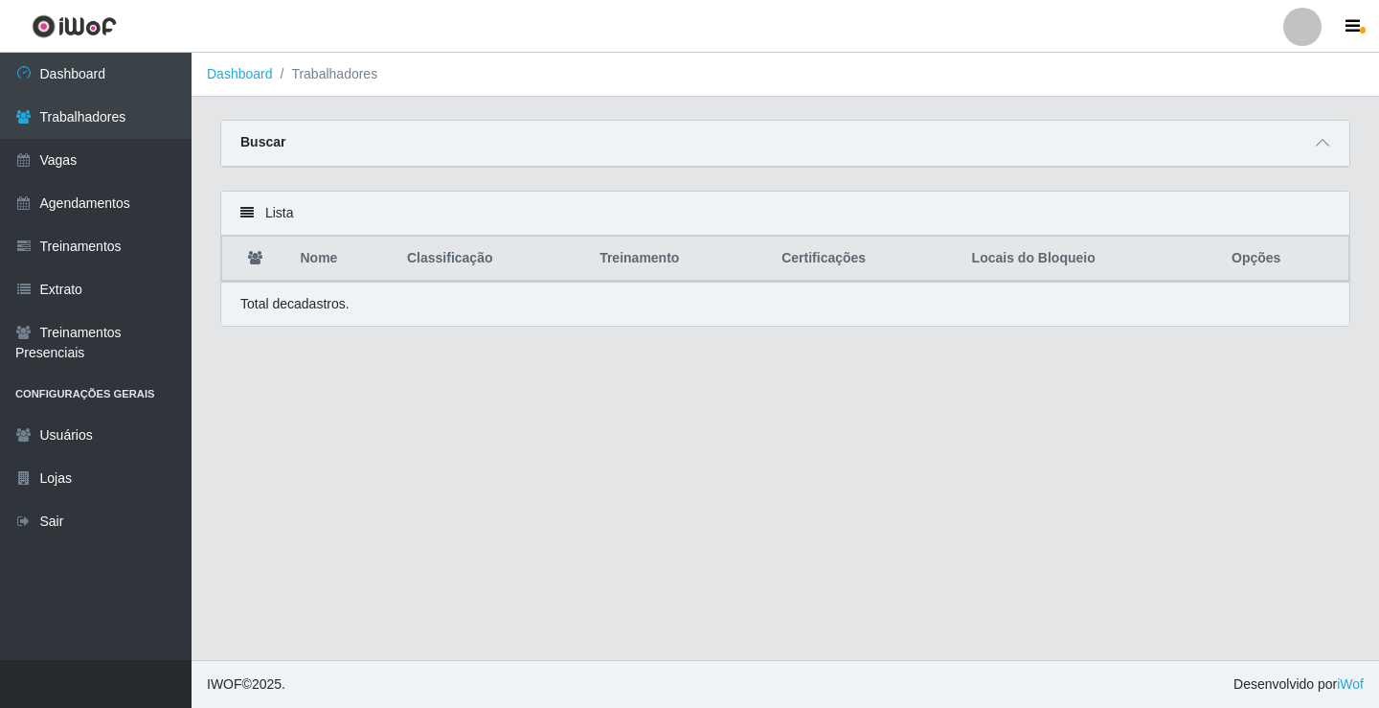
drag, startPoint x: 260, startPoint y: 225, endPoint x: 296, endPoint y: 205, distance: 40.7
click at [260, 223] on div "Lista" at bounding box center [785, 214] width 1128 height 44
click at [251, 79] on link "Dashboard" at bounding box center [240, 73] width 66 height 15
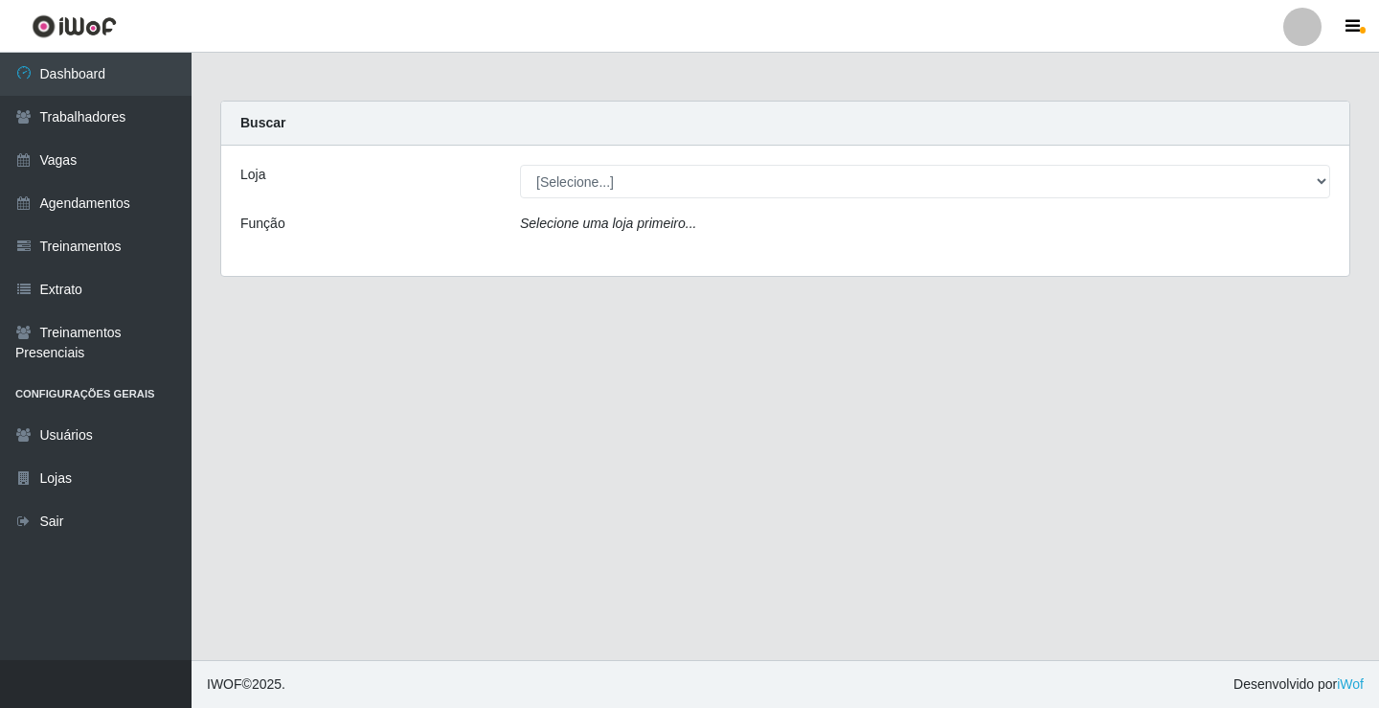
click at [673, 224] on icon "Selecione uma loja primeiro..." at bounding box center [608, 222] width 176 height 15
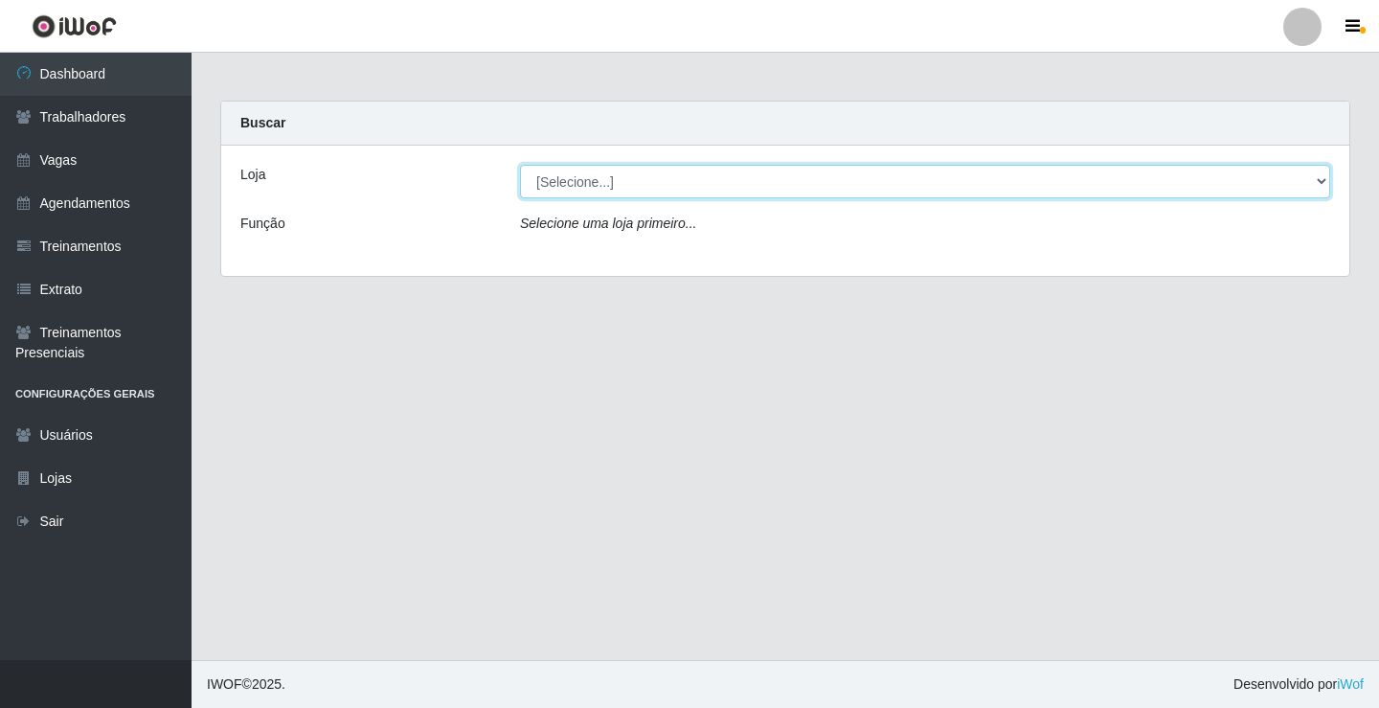
click at [709, 173] on select "[Selecione...] Edilicya Supermercado" at bounding box center [925, 182] width 810 height 34
select select "460"
click at [520, 165] on select "[Selecione...] Edilicya Supermercado" at bounding box center [925, 182] width 810 height 34
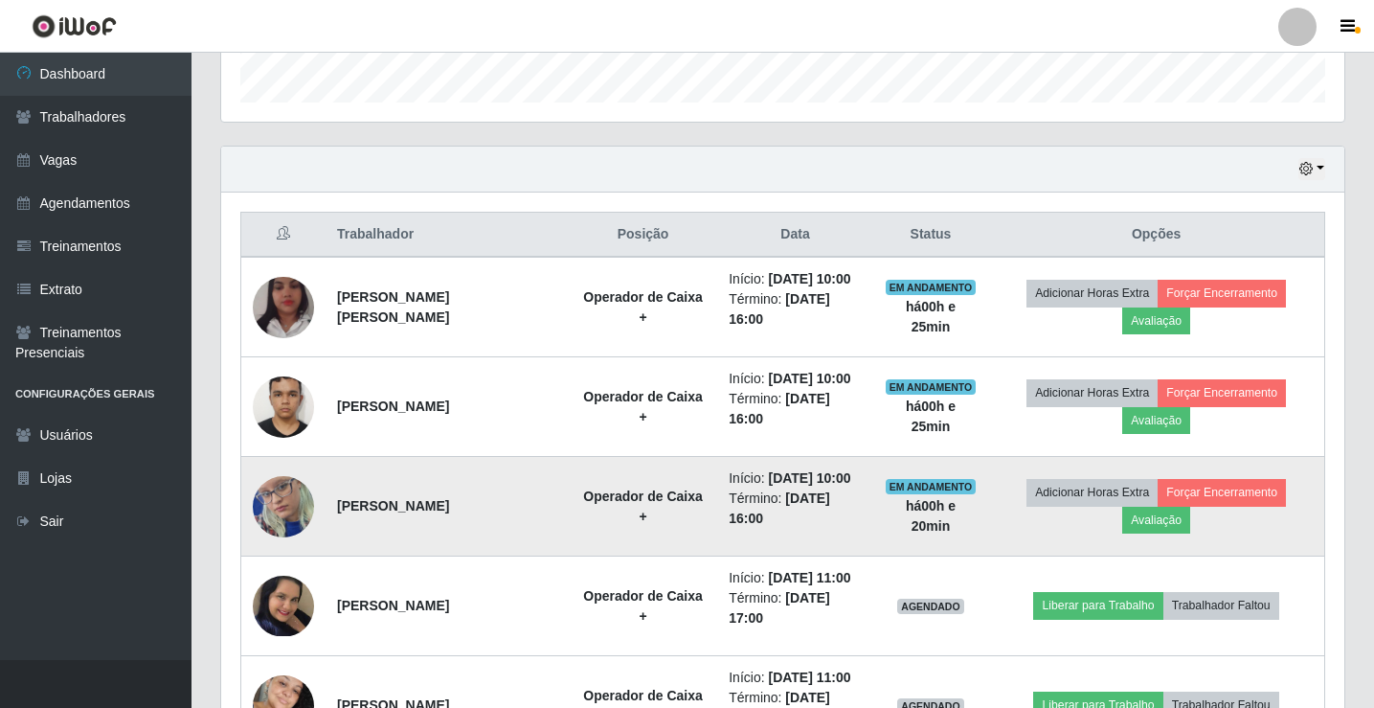
scroll to position [575, 0]
